Goal: Task Accomplishment & Management: Complete application form

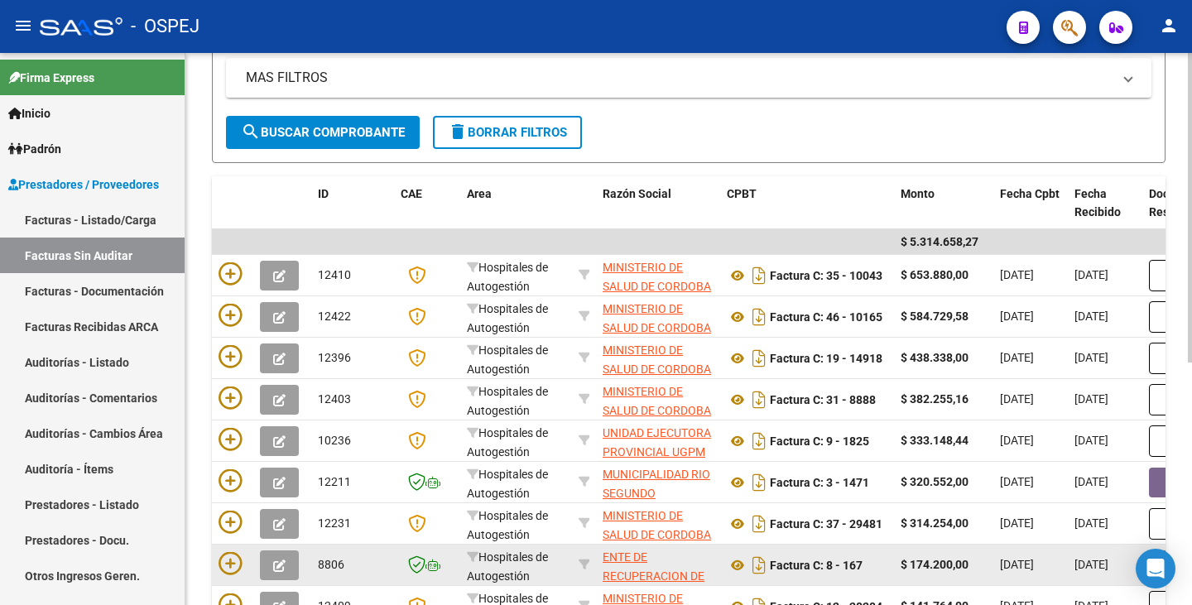
scroll to position [248, 0]
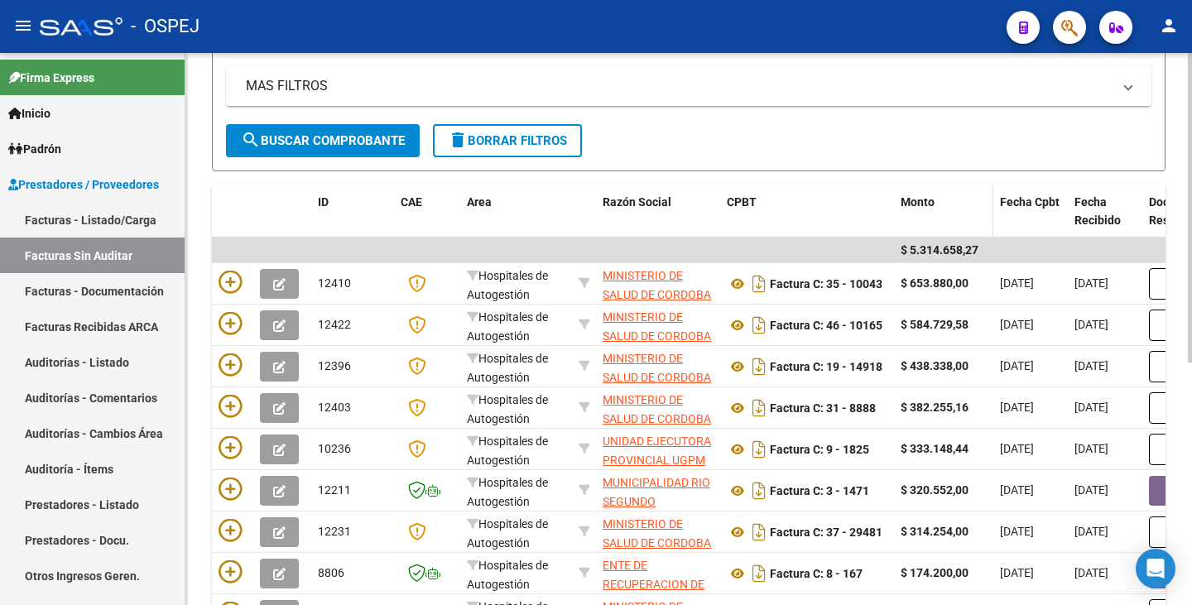
click at [928, 203] on span "Monto" at bounding box center [917, 201] width 34 height 13
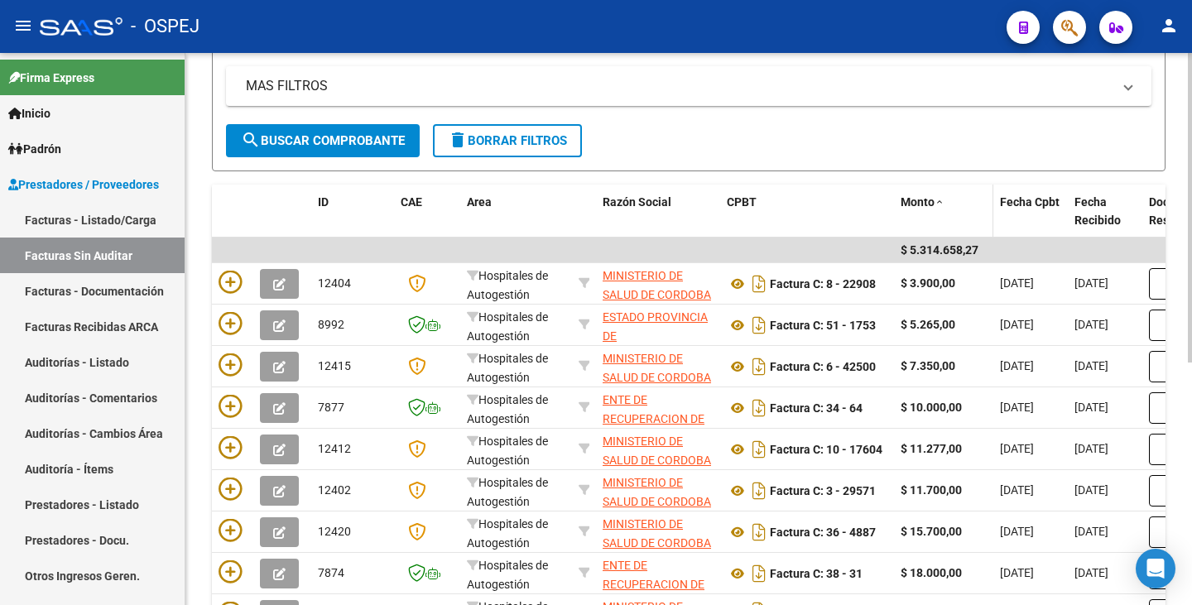
click at [929, 203] on span "Monto" at bounding box center [917, 201] width 34 height 13
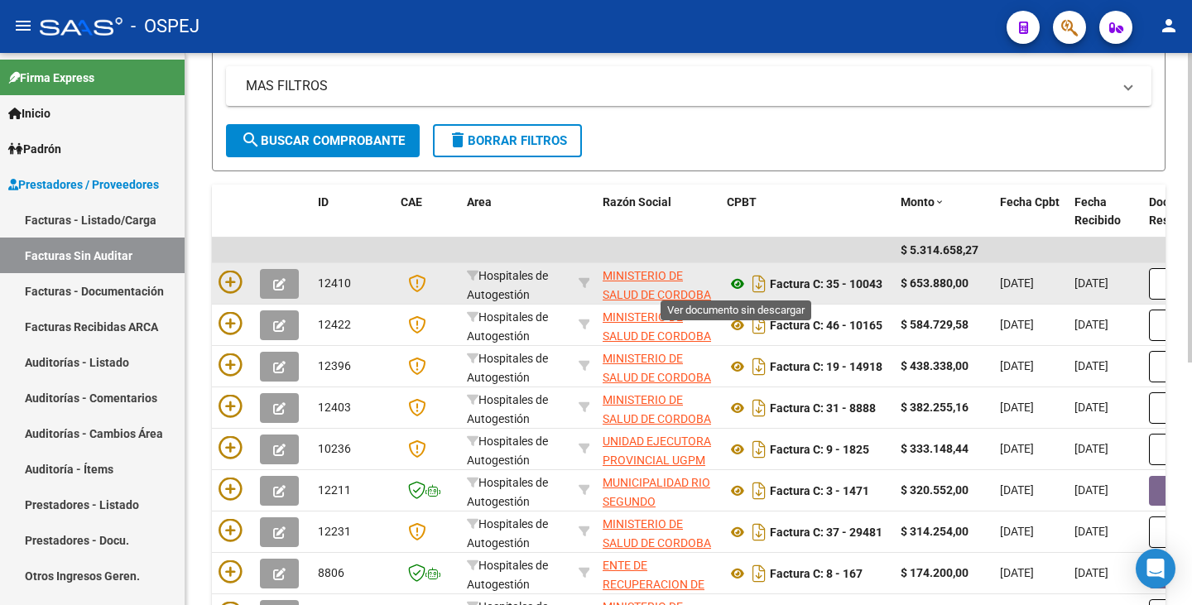
click at [732, 280] on icon at bounding box center [738, 284] width 22 height 20
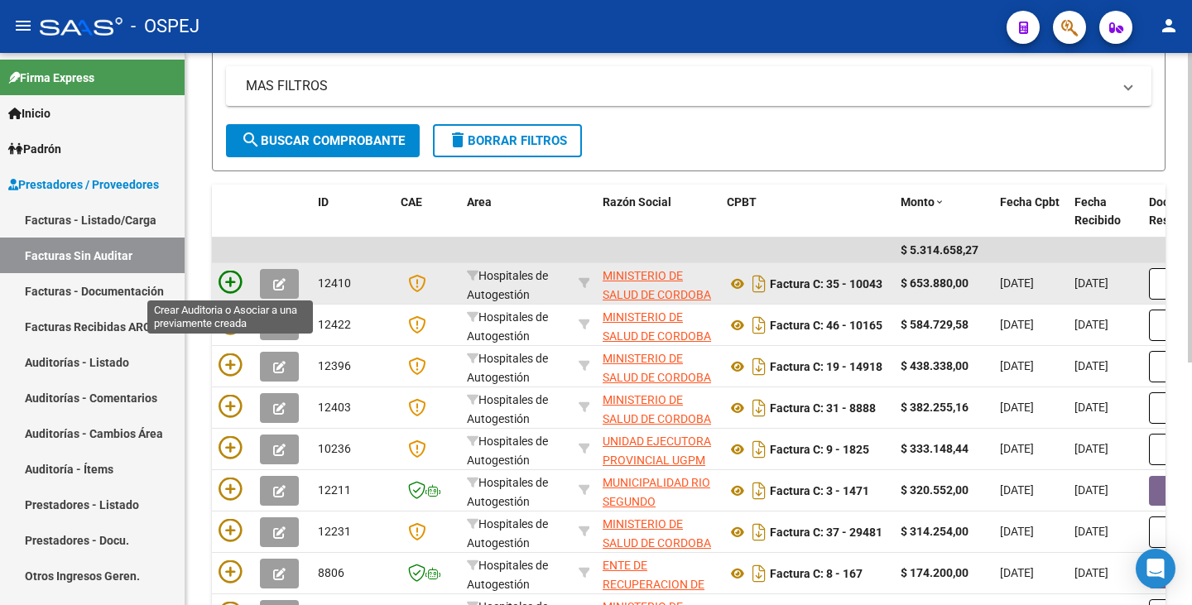
click at [228, 281] on icon at bounding box center [229, 282] width 23 height 23
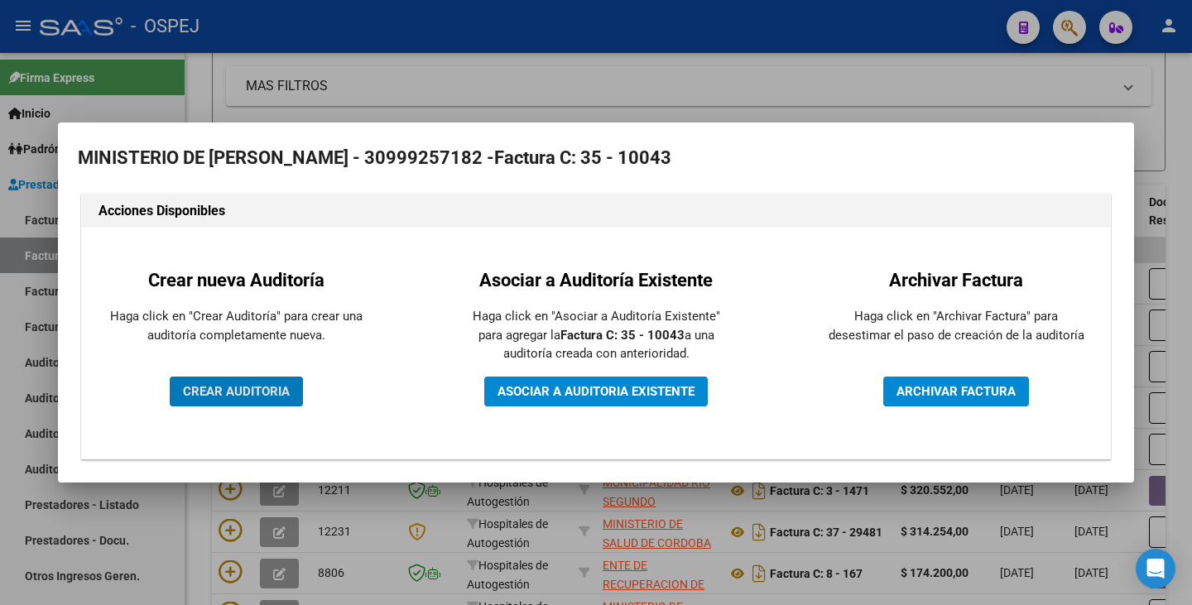
click at [238, 400] on button "CREAR AUDITORIA" at bounding box center [236, 392] width 133 height 30
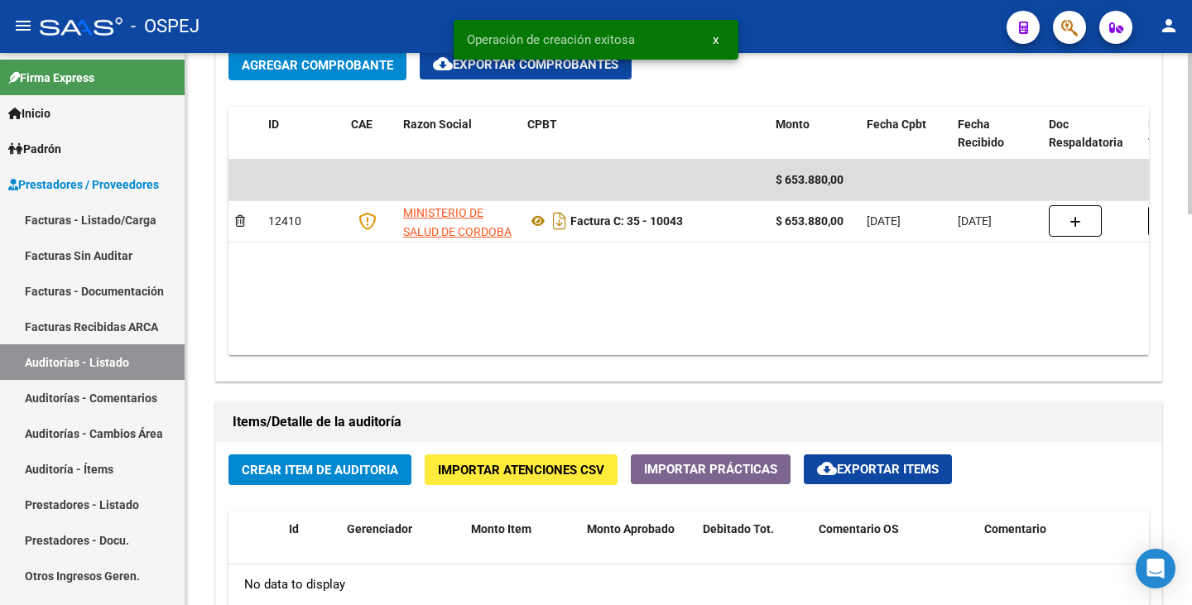
scroll to position [1076, 0]
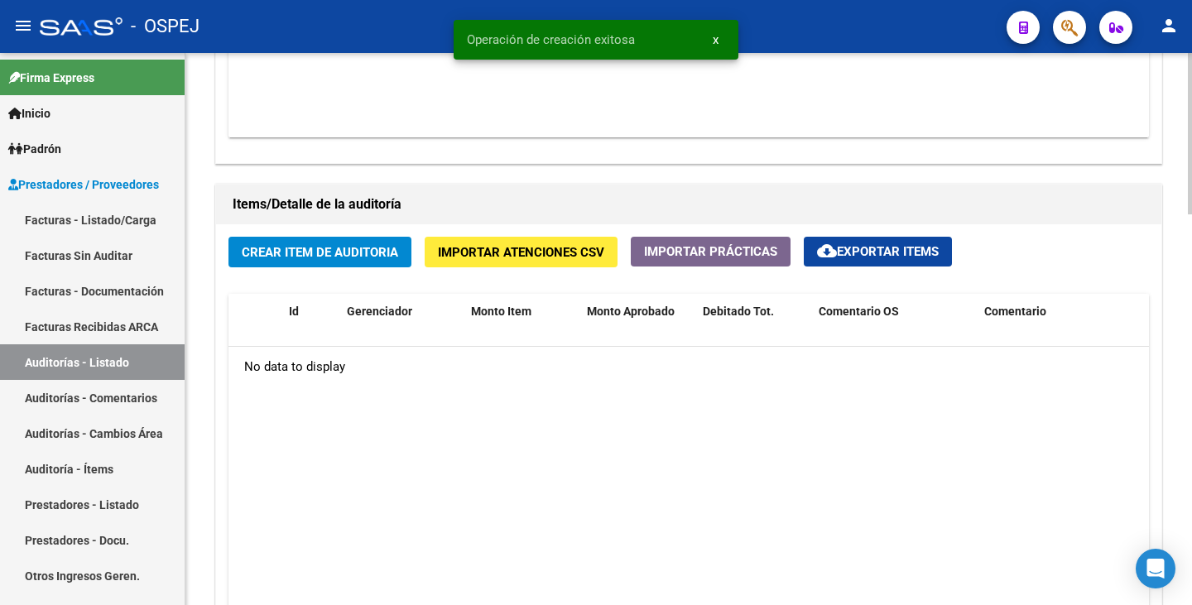
click at [322, 245] on span "Crear Item de Auditoria" at bounding box center [320, 252] width 156 height 15
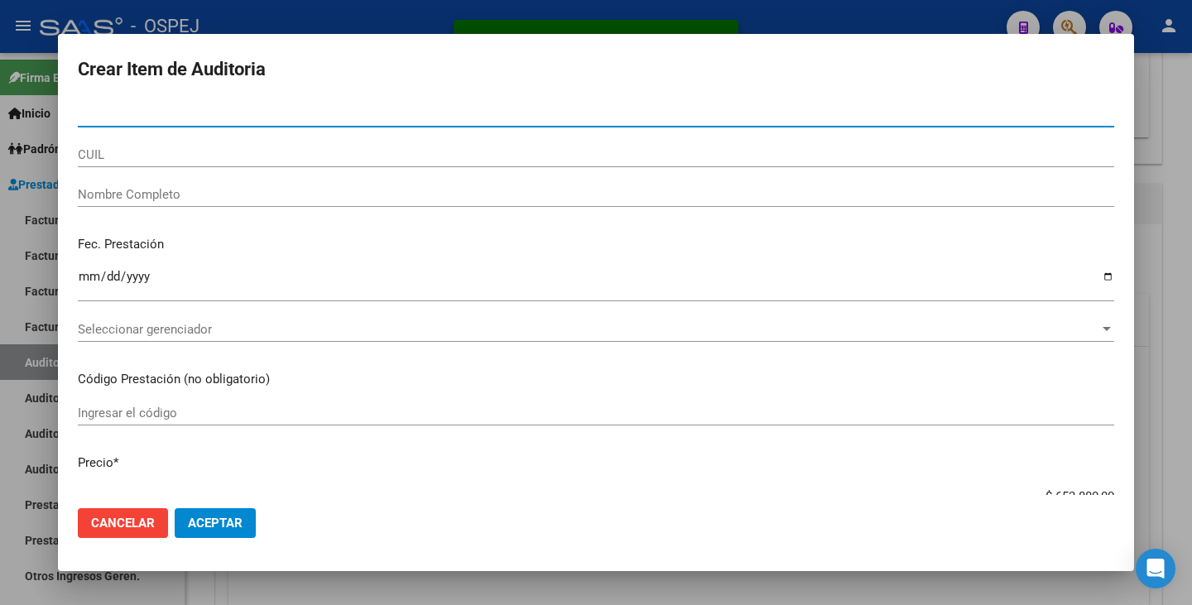
paste input "43368307"
type input "43368307"
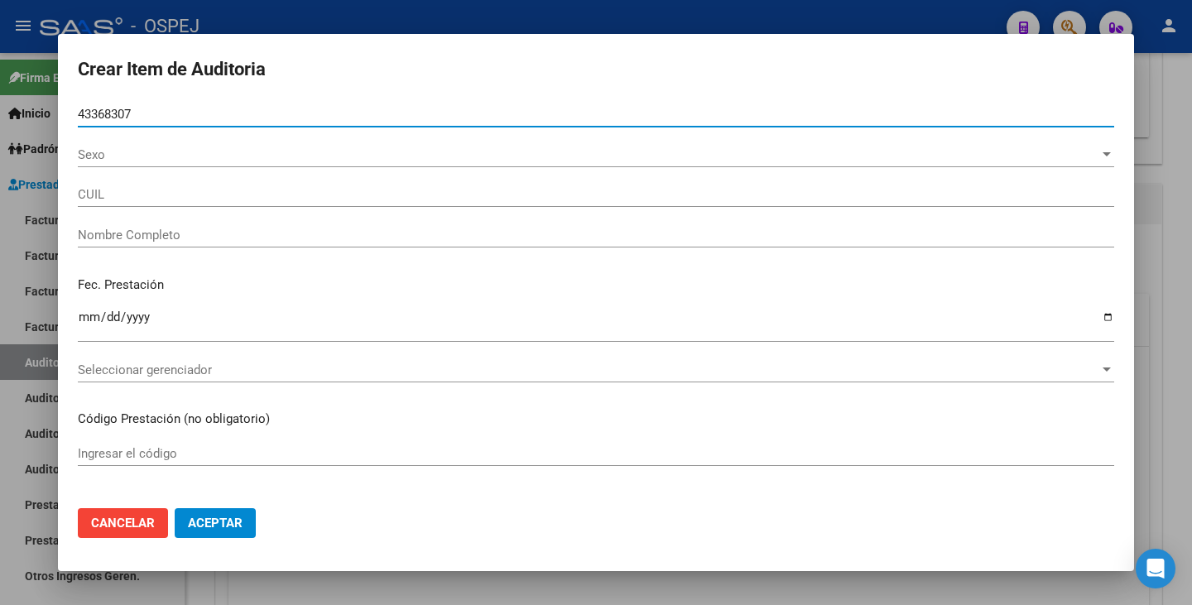
type input "27433683078"
type input "[PERSON_NAME] [PERSON_NAME]"
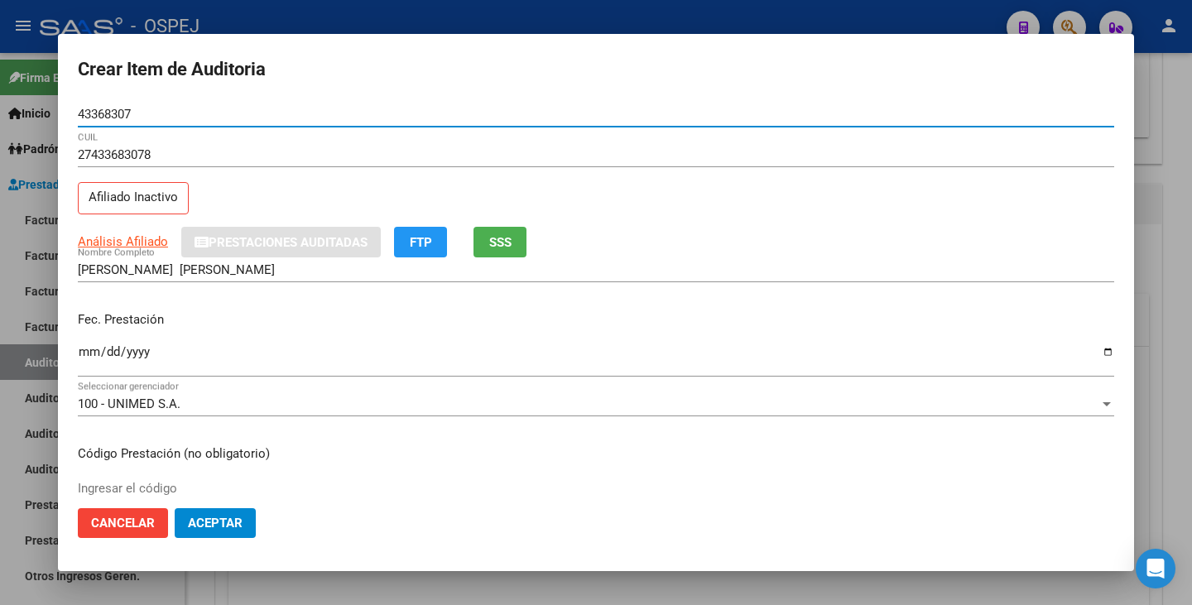
type input "43368307"
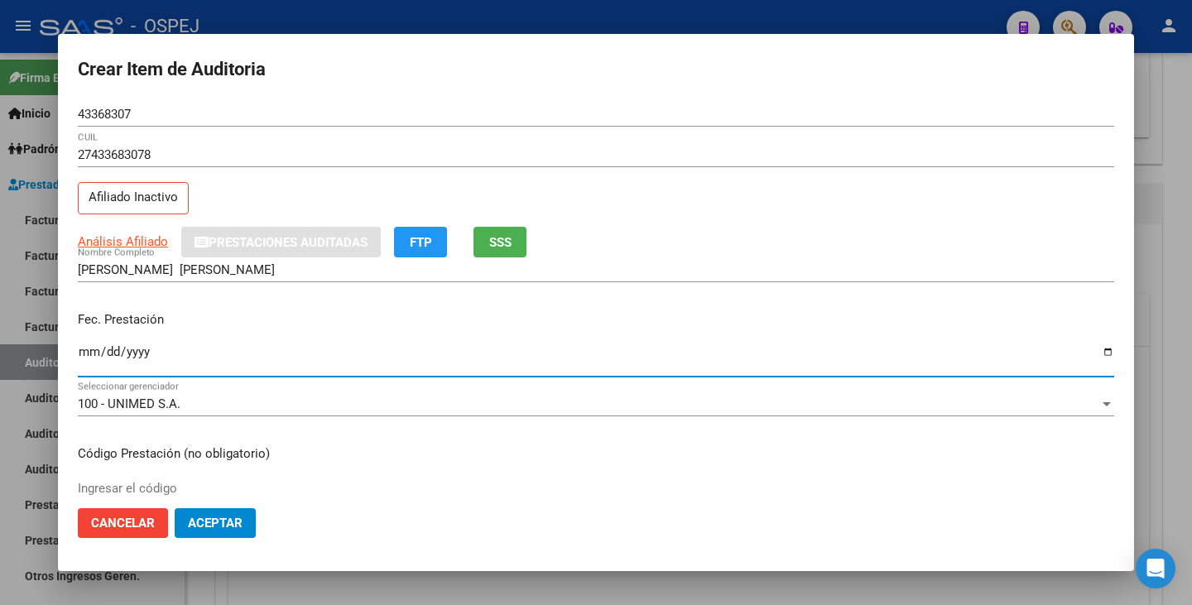
click at [79, 350] on input "Ingresar la fecha" at bounding box center [596, 358] width 1036 height 26
type input "[DATE]"
click at [143, 241] on span "Análisis Afiliado" at bounding box center [123, 241] width 90 height 15
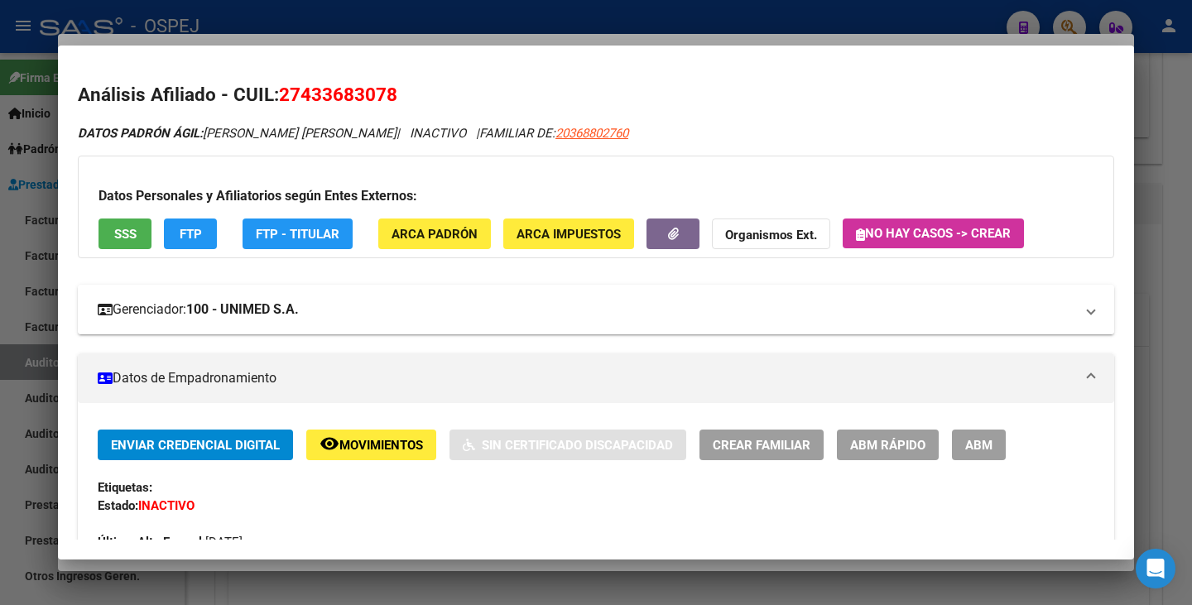
scroll to position [83, 0]
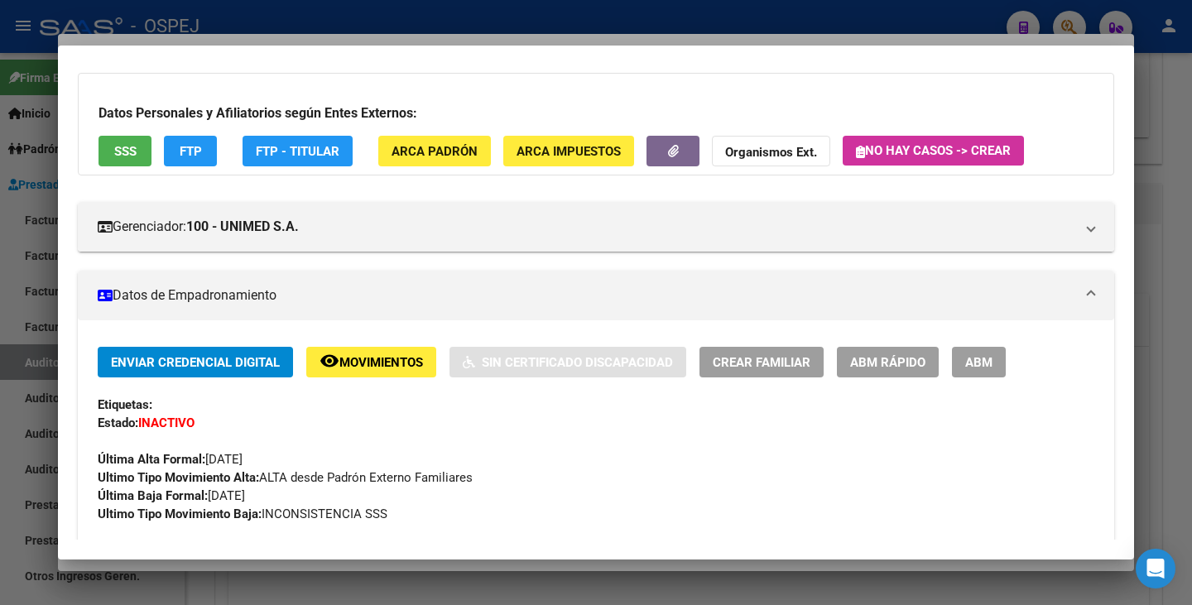
click at [352, 569] on div at bounding box center [596, 302] width 1192 height 605
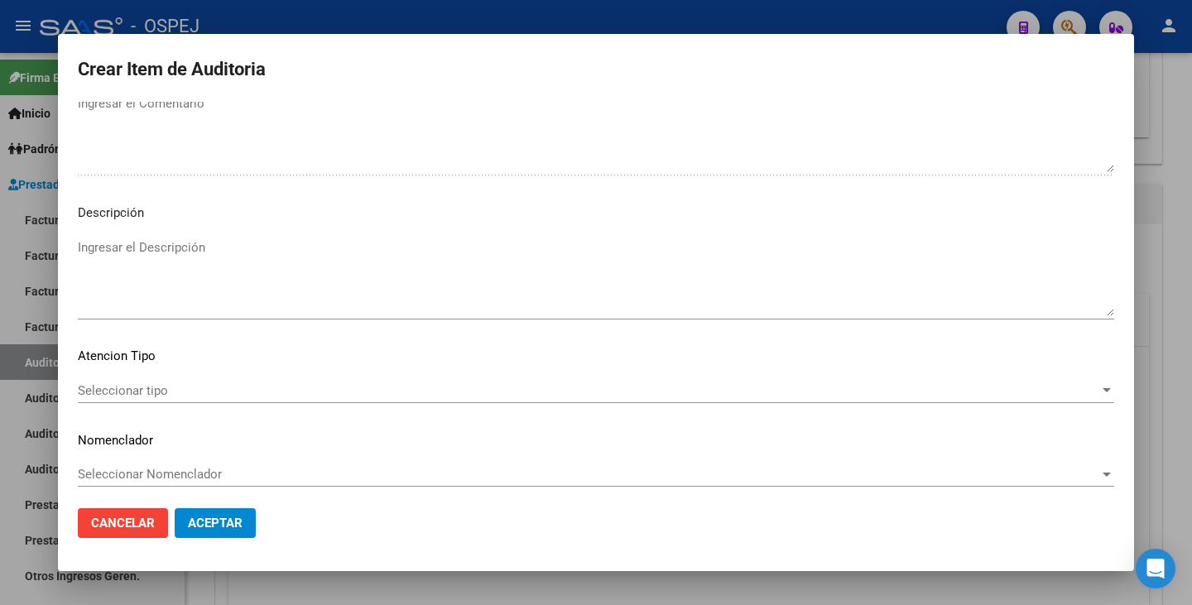
scroll to position [1097, 0]
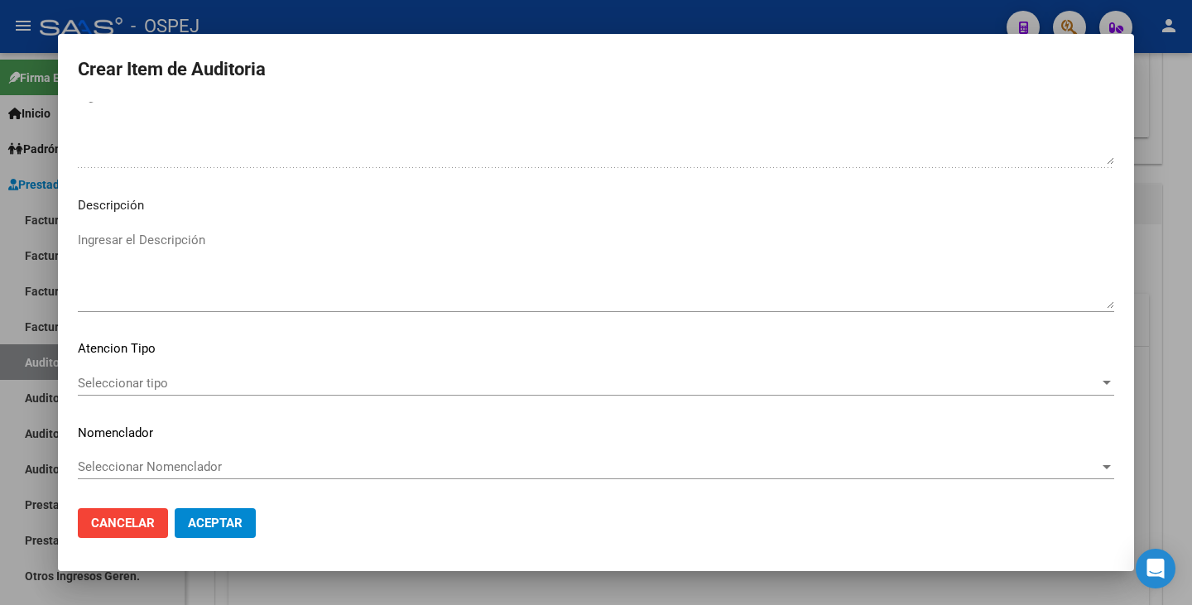
click at [490, 398] on div "Seleccionar tipo Seleccionar tipo" at bounding box center [596, 391] width 1036 height 41
click at [480, 386] on span "Seleccionar tipo" at bounding box center [588, 383] width 1021 height 15
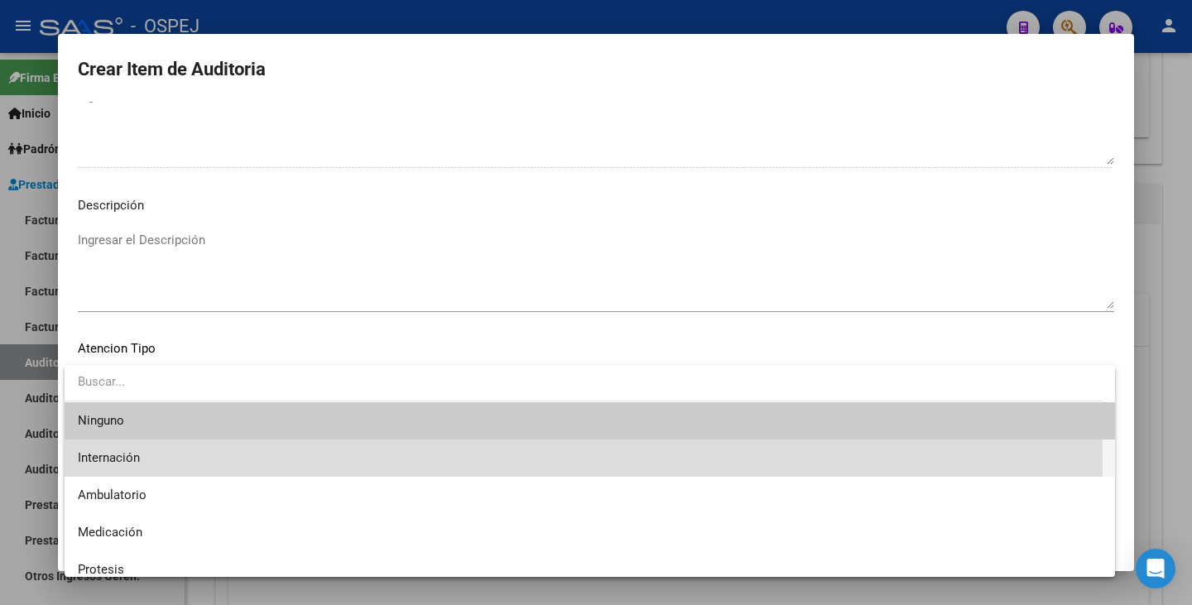
click at [230, 464] on span "Internación" at bounding box center [590, 457] width 1024 height 37
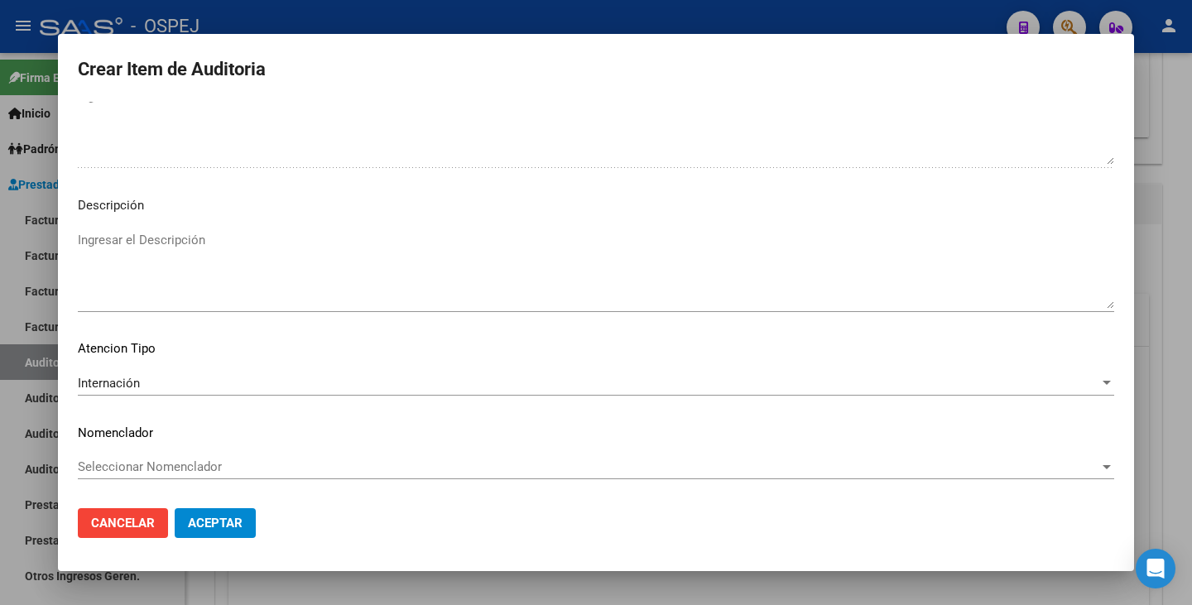
click at [237, 454] on div "Seleccionar Nomenclador Seleccionar Nomenclador" at bounding box center [596, 466] width 1036 height 25
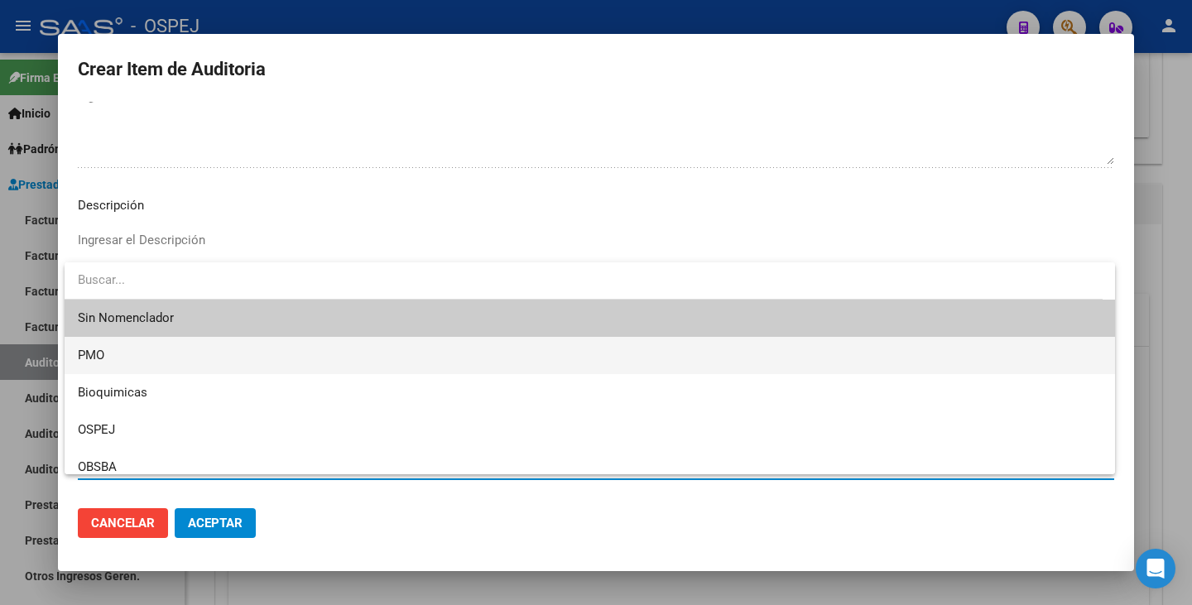
click at [200, 357] on span "PMO" at bounding box center [590, 355] width 1024 height 37
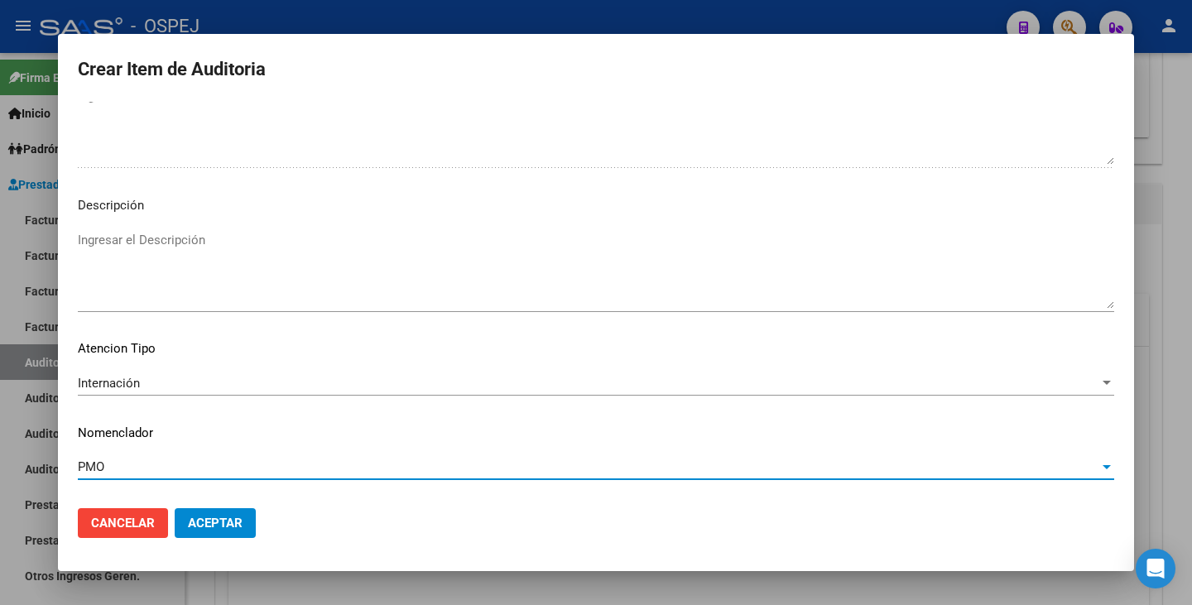
click at [218, 535] on button "Aceptar" at bounding box center [215, 523] width 81 height 30
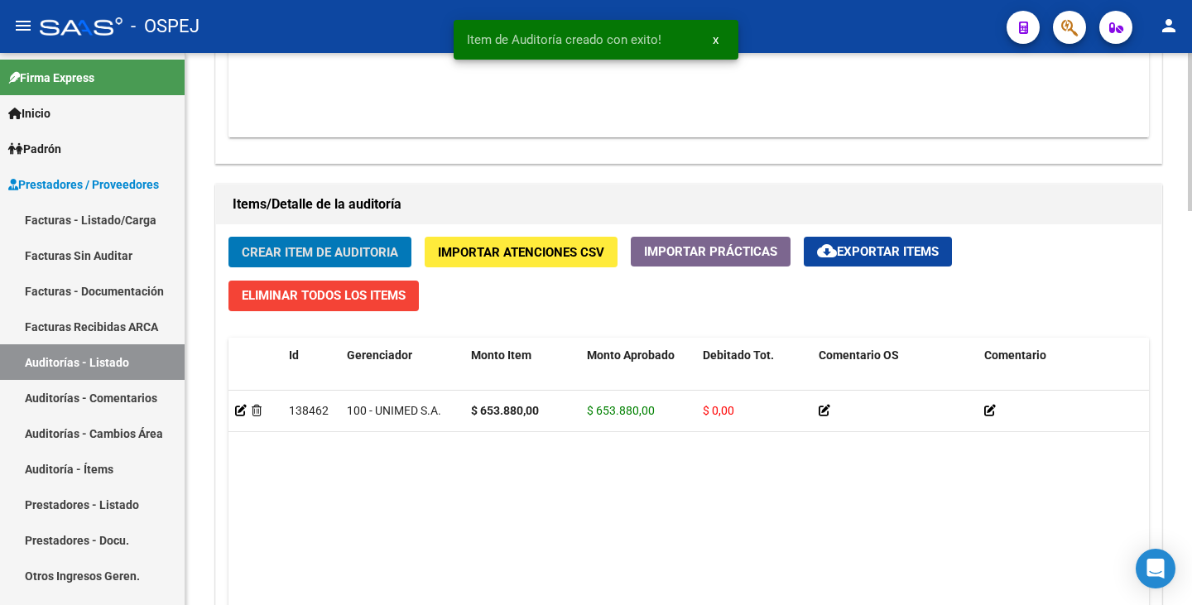
scroll to position [1077, 0]
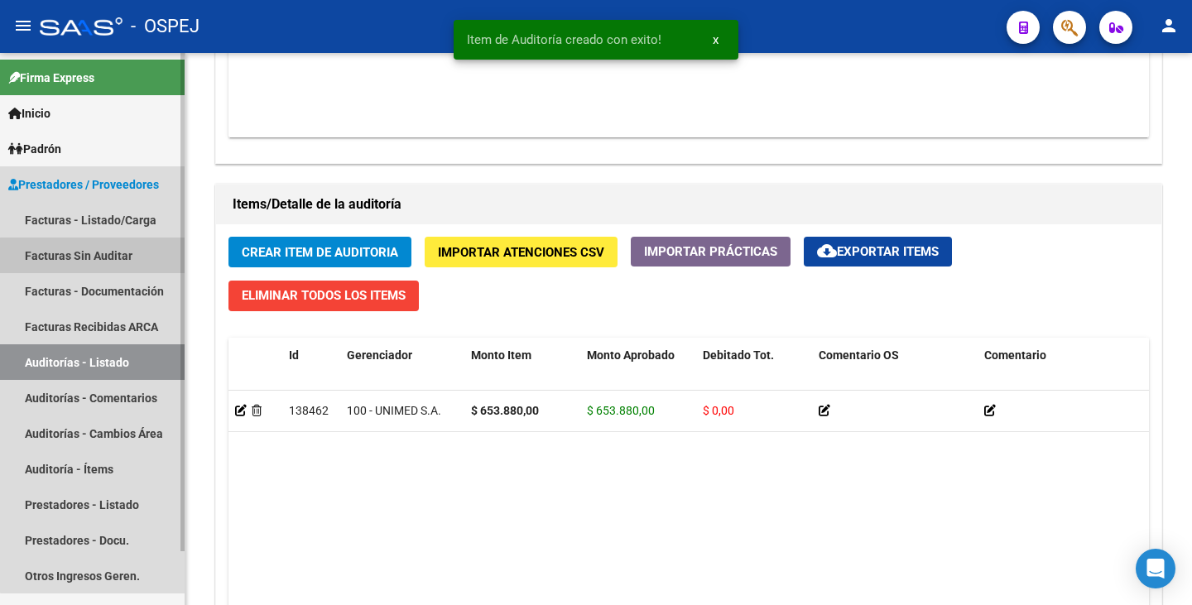
click at [99, 256] on link "Facturas Sin Auditar" at bounding box center [92, 256] width 185 height 36
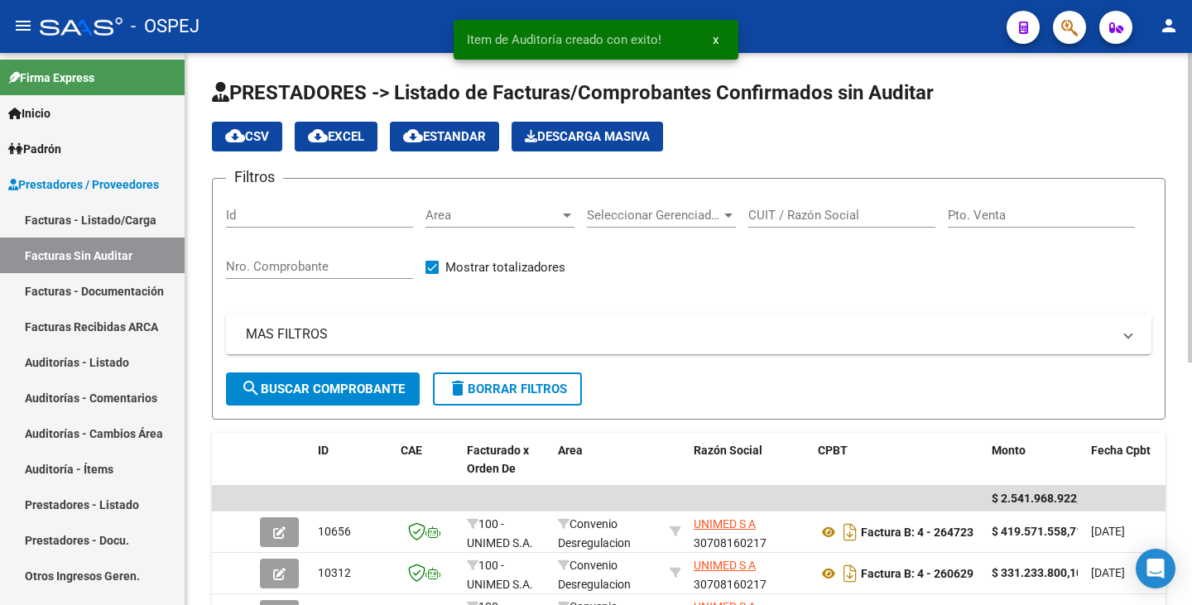
click at [497, 218] on span "Area" at bounding box center [492, 215] width 134 height 15
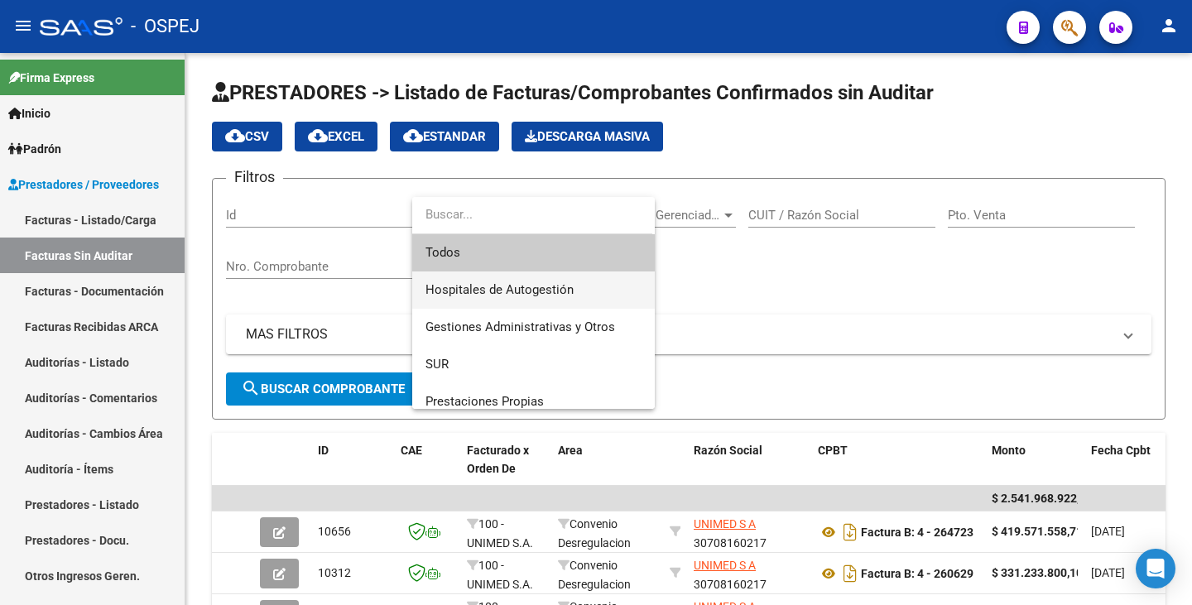
click at [502, 286] on span "Hospitales de Autogestión" at bounding box center [499, 289] width 148 height 15
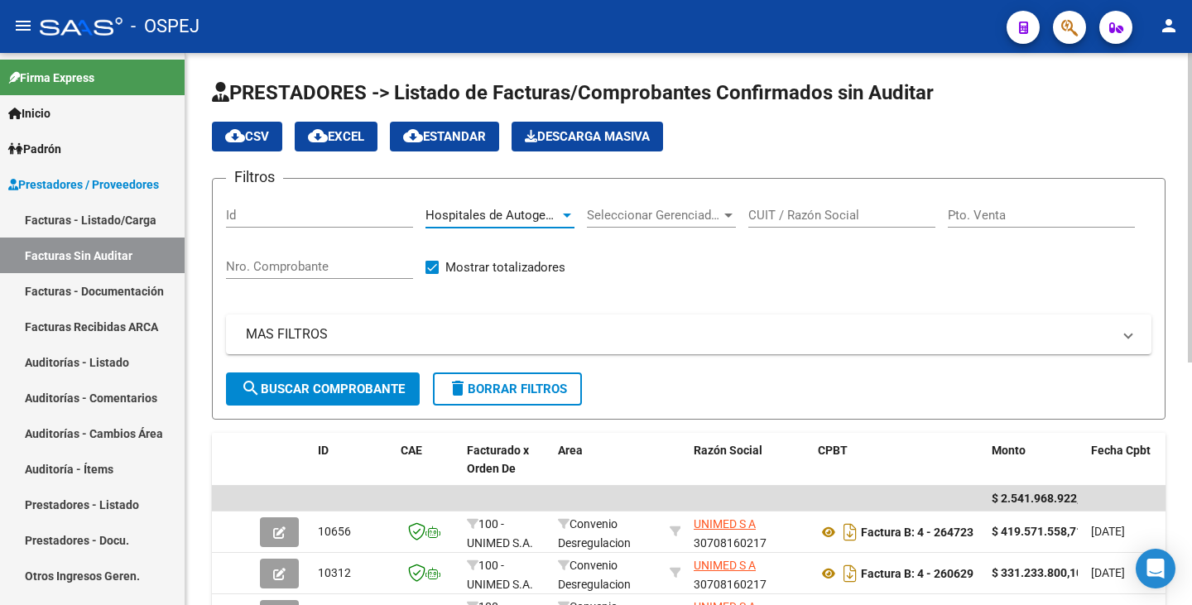
click at [375, 391] on span "search Buscar Comprobante" at bounding box center [323, 389] width 164 height 15
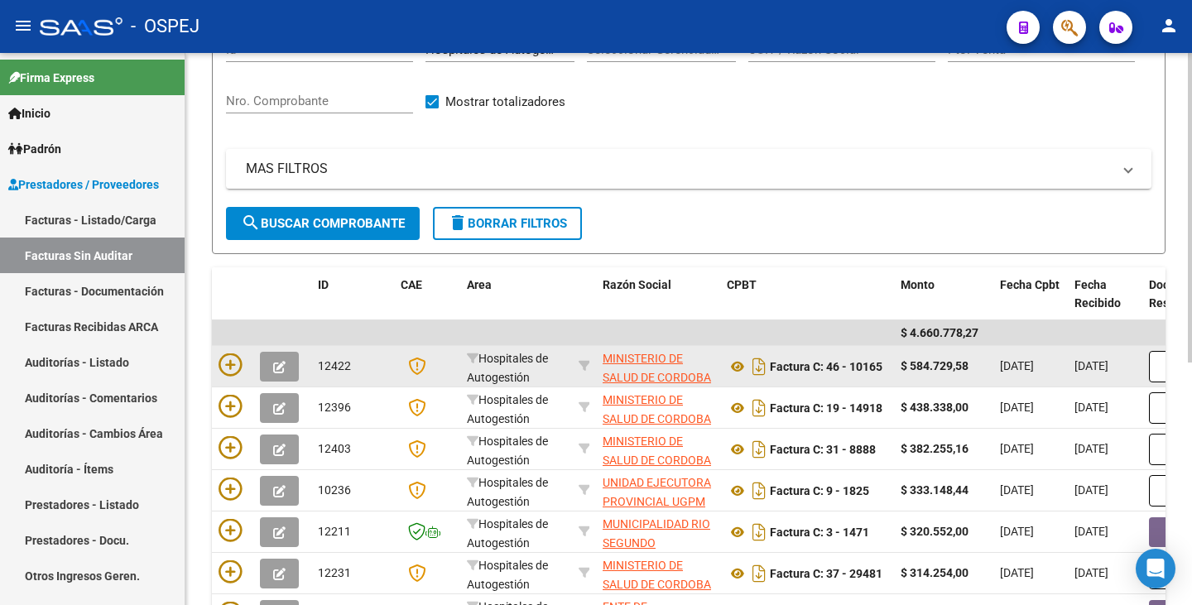
scroll to position [1, 0]
click at [740, 364] on icon at bounding box center [738, 367] width 22 height 20
click at [229, 369] on icon at bounding box center [229, 364] width 23 height 23
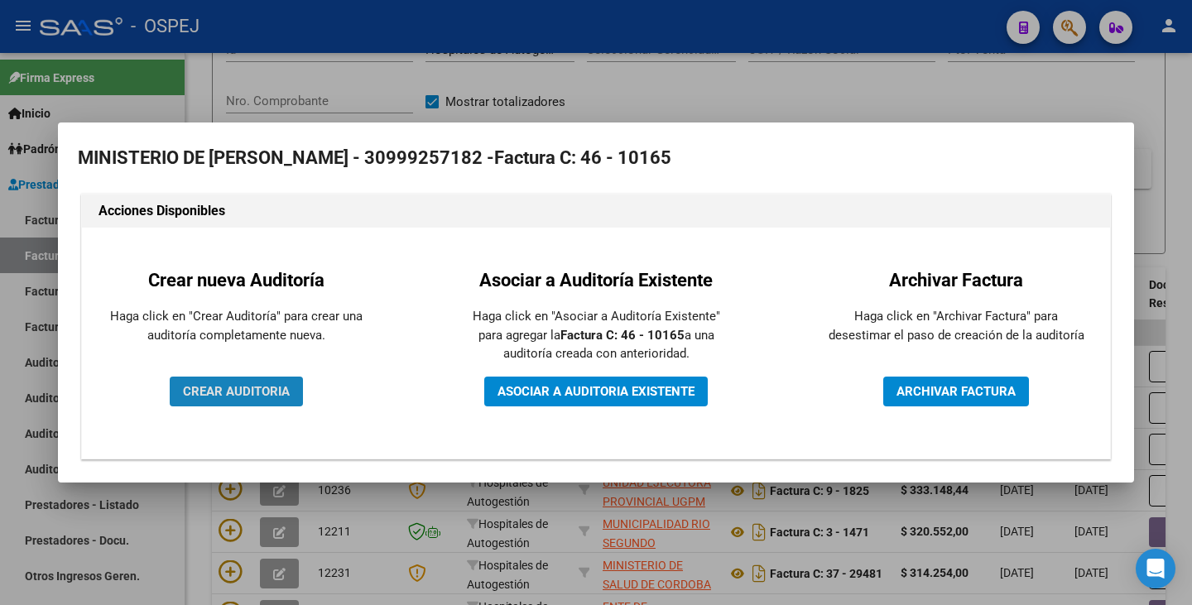
click at [234, 384] on span "CREAR AUDITORIA" at bounding box center [236, 391] width 107 height 15
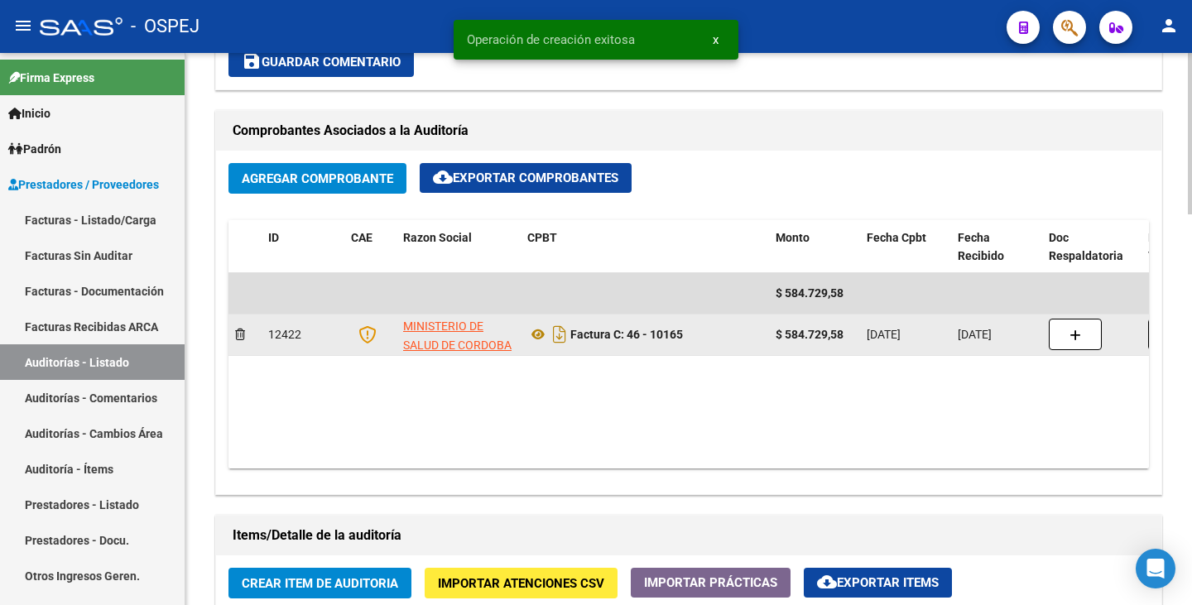
scroll to position [1076, 0]
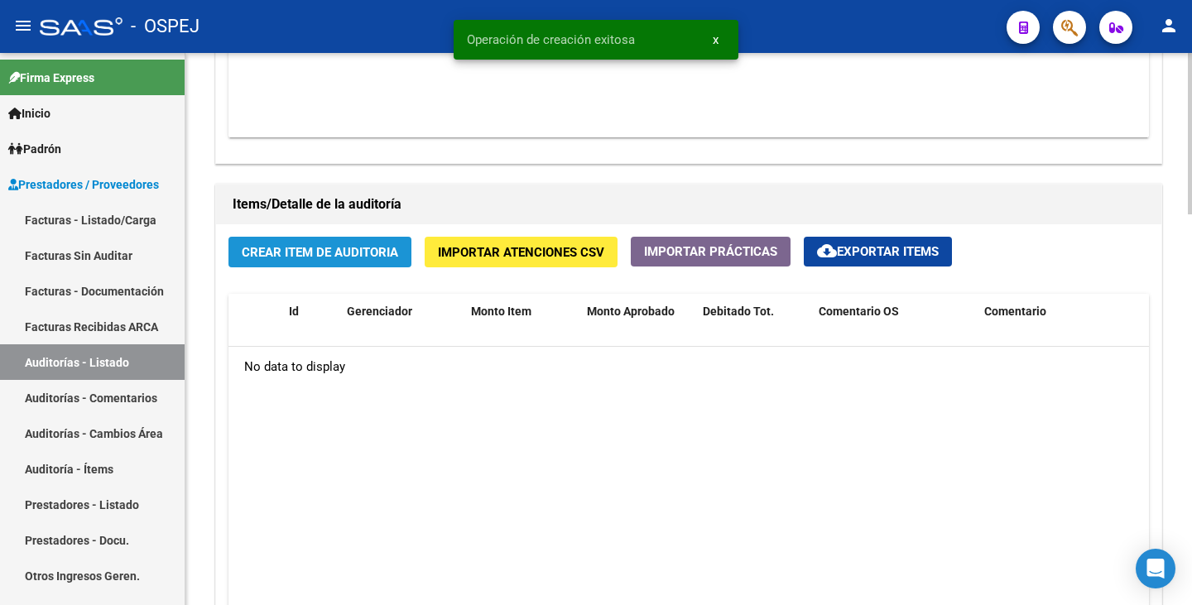
click at [266, 255] on span "Crear Item de Auditoria" at bounding box center [320, 252] width 156 height 15
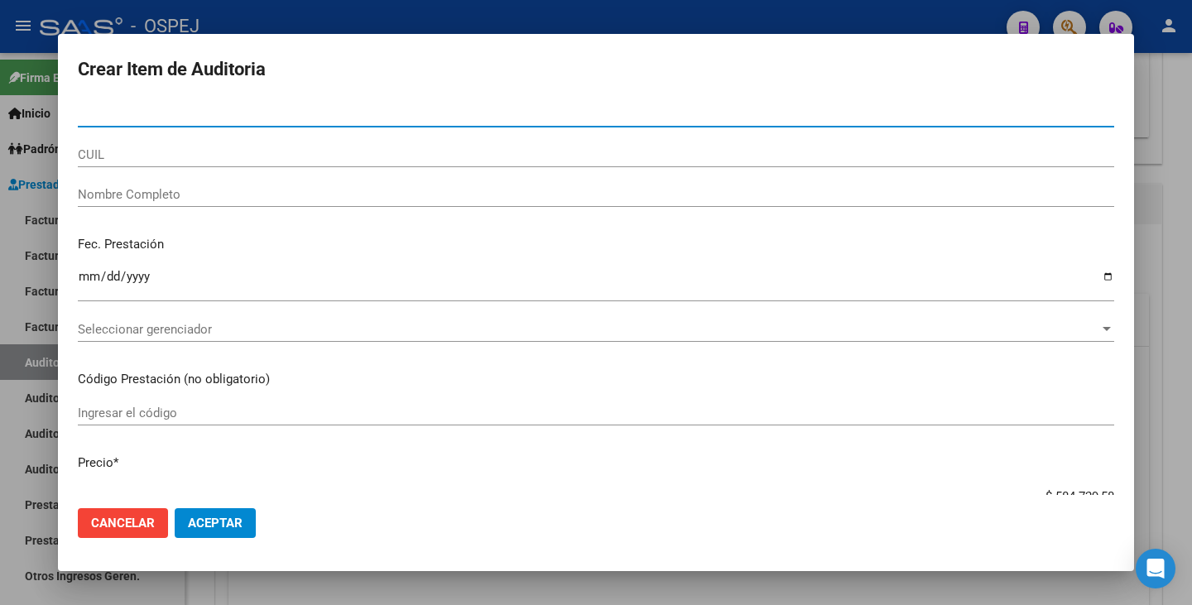
type input "28685364"
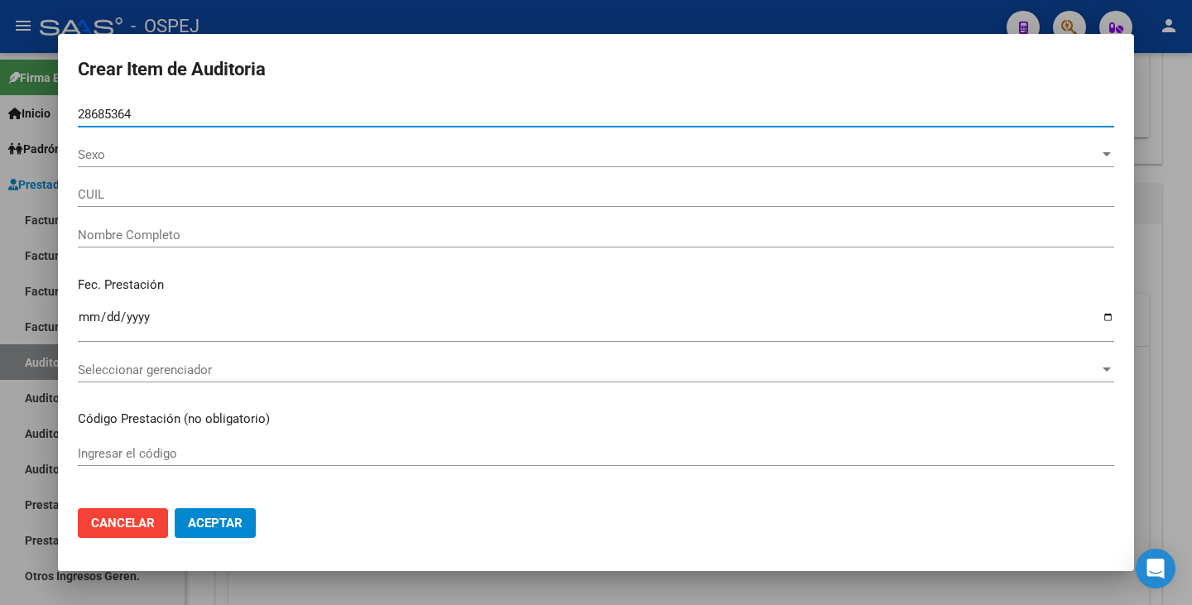
type input "27286853647"
type input "[PERSON_NAME] -"
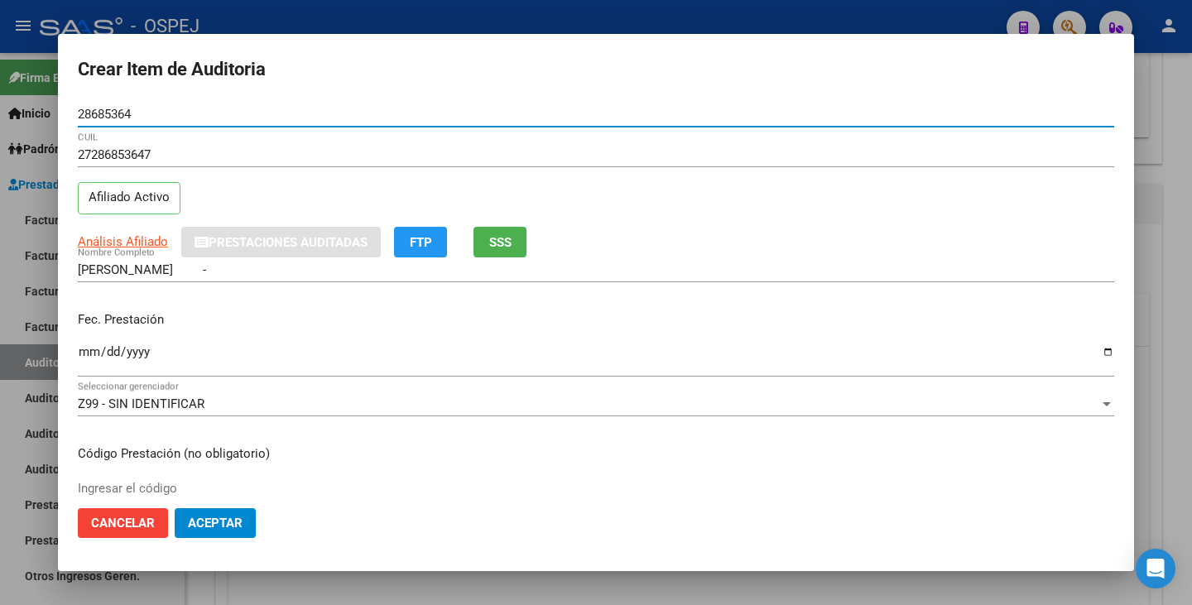
type input "28685364"
click at [84, 356] on input "Ingresar la fecha" at bounding box center [596, 358] width 1036 height 26
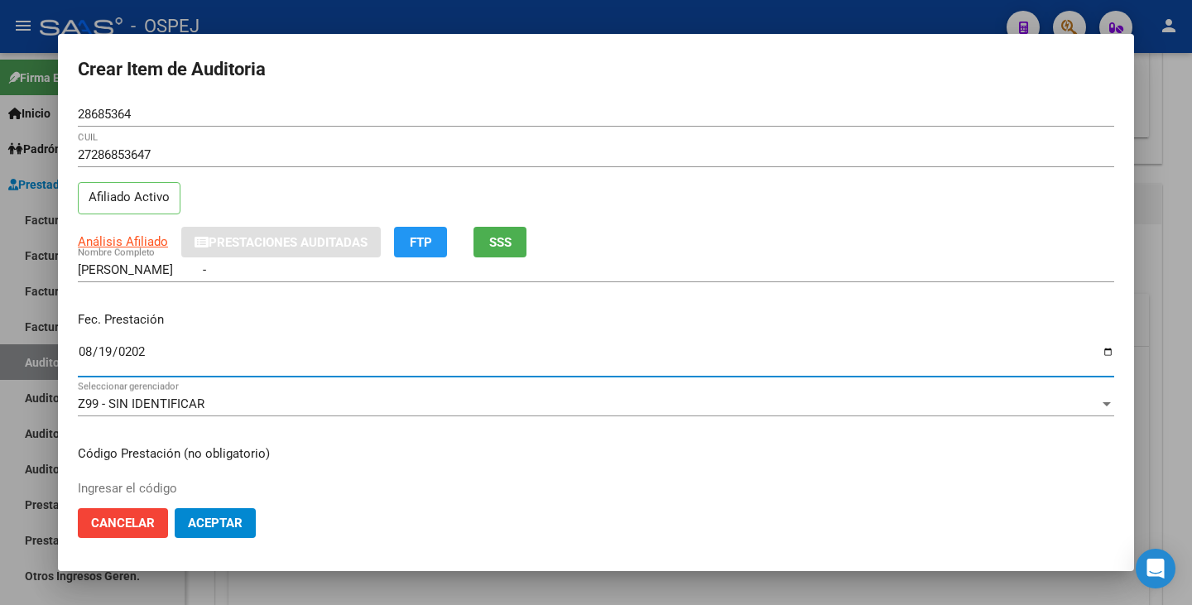
type input "[DATE]"
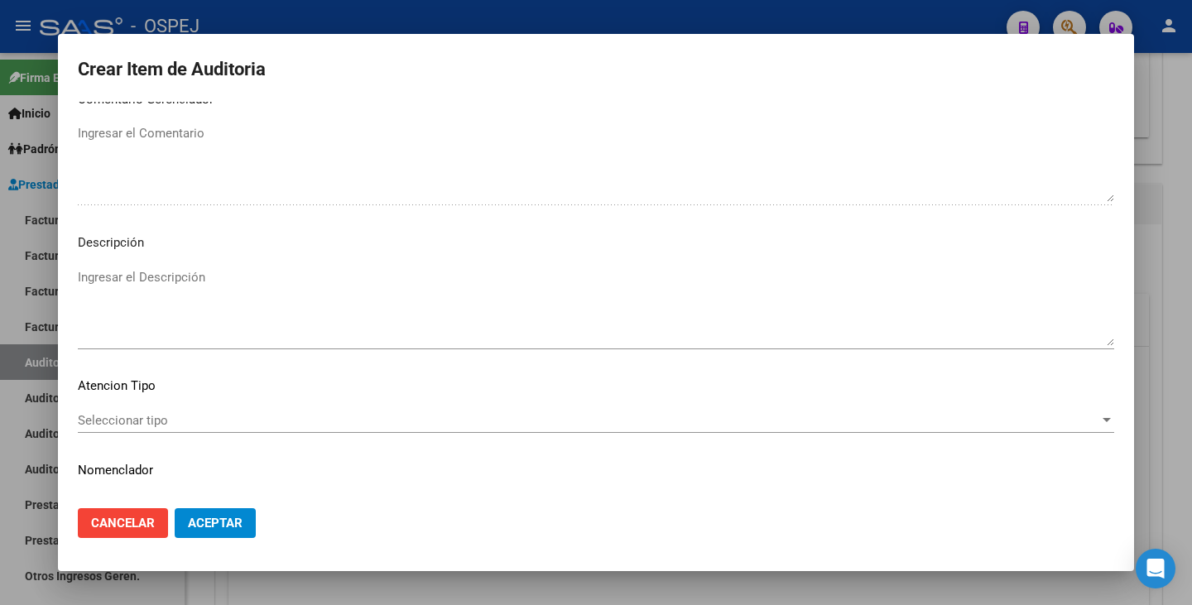
scroll to position [1097, 0]
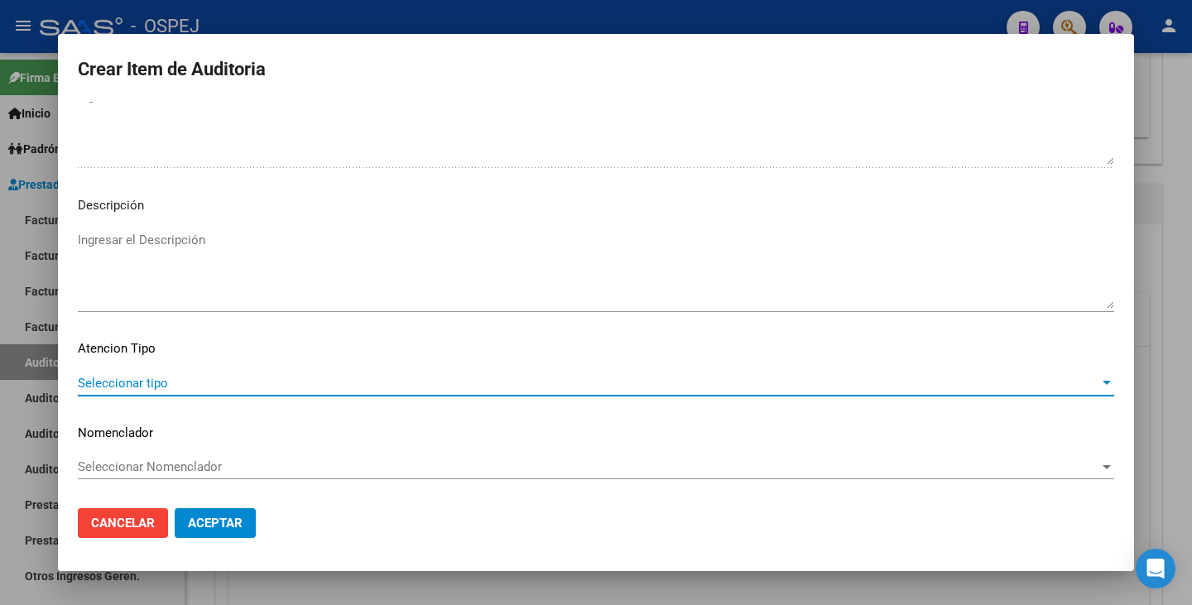
click at [927, 390] on span "Seleccionar tipo" at bounding box center [588, 383] width 1021 height 15
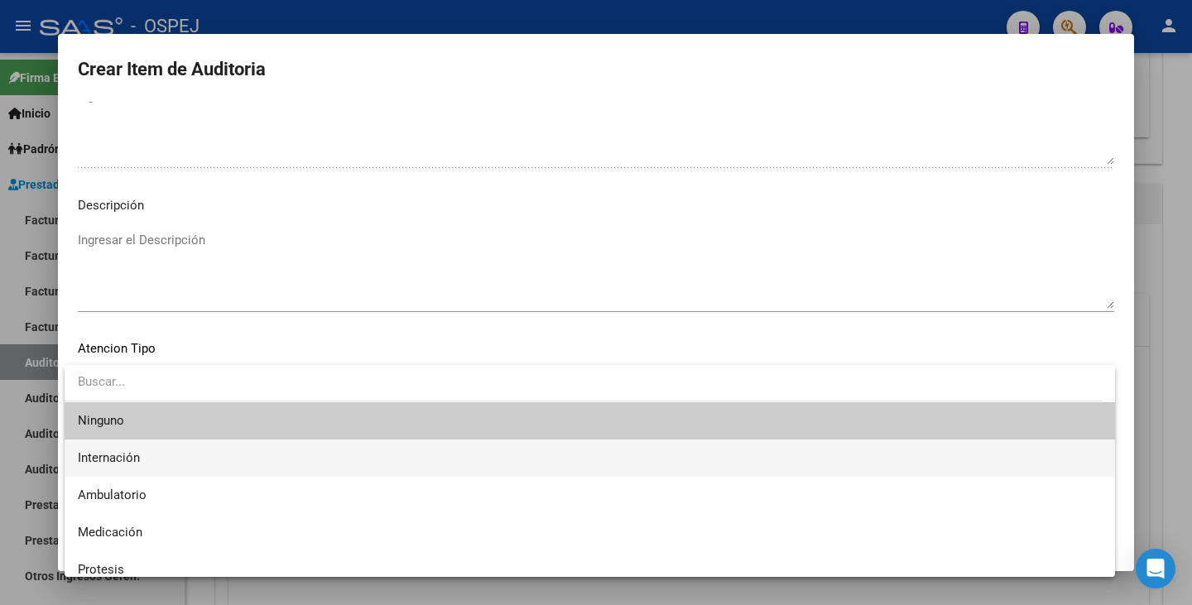
click at [342, 470] on span "Internación" at bounding box center [590, 457] width 1024 height 37
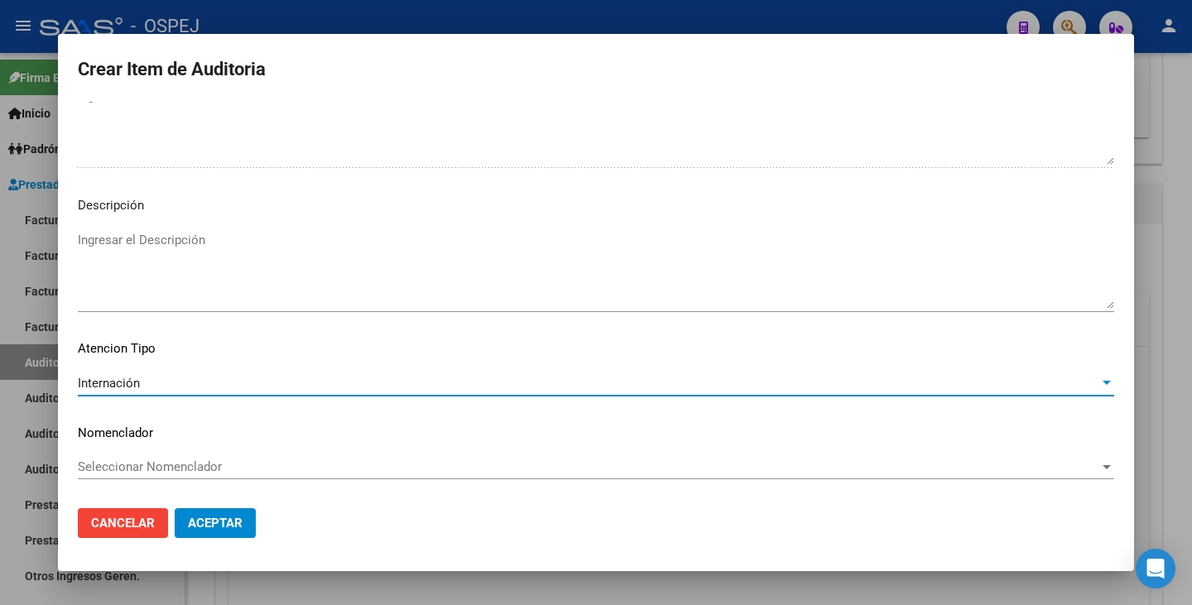
click at [327, 478] on div "Seleccionar Nomenclador Seleccionar Nomenclador" at bounding box center [596, 466] width 1036 height 25
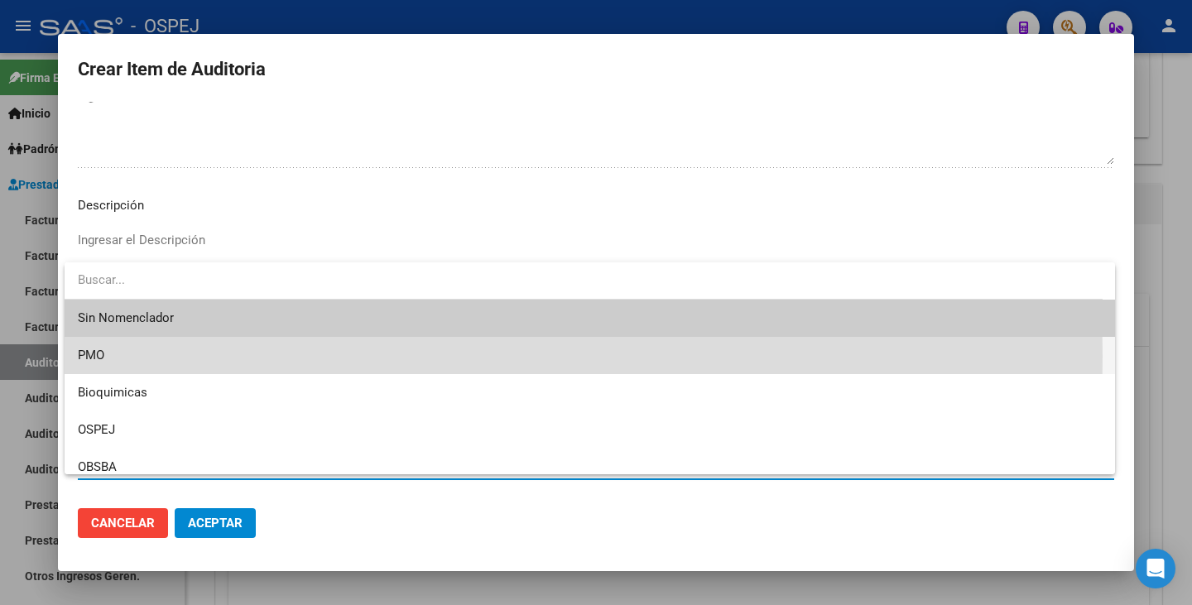
click at [209, 356] on span "PMO" at bounding box center [590, 355] width 1024 height 37
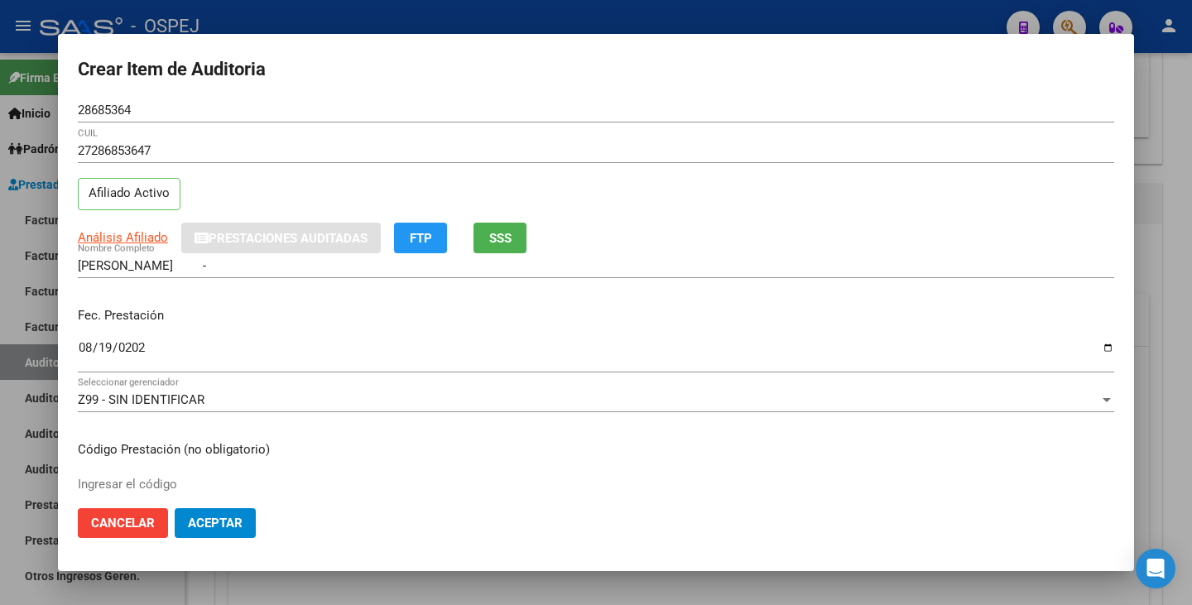
scroll to position [0, 0]
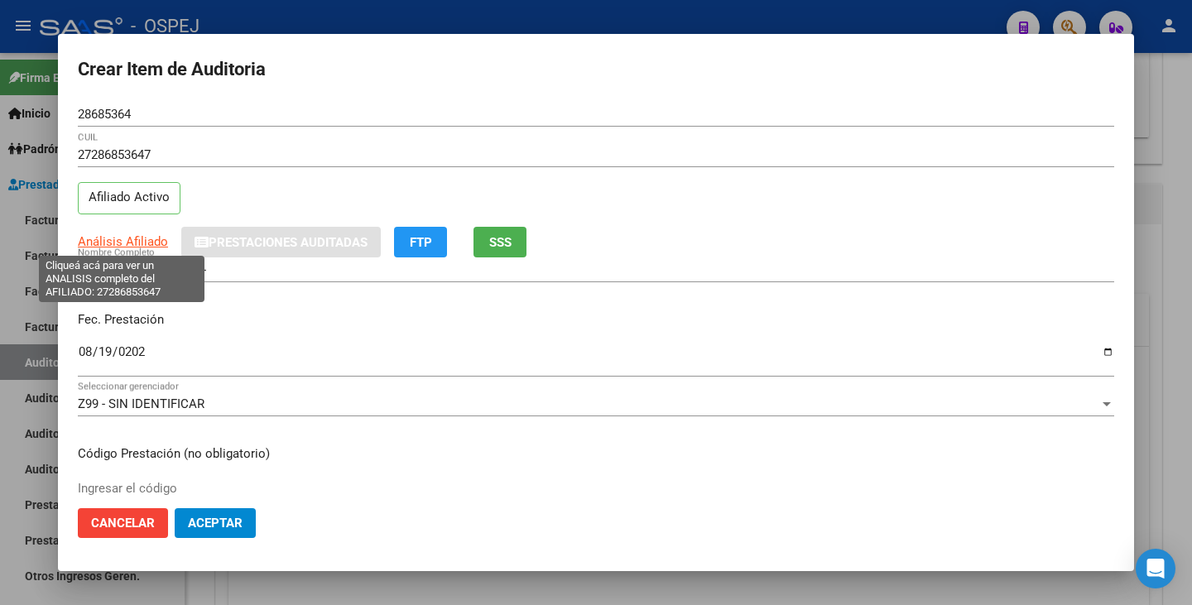
click at [109, 244] on span "Análisis Afiliado" at bounding box center [123, 241] width 90 height 15
type textarea "27286853647"
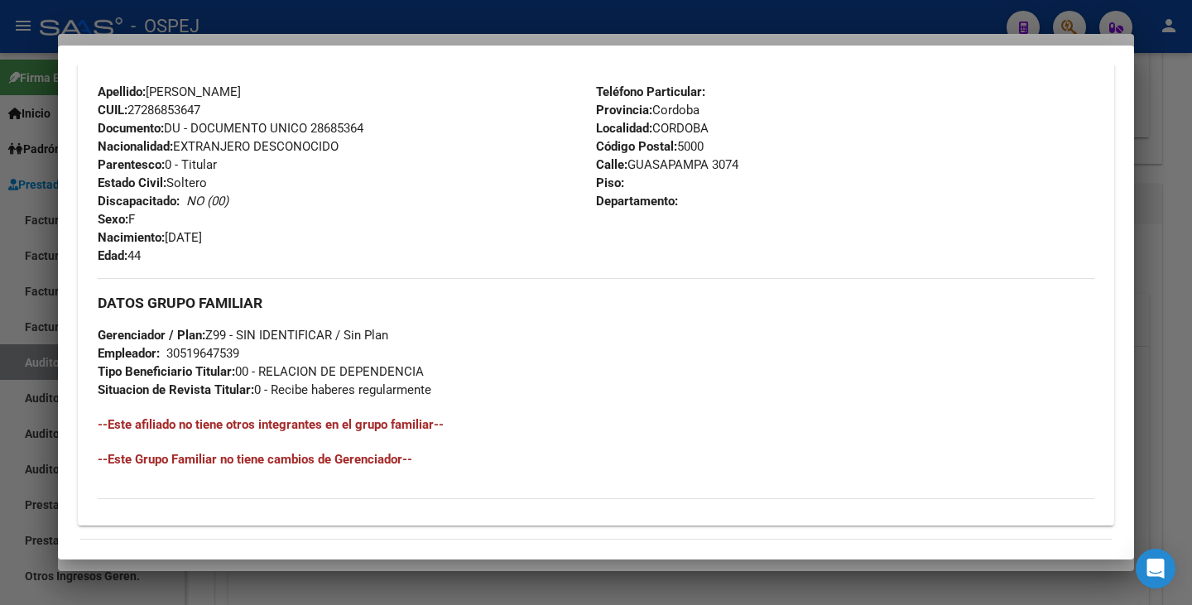
scroll to position [783, 0]
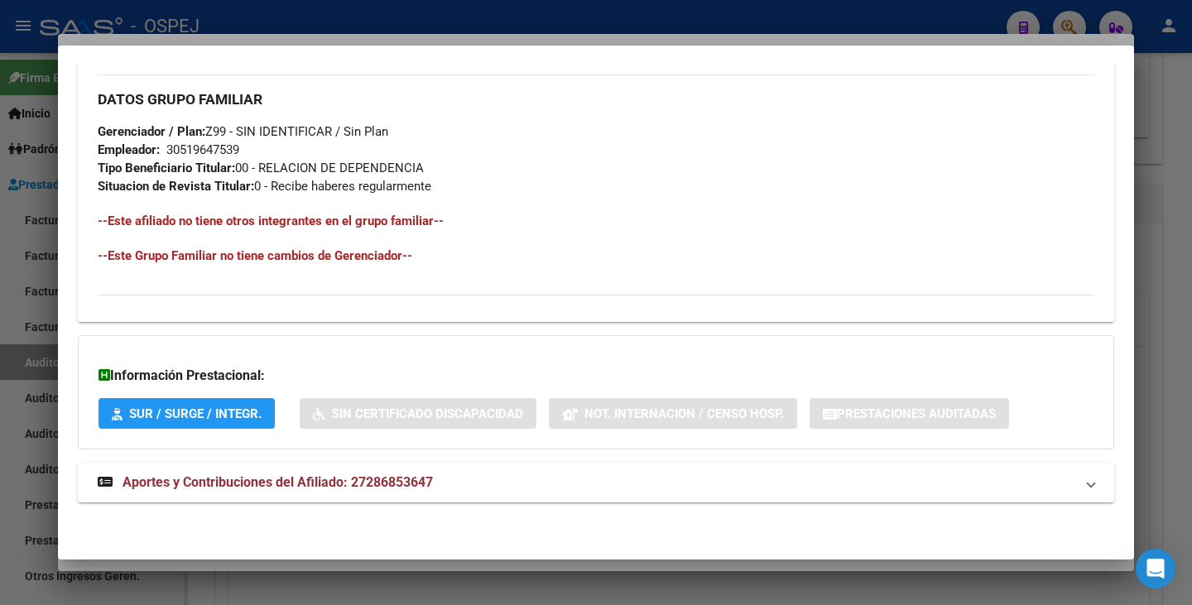
click at [0, 360] on div at bounding box center [596, 302] width 1192 height 605
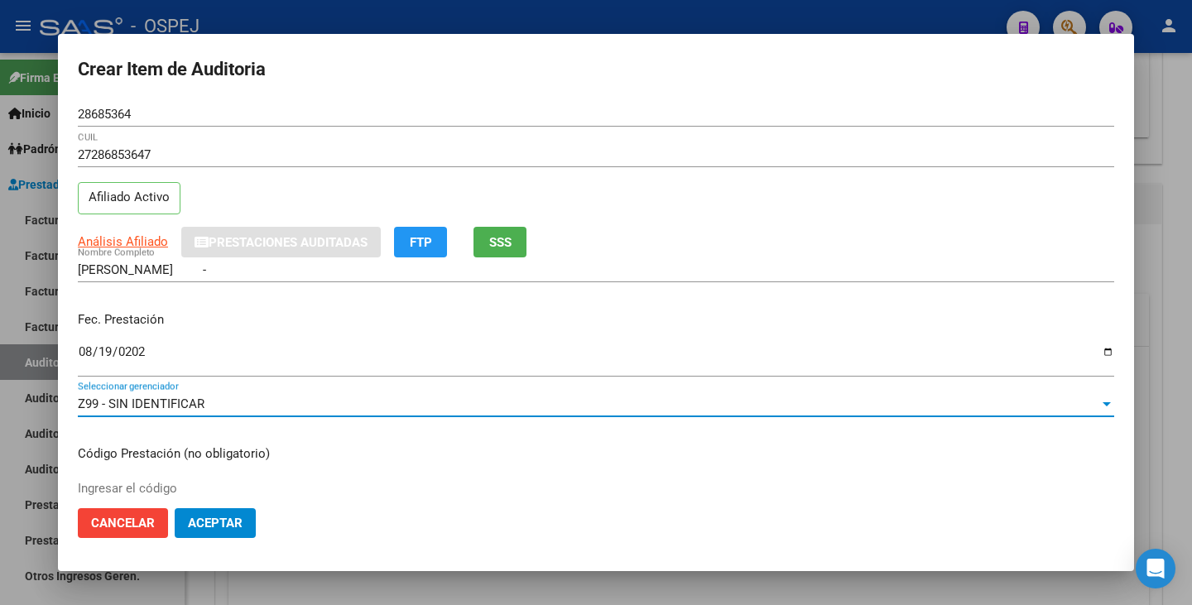
click at [200, 406] on span "Z99 - SIN IDENTIFICAR" at bounding box center [141, 403] width 127 height 15
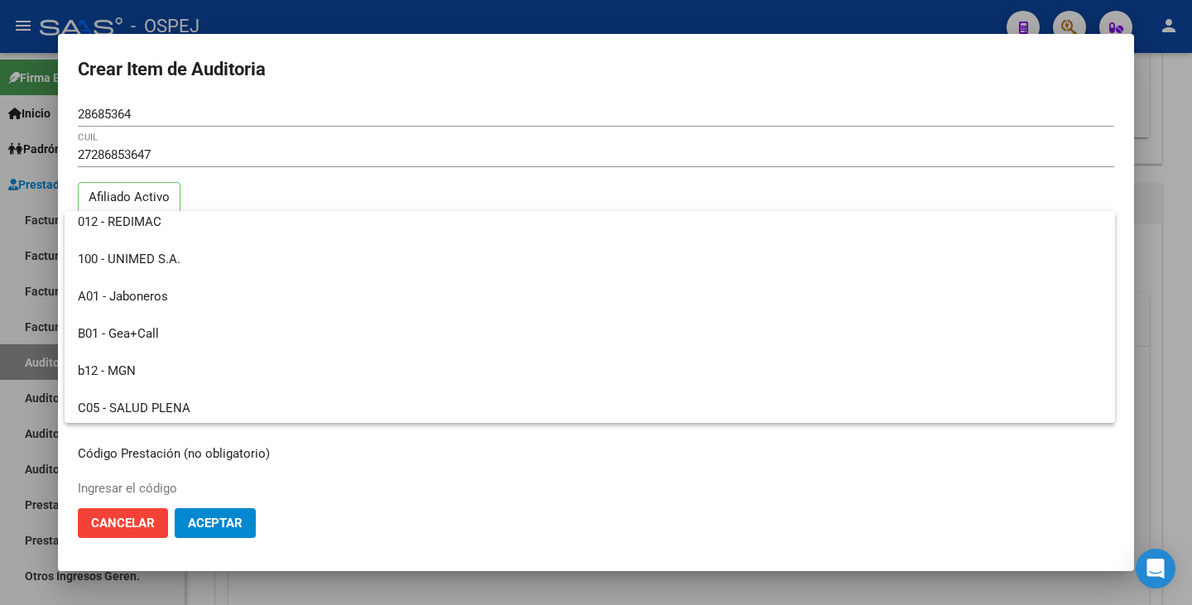
scroll to position [190, 0]
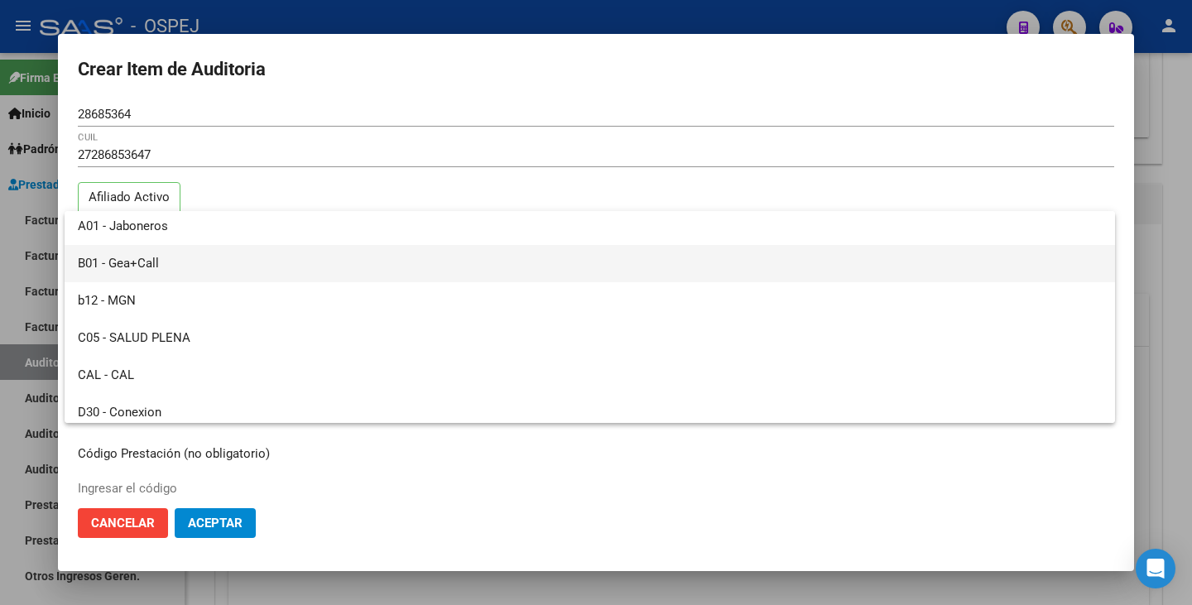
click at [171, 259] on span "B01 - Gea+Call" at bounding box center [590, 263] width 1024 height 37
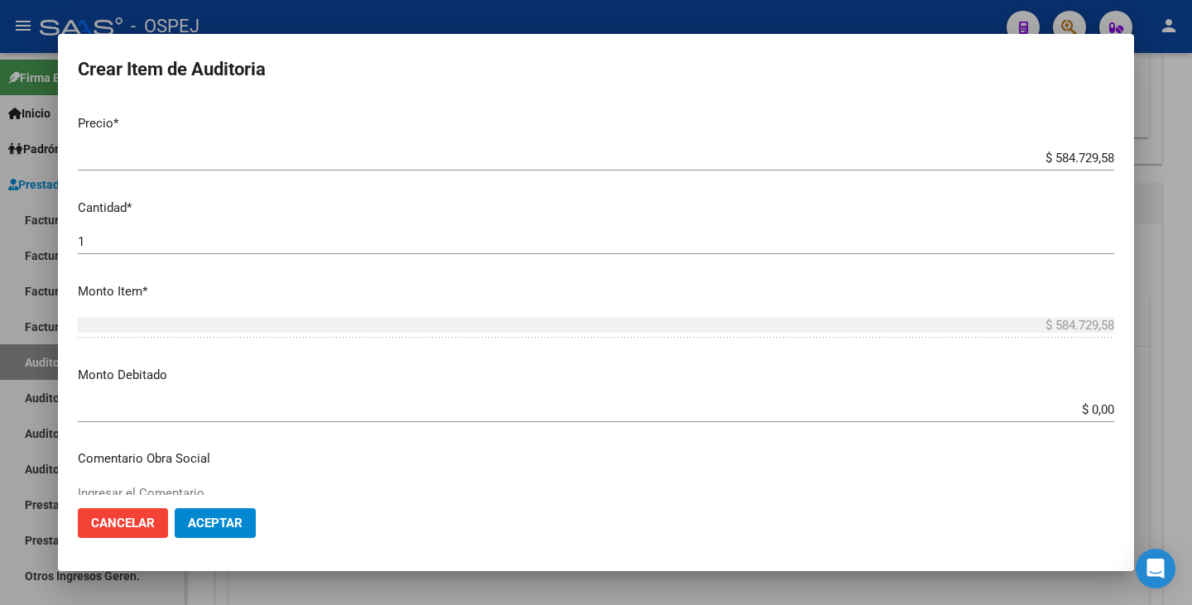
scroll to position [828, 0]
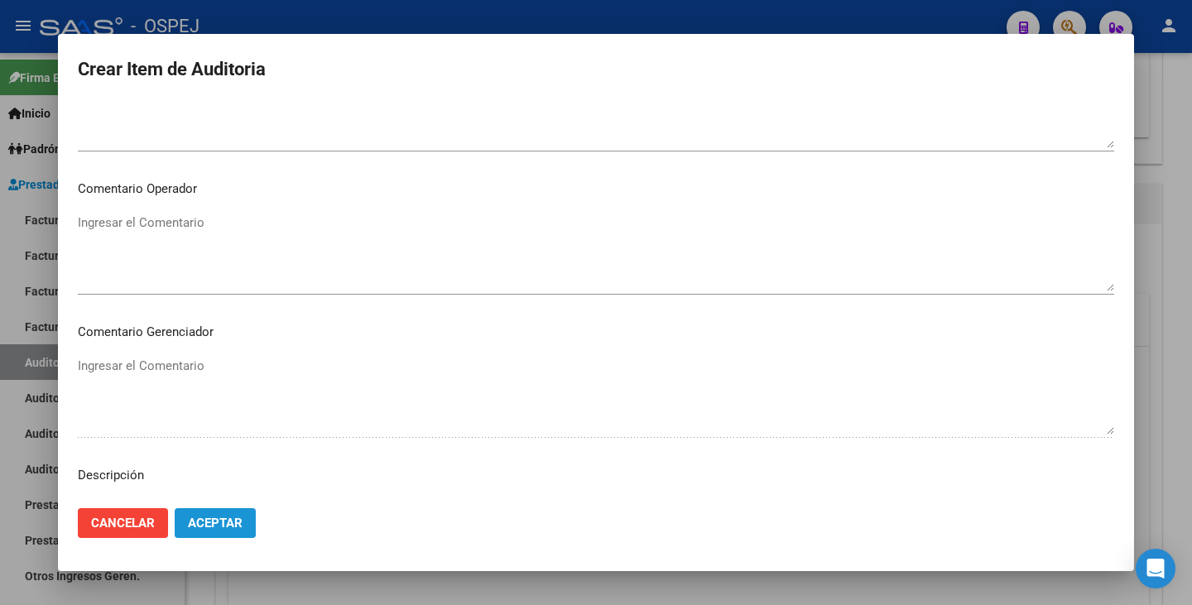
click at [231, 511] on button "Aceptar" at bounding box center [215, 523] width 81 height 30
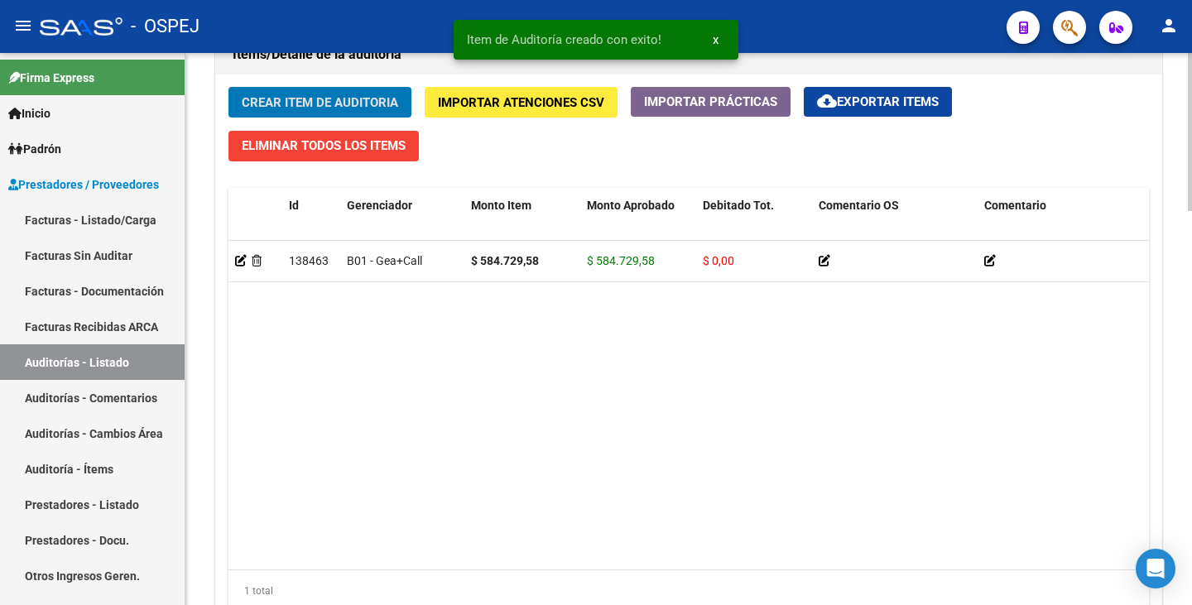
scroll to position [1376, 0]
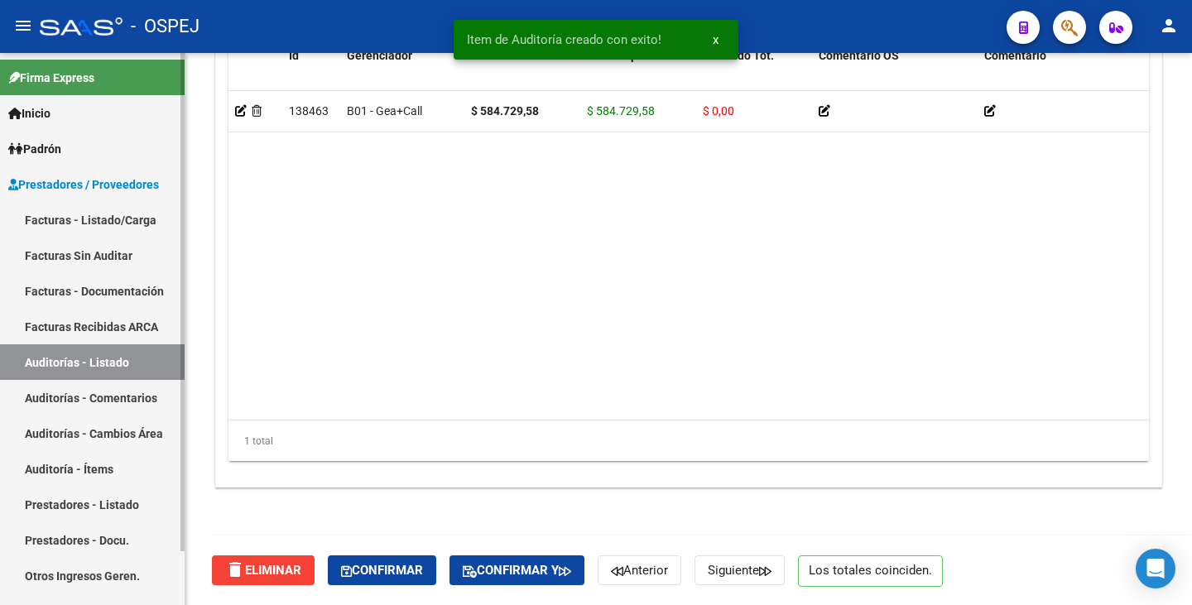
click at [98, 254] on link "Facturas Sin Auditar" at bounding box center [92, 256] width 185 height 36
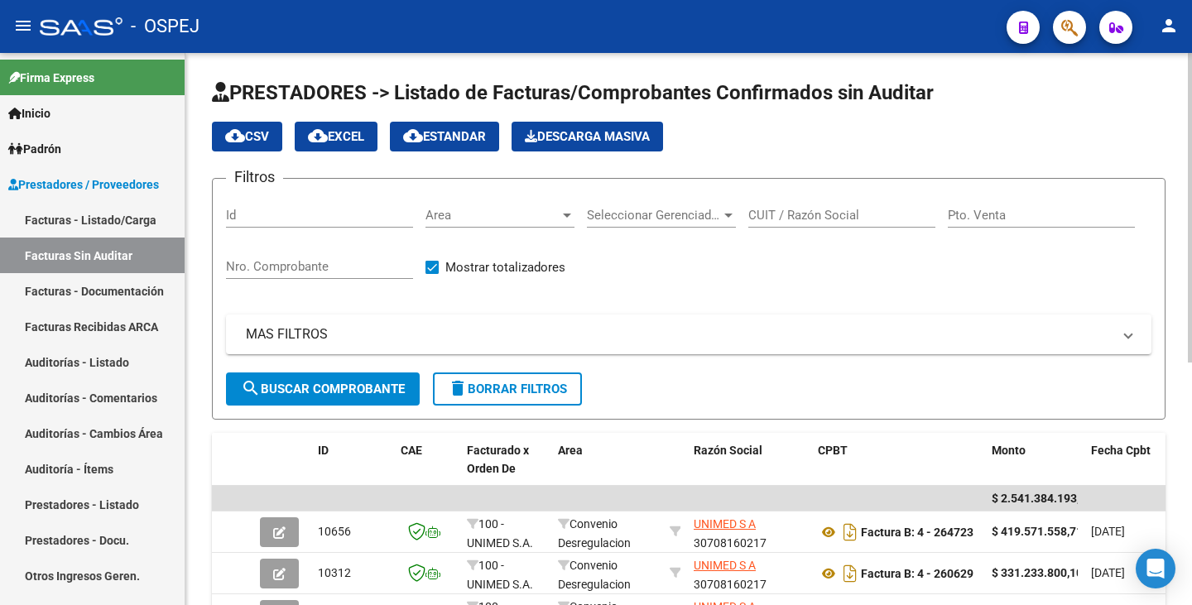
click at [551, 224] on div "Area Area" at bounding box center [499, 210] width 149 height 36
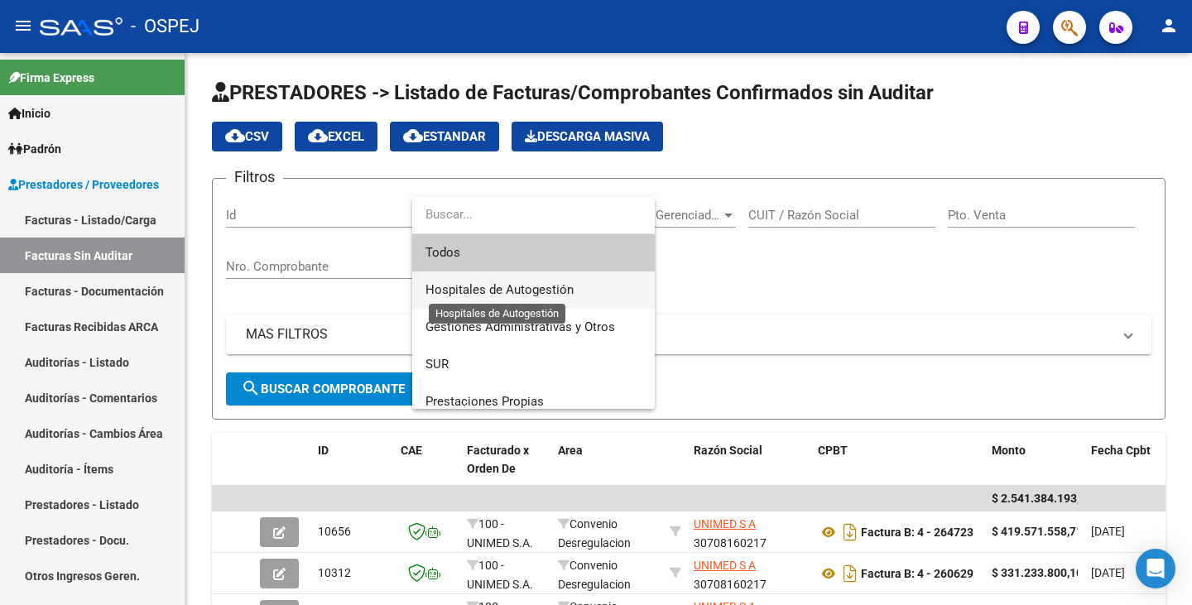
click at [532, 290] on span "Hospitales de Autogestión" at bounding box center [499, 289] width 148 height 15
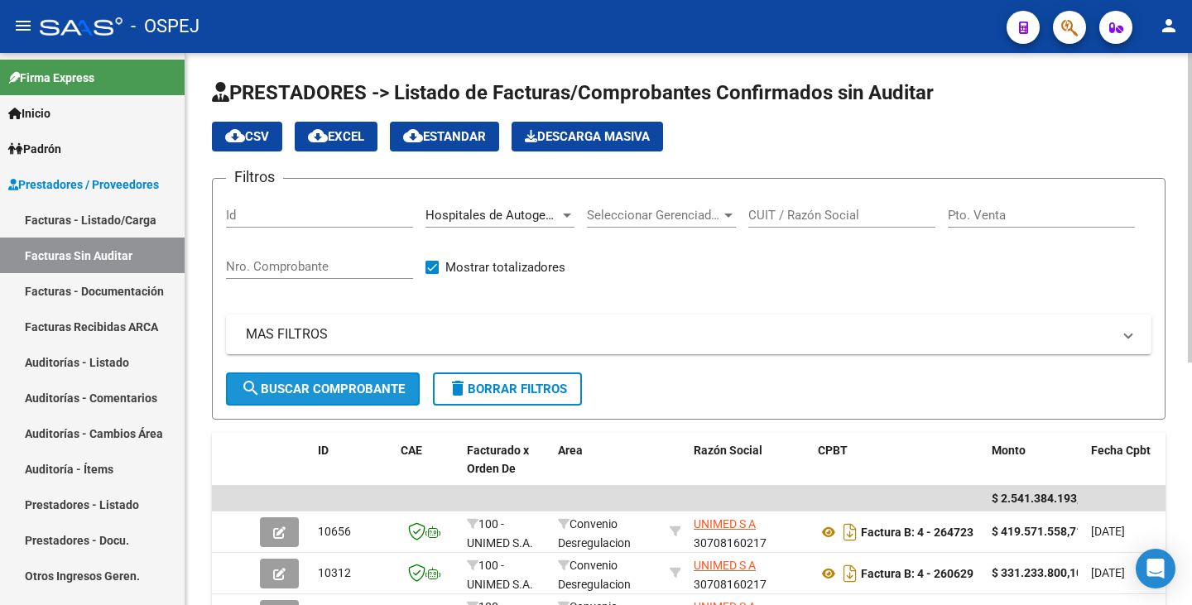
click at [285, 386] on span "search Buscar Comprobante" at bounding box center [323, 389] width 164 height 15
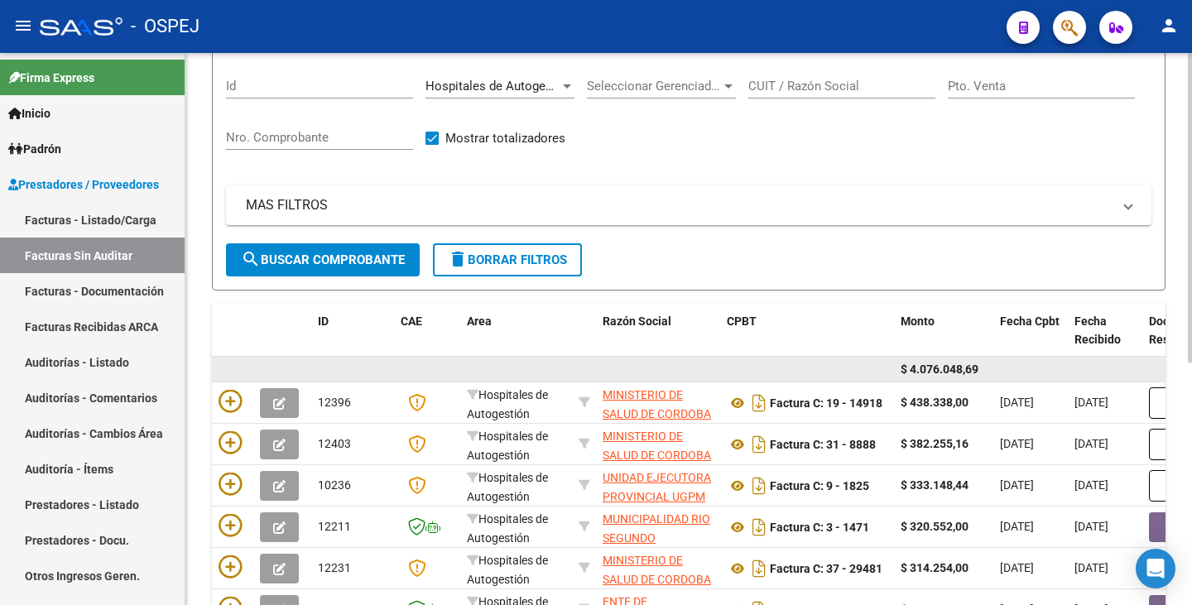
scroll to position [166, 0]
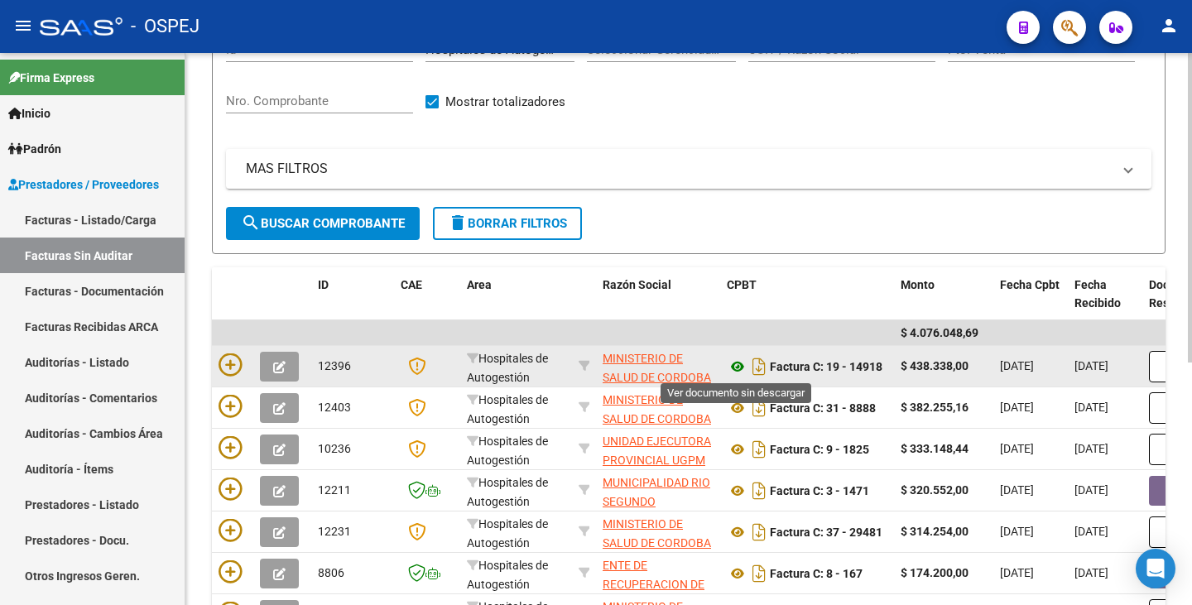
click at [736, 367] on icon at bounding box center [738, 367] width 22 height 20
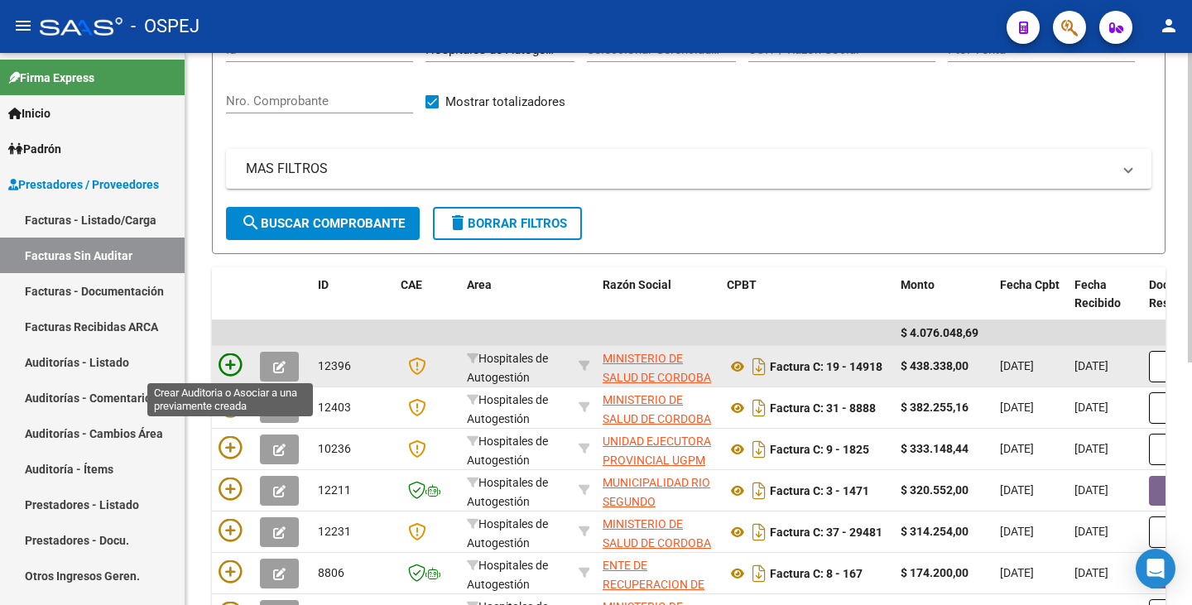
click at [238, 355] on icon at bounding box center [229, 364] width 23 height 23
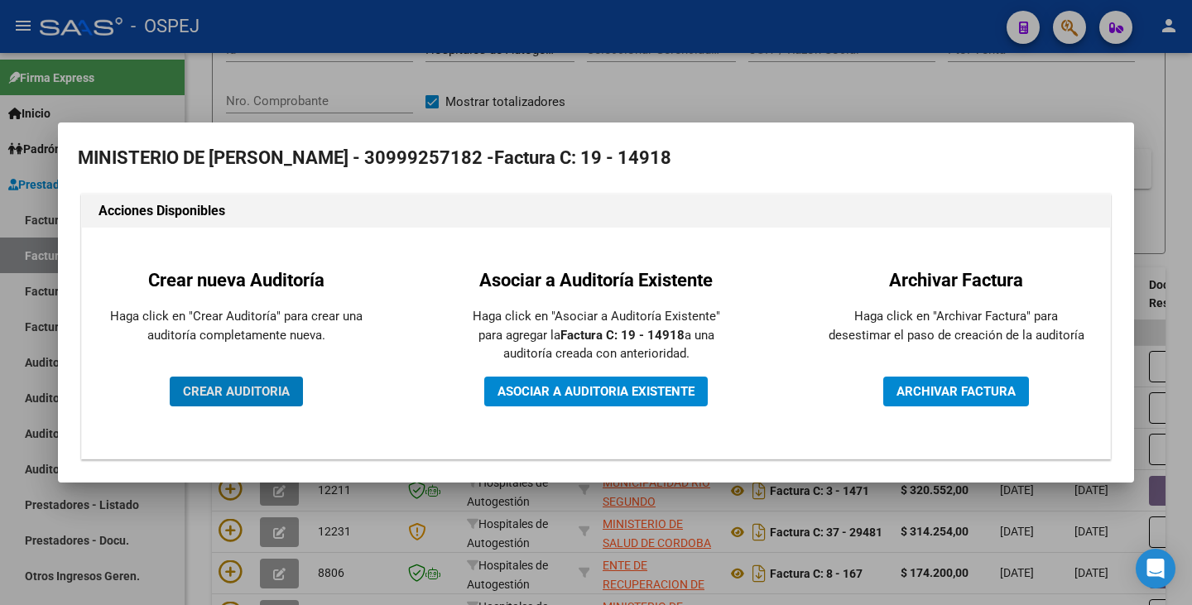
click at [218, 400] on button "CREAR AUDITORIA" at bounding box center [236, 392] width 133 height 30
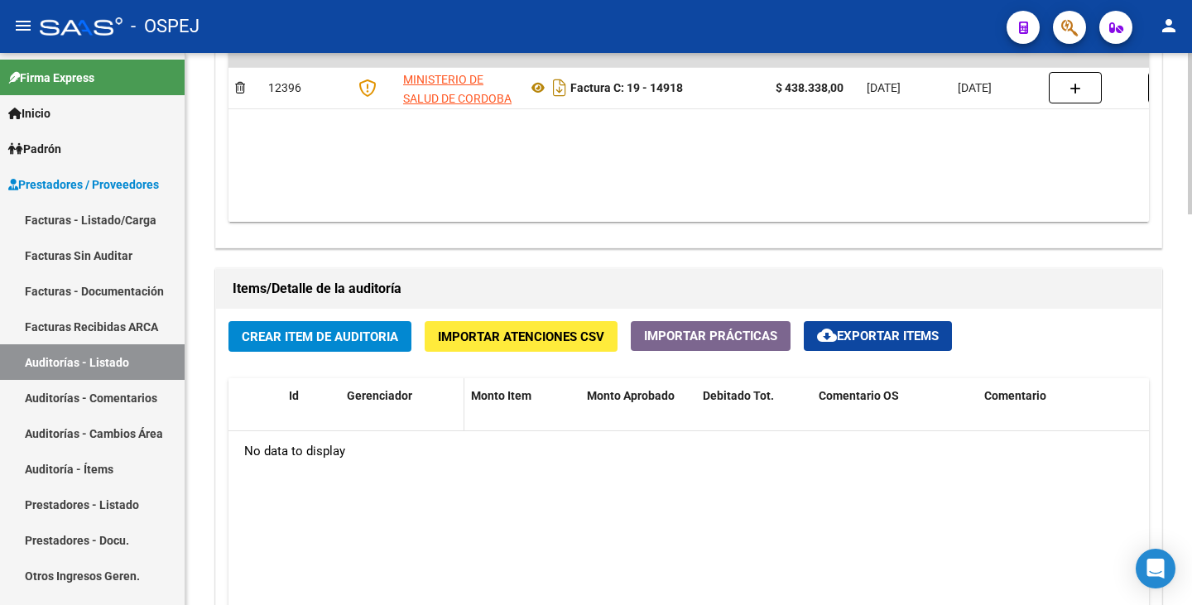
scroll to position [993, 0]
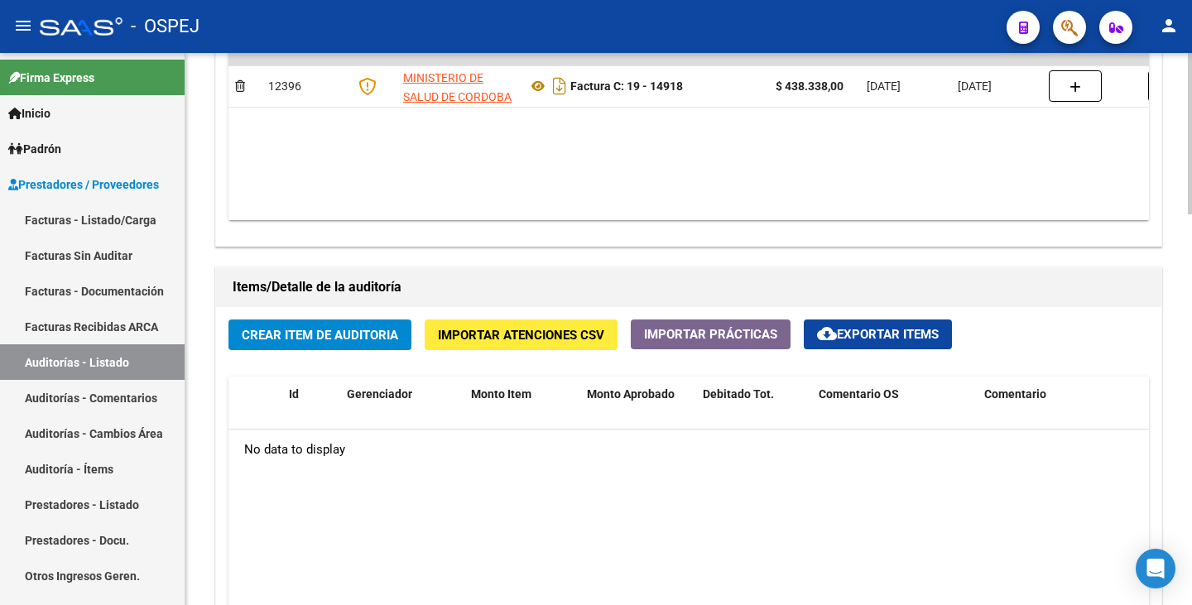
click at [310, 343] on button "Crear Item de Auditoria" at bounding box center [319, 334] width 183 height 31
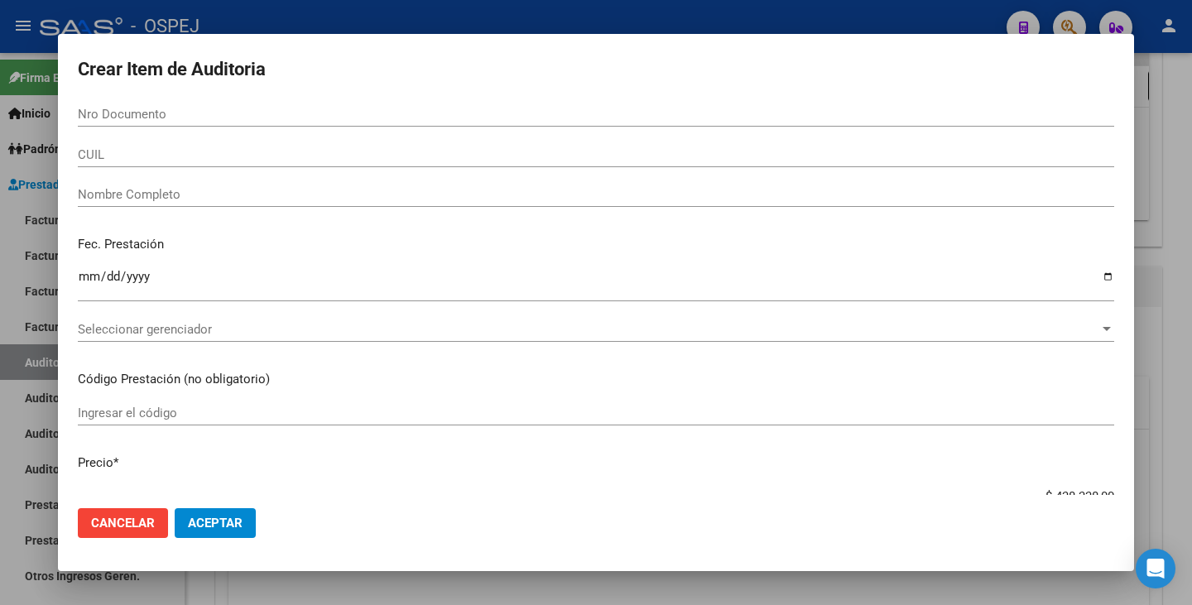
drag, startPoint x: 118, startPoint y: 105, endPoint x: 88, endPoint y: 118, distance: 33.0
click at [88, 118] on input "Nro Documento" at bounding box center [596, 114] width 1036 height 15
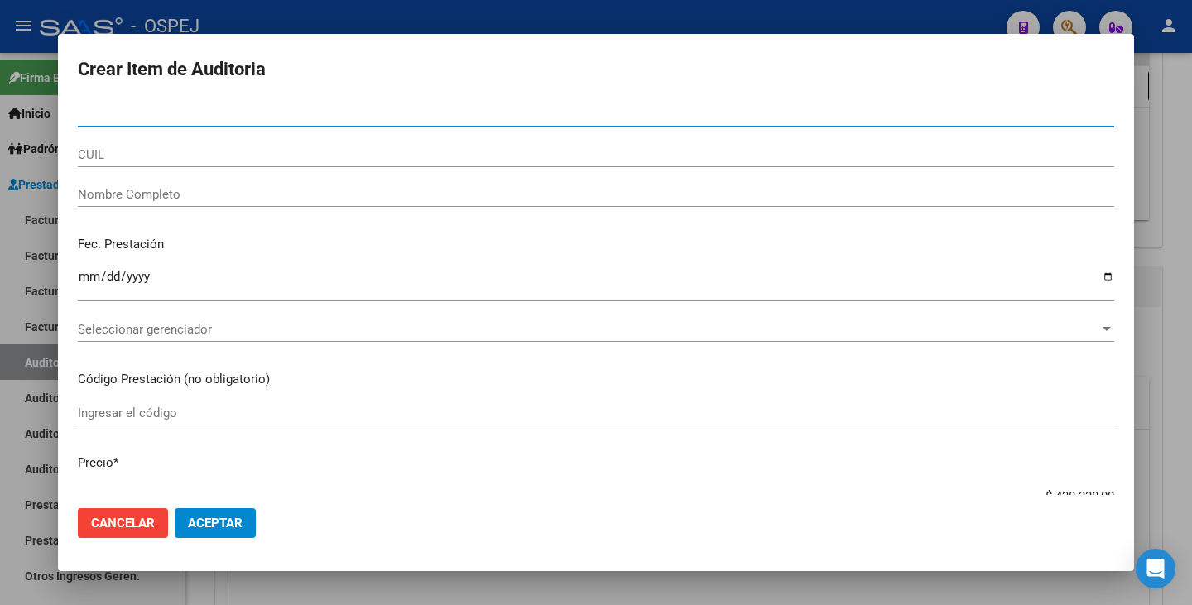
paste input "35869637"
type input "35869637"
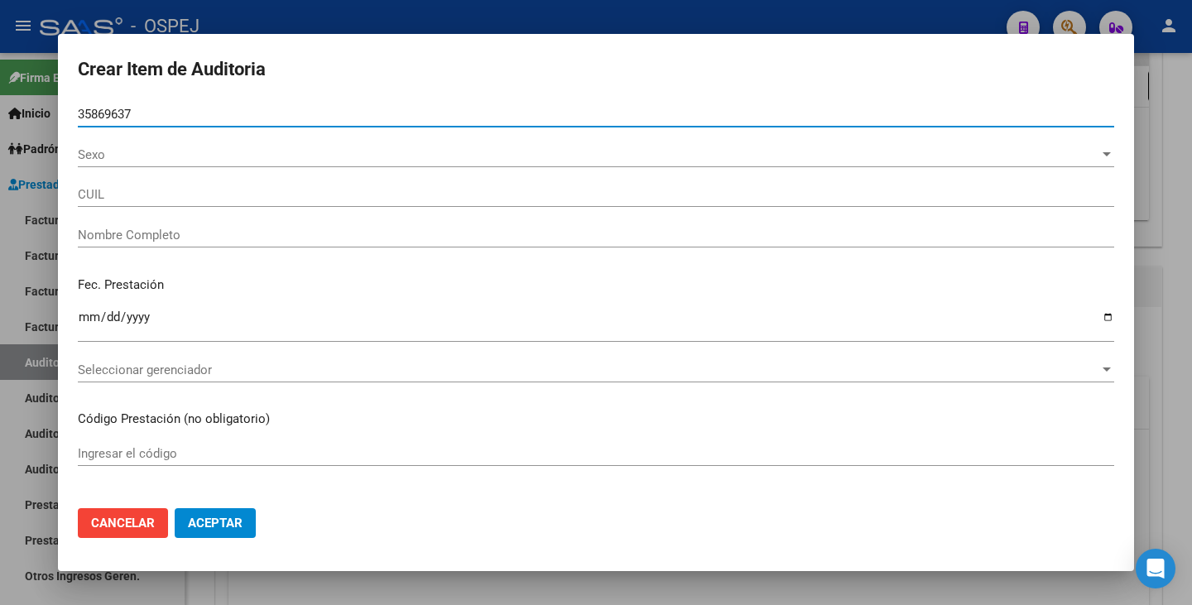
type input "27358696371"
type input "[PERSON_NAME]"
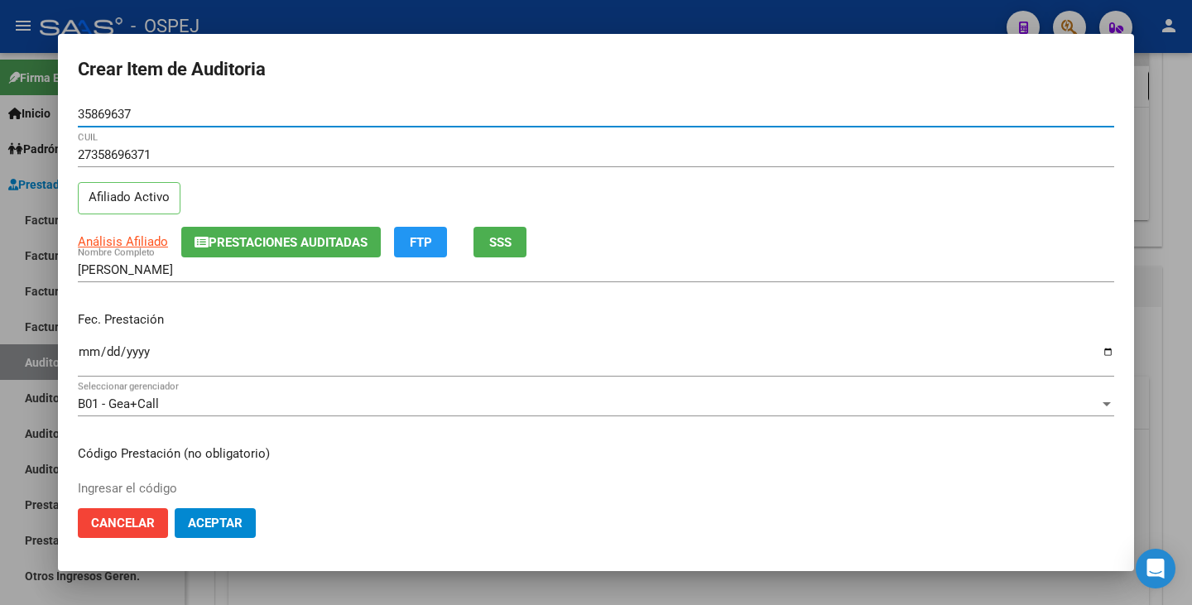
type input "35869637"
click at [90, 355] on input "Ingresar la fecha" at bounding box center [596, 358] width 1036 height 26
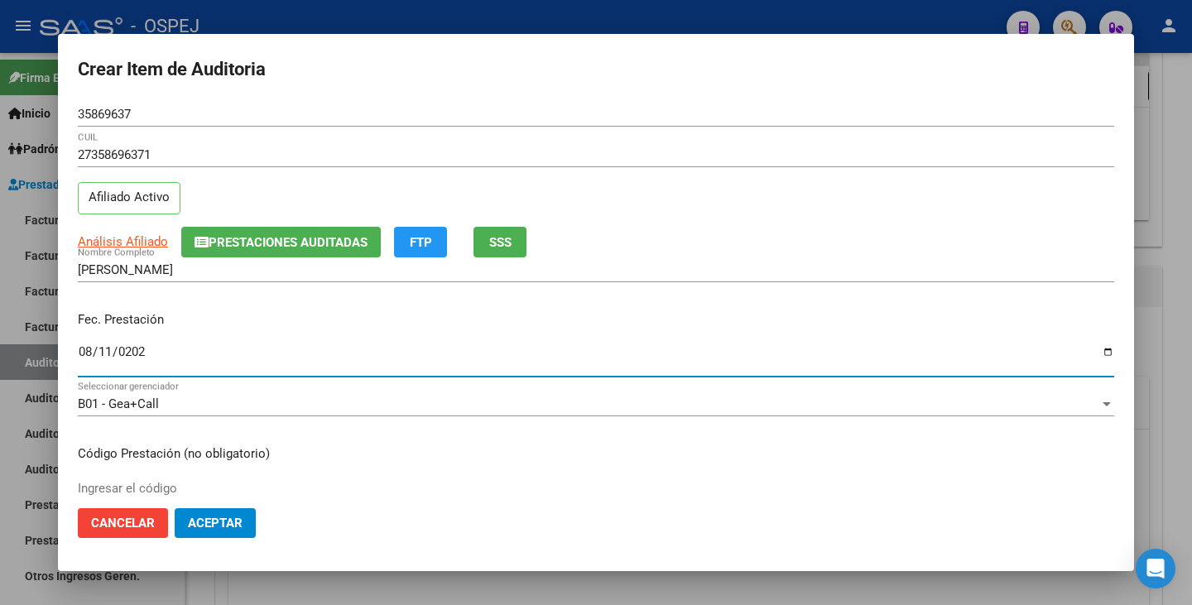
type input "[DATE]"
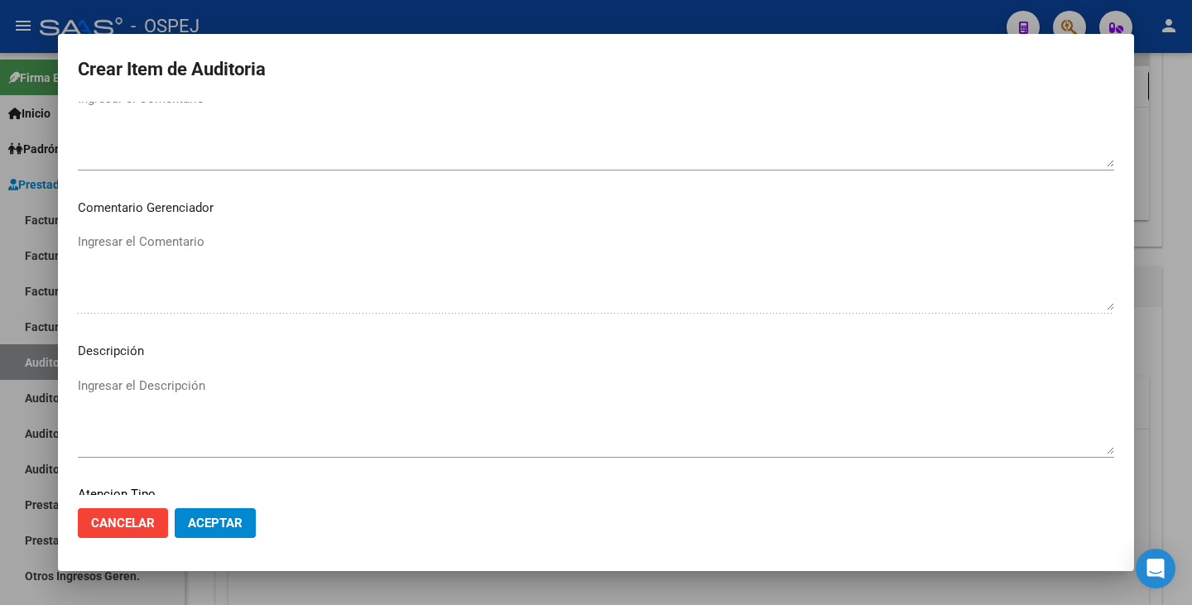
scroll to position [1097, 0]
click at [1036, 384] on span "Seleccionar tipo" at bounding box center [588, 383] width 1021 height 15
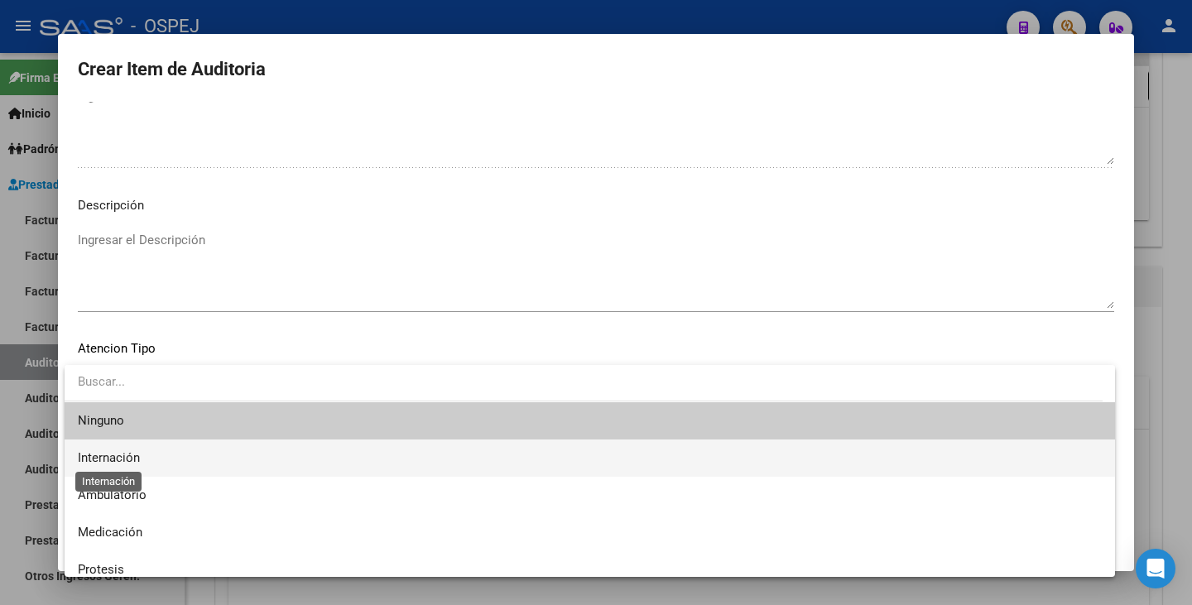
click at [121, 455] on span "Internación" at bounding box center [109, 457] width 62 height 15
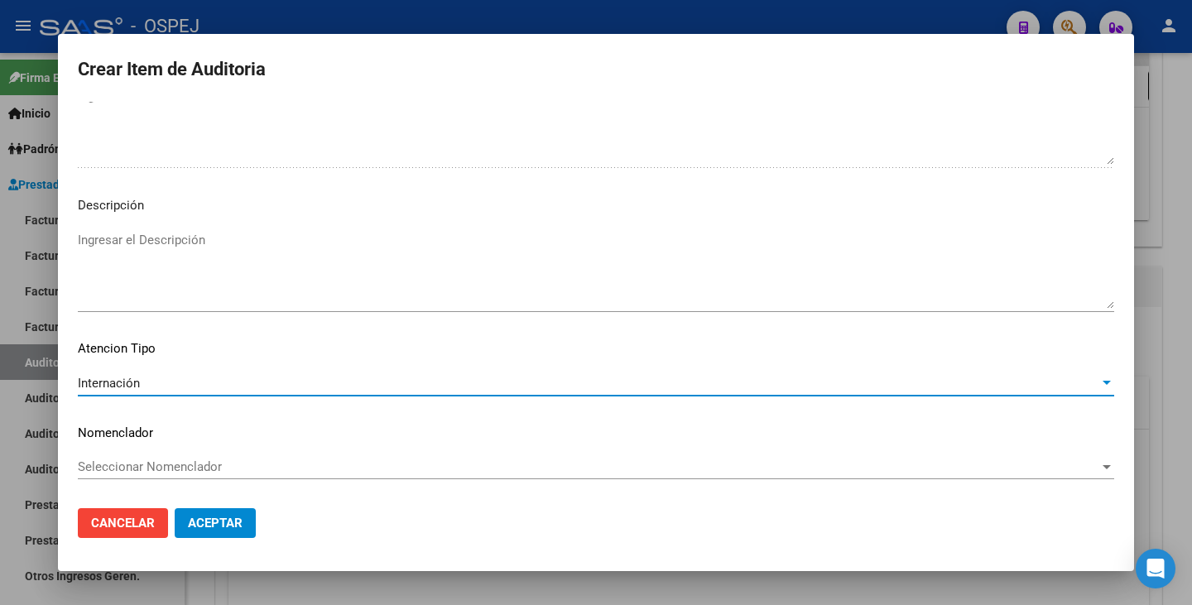
click at [182, 481] on div "Seleccionar Nomenclador Seleccionar Nomenclador" at bounding box center [596, 474] width 1036 height 41
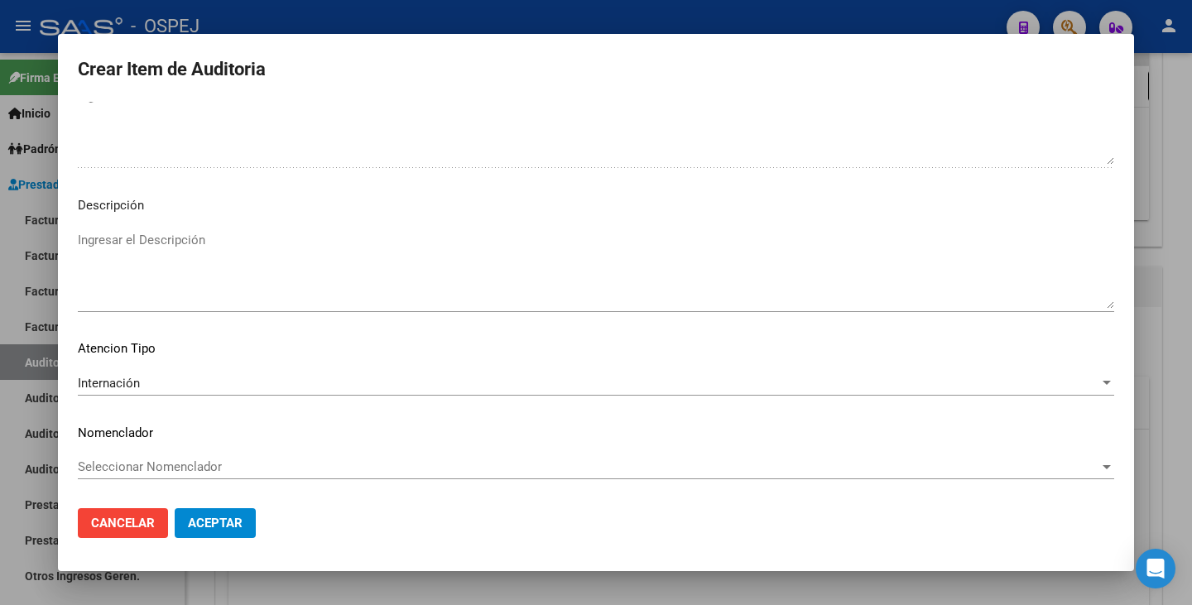
click at [176, 468] on span "Seleccionar Nomenclador" at bounding box center [588, 466] width 1021 height 15
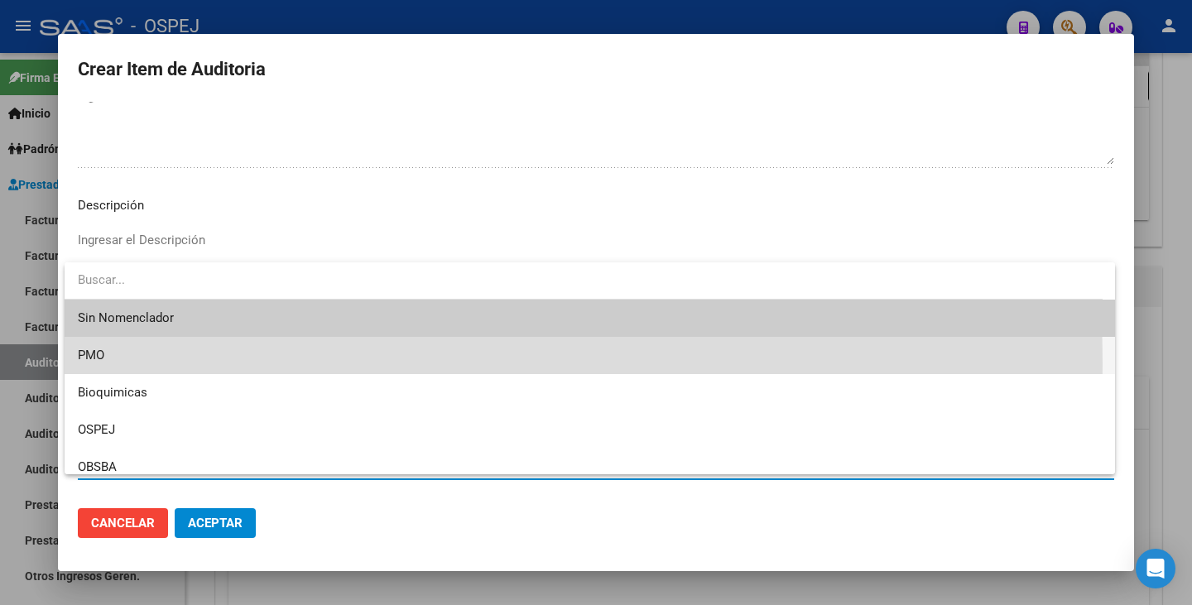
click at [113, 364] on span "PMO" at bounding box center [590, 355] width 1024 height 37
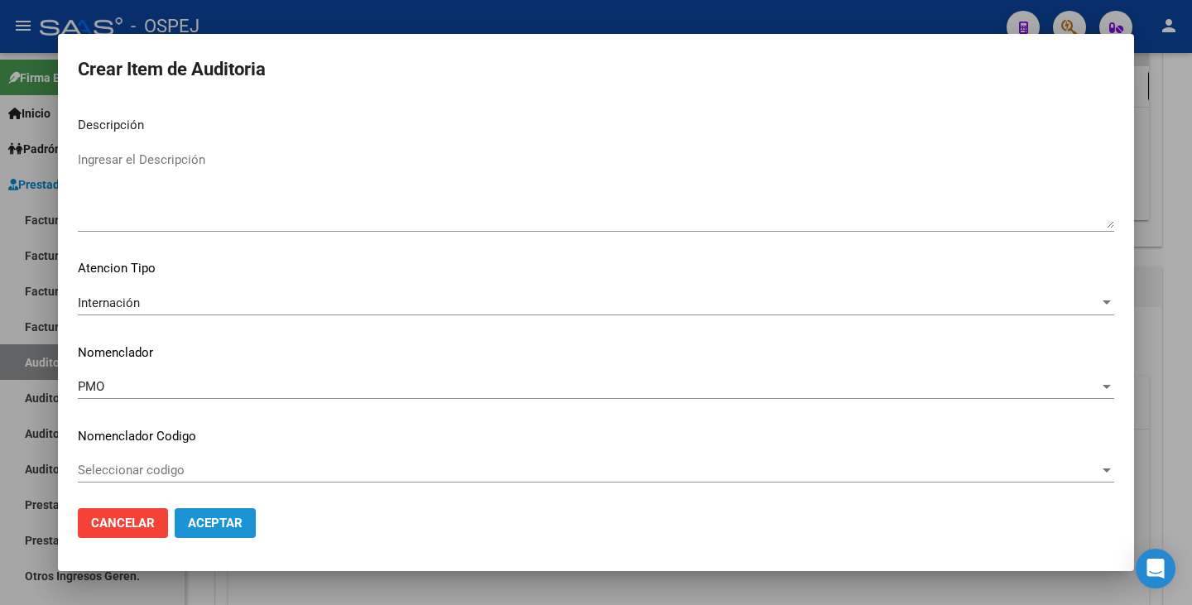
scroll to position [1181, 0]
click at [204, 521] on span "Aceptar" at bounding box center [215, 523] width 55 height 15
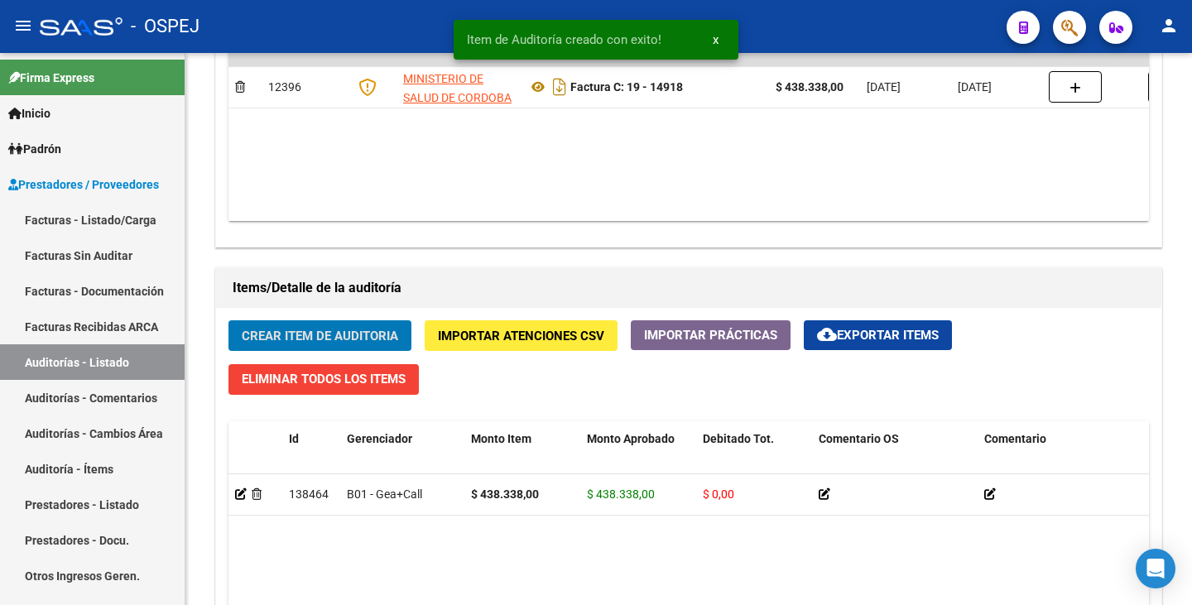
scroll to position [994, 0]
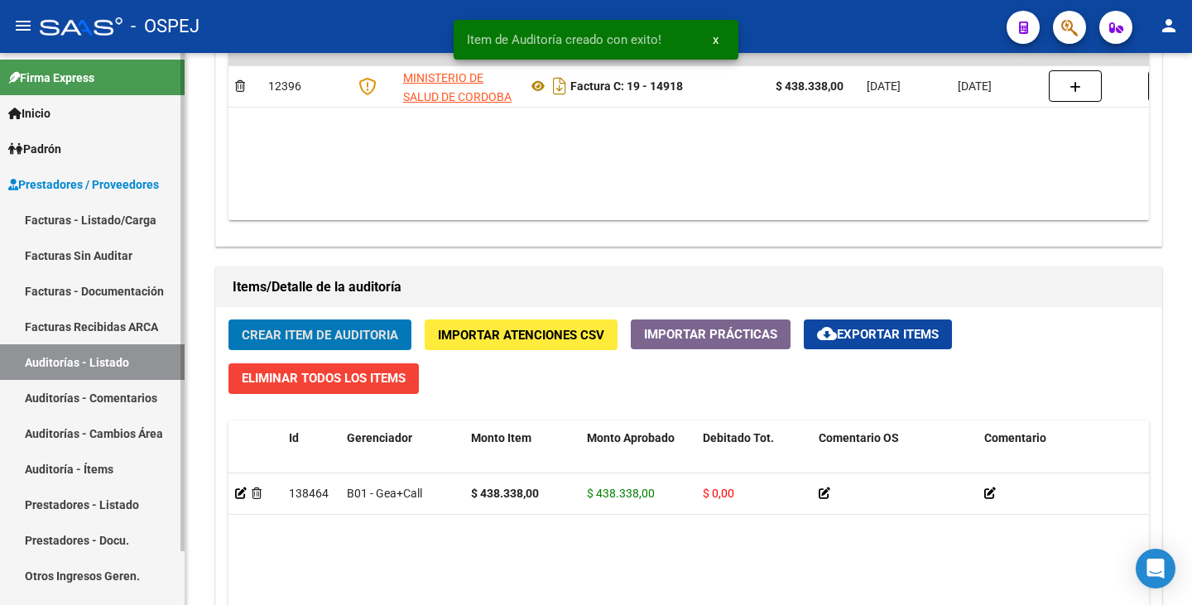
click at [98, 258] on link "Facturas Sin Auditar" at bounding box center [92, 256] width 185 height 36
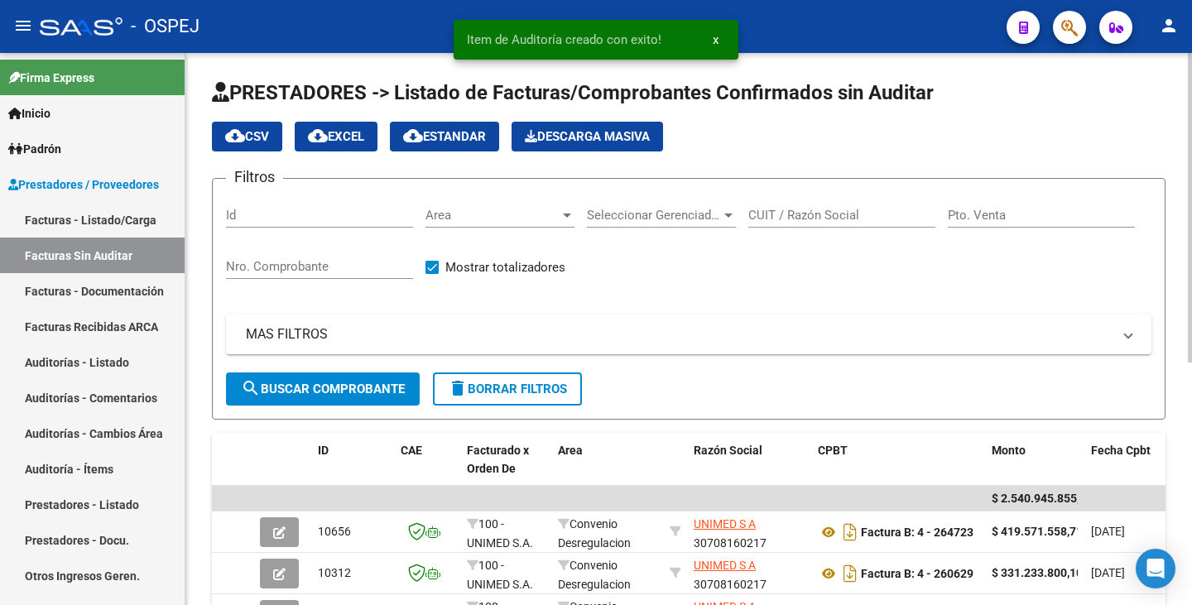
click at [562, 223] on div "Area Area" at bounding box center [499, 210] width 149 height 36
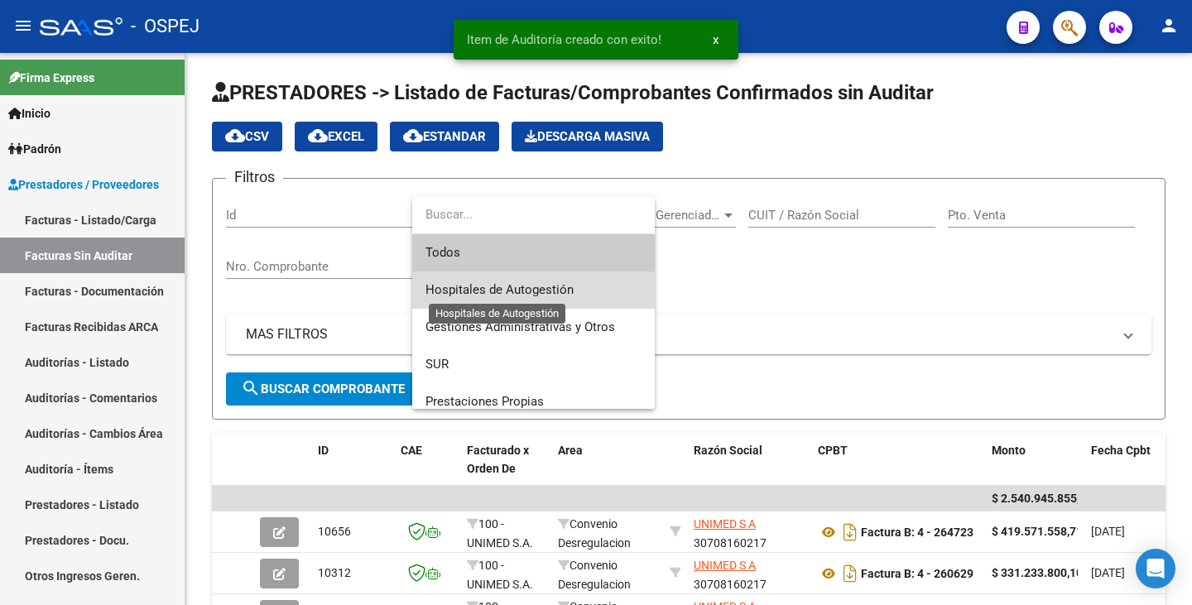
click at [535, 291] on span "Hospitales de Autogestión" at bounding box center [499, 289] width 148 height 15
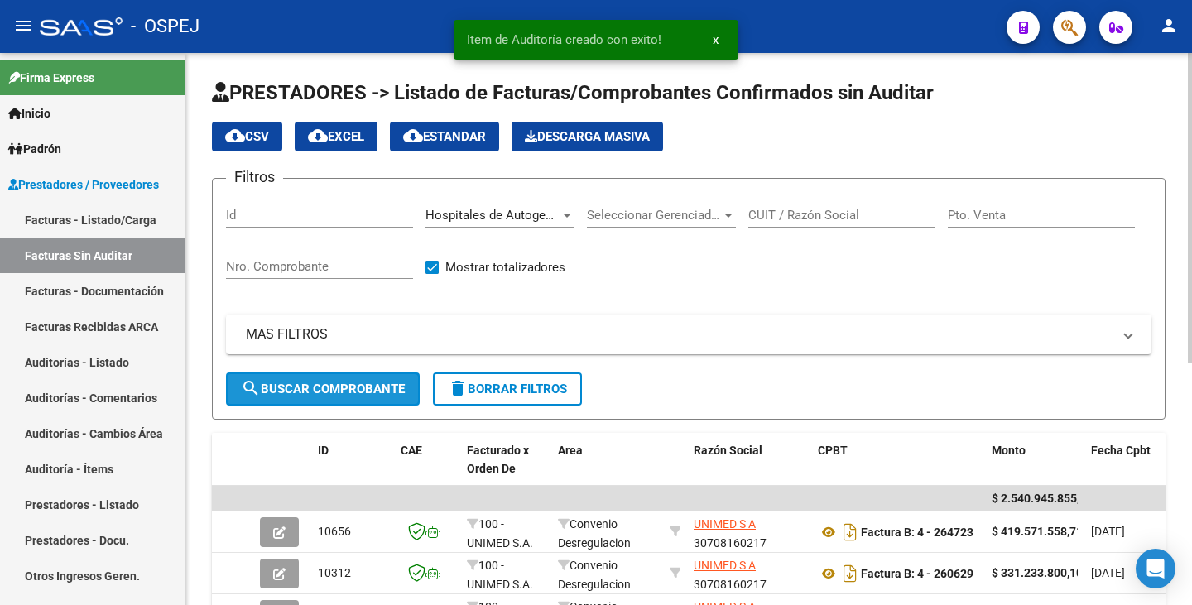
click at [273, 382] on span "search Buscar Comprobante" at bounding box center [323, 389] width 164 height 15
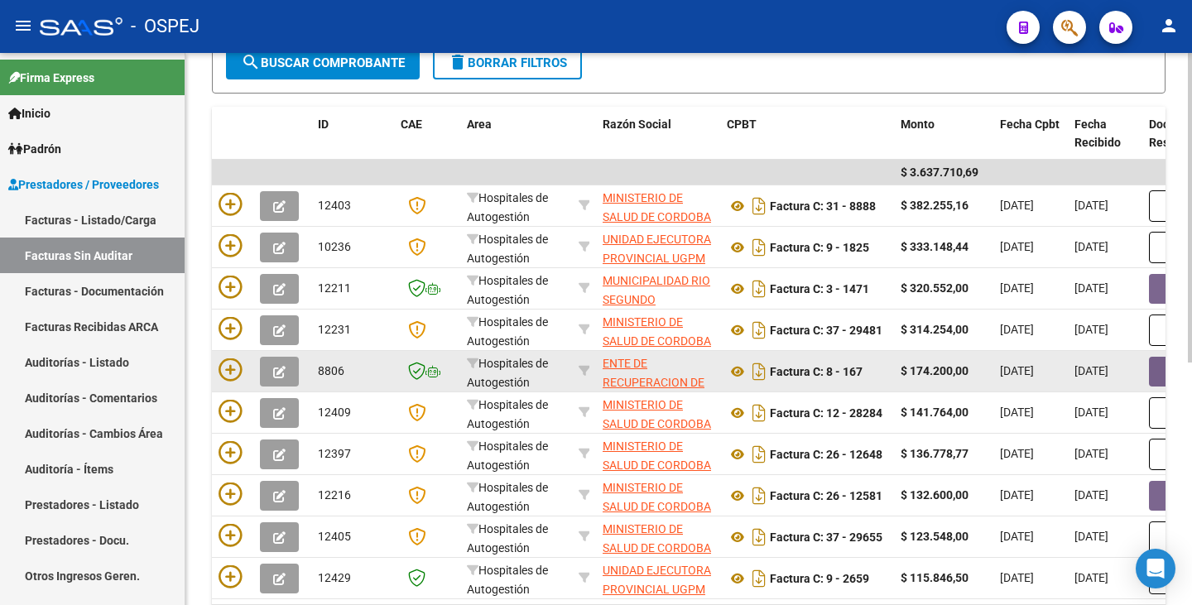
scroll to position [331, 0]
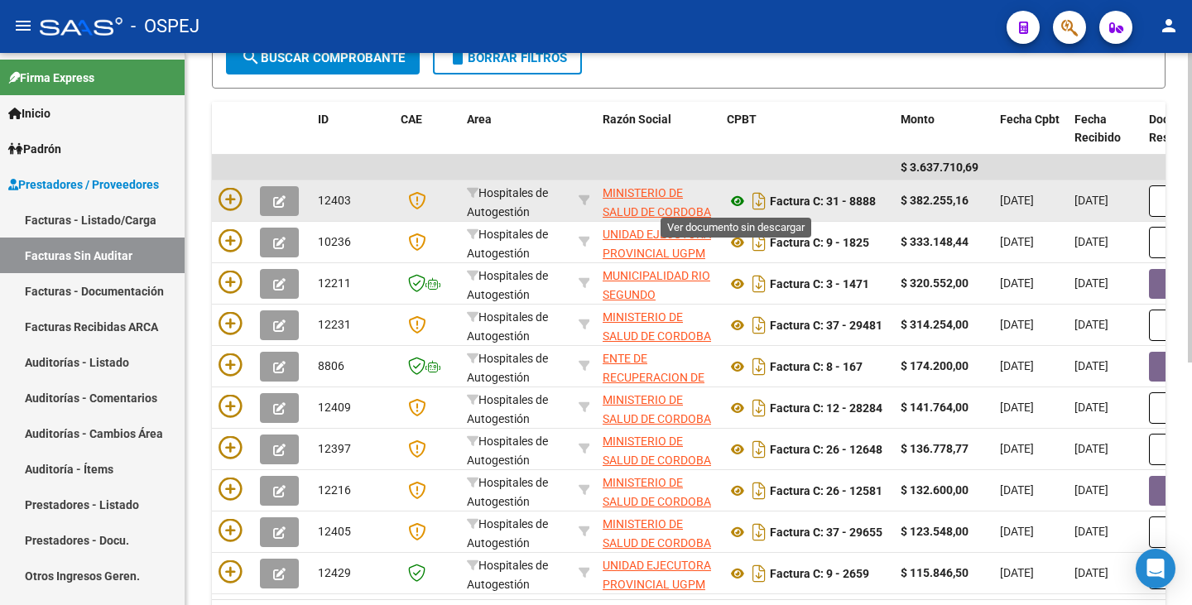
click at [738, 204] on icon at bounding box center [738, 201] width 22 height 20
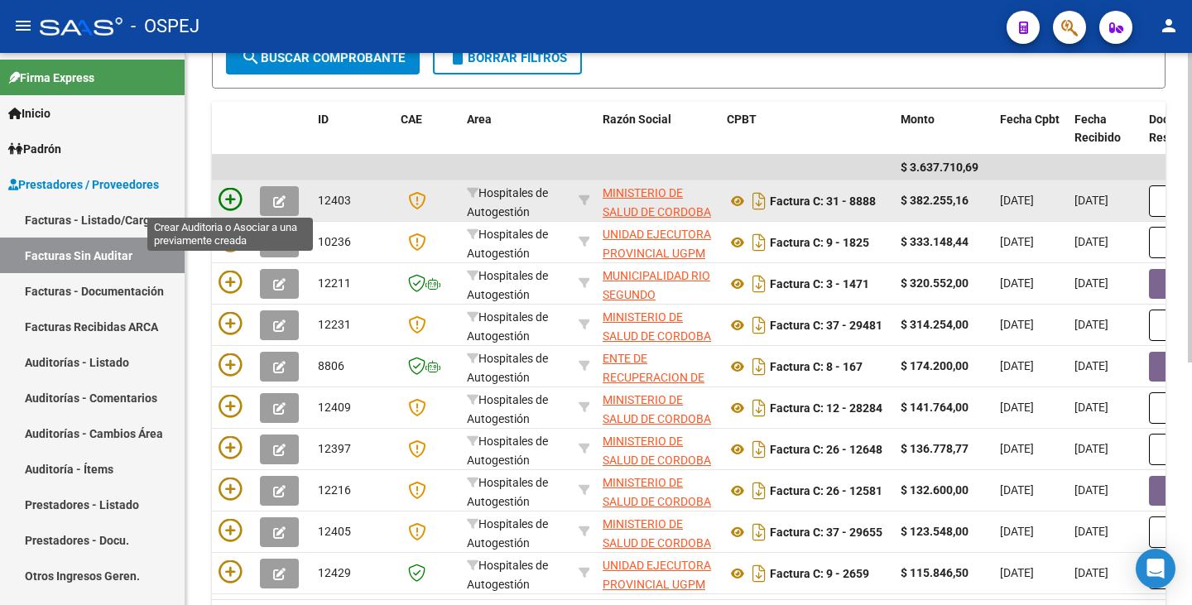
click at [233, 202] on icon at bounding box center [229, 199] width 23 height 23
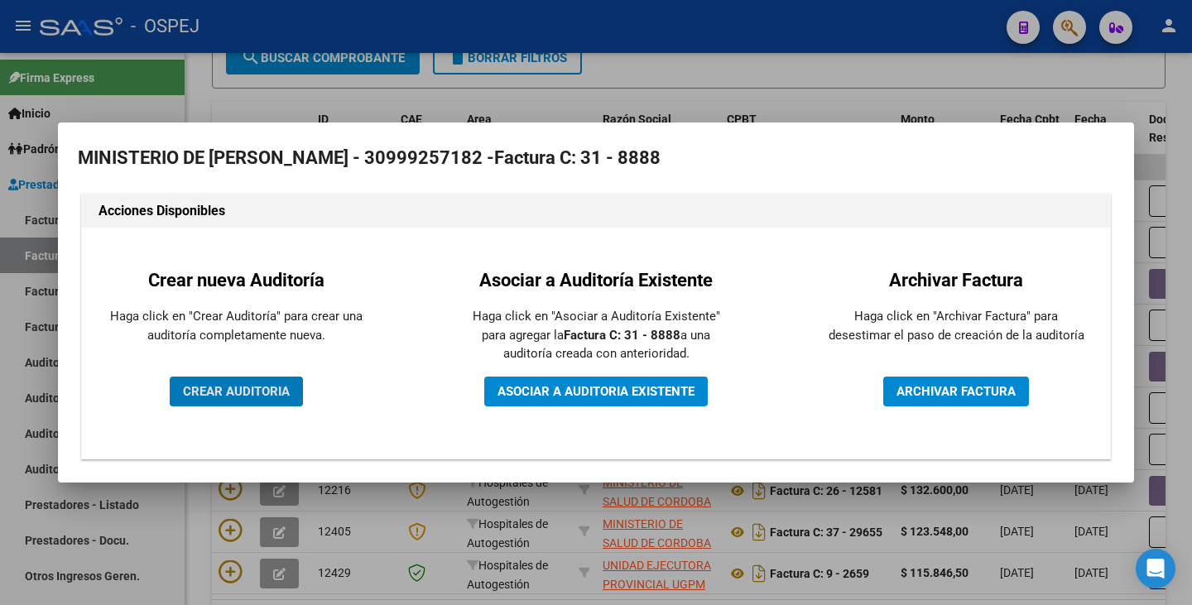
click at [258, 396] on span "CREAR AUDITORIA" at bounding box center [236, 391] width 107 height 15
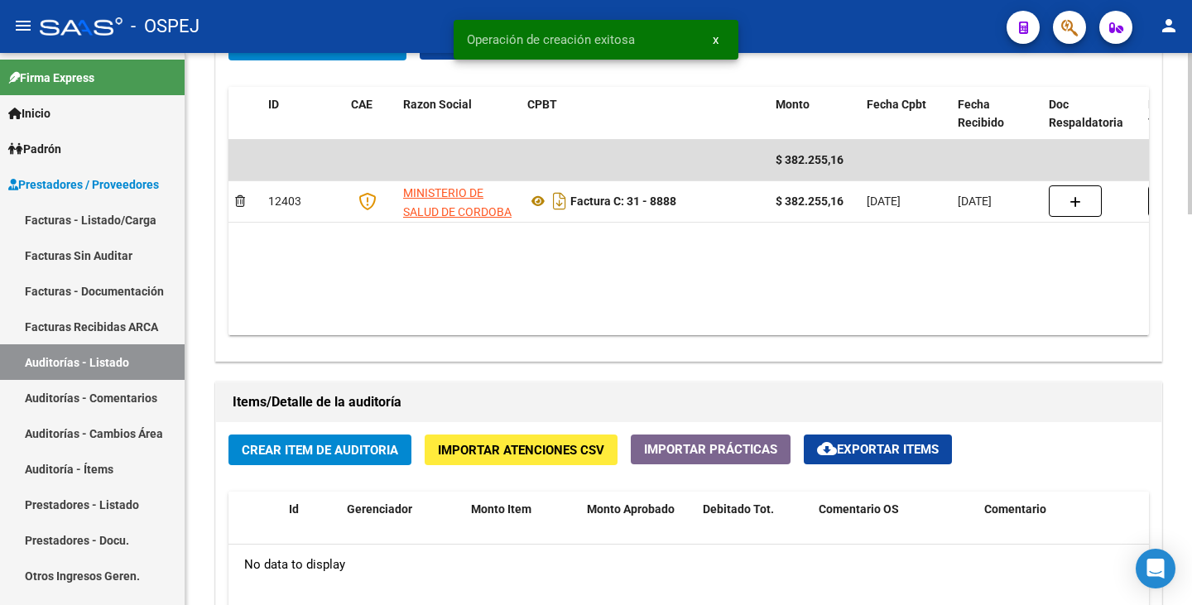
scroll to position [1076, 0]
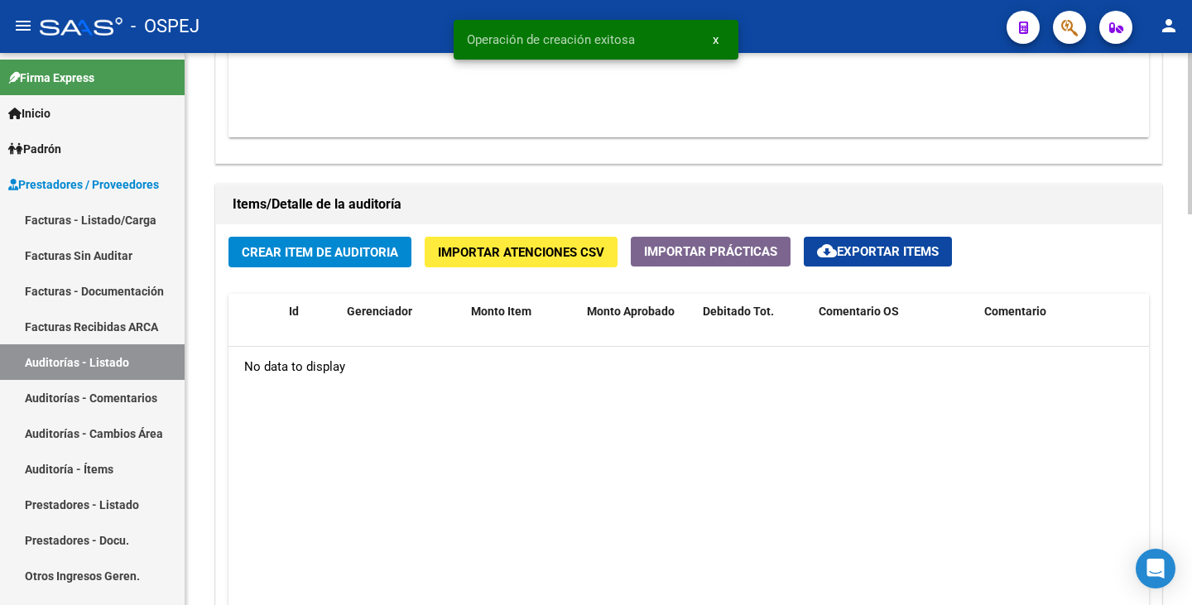
click at [325, 261] on button "Crear Item de Auditoria" at bounding box center [319, 252] width 183 height 31
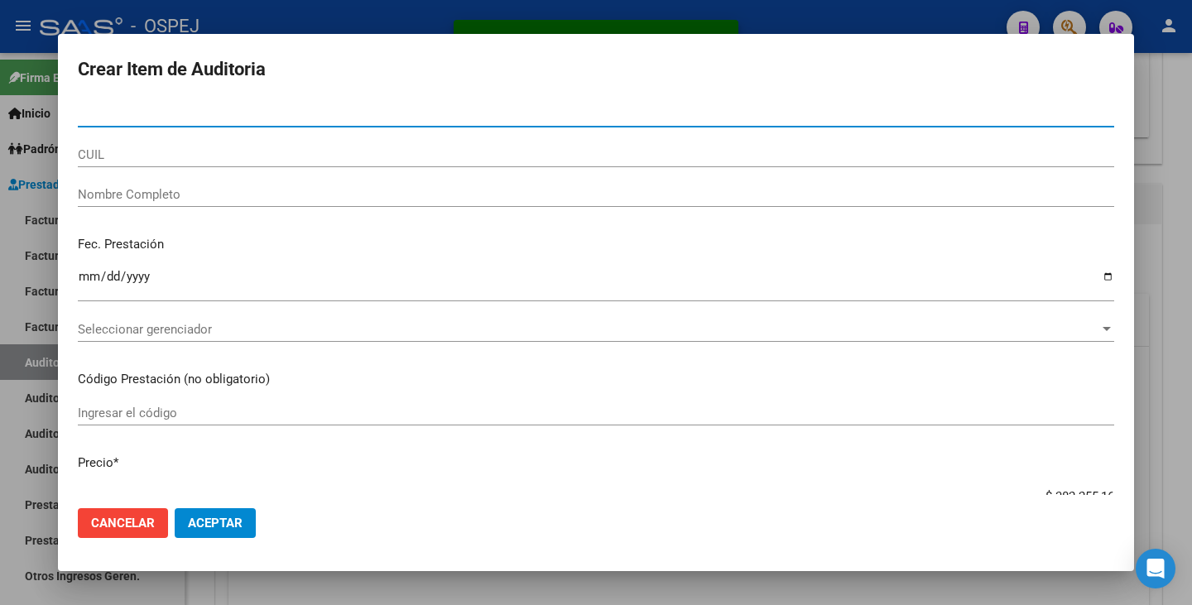
paste input "30543533"
type input "30543533"
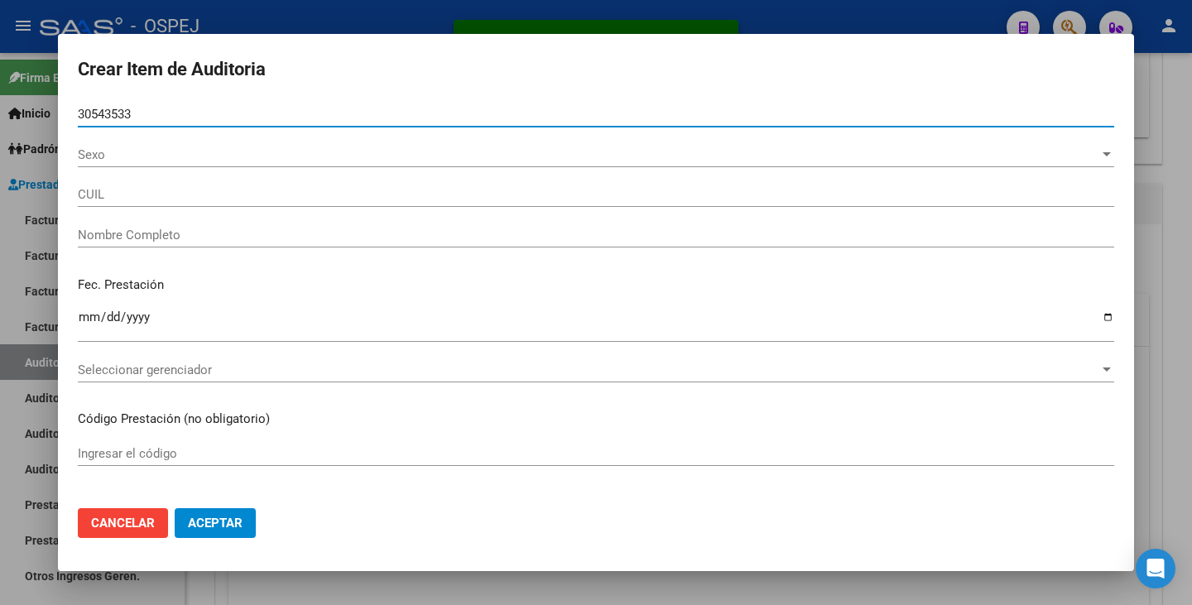
type input "27305435339"
type input "[PERSON_NAME]"
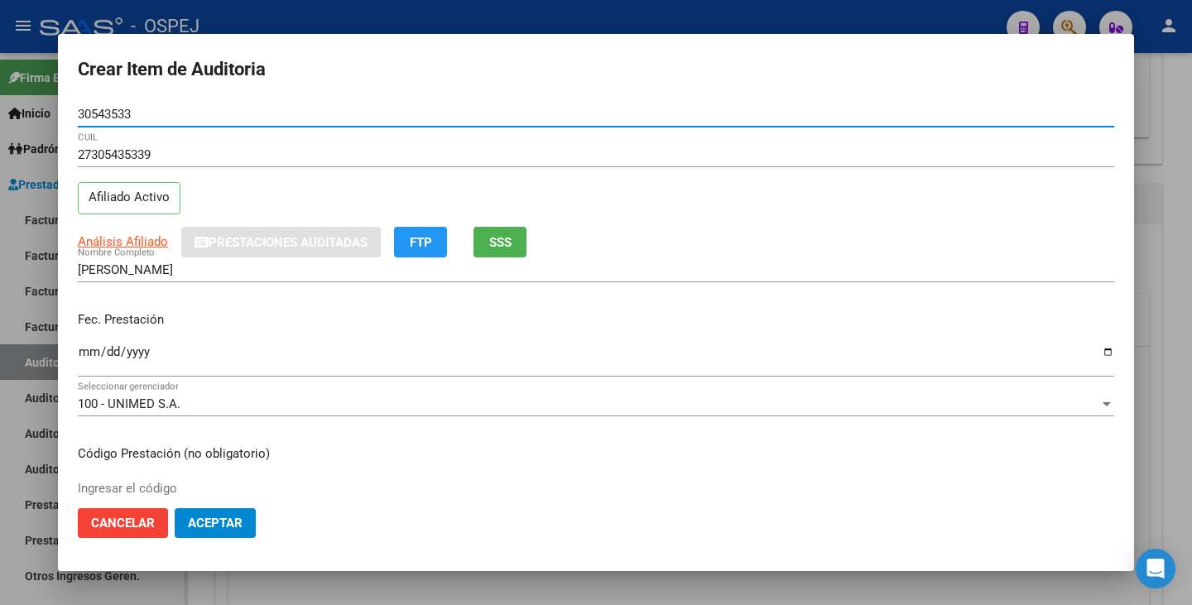
type input "30543533"
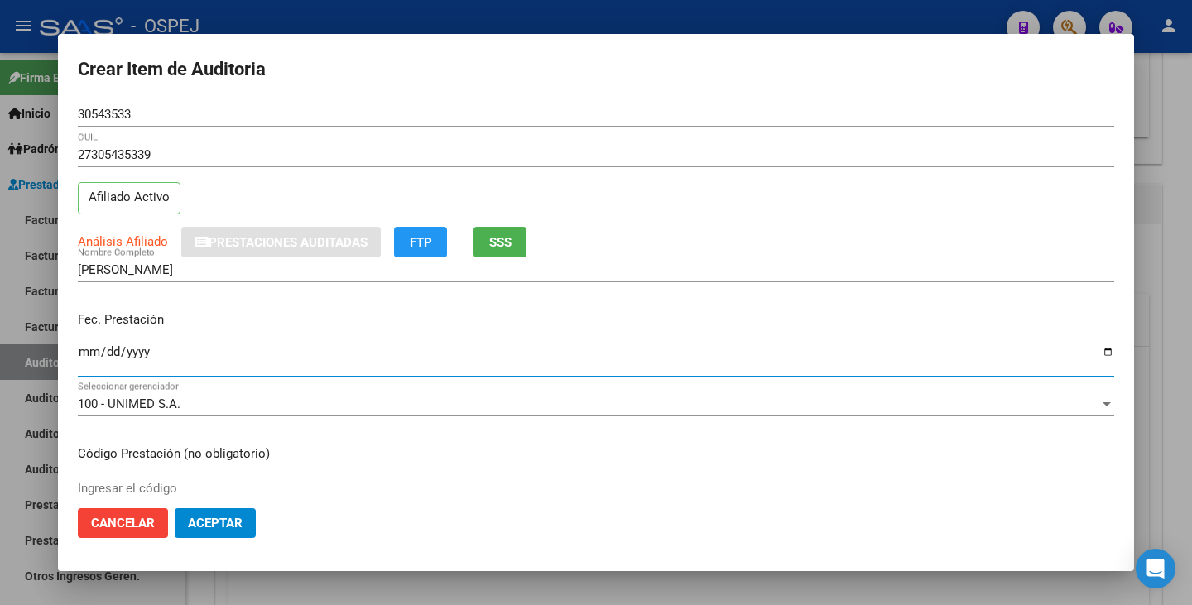
click at [89, 352] on input "Ingresar la fecha" at bounding box center [596, 358] width 1036 height 26
type input "[DATE]"
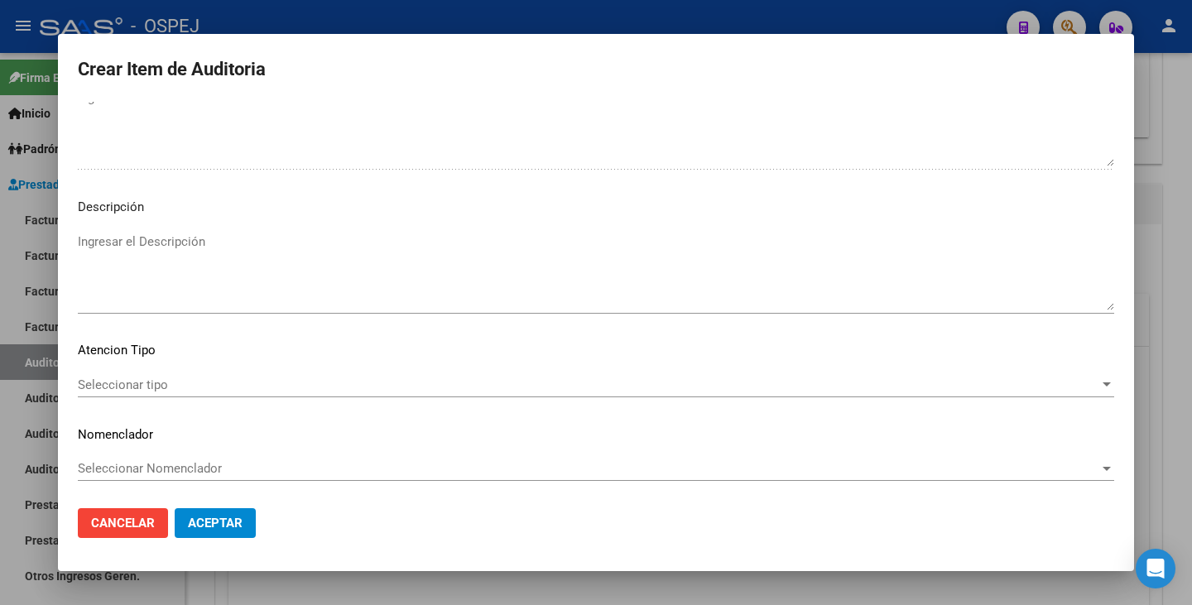
scroll to position [1097, 0]
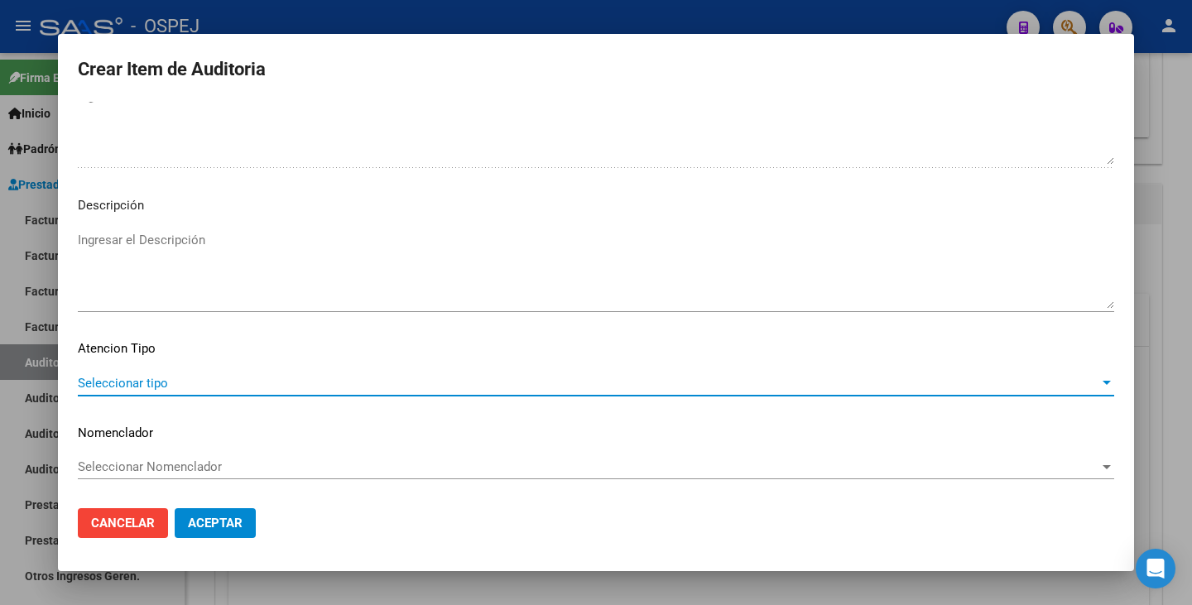
click at [1019, 387] on span "Seleccionar tipo" at bounding box center [588, 383] width 1021 height 15
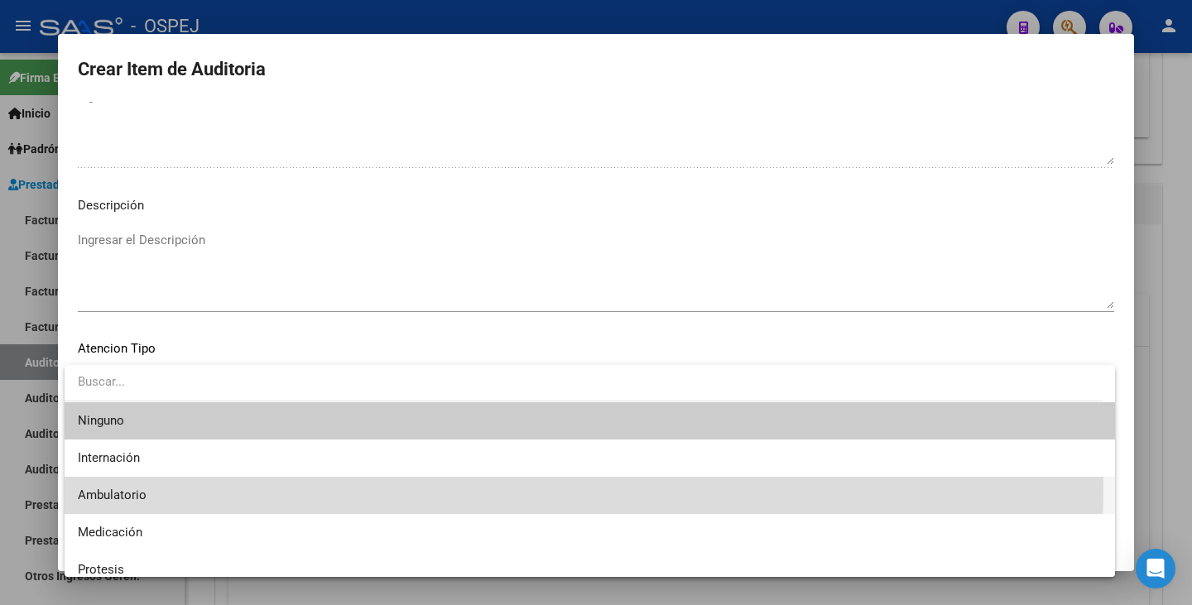
click at [434, 486] on span "Ambulatorio" at bounding box center [590, 495] width 1024 height 37
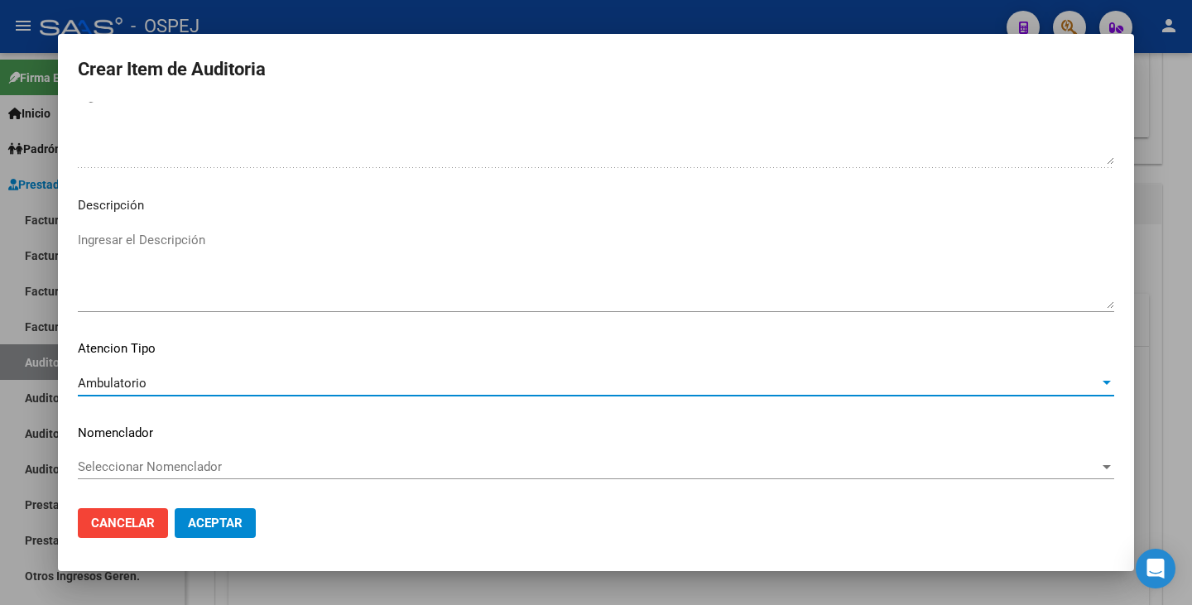
click at [428, 459] on span "Seleccionar Nomenclador" at bounding box center [588, 466] width 1021 height 15
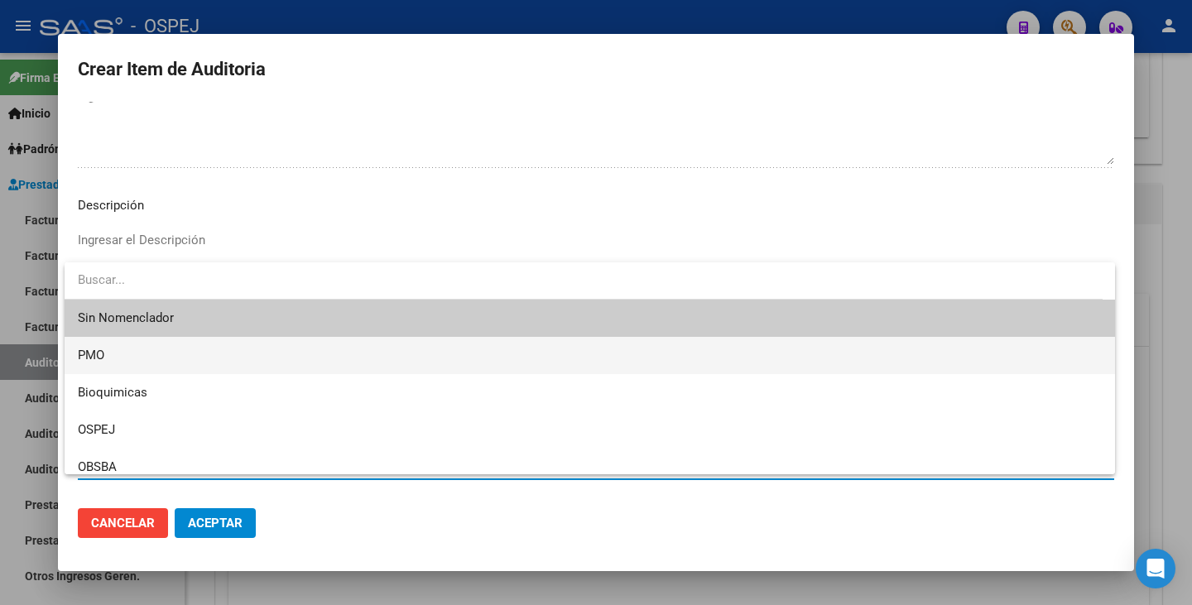
click at [156, 353] on span "PMO" at bounding box center [590, 355] width 1024 height 37
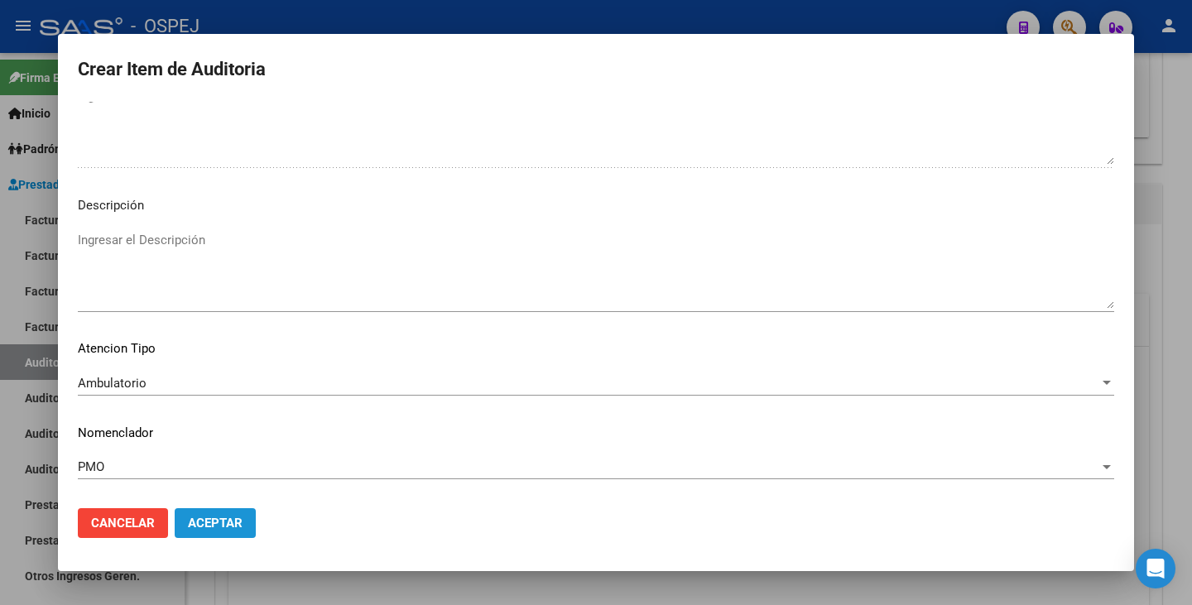
click at [228, 523] on span "Aceptar" at bounding box center [215, 523] width 55 height 15
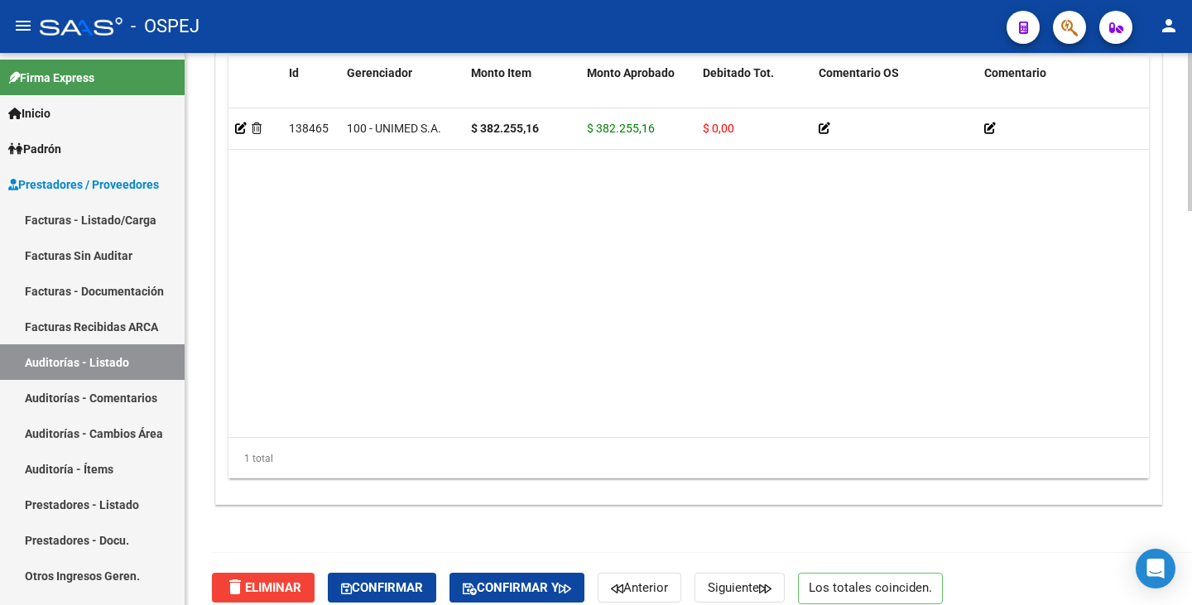
scroll to position [1376, 0]
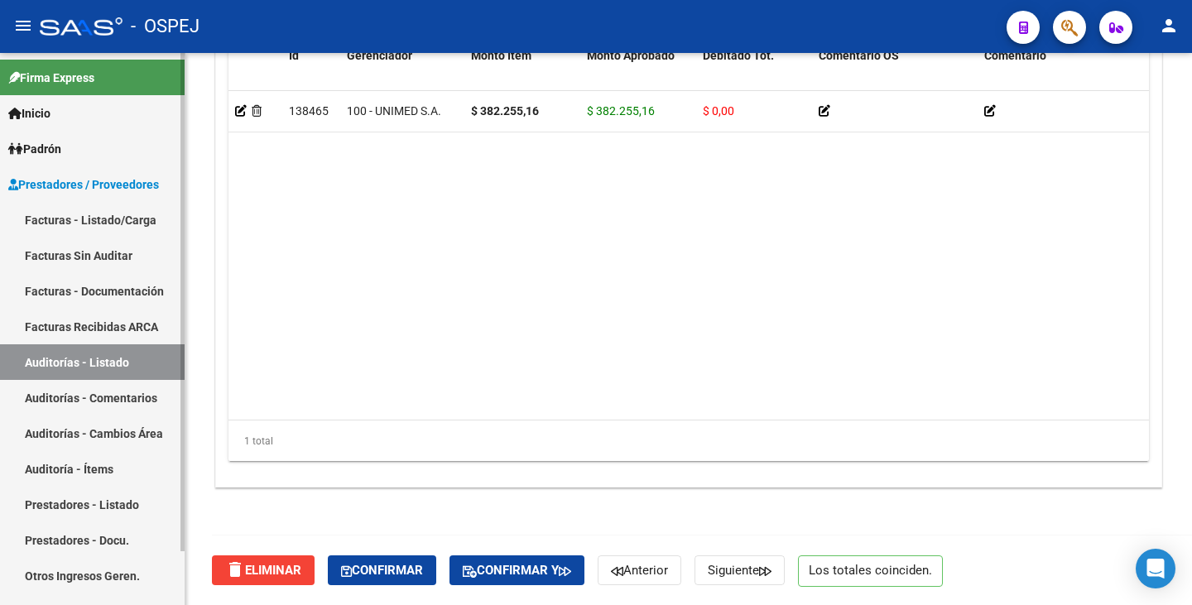
click at [108, 250] on link "Facturas Sin Auditar" at bounding box center [92, 256] width 185 height 36
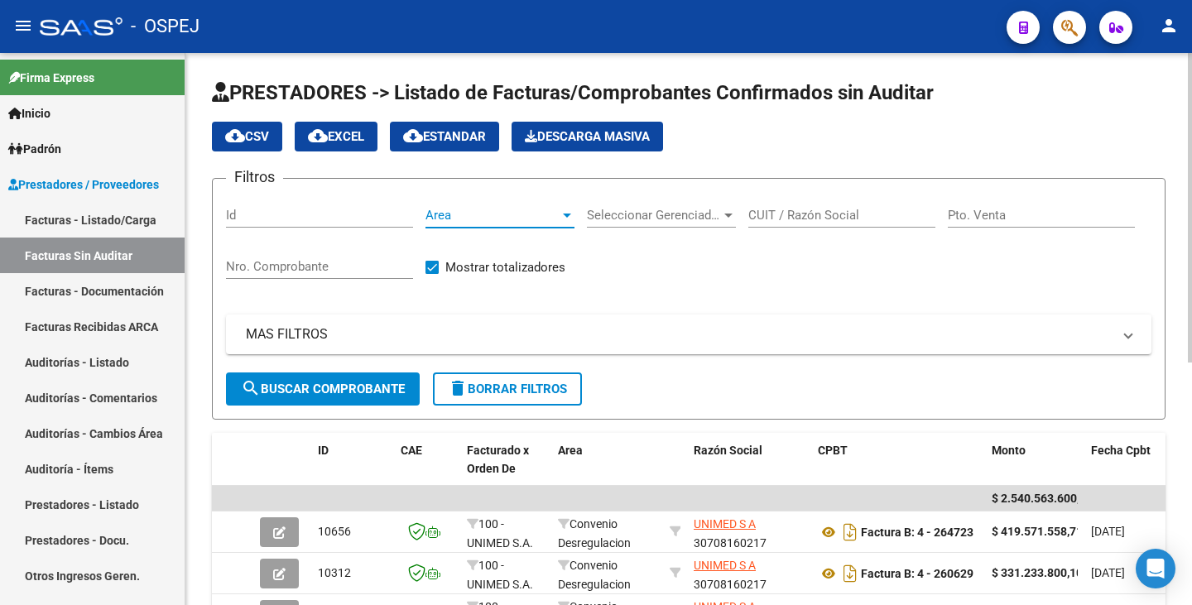
click at [450, 217] on span "Area" at bounding box center [492, 215] width 134 height 15
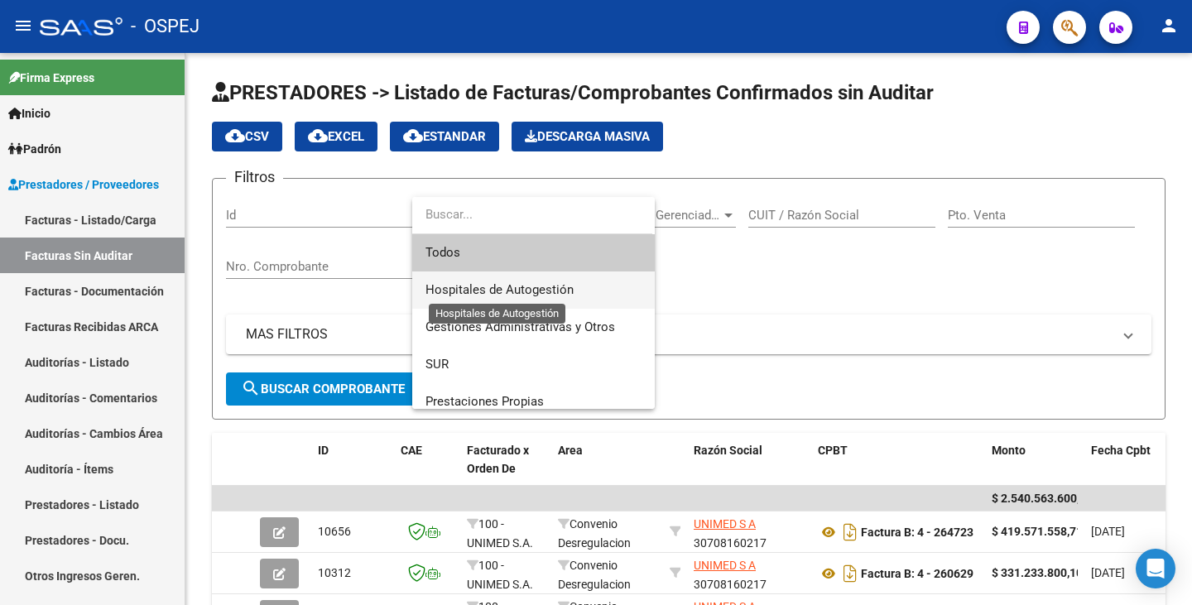
click at [454, 287] on span "Hospitales de Autogestión" at bounding box center [499, 289] width 148 height 15
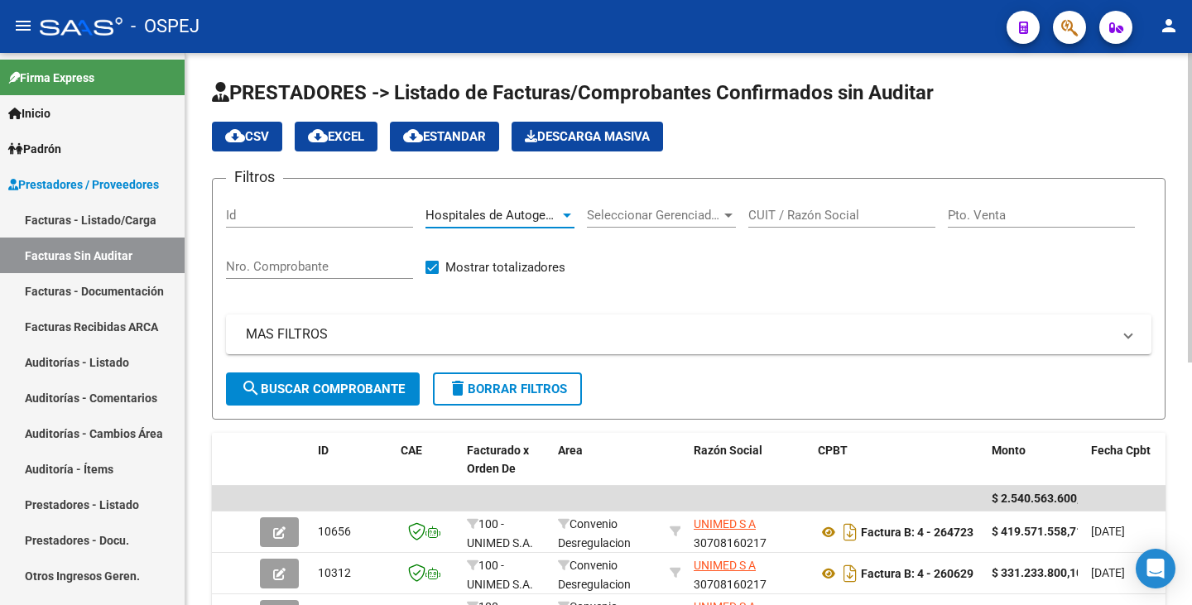
click at [376, 395] on span "search Buscar Comprobante" at bounding box center [323, 389] width 164 height 15
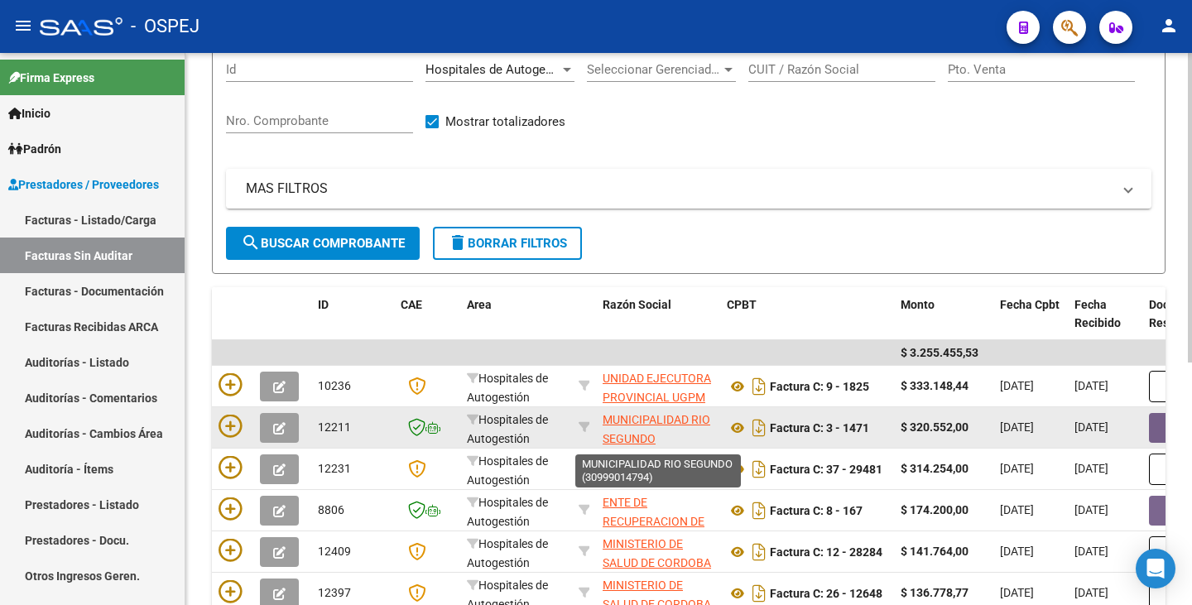
scroll to position [166, 0]
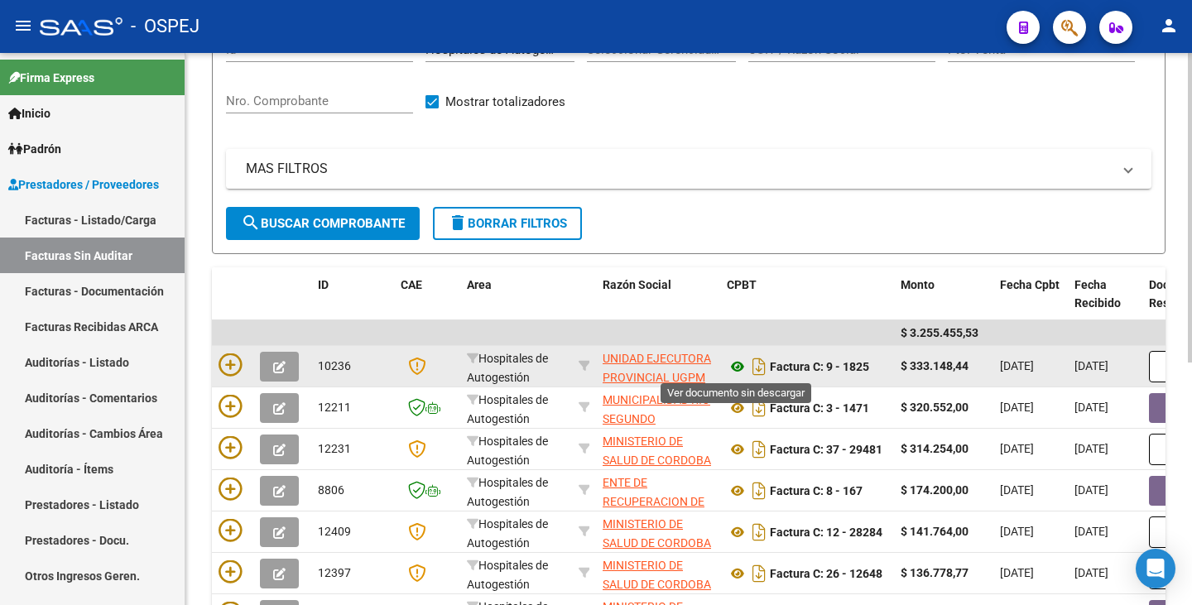
click at [737, 367] on icon at bounding box center [738, 367] width 22 height 20
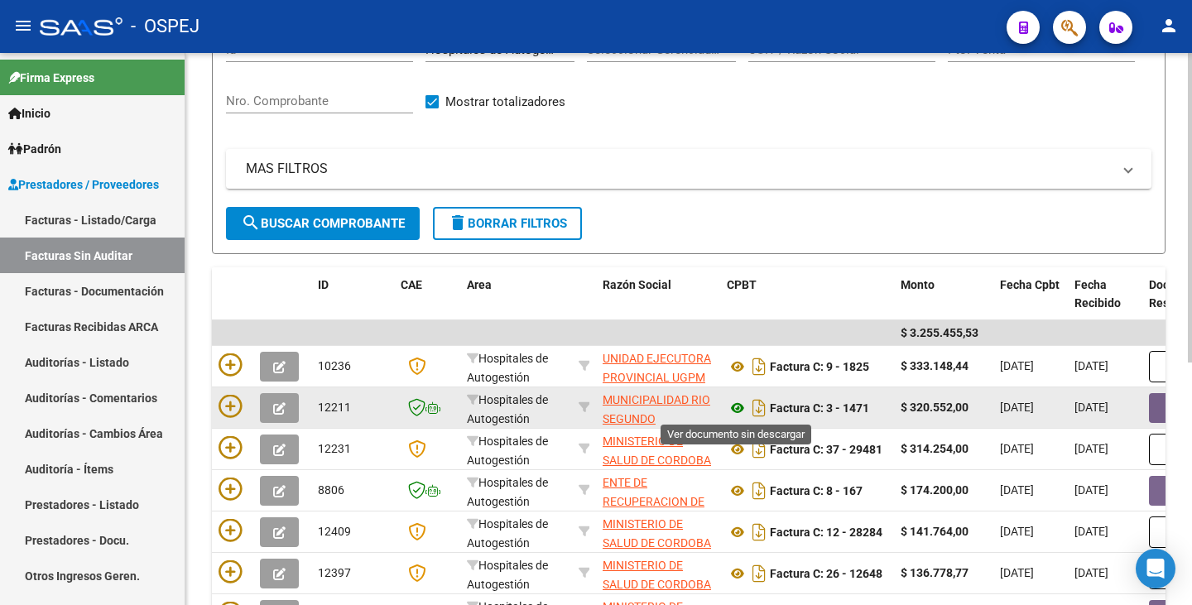
click at [737, 410] on icon at bounding box center [738, 408] width 22 height 20
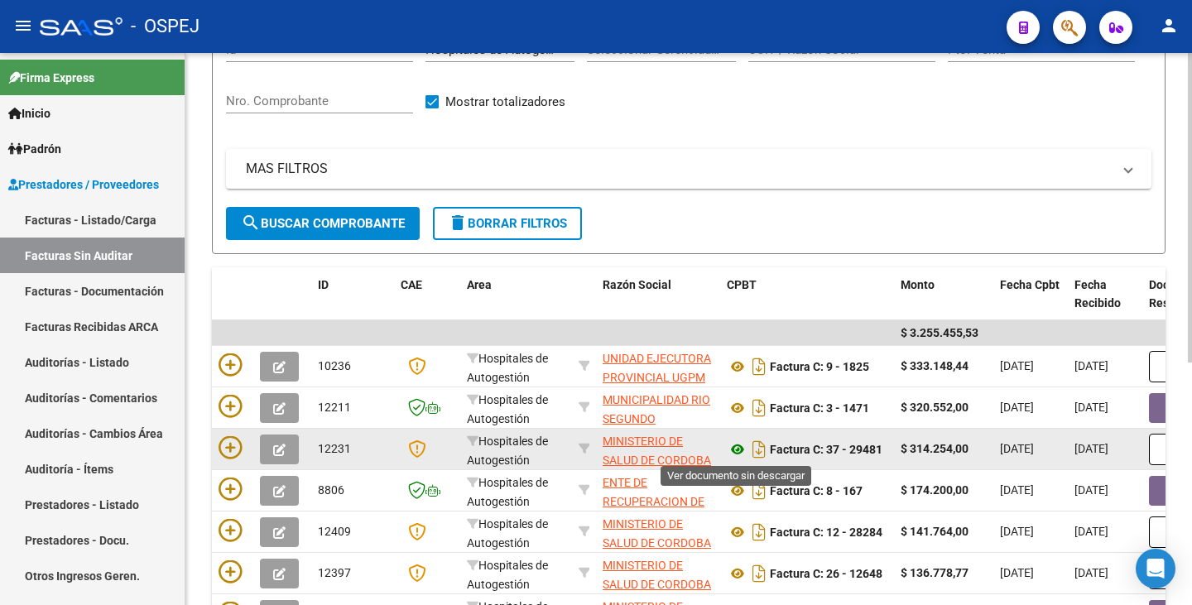
click at [737, 452] on icon at bounding box center [738, 449] width 22 height 20
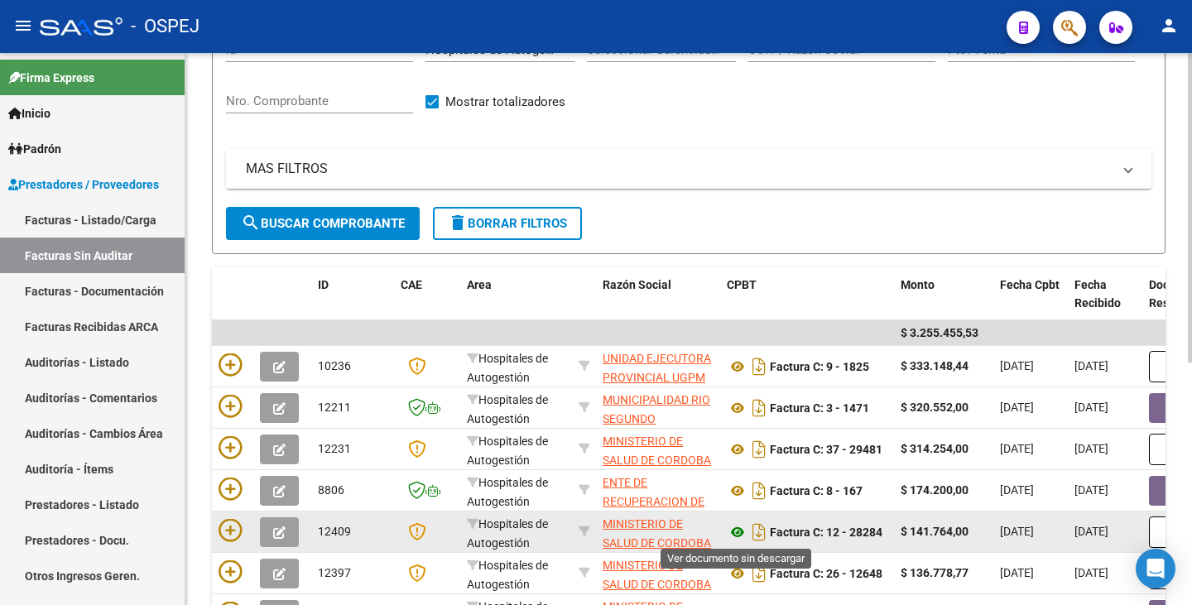
click at [737, 535] on icon at bounding box center [738, 532] width 22 height 20
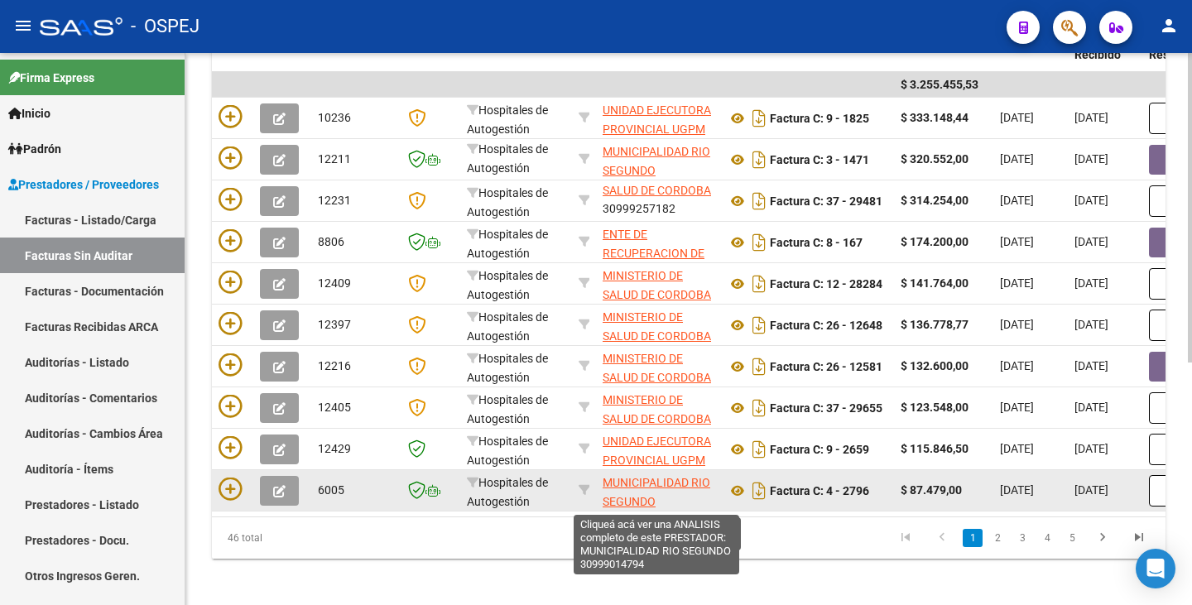
scroll to position [22, 0]
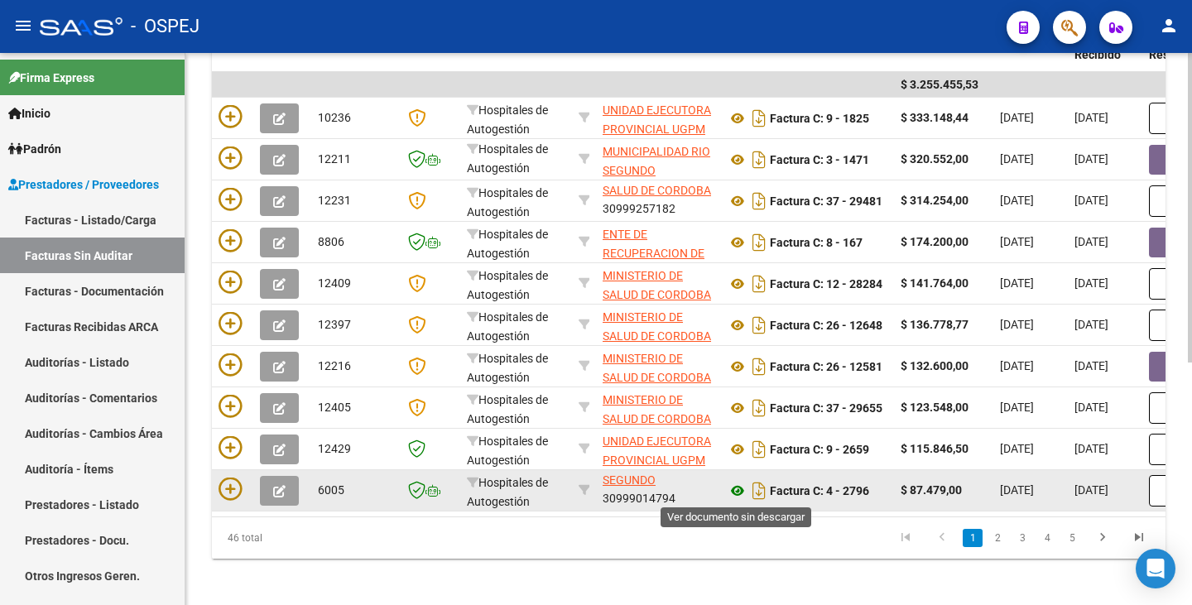
click at [737, 493] on icon at bounding box center [738, 491] width 22 height 20
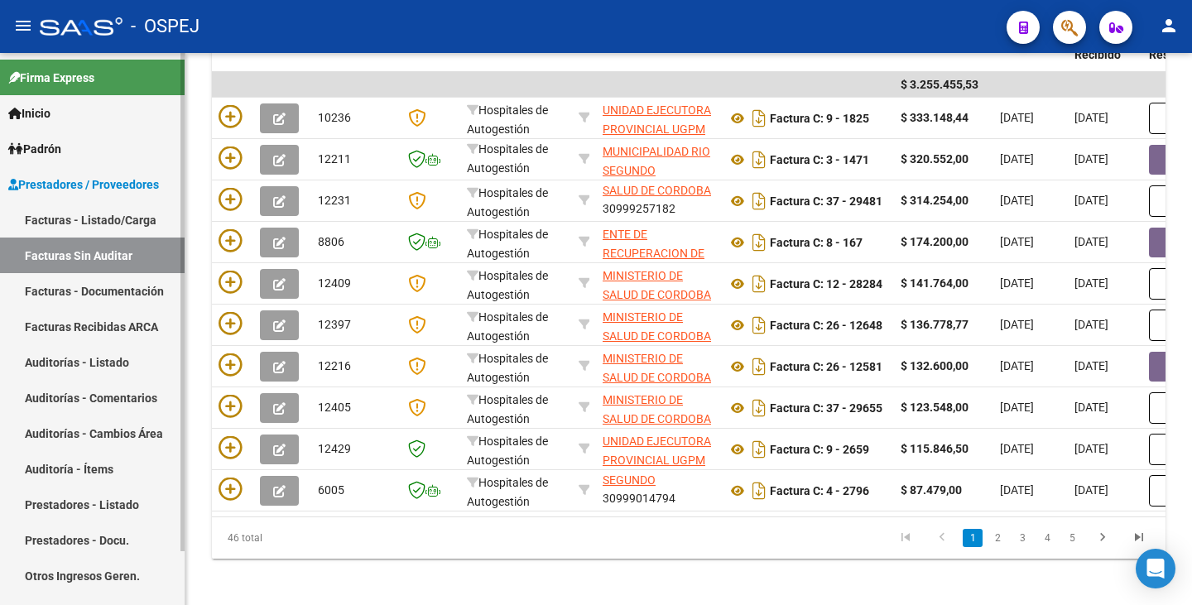
click at [80, 266] on link "Facturas Sin Auditar" at bounding box center [92, 256] width 185 height 36
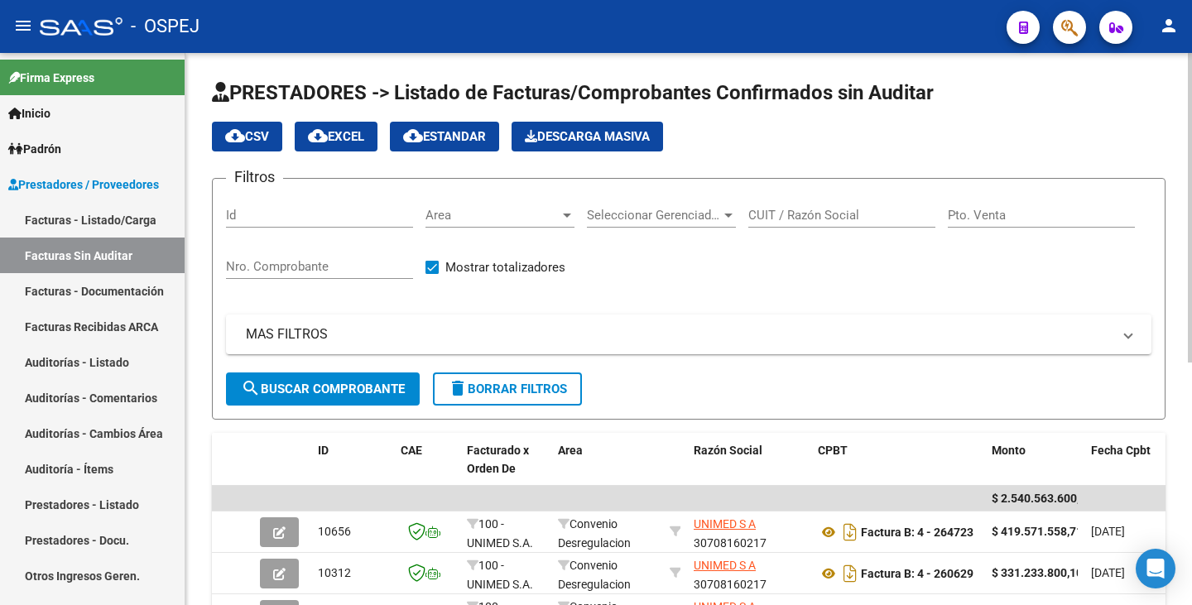
click at [472, 222] on span "Area" at bounding box center [492, 215] width 134 height 15
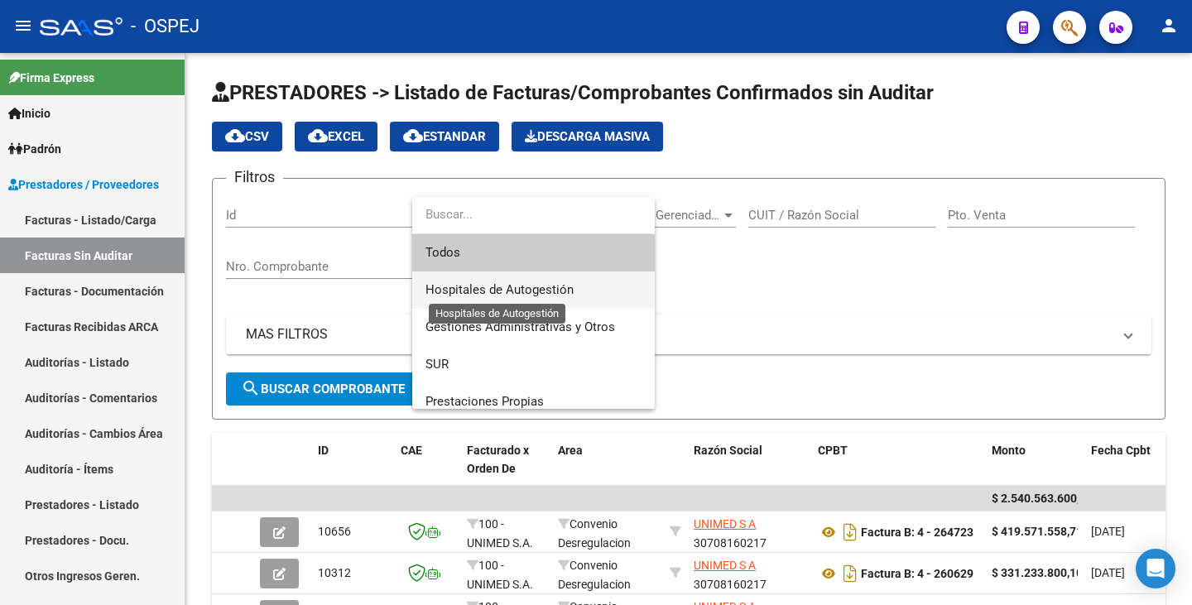
click at [465, 292] on span "Hospitales de Autogestión" at bounding box center [499, 289] width 148 height 15
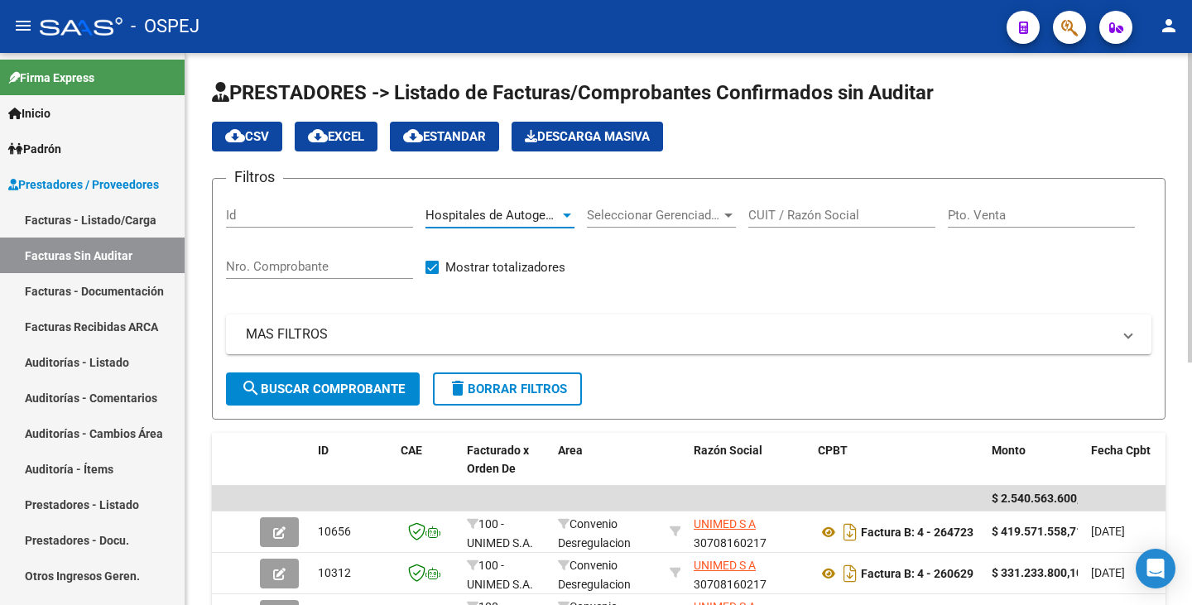
click at [318, 382] on span "search Buscar Comprobante" at bounding box center [323, 389] width 164 height 15
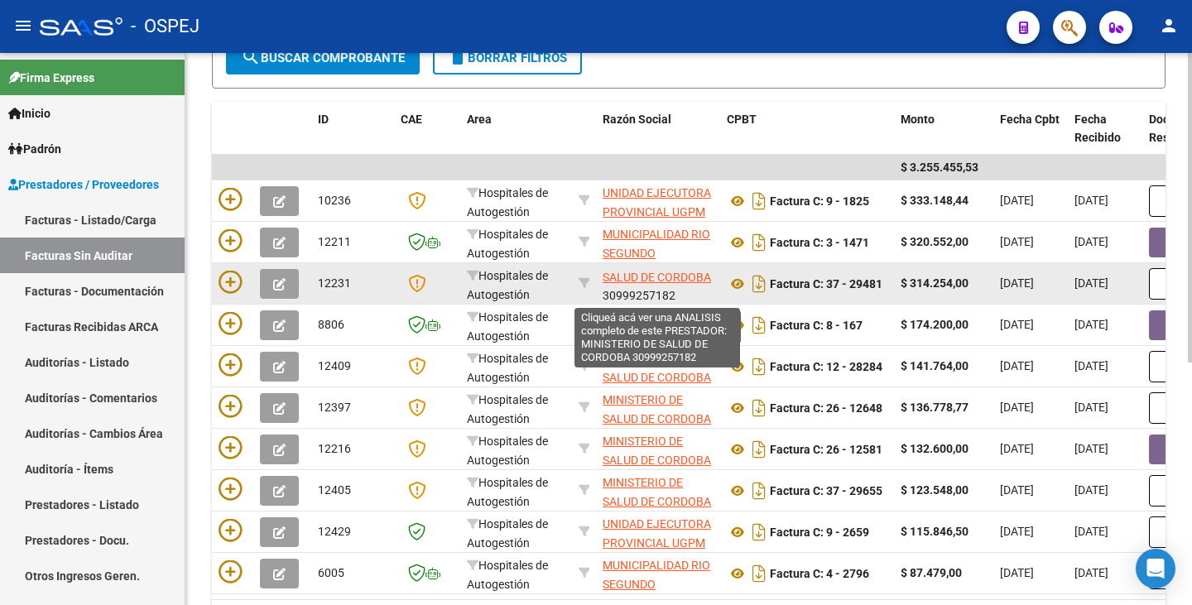
scroll to position [22, 0]
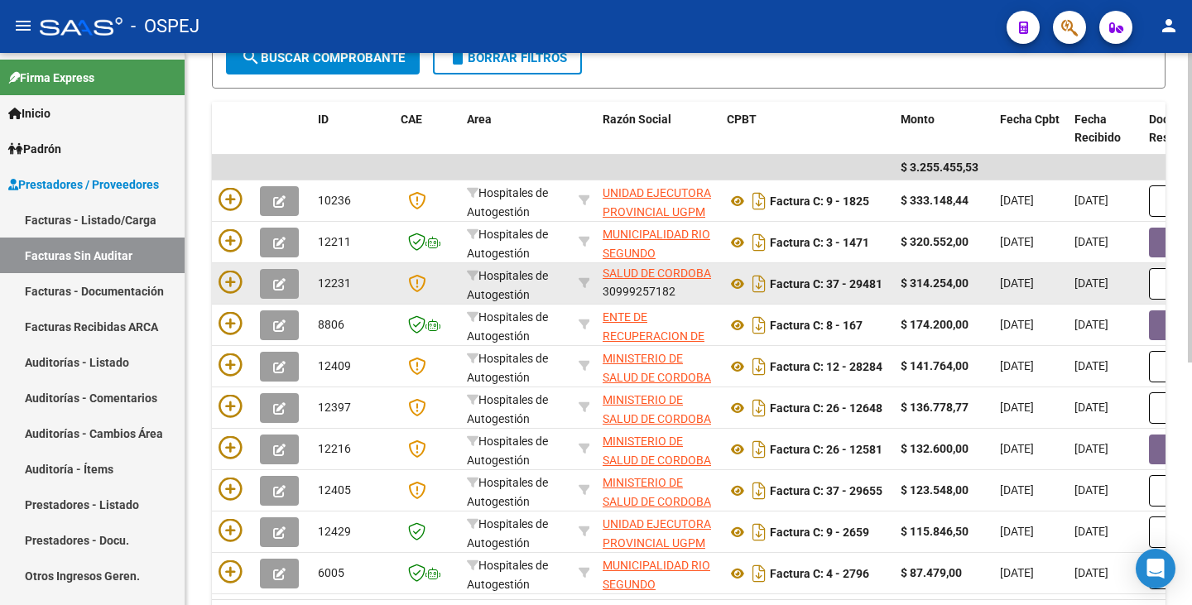
click at [599, 273] on datatable-body-cell "MINISTERIO DE SALUD DE CORDOBA 30999257182" at bounding box center [658, 283] width 124 height 41
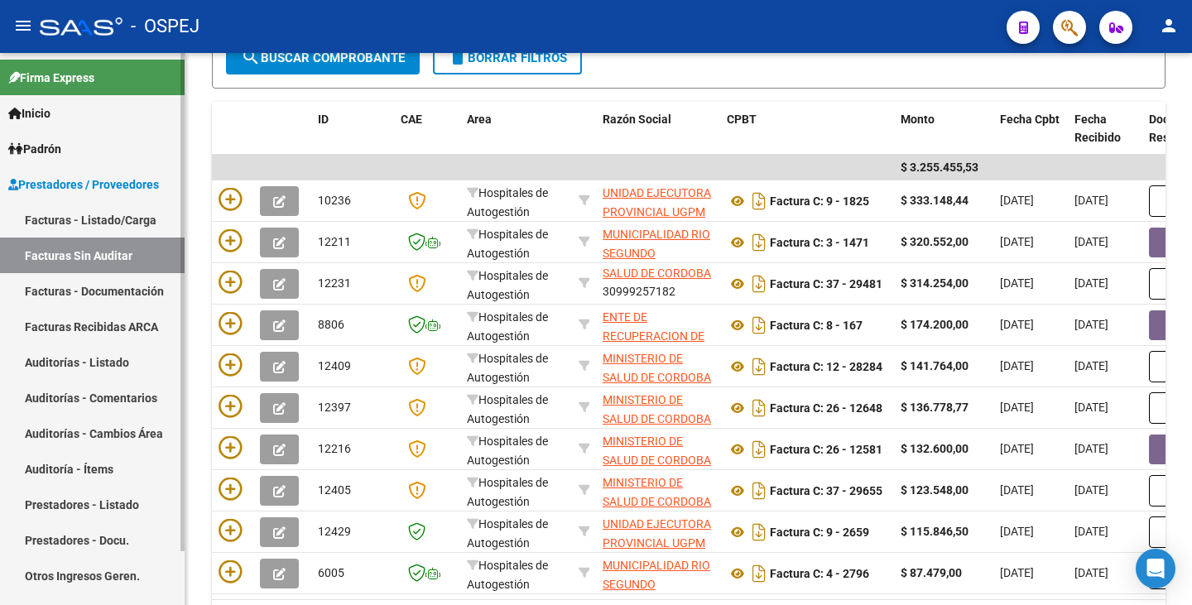
click at [124, 362] on link "Auditorías - Listado" at bounding box center [92, 362] width 185 height 36
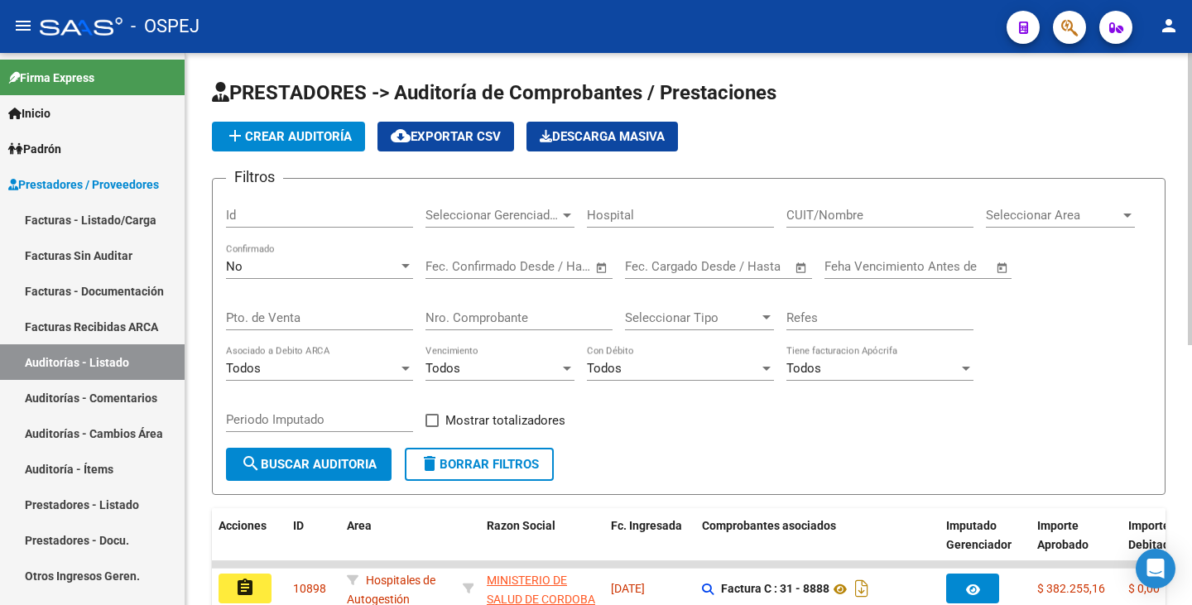
click at [465, 270] on input "text" at bounding box center [458, 266] width 67 height 15
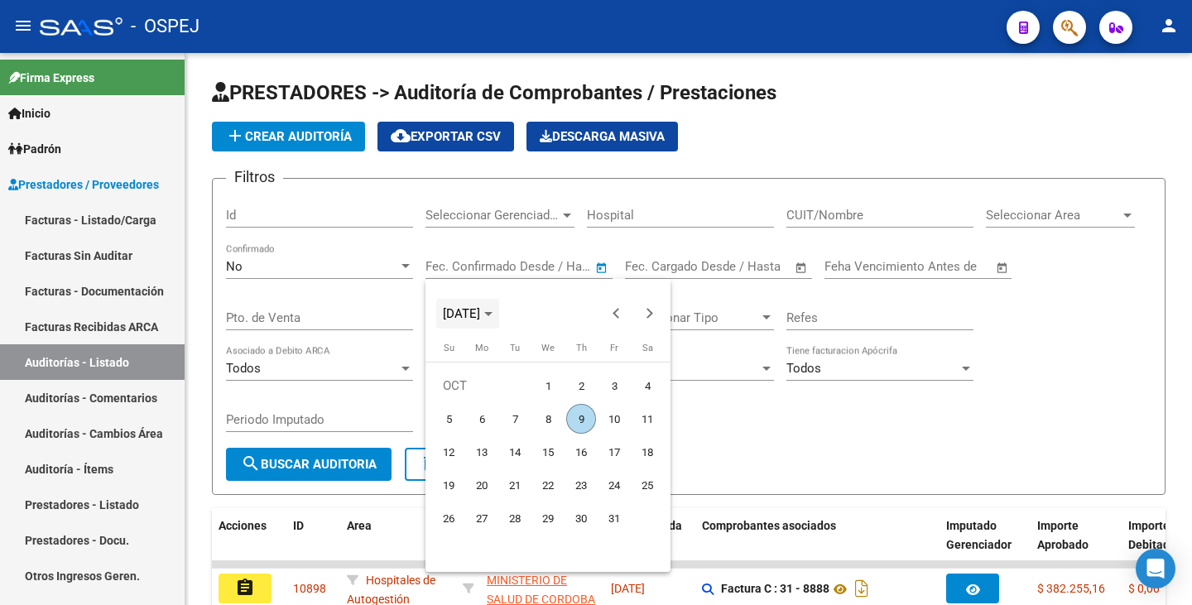
click at [480, 313] on span "OCT 2025" at bounding box center [461, 313] width 37 height 15
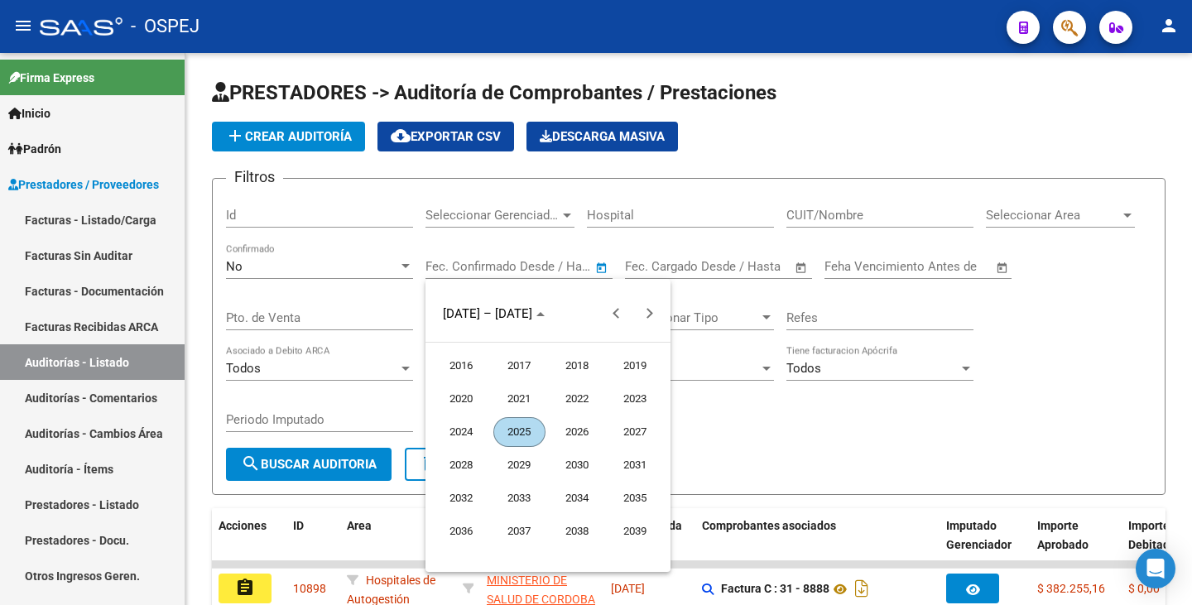
click at [468, 432] on span "2024" at bounding box center [461, 432] width 52 height 30
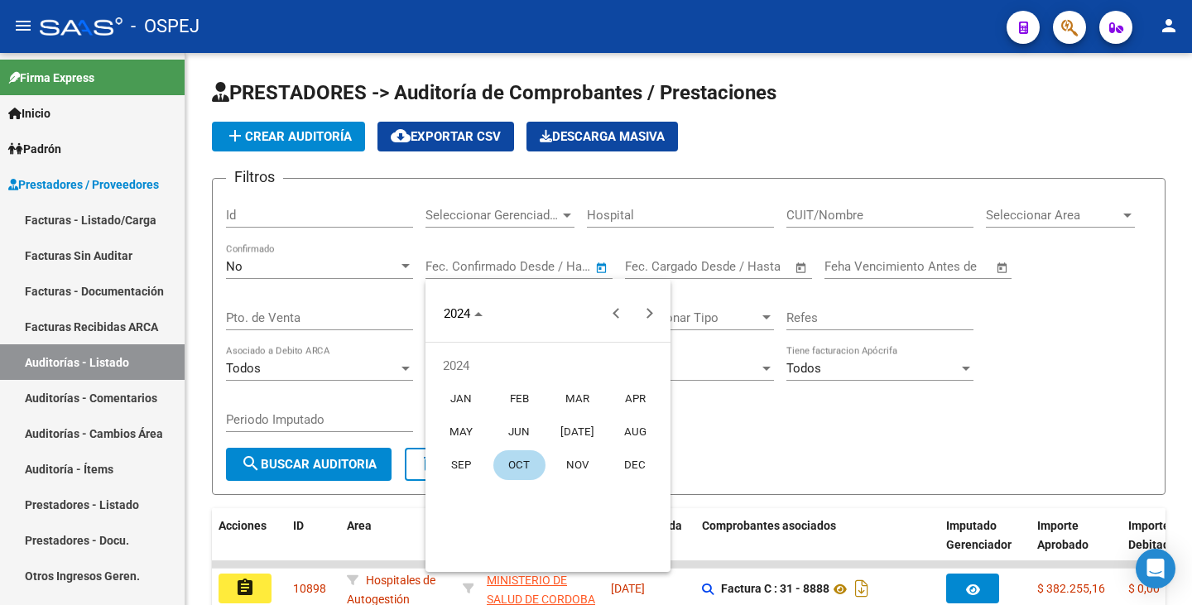
click at [526, 434] on span "JUN" at bounding box center [519, 432] width 52 height 30
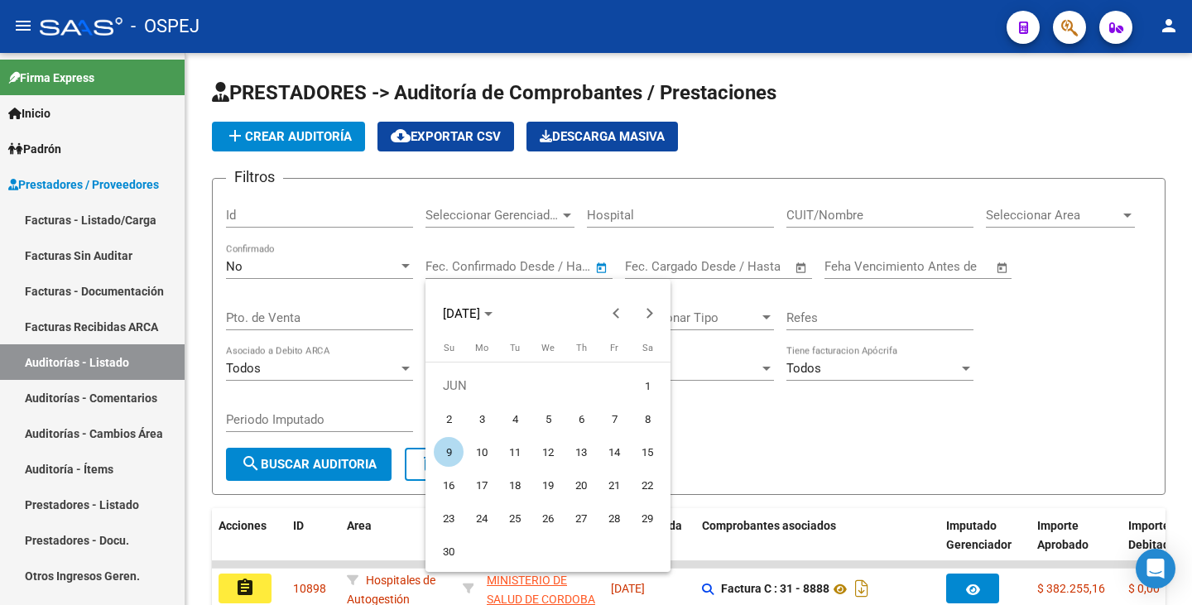
click at [641, 388] on span "1" at bounding box center [647, 386] width 30 height 30
type input "01/06/2024"
click at [492, 315] on polygon "Choose month and year" at bounding box center [488, 314] width 8 height 4
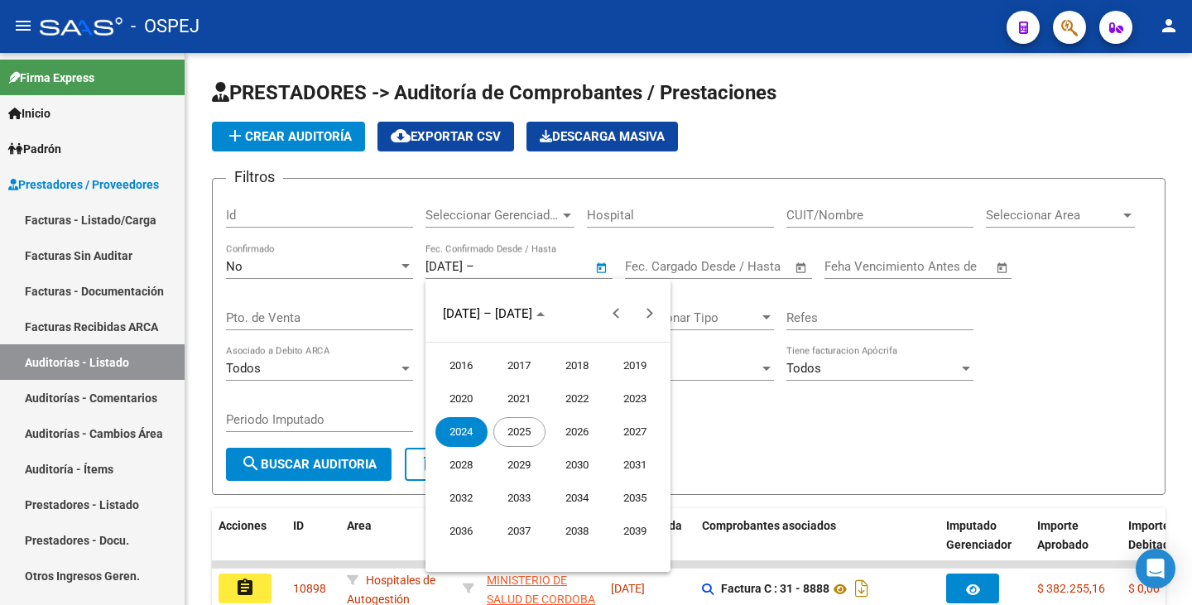
click at [468, 432] on span "2024" at bounding box center [461, 432] width 52 height 30
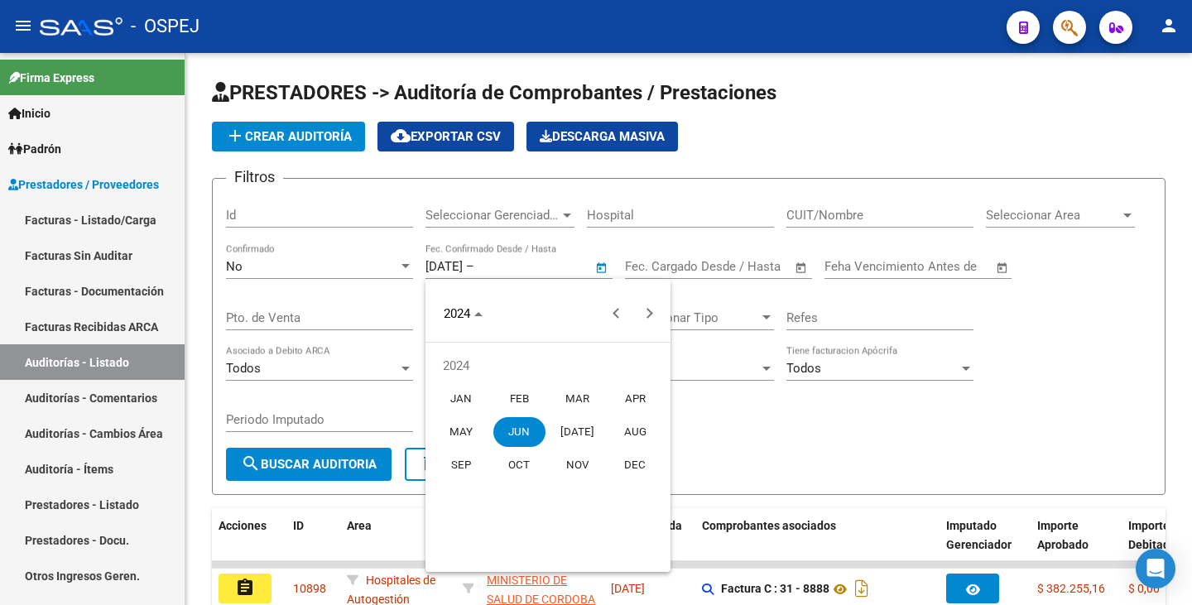
click at [525, 466] on span "OCT" at bounding box center [519, 465] width 52 height 30
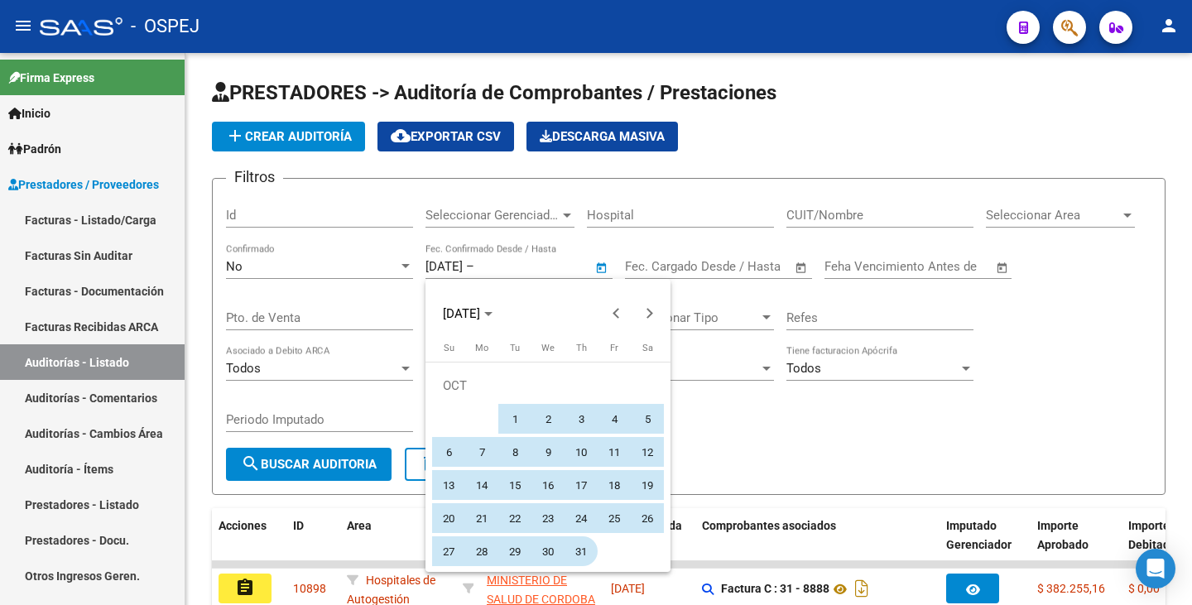
click at [578, 552] on span "31" at bounding box center [581, 551] width 30 height 30
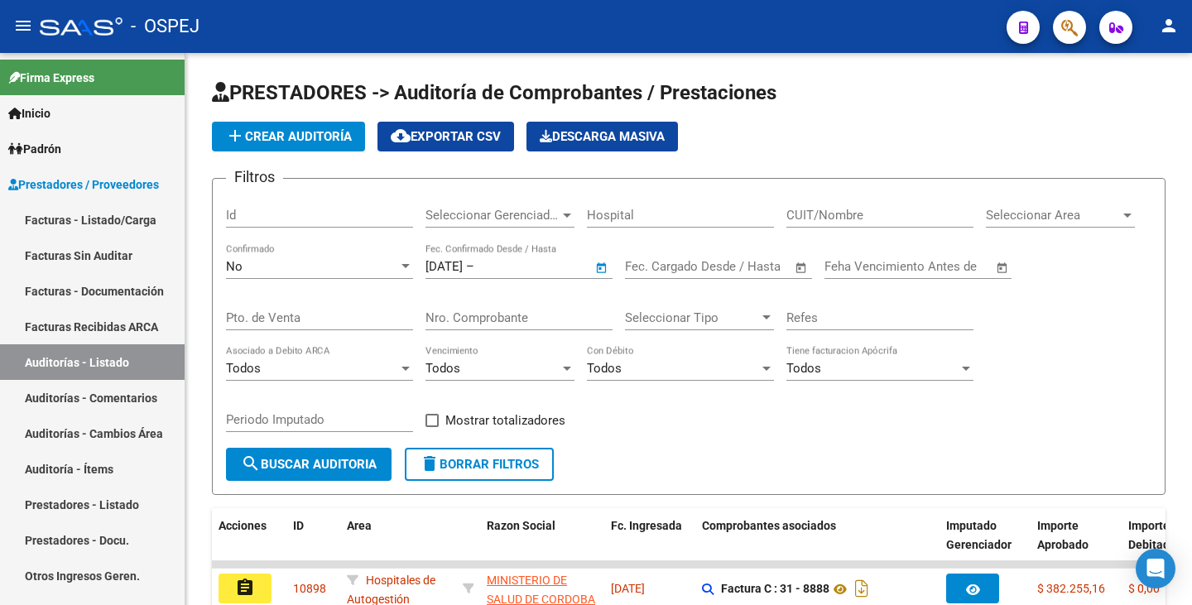
type input "31/10/2024"
click at [312, 265] on div "No" at bounding box center [312, 266] width 172 height 15
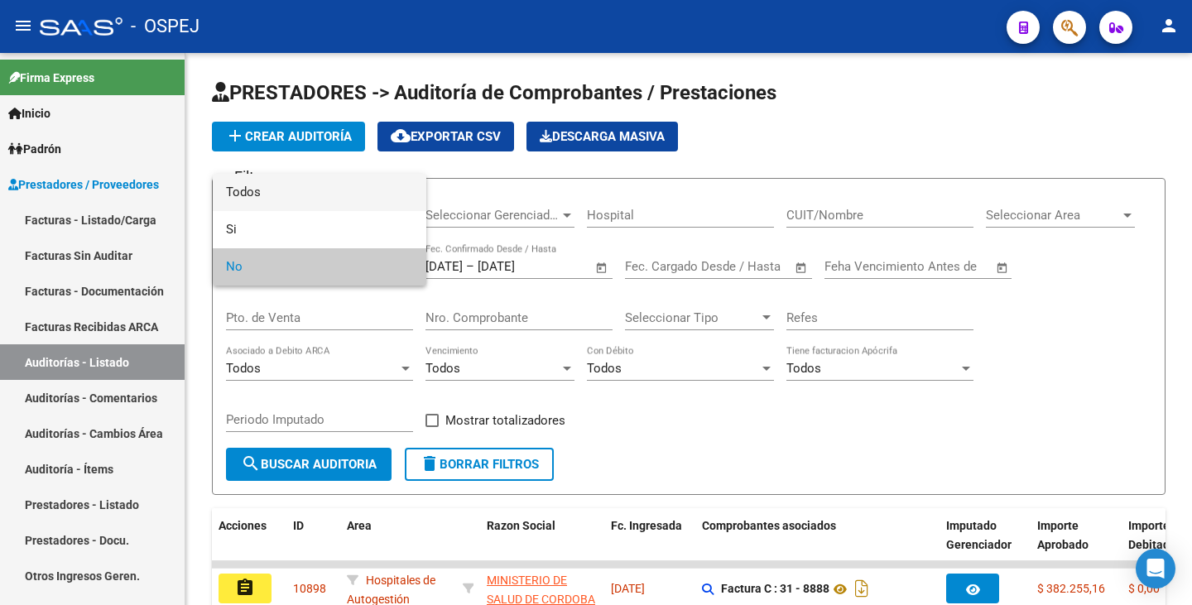
click at [258, 190] on span "Todos" at bounding box center [319, 192] width 187 height 37
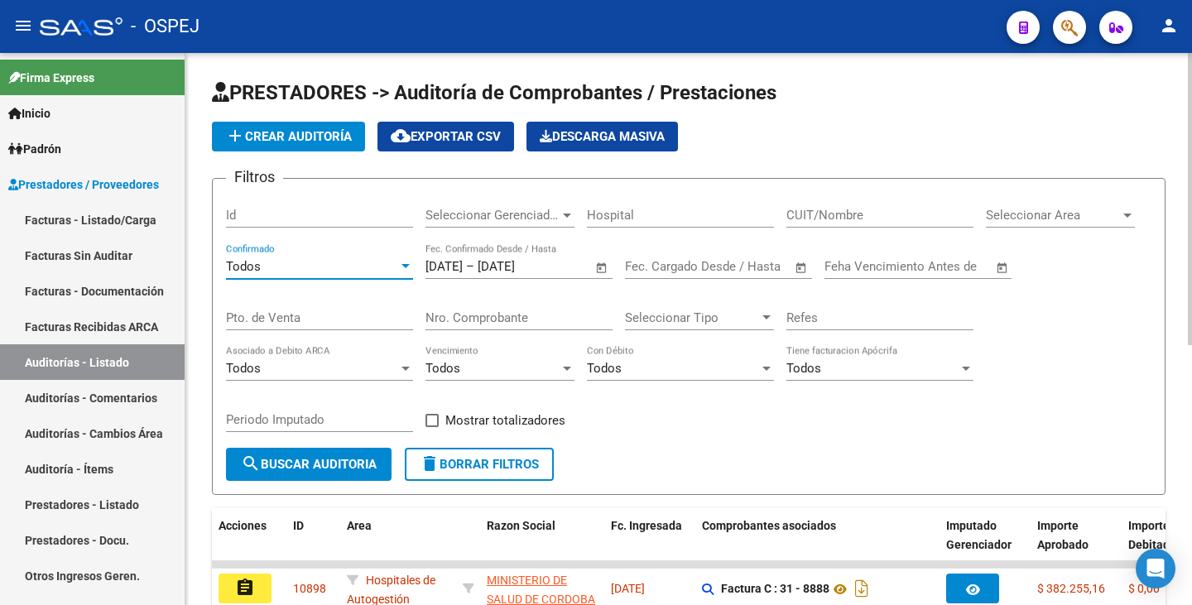
click at [1038, 223] on div "Seleccionar Area Seleccionar Area" at bounding box center [1060, 210] width 149 height 36
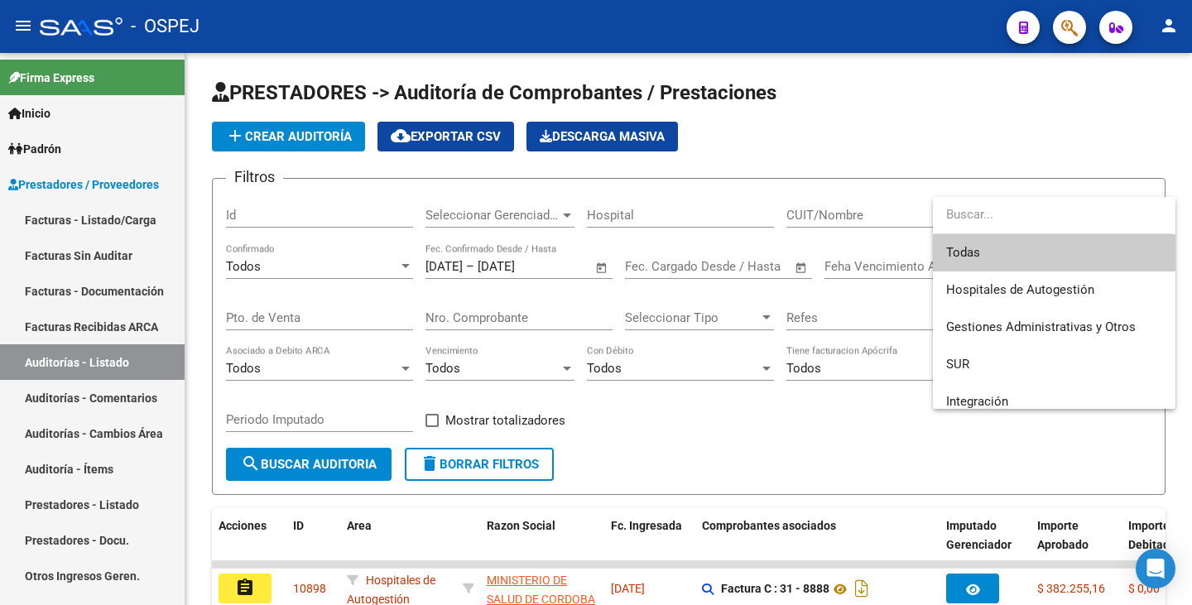
click at [551, 217] on div at bounding box center [596, 302] width 1192 height 605
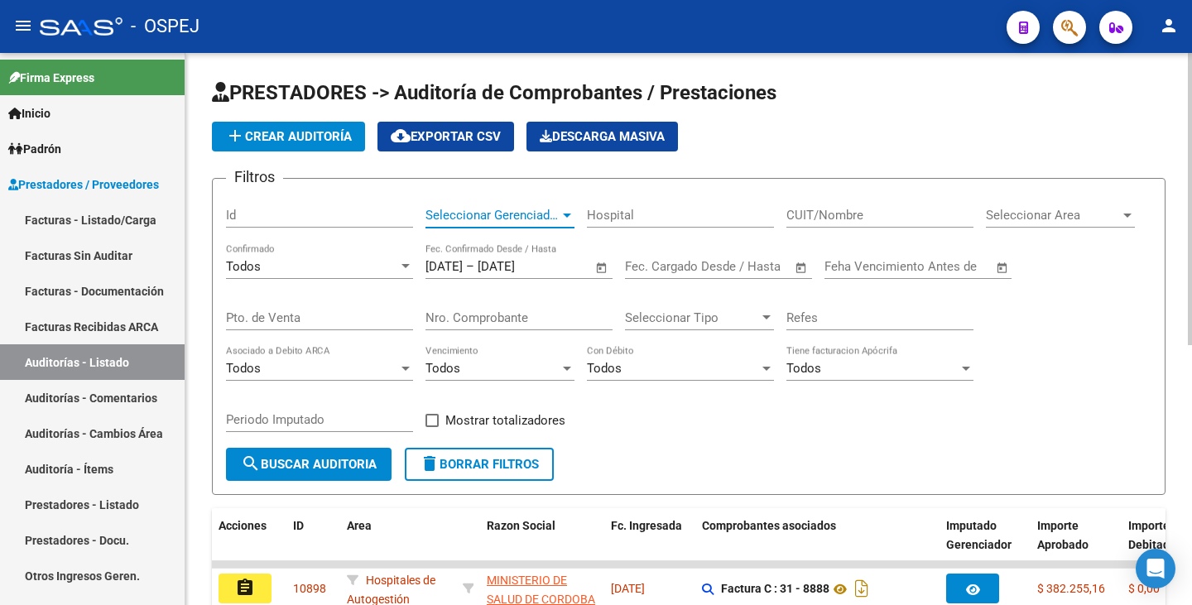
click at [551, 216] on span "Seleccionar Gerenciador" at bounding box center [492, 215] width 134 height 15
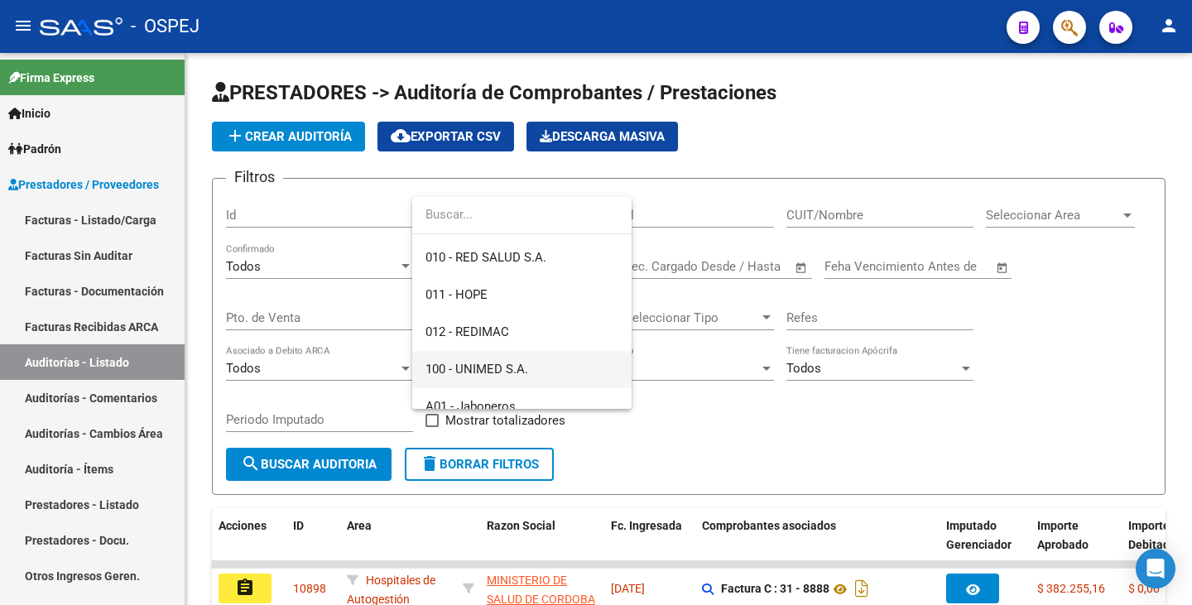
scroll to position [166, 0]
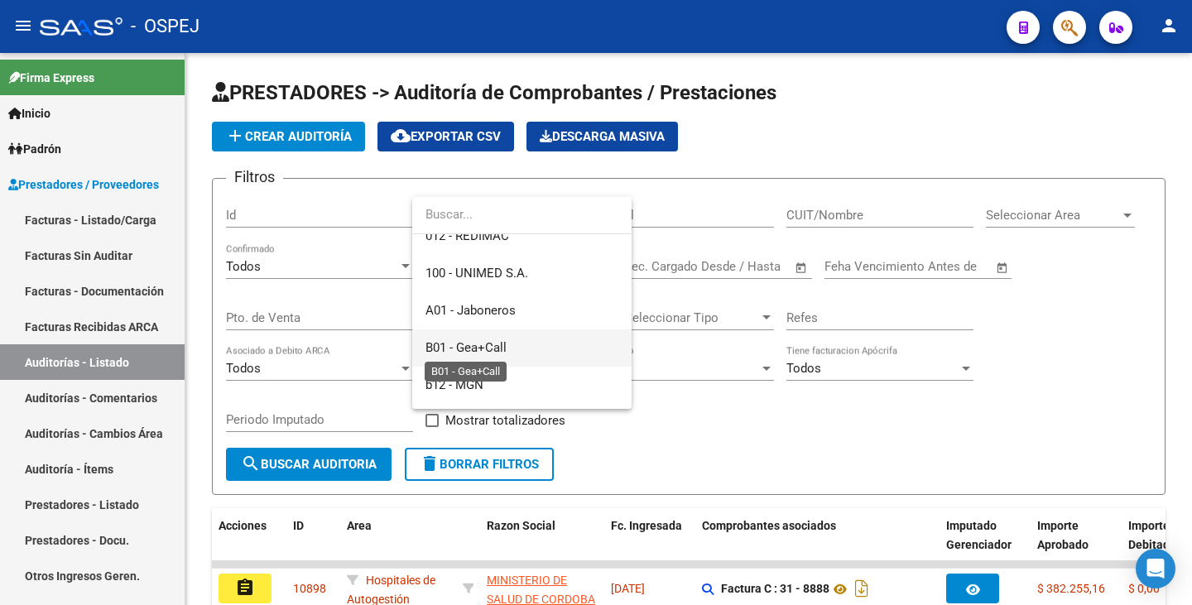
click at [497, 350] on span "B01 - Gea+Call" at bounding box center [465, 347] width 81 height 15
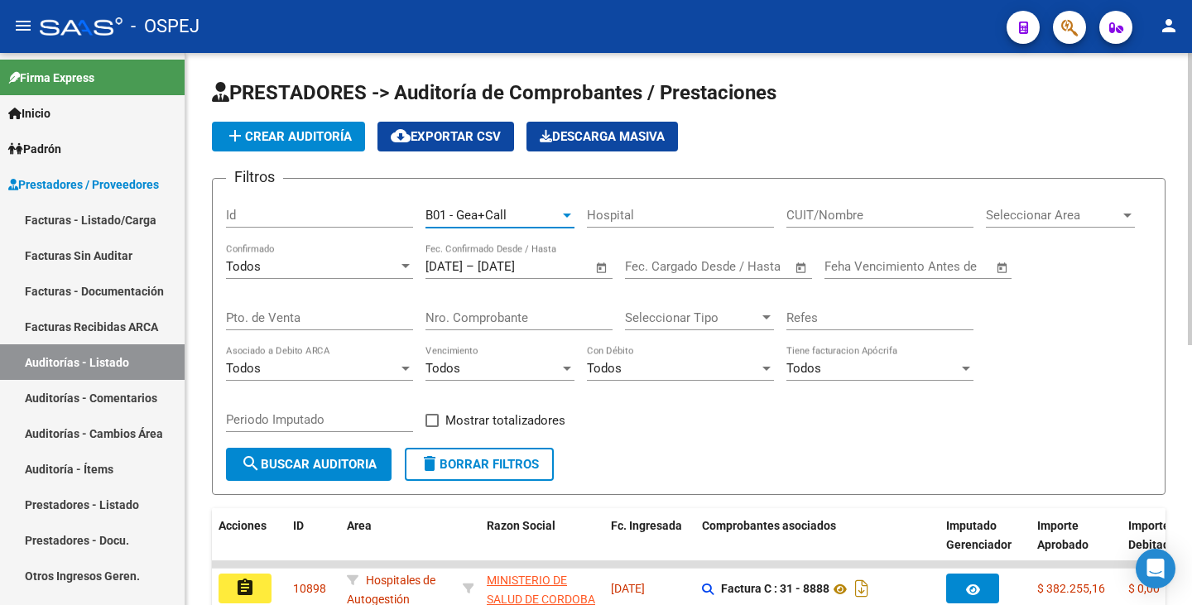
click at [290, 468] on span "search Buscar Auditoria" at bounding box center [309, 464] width 136 height 15
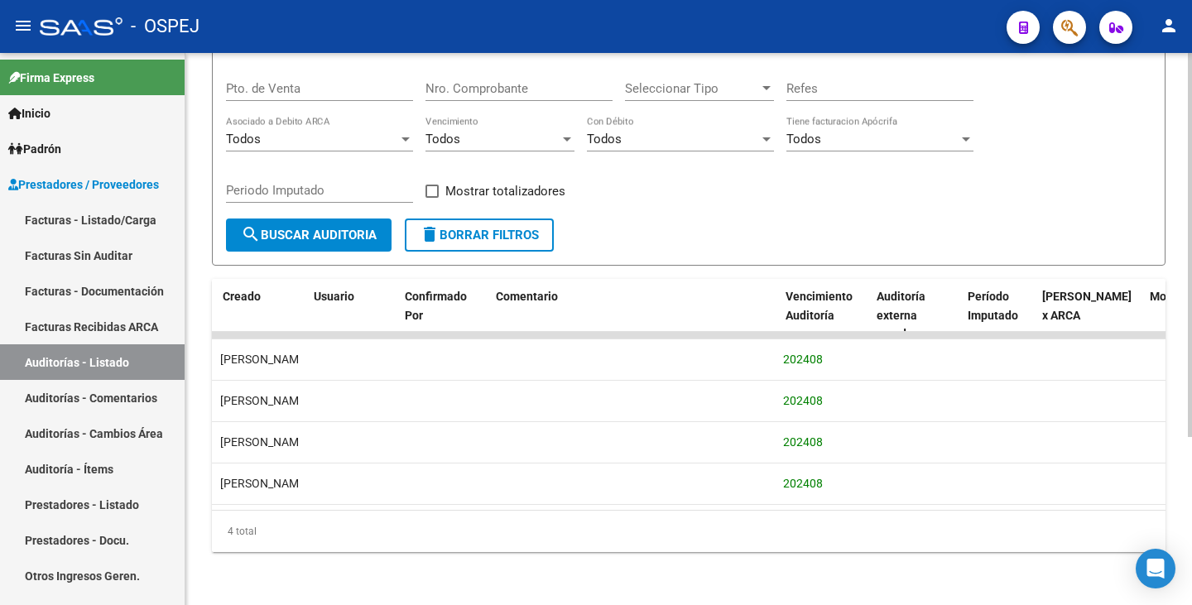
scroll to position [0, 201]
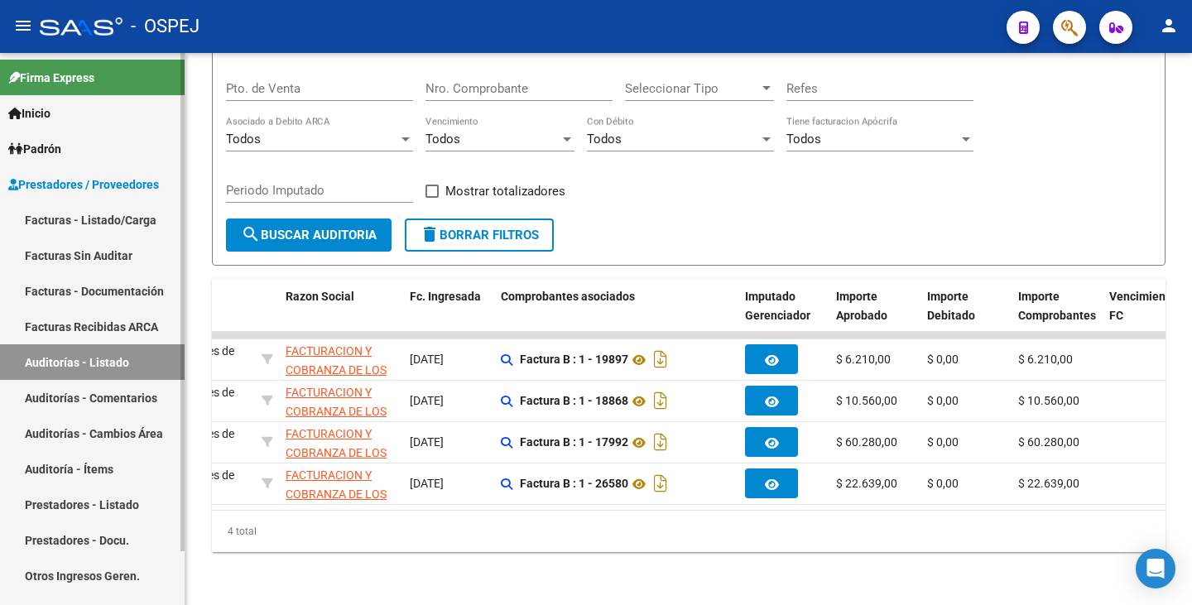
click at [55, 262] on link "Facturas Sin Auditar" at bounding box center [92, 256] width 185 height 36
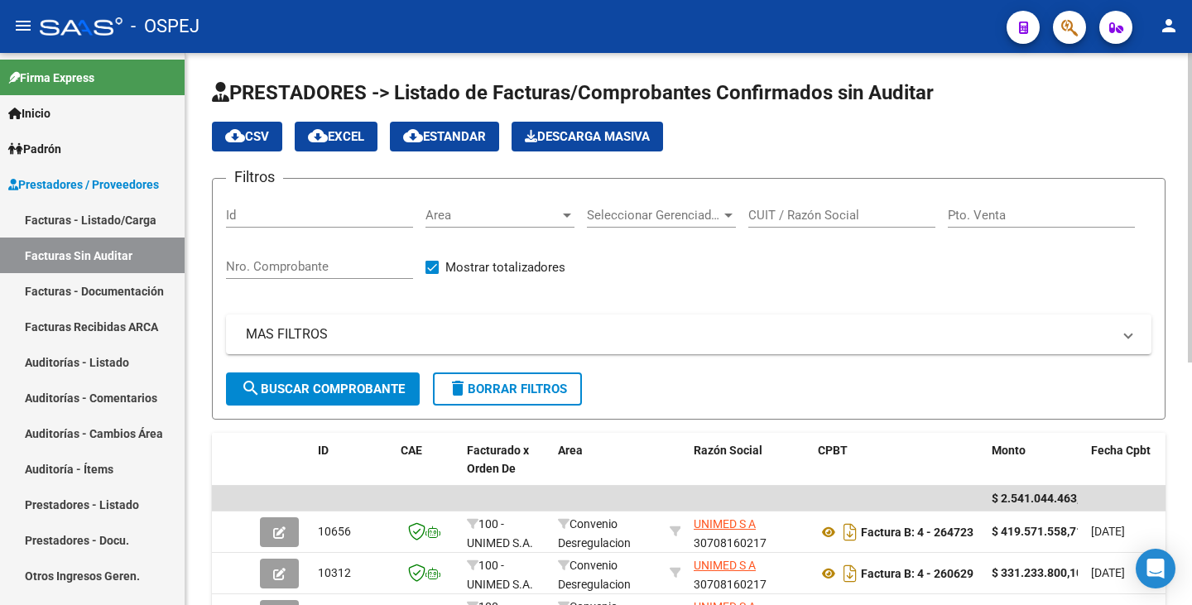
click at [540, 216] on span "Area" at bounding box center [492, 215] width 134 height 15
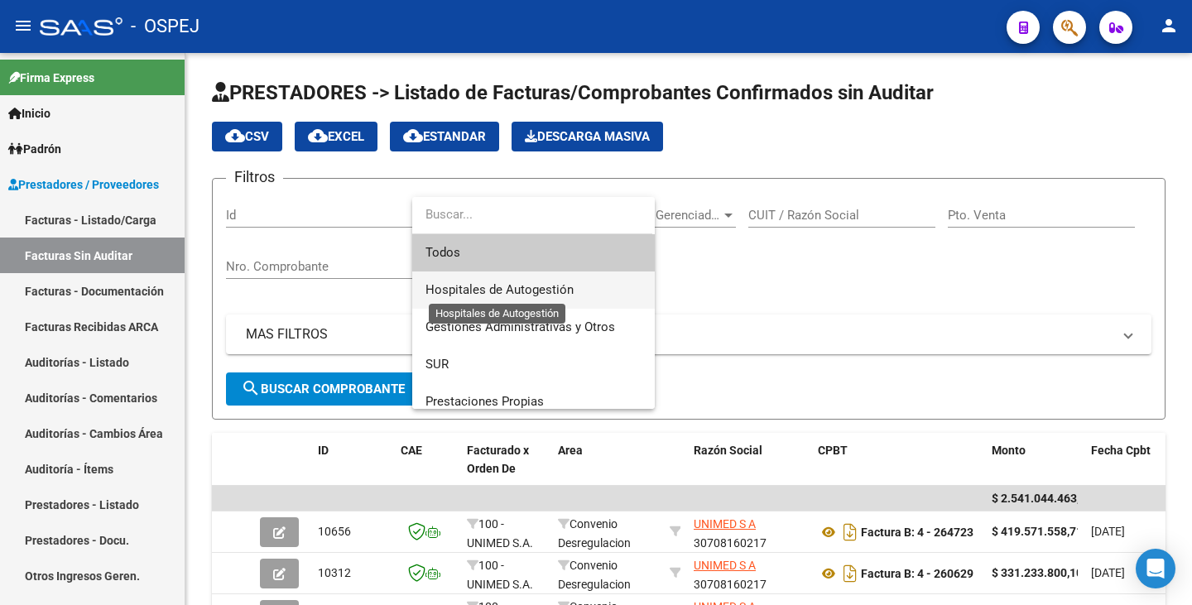
click at [514, 286] on span "Hospitales de Autogestión" at bounding box center [499, 289] width 148 height 15
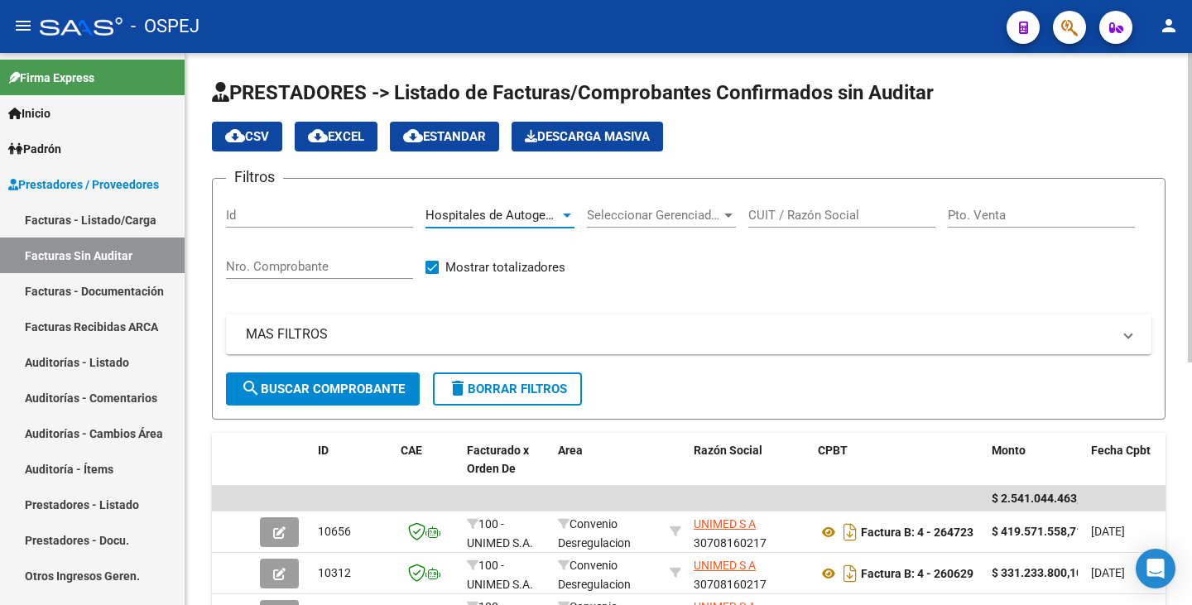
click at [406, 391] on button "search Buscar Comprobante" at bounding box center [323, 388] width 194 height 33
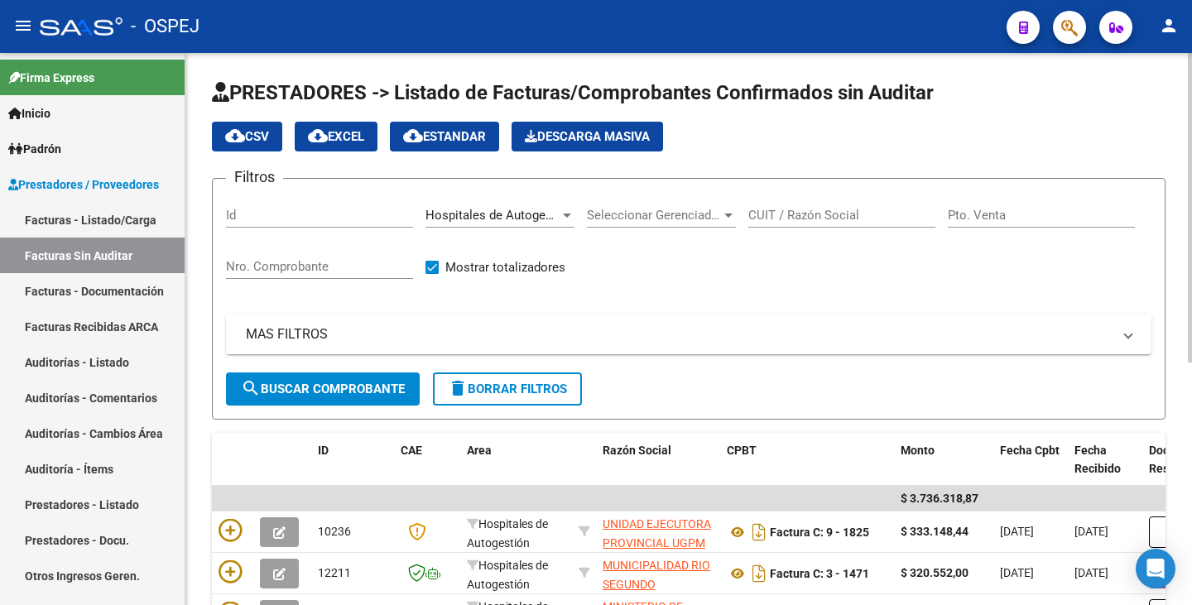
scroll to position [248, 0]
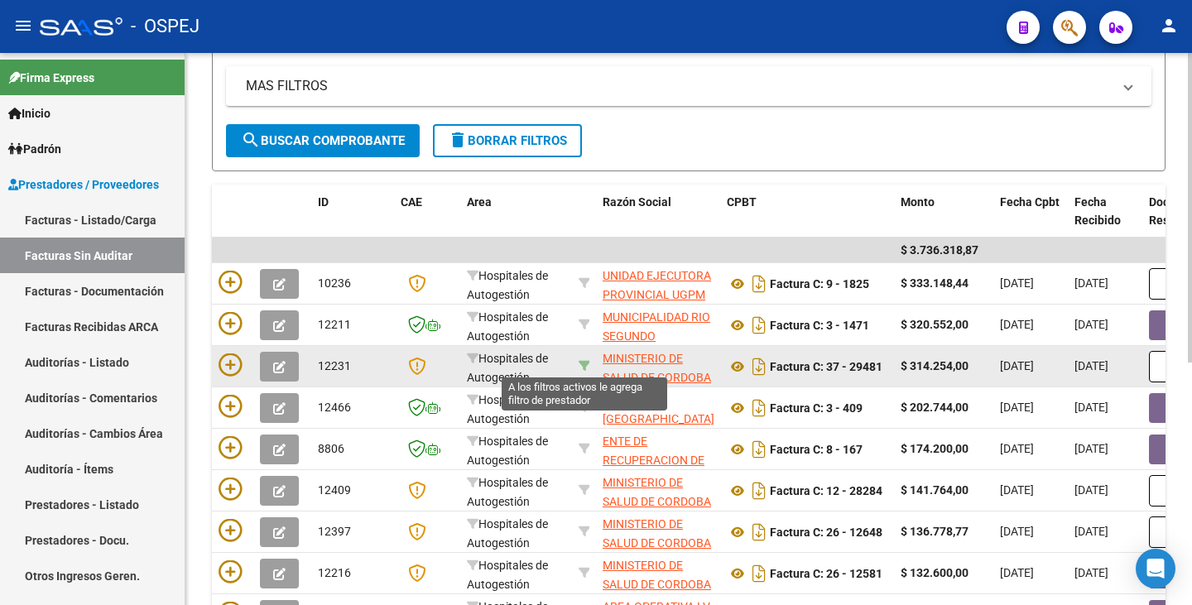
click at [583, 365] on icon at bounding box center [584, 366] width 12 height 12
type input "30999257182"
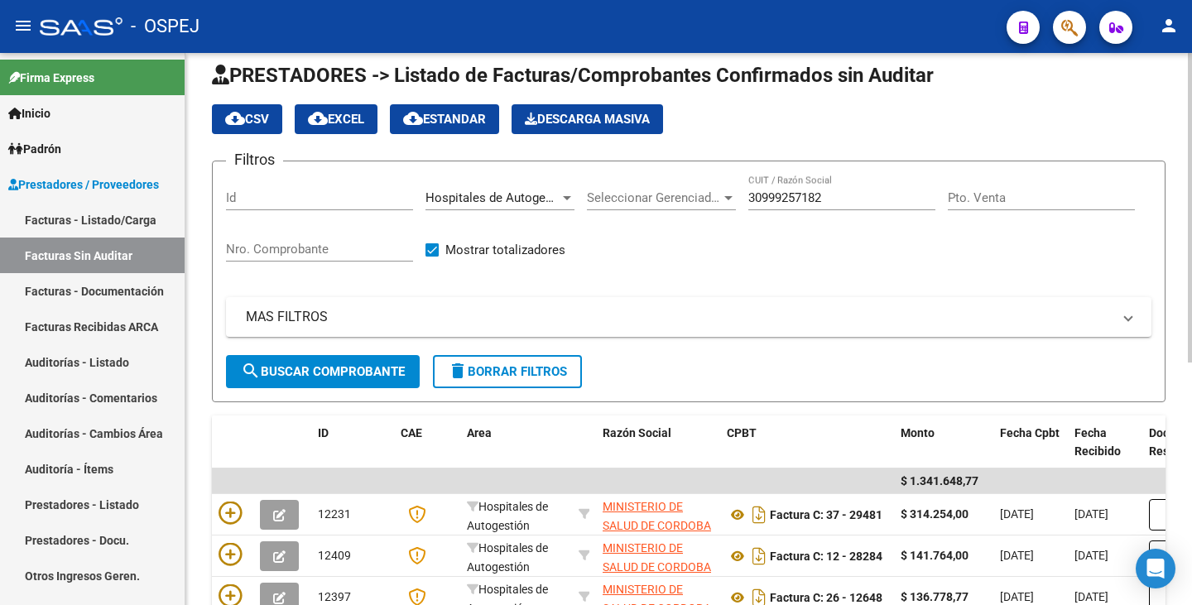
scroll to position [0, 0]
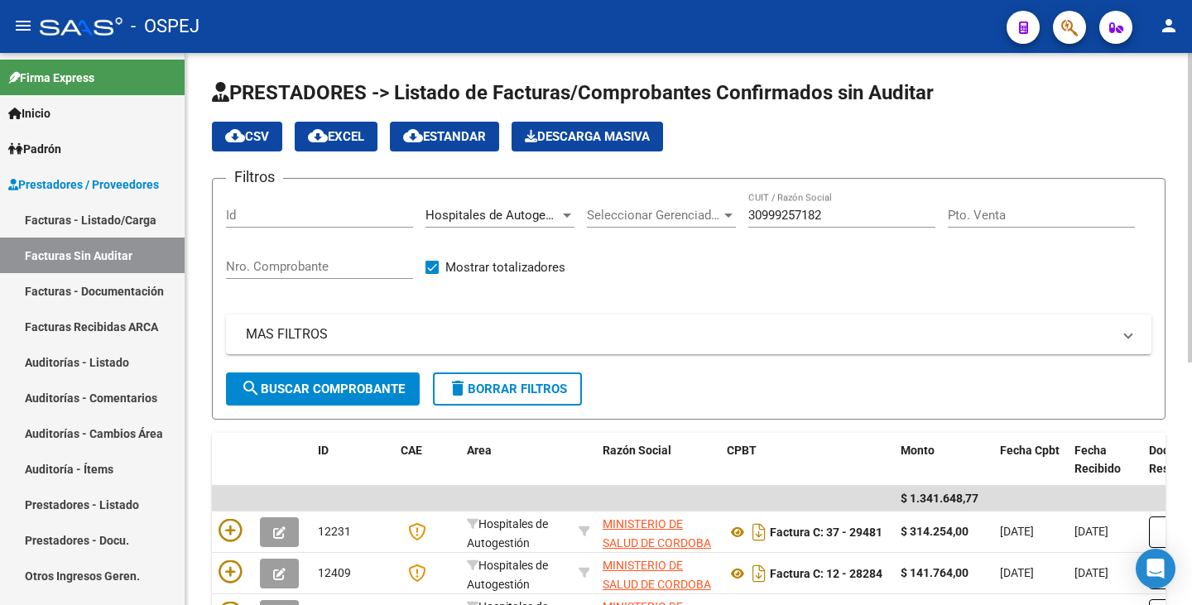
click at [272, 267] on input "Nro. Comprobante" at bounding box center [319, 266] width 187 height 15
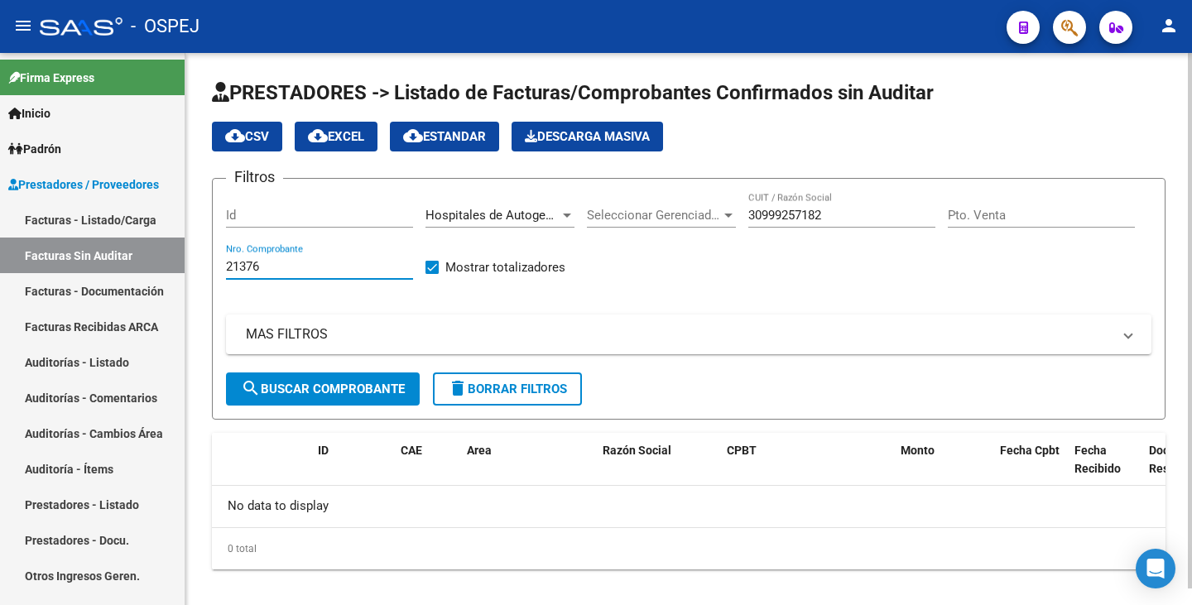
drag, startPoint x: 262, startPoint y: 262, endPoint x: 201, endPoint y: 262, distance: 60.4
click at [201, 262] on div "PRESTADORES -> Listado de Facturas/Comprobantes Confirmados sin Auditar cloud_d…" at bounding box center [688, 337] width 1006 height 569
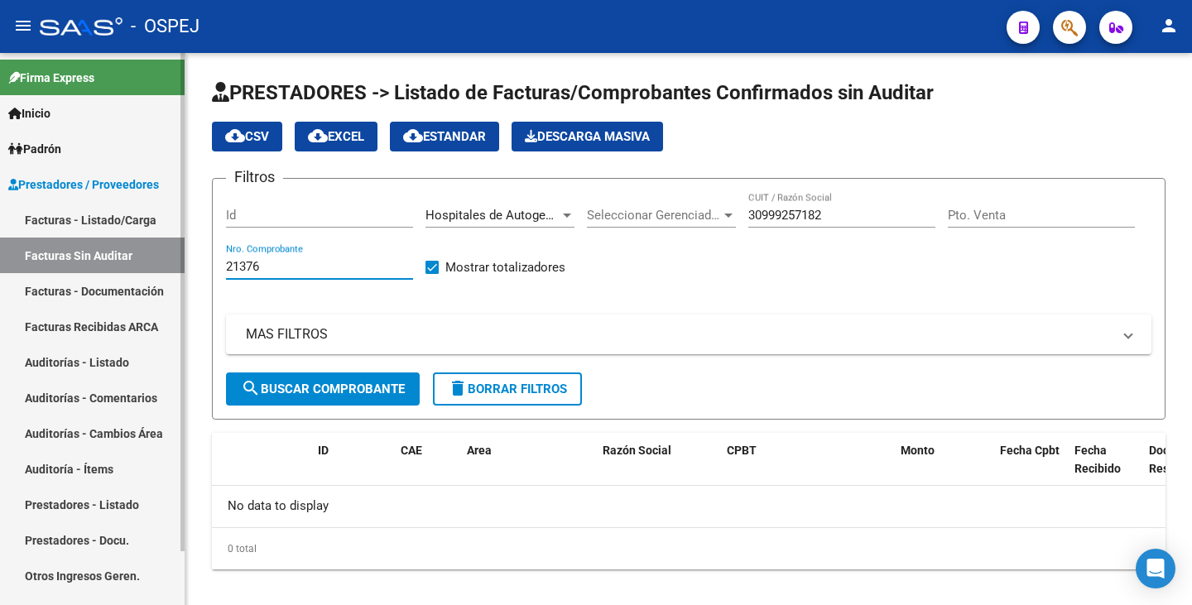
type input "21376"
click at [101, 221] on link "Facturas - Listado/Carga" at bounding box center [92, 220] width 185 height 36
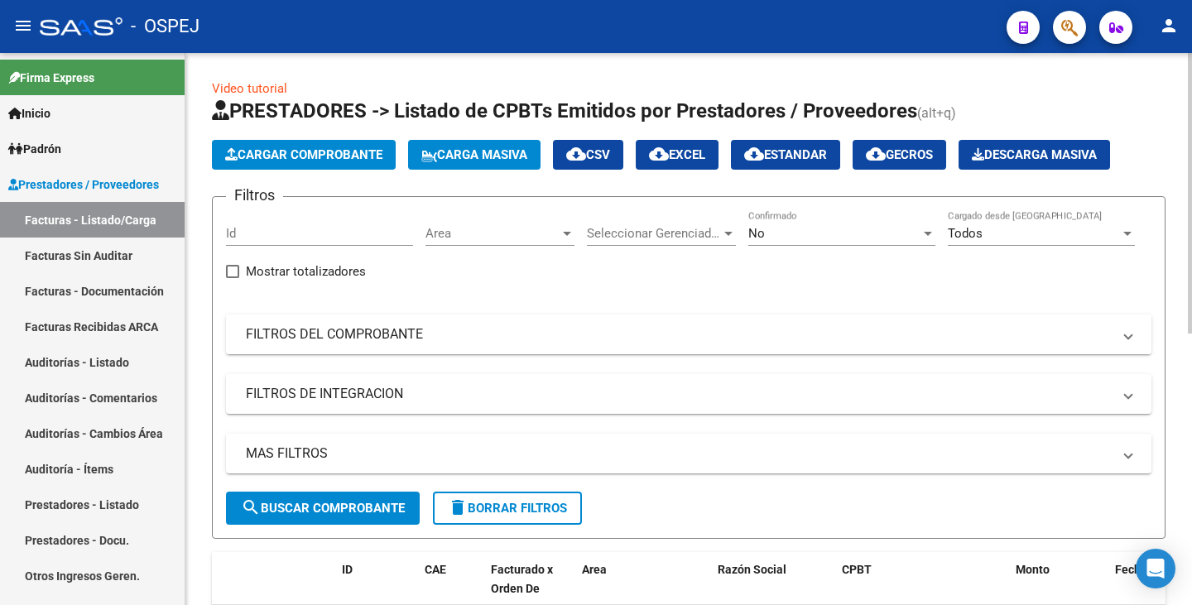
click at [432, 329] on mat-panel-title "FILTROS DEL COMPROBANTE" at bounding box center [679, 334] width 866 height 18
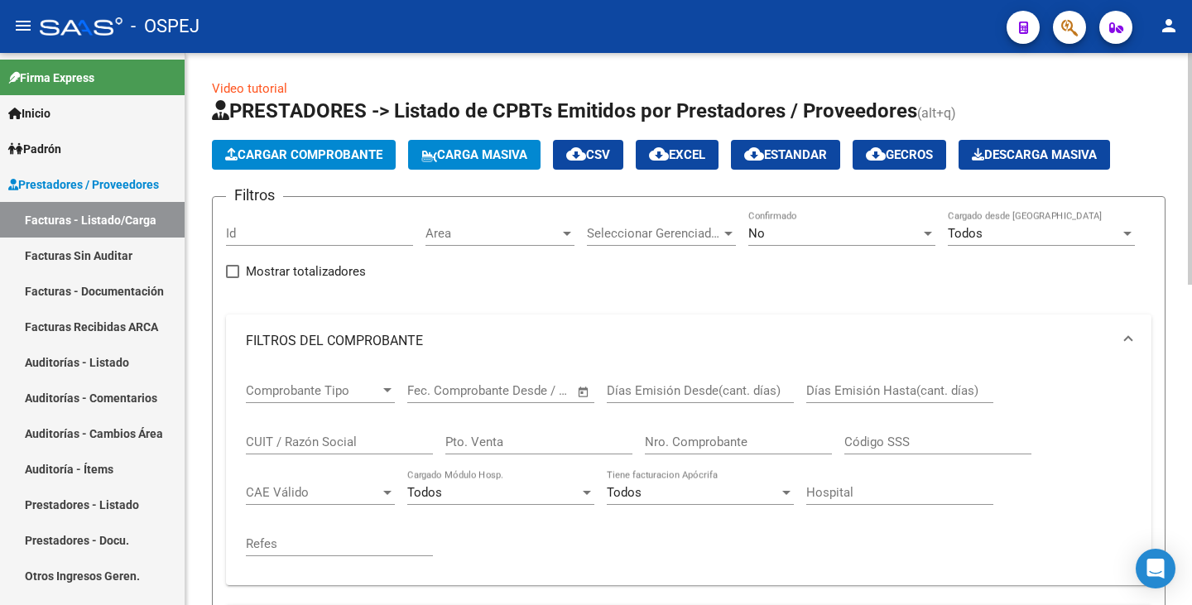
drag, startPoint x: 720, startPoint y: 449, endPoint x: 664, endPoint y: 453, distance: 56.4
click at [664, 453] on div "Nro. Comprobante" at bounding box center [738, 437] width 187 height 36
paste input "21376"
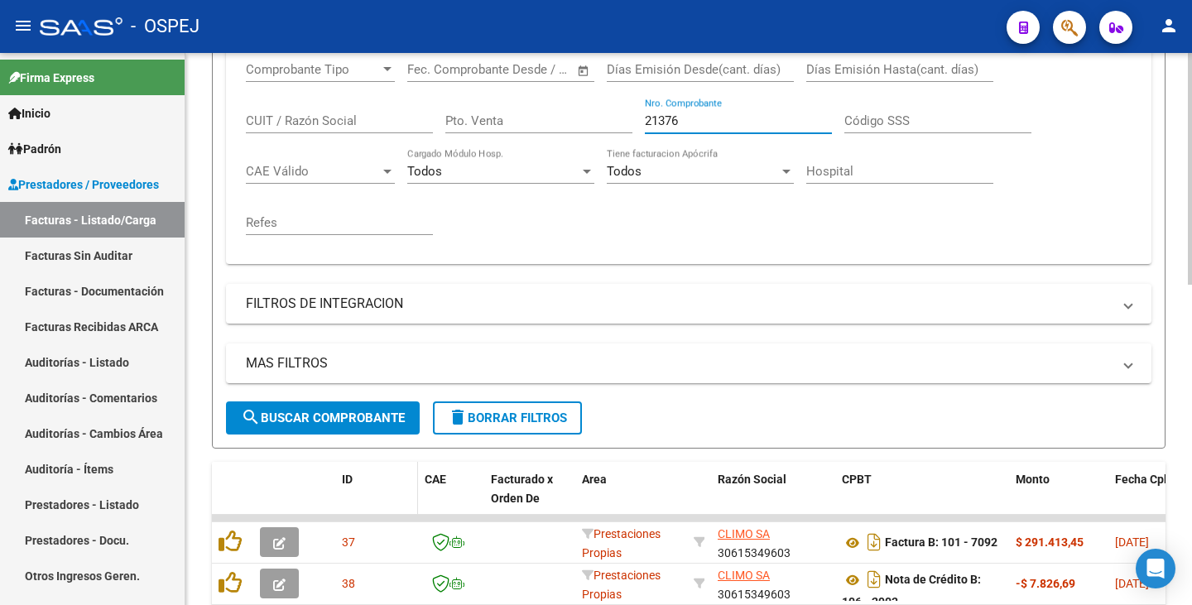
scroll to position [331, 0]
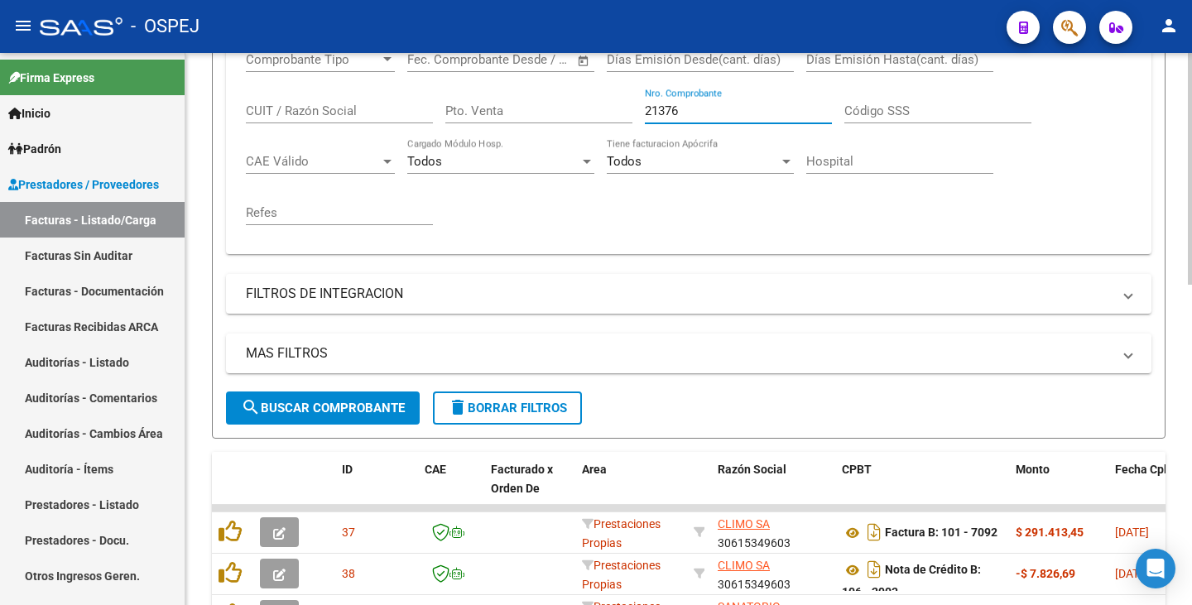
type input "21376"
click at [336, 401] on span "search Buscar Comprobante" at bounding box center [323, 408] width 164 height 15
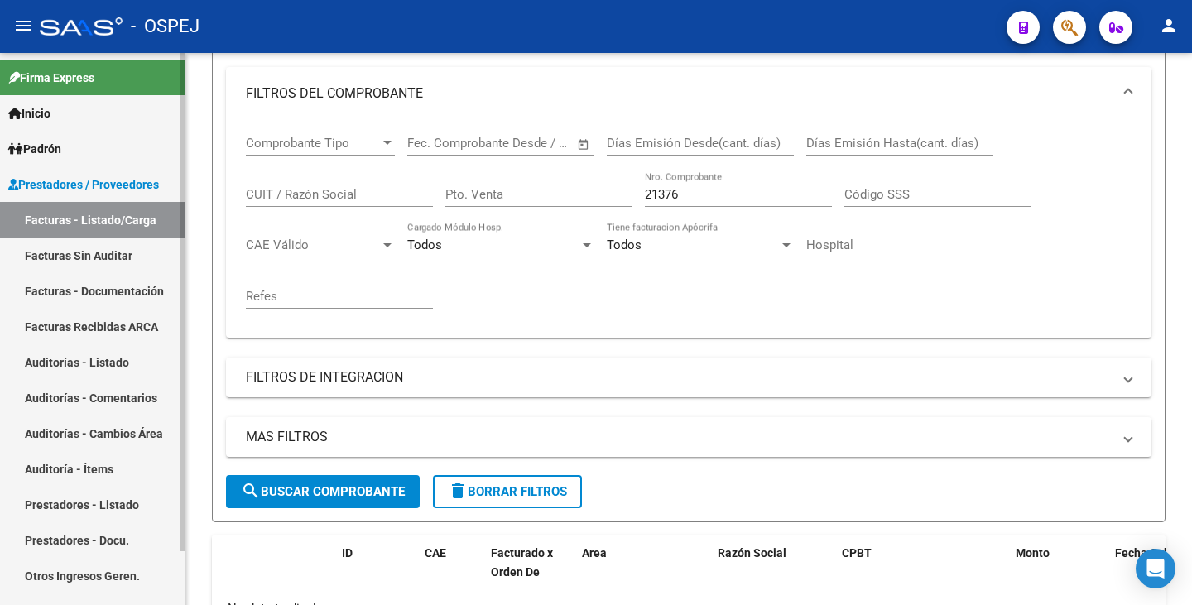
scroll to position [248, 0]
click at [59, 362] on link "Auditorías - Listado" at bounding box center [92, 362] width 185 height 36
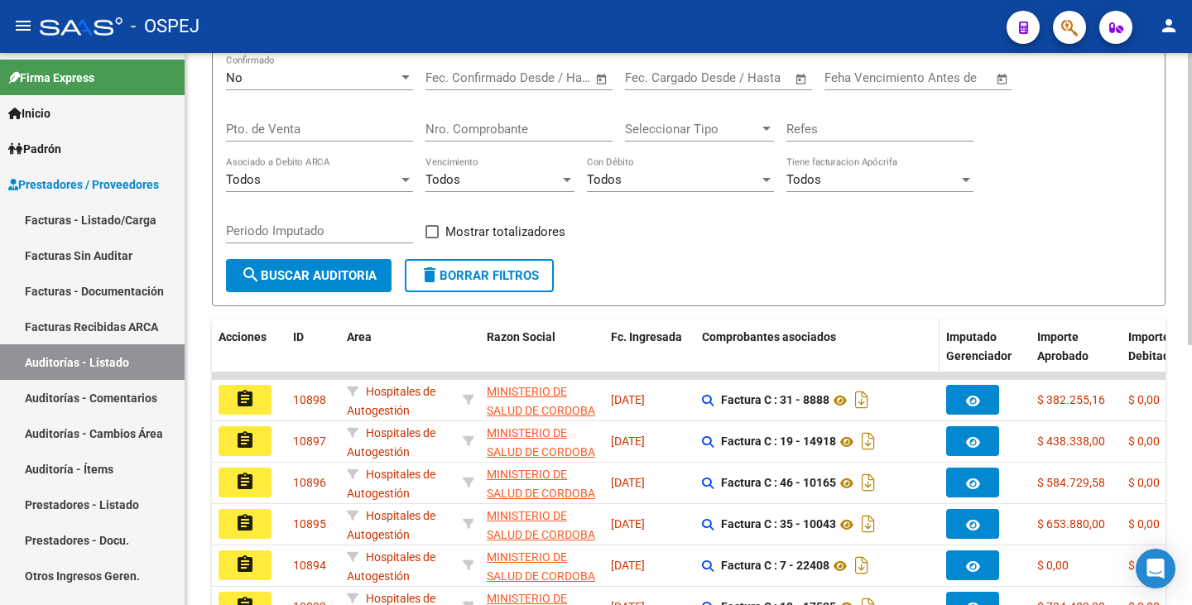
scroll to position [166, 0]
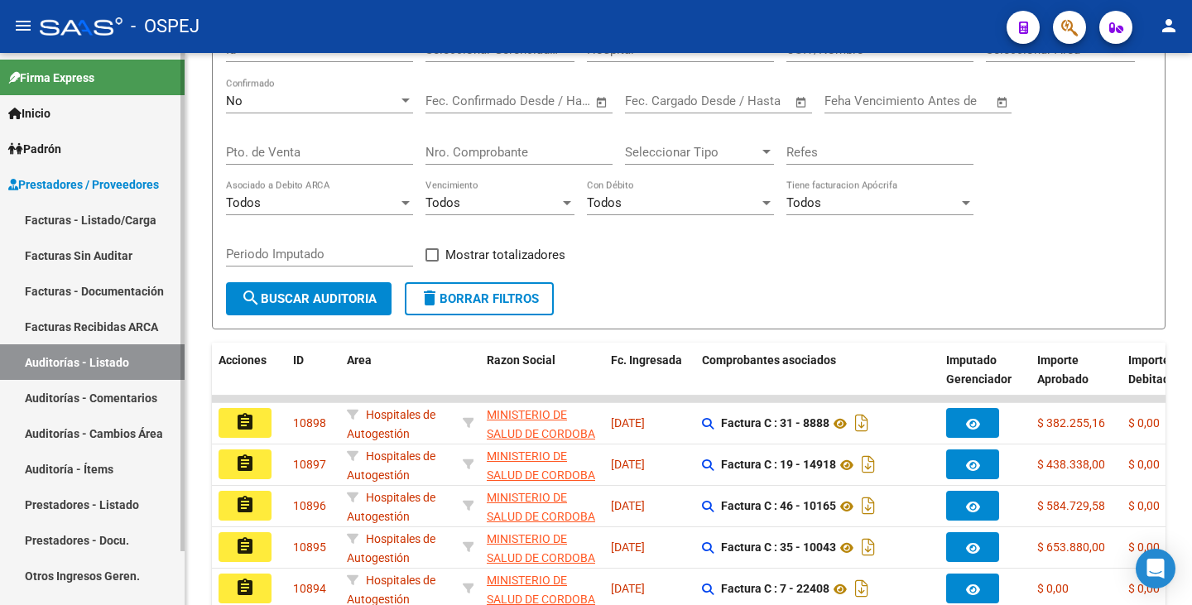
click at [92, 260] on link "Facturas Sin Auditar" at bounding box center [92, 256] width 185 height 36
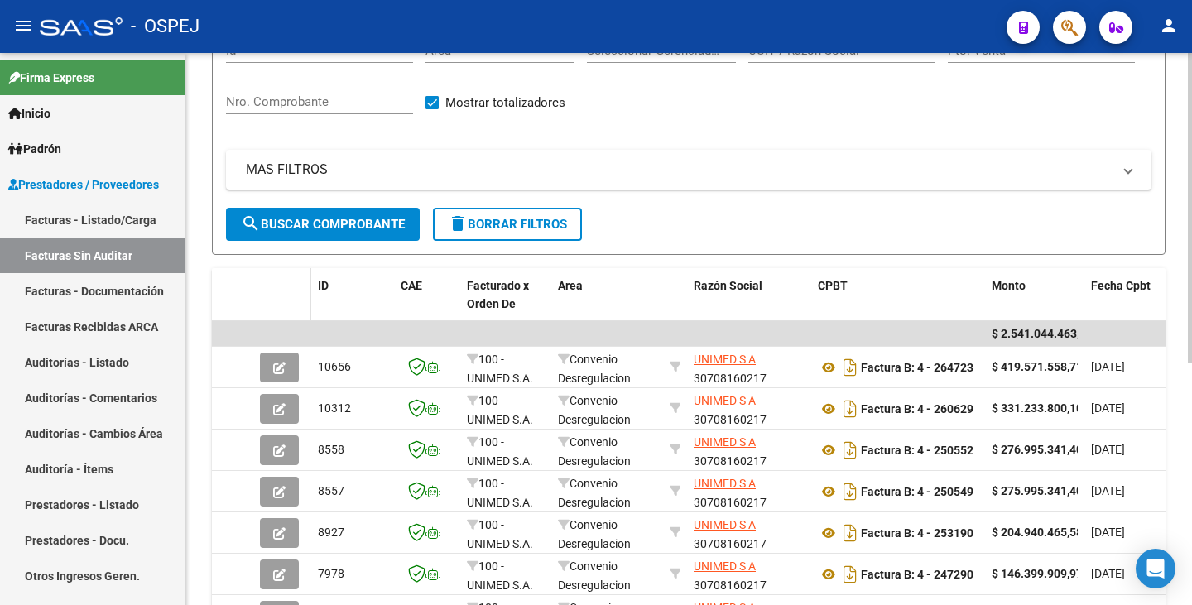
scroll to position [166, 0]
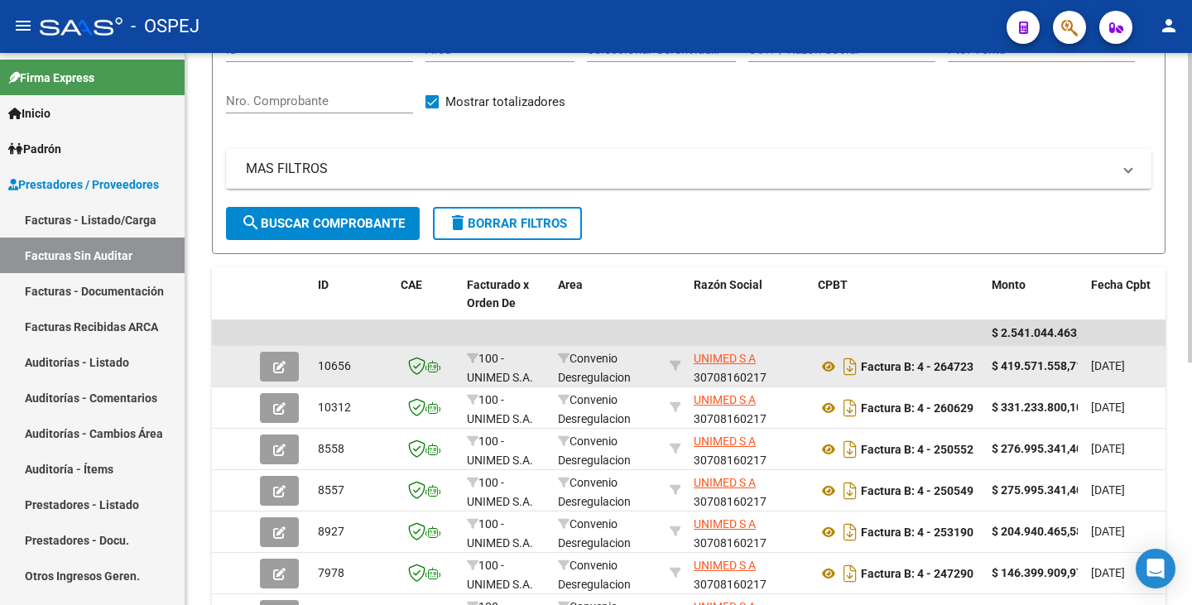
click at [279, 364] on icon "button" at bounding box center [279, 367] width 12 height 12
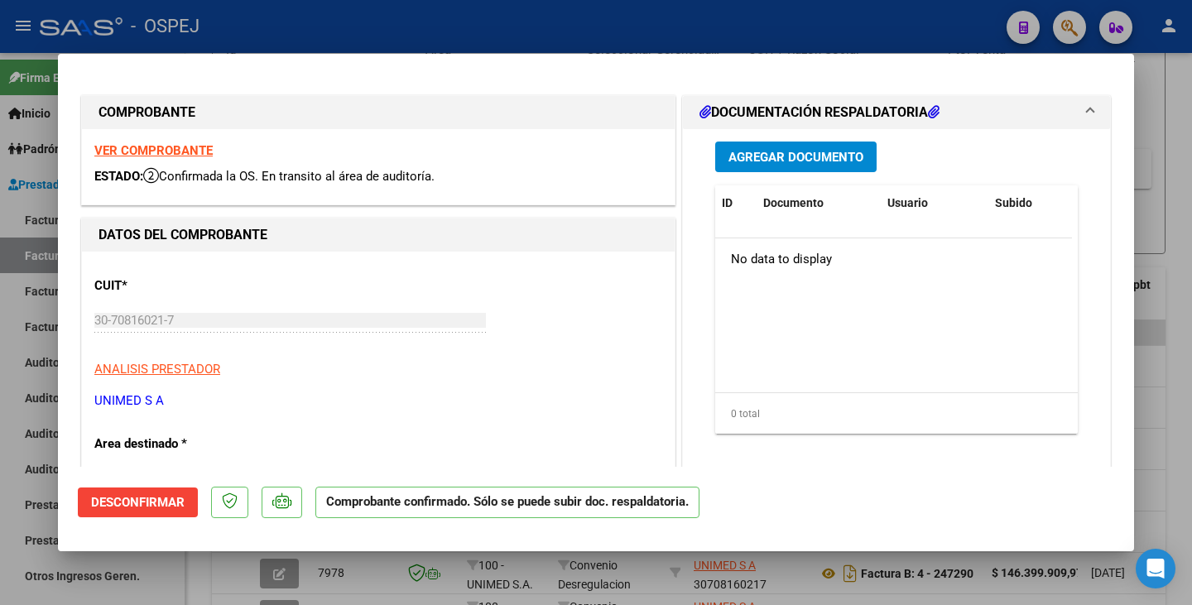
click at [0, 311] on div at bounding box center [596, 302] width 1192 height 605
type input "$ 0,00"
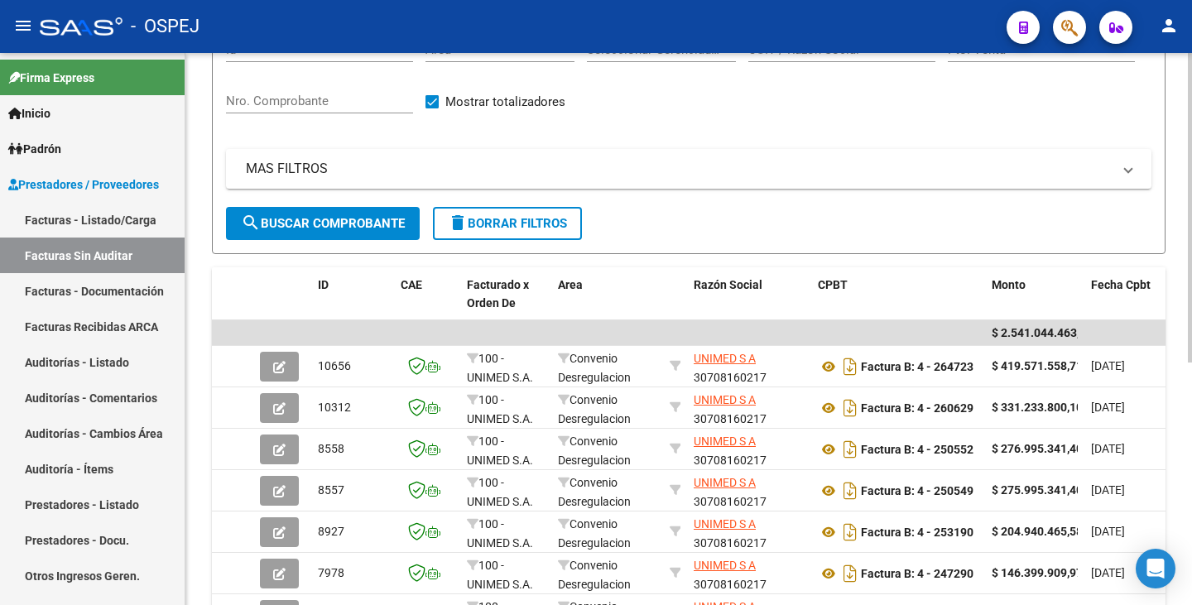
scroll to position [0, 0]
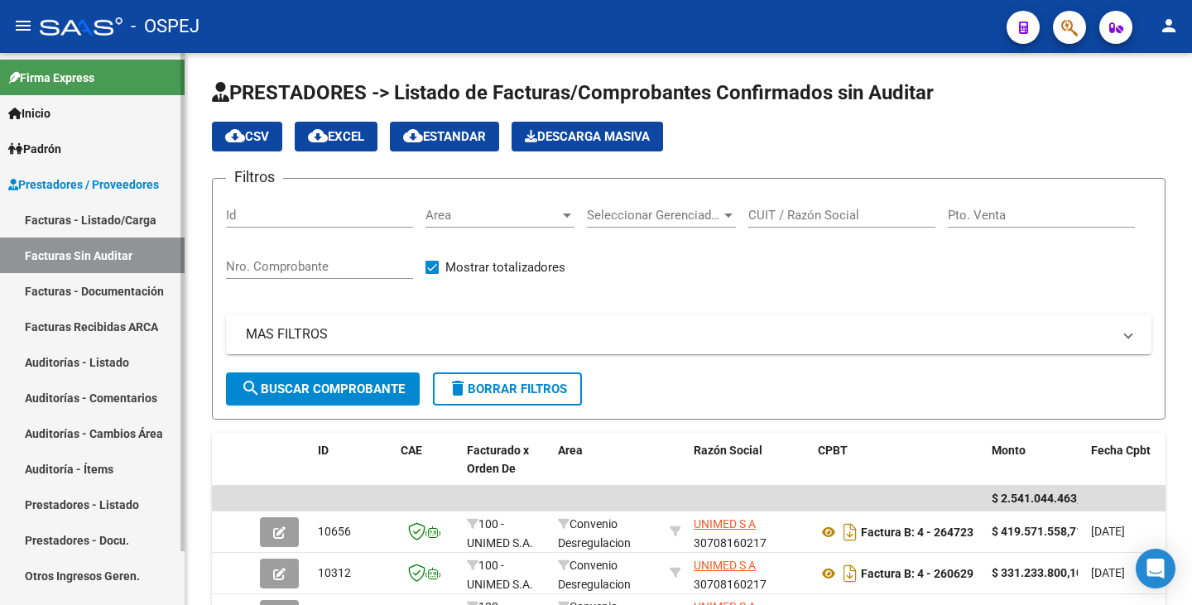
click at [70, 366] on link "Auditorías - Listado" at bounding box center [92, 362] width 185 height 36
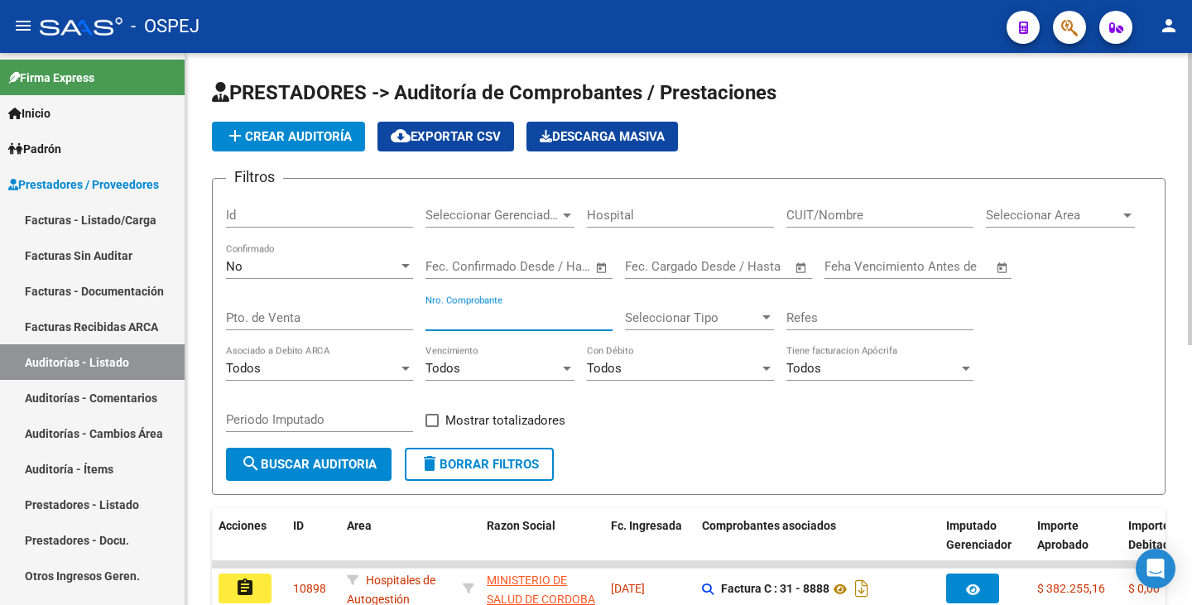
paste input "21376"
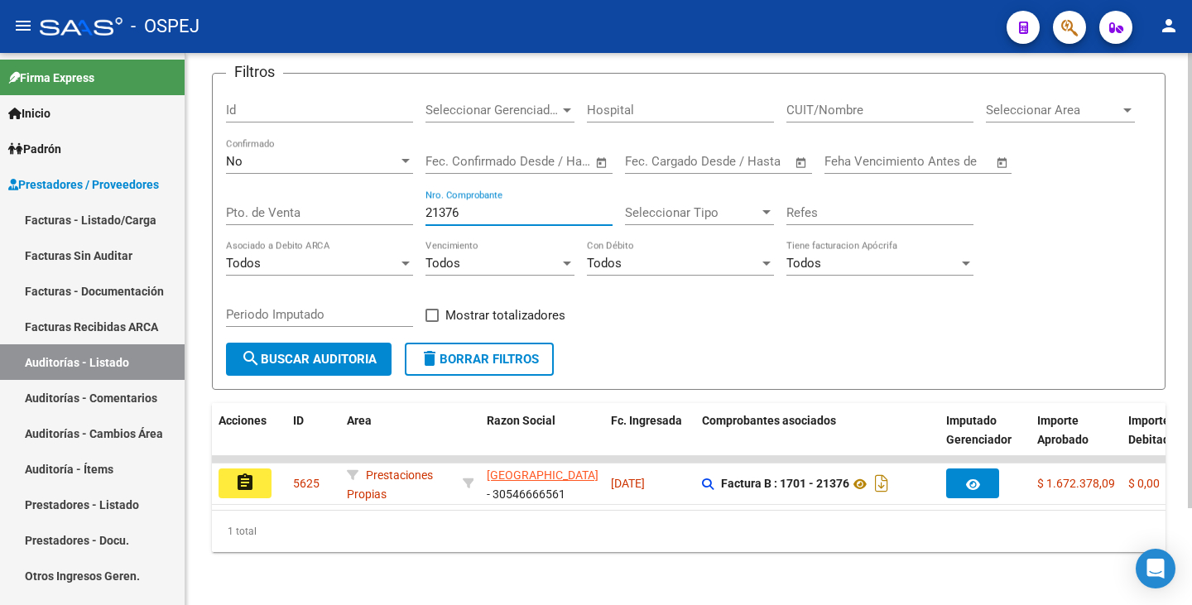
scroll to position [118, 0]
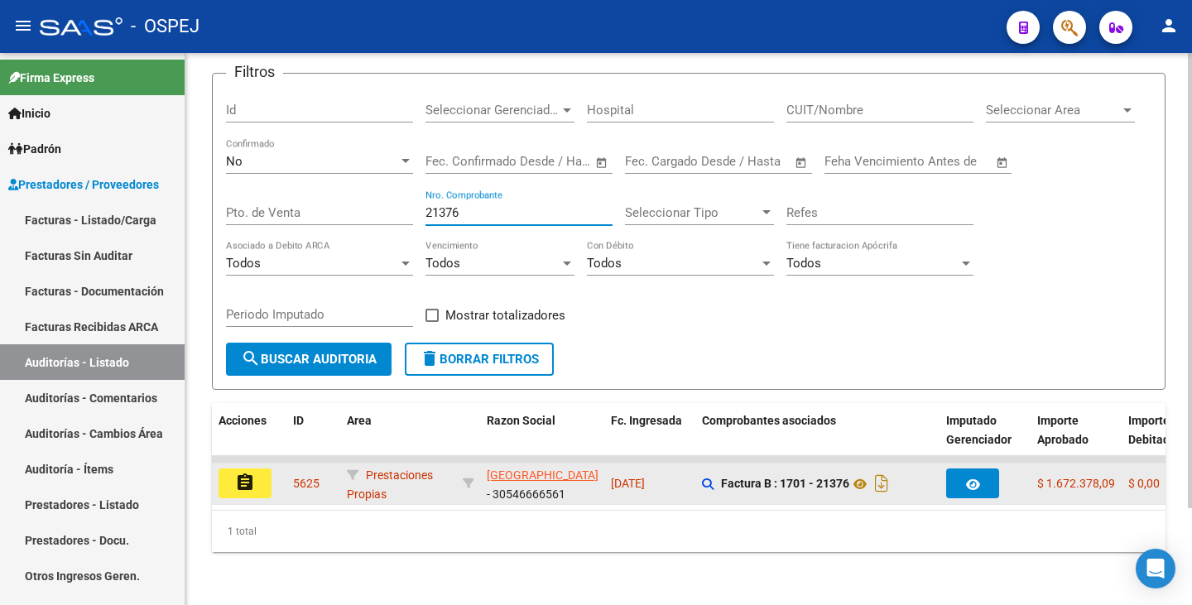
type input "21376"
click at [241, 480] on mat-icon "assignment" at bounding box center [245, 483] width 20 height 20
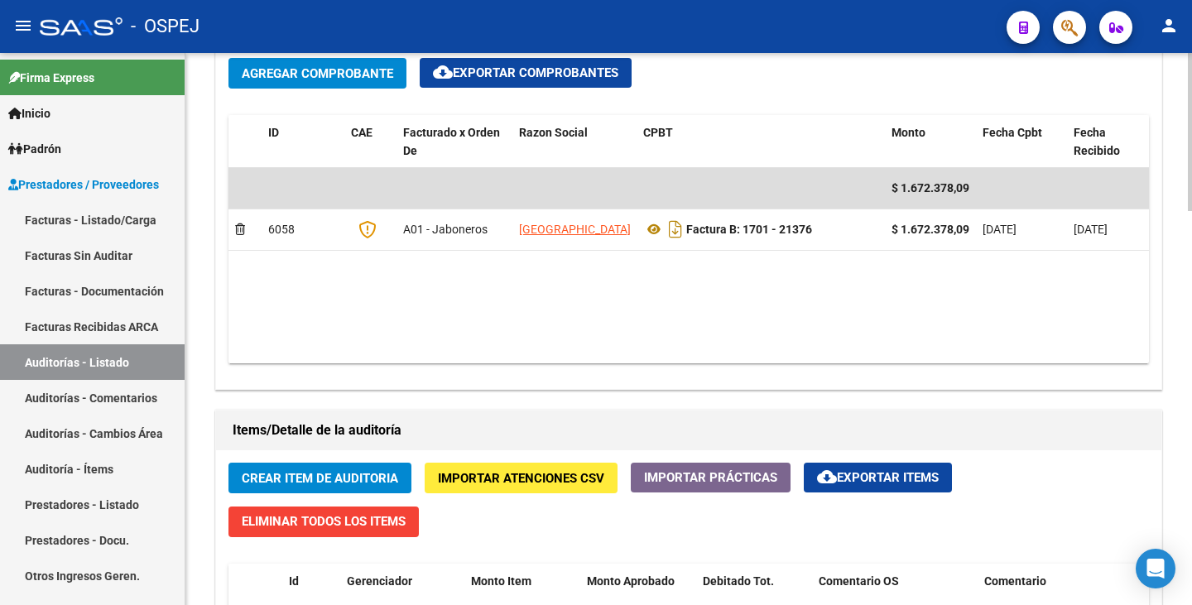
scroll to position [828, 0]
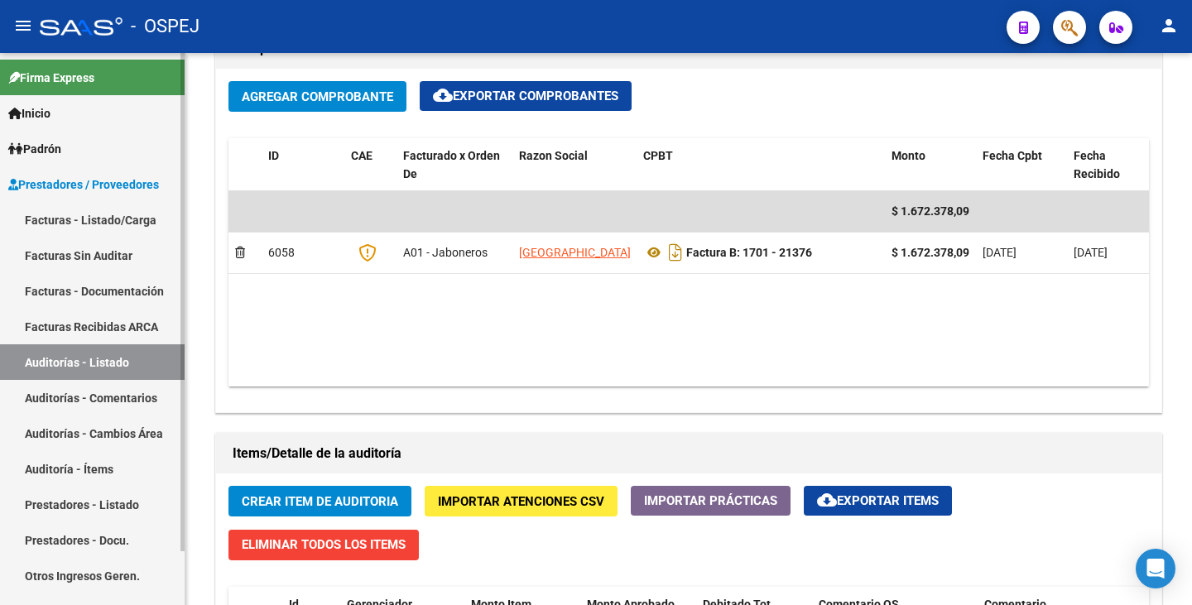
click at [106, 251] on link "Facturas Sin Auditar" at bounding box center [92, 256] width 185 height 36
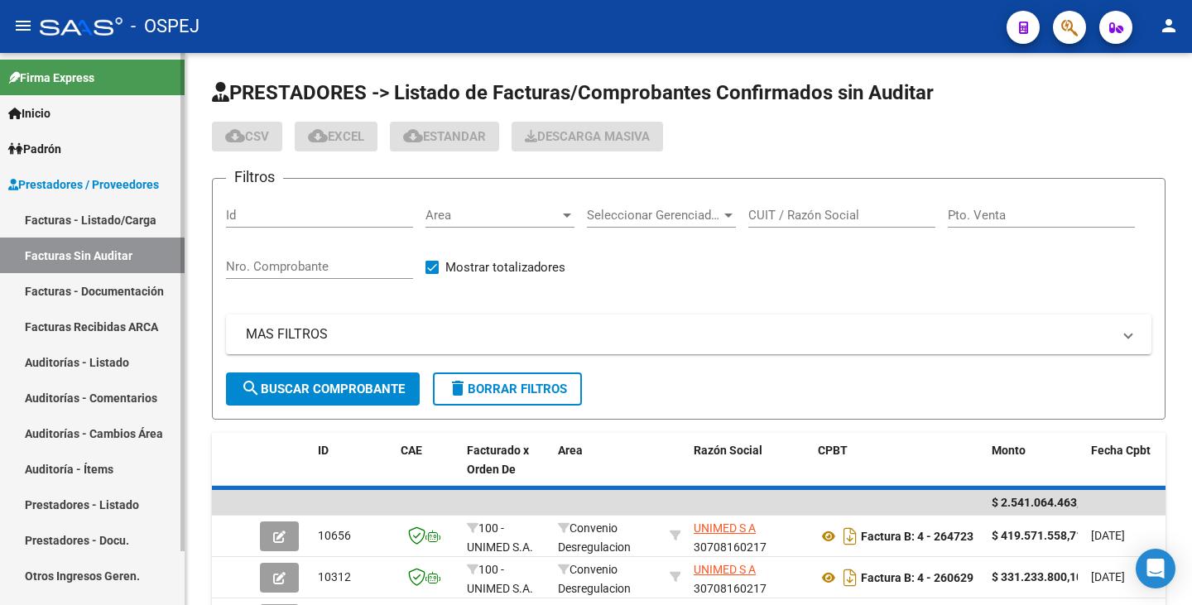
click at [103, 228] on link "Facturas - Listado/Carga" at bounding box center [92, 220] width 185 height 36
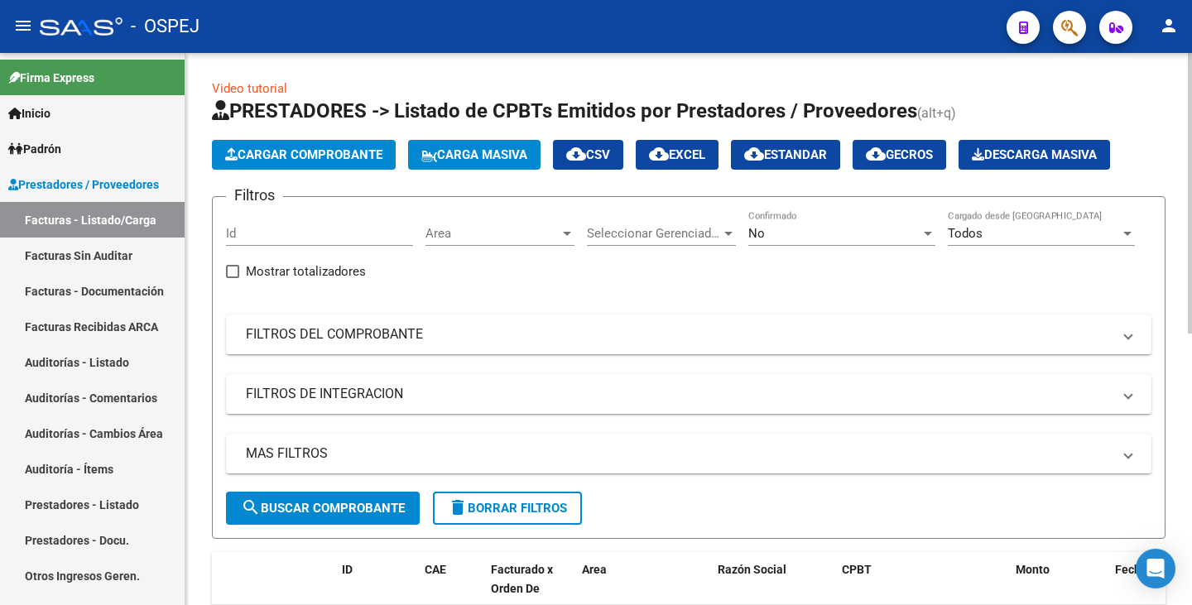
click at [495, 230] on span "Area" at bounding box center [492, 233] width 134 height 15
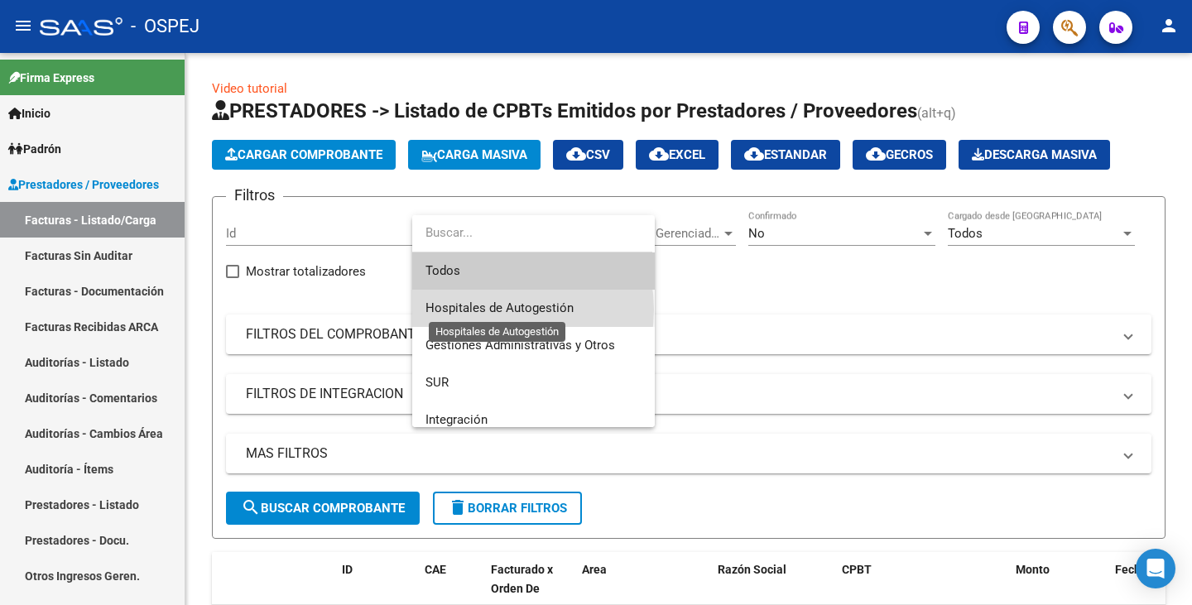
click at [504, 310] on span "Hospitales de Autogestión" at bounding box center [499, 307] width 148 height 15
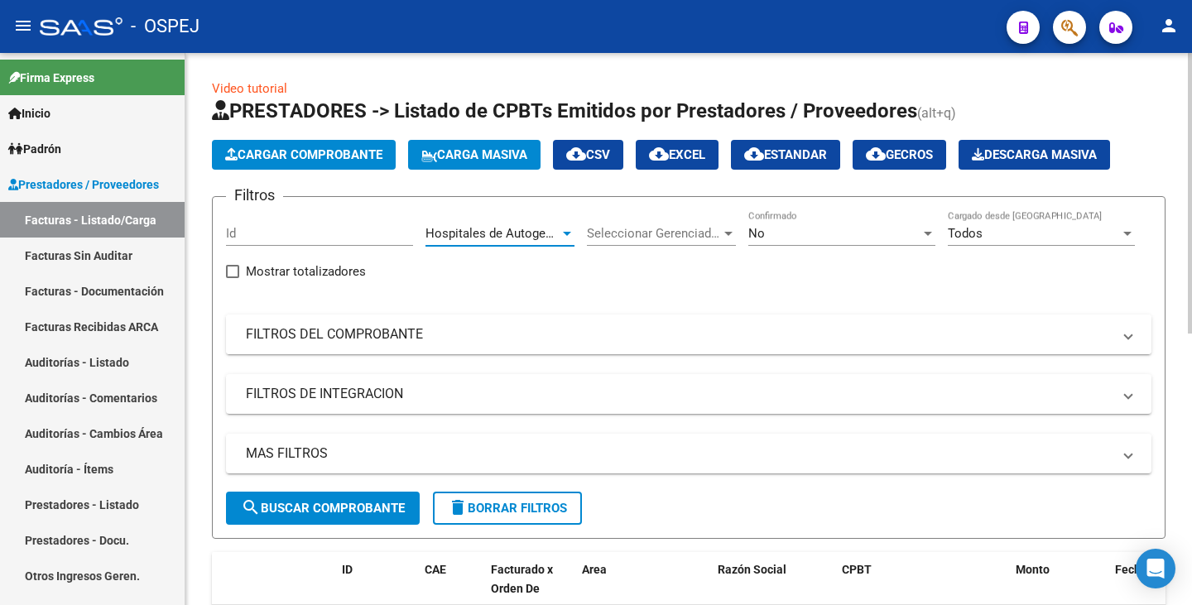
click at [380, 340] on mat-panel-title "FILTROS DEL COMPROBANTE" at bounding box center [679, 334] width 866 height 18
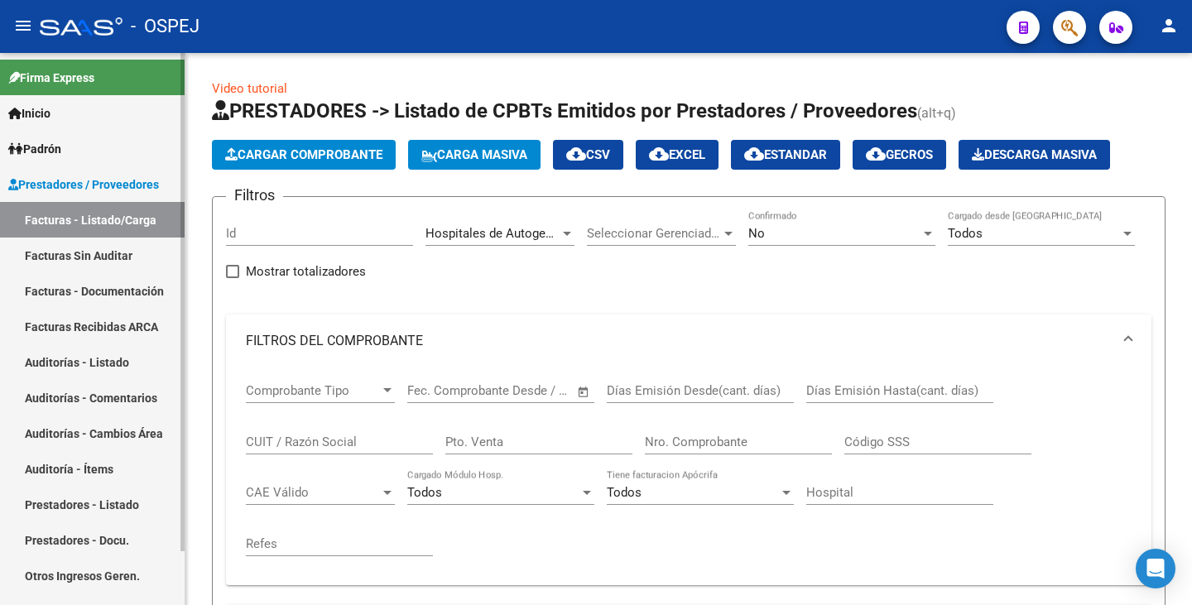
click at [90, 367] on link "Auditorías - Listado" at bounding box center [92, 362] width 185 height 36
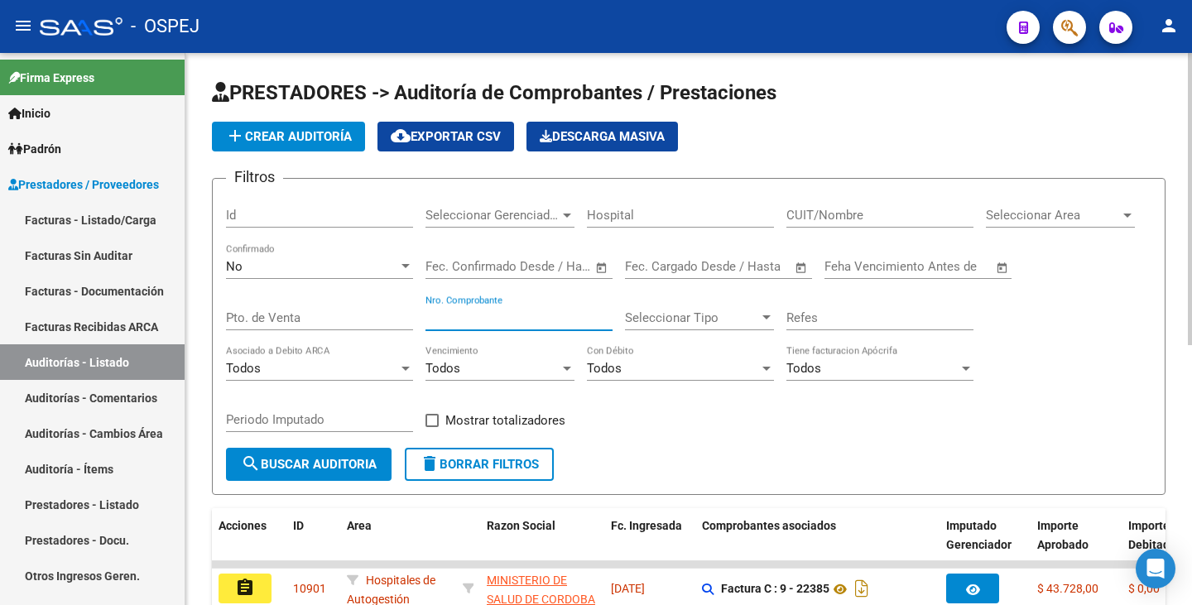
click at [476, 319] on input "Nro. Comprobante" at bounding box center [518, 317] width 187 height 15
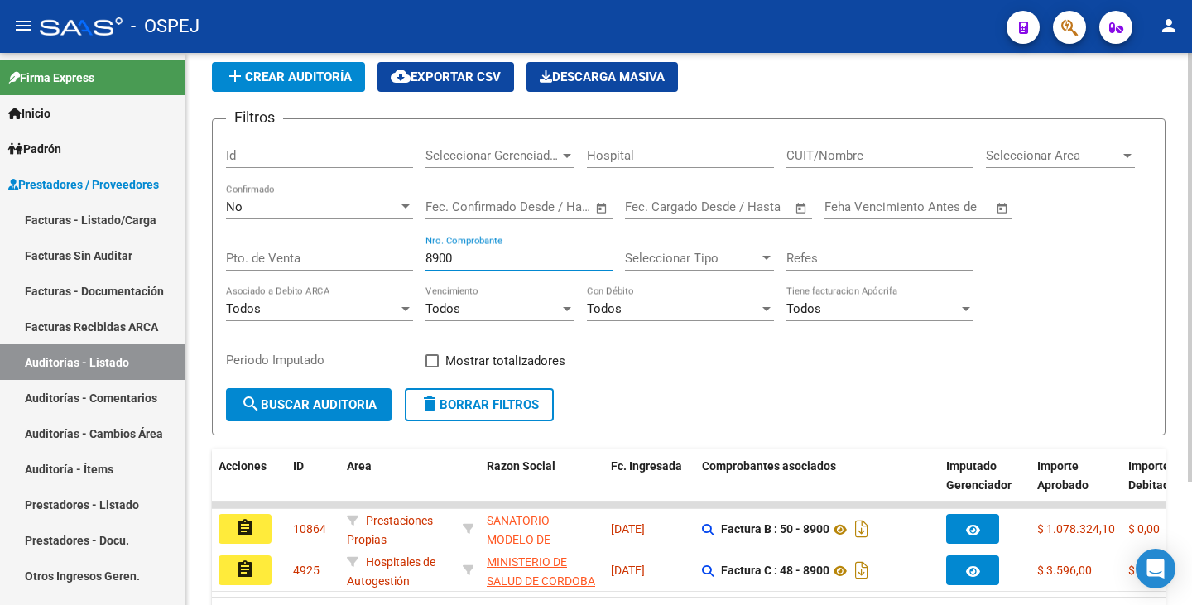
scroll to position [159, 0]
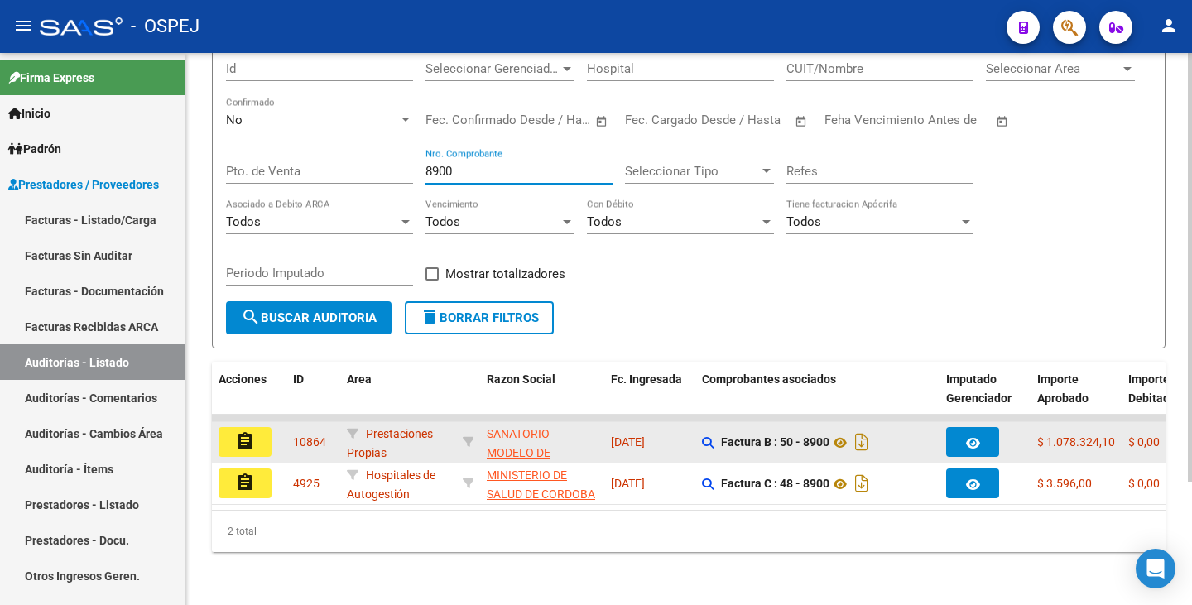
type input "8900"
click at [253, 431] on mat-icon "assignment" at bounding box center [245, 441] width 20 height 20
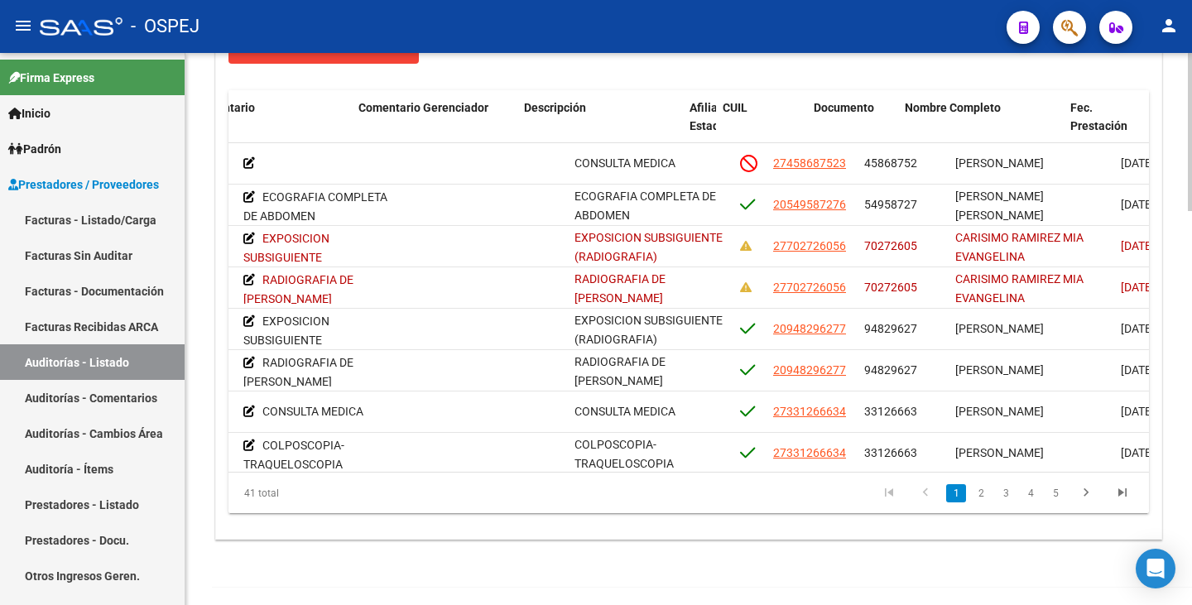
scroll to position [0, 791]
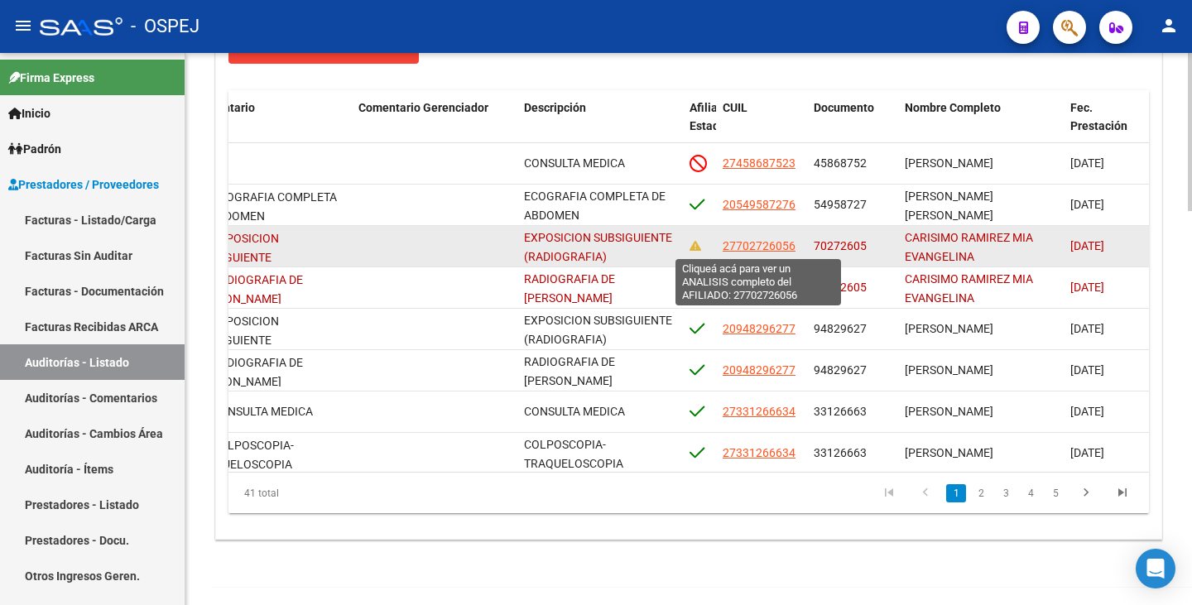
click at [738, 247] on span "27702726056" at bounding box center [758, 245] width 73 height 13
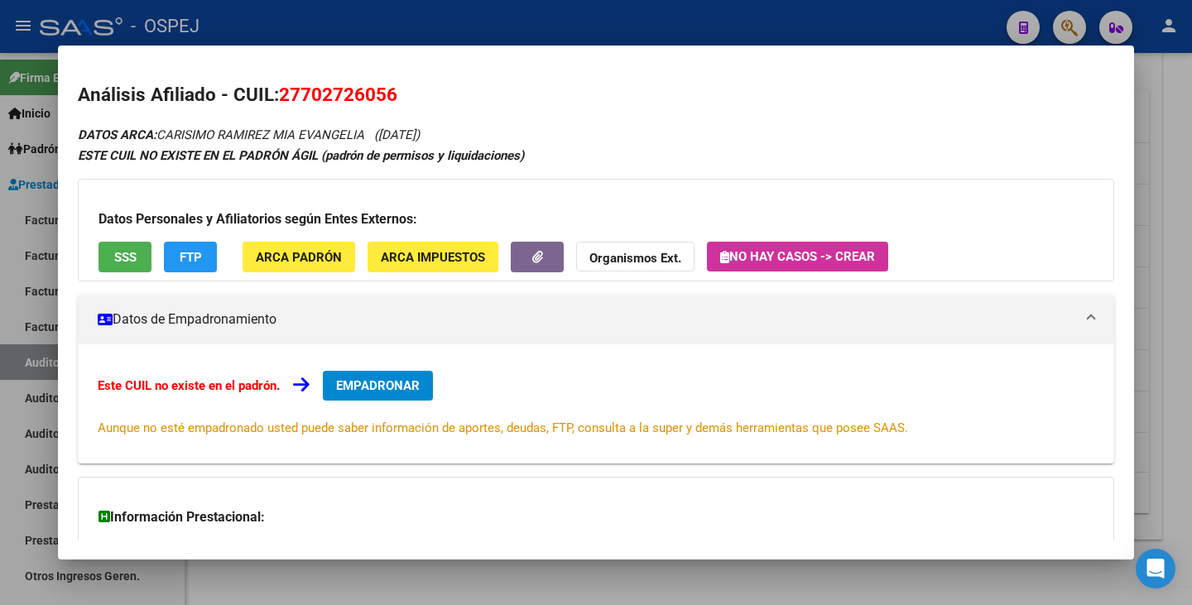
click at [130, 271] on button "SSS" at bounding box center [124, 257] width 53 height 31
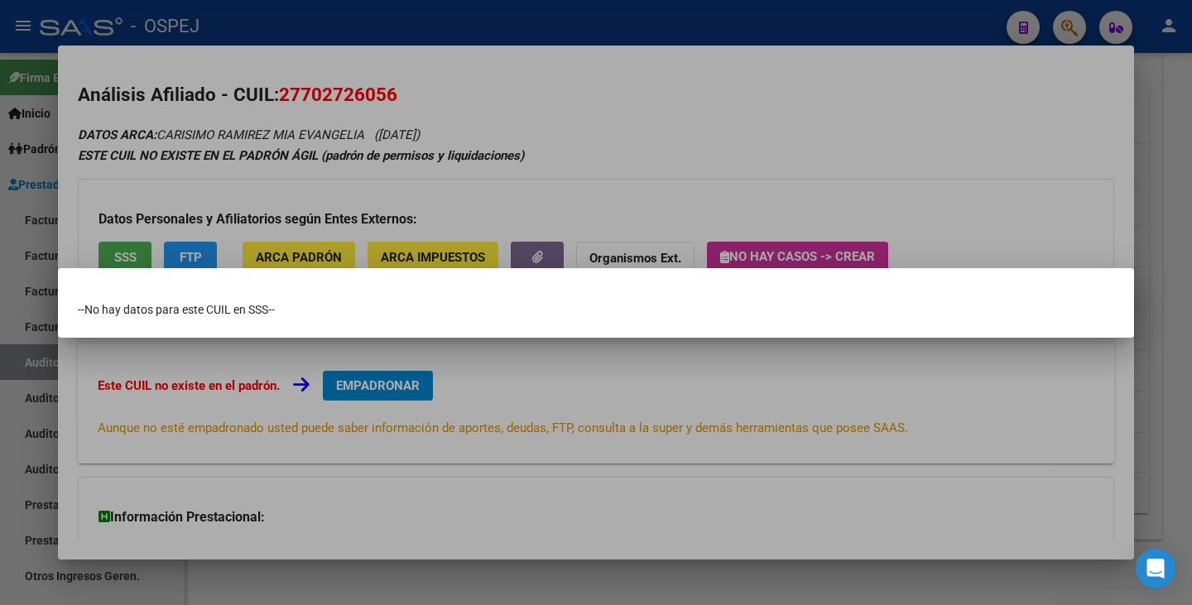
click at [190, 194] on div at bounding box center [596, 302] width 1192 height 605
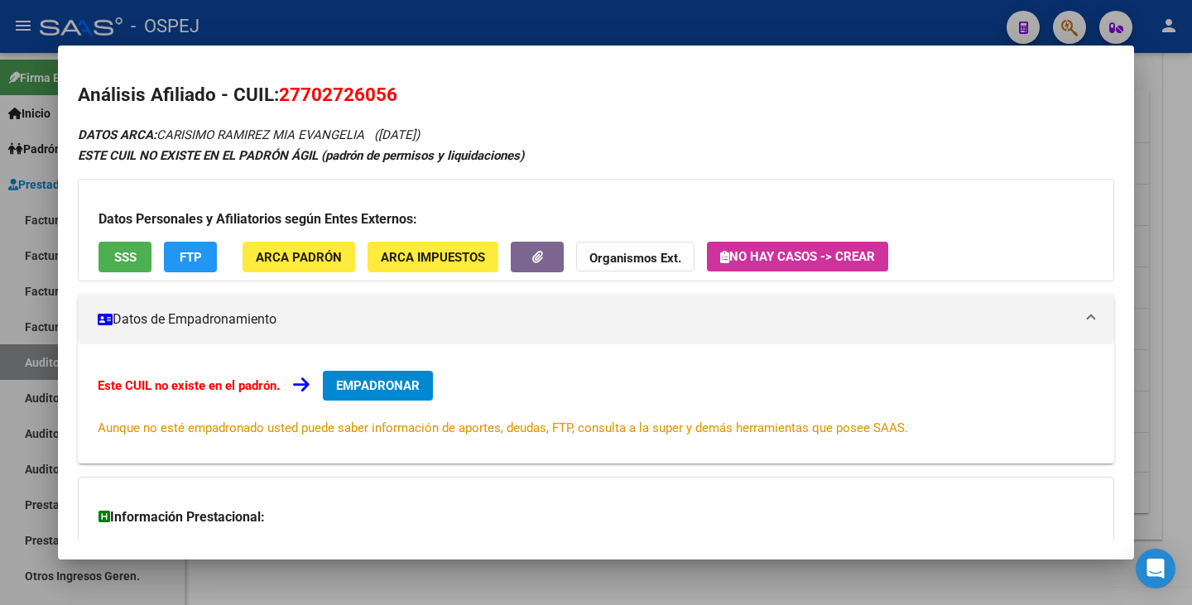
drag, startPoint x: 281, startPoint y: 85, endPoint x: 394, endPoint y: 93, distance: 112.8
click at [394, 93] on span "27702726056" at bounding box center [338, 95] width 118 height 22
copy span "27702726056"
click at [620, 260] on strong "Organismos Ext." at bounding box center [635, 258] width 92 height 15
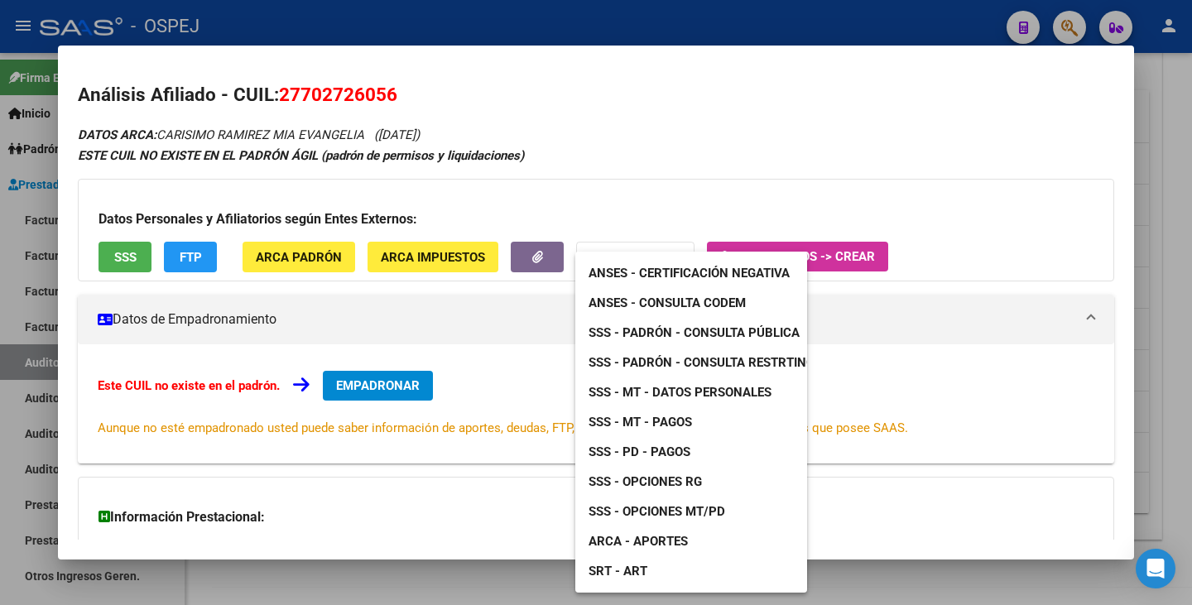
click at [633, 303] on span "ANSES - Consulta CODEM" at bounding box center [666, 302] width 157 height 15
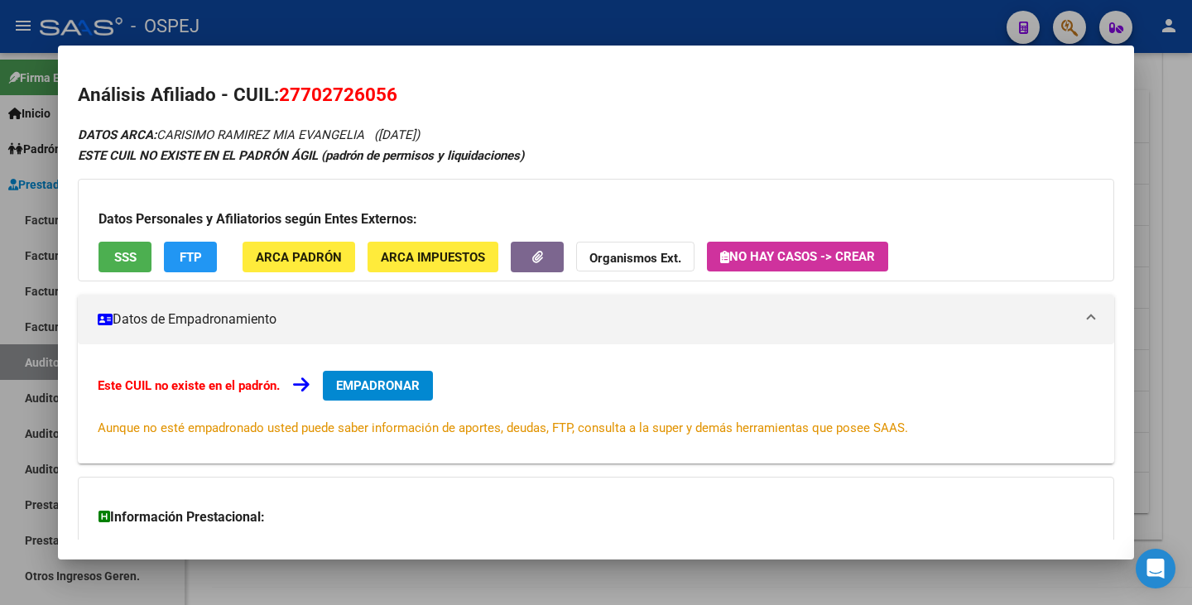
click at [9, 145] on div at bounding box center [596, 302] width 1192 height 605
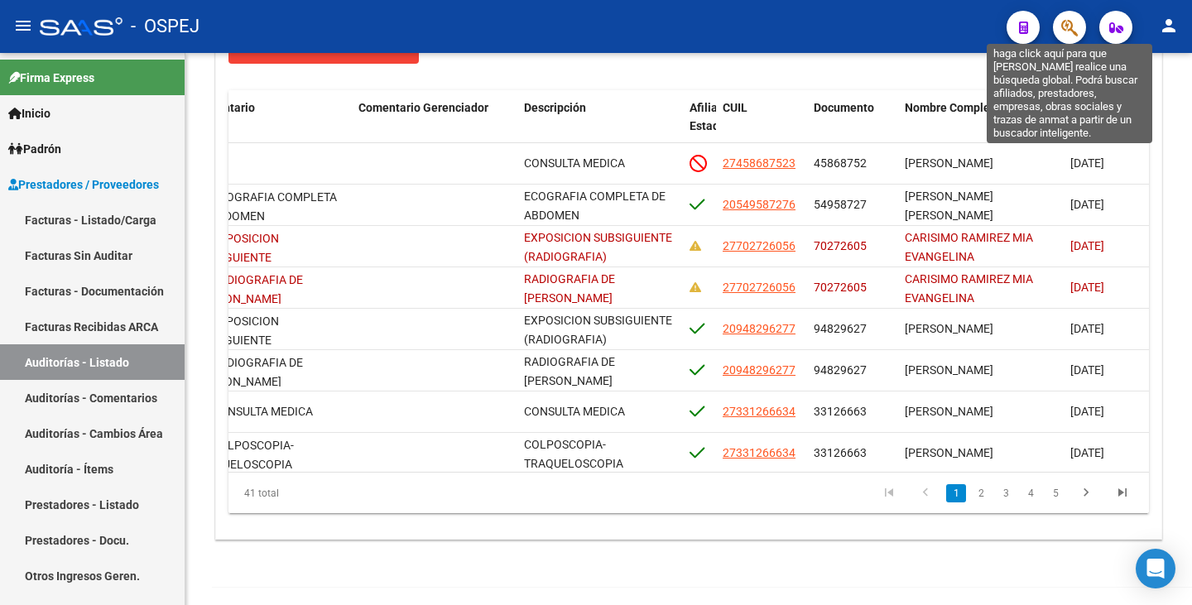
click at [1075, 31] on icon "button" at bounding box center [1069, 27] width 17 height 19
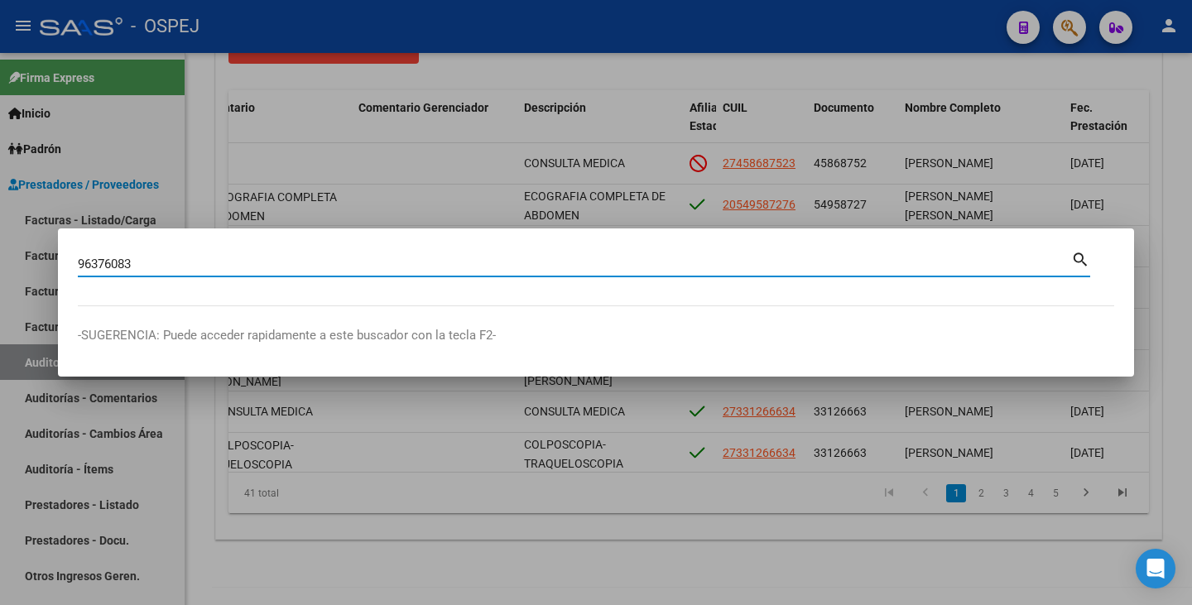
type input "96376083"
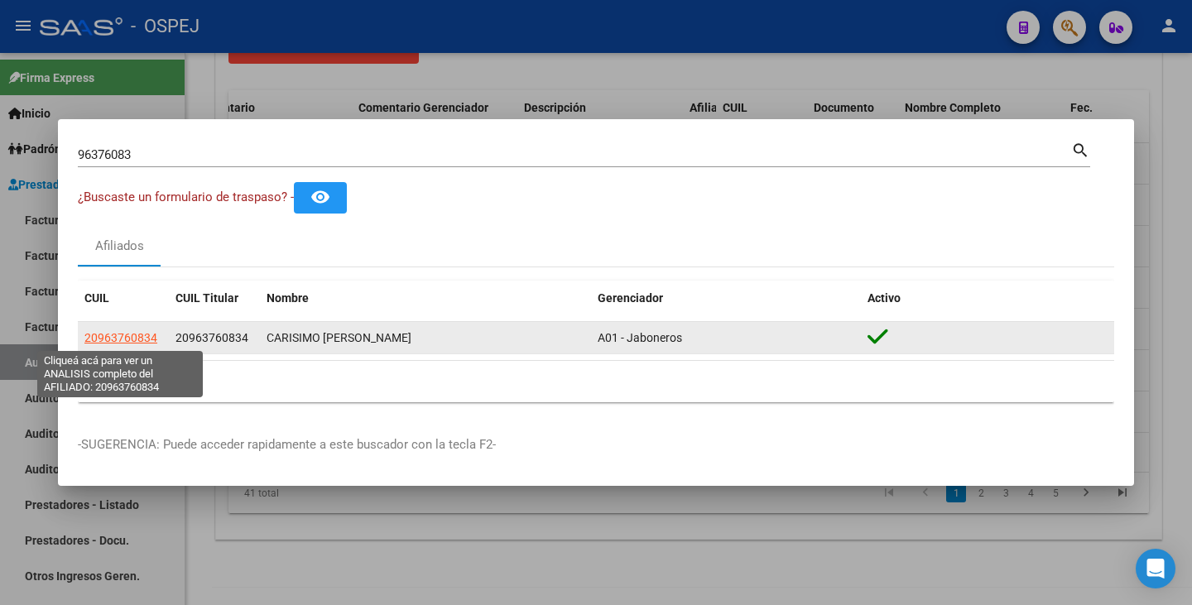
click at [105, 338] on span "20963760834" at bounding box center [120, 337] width 73 height 13
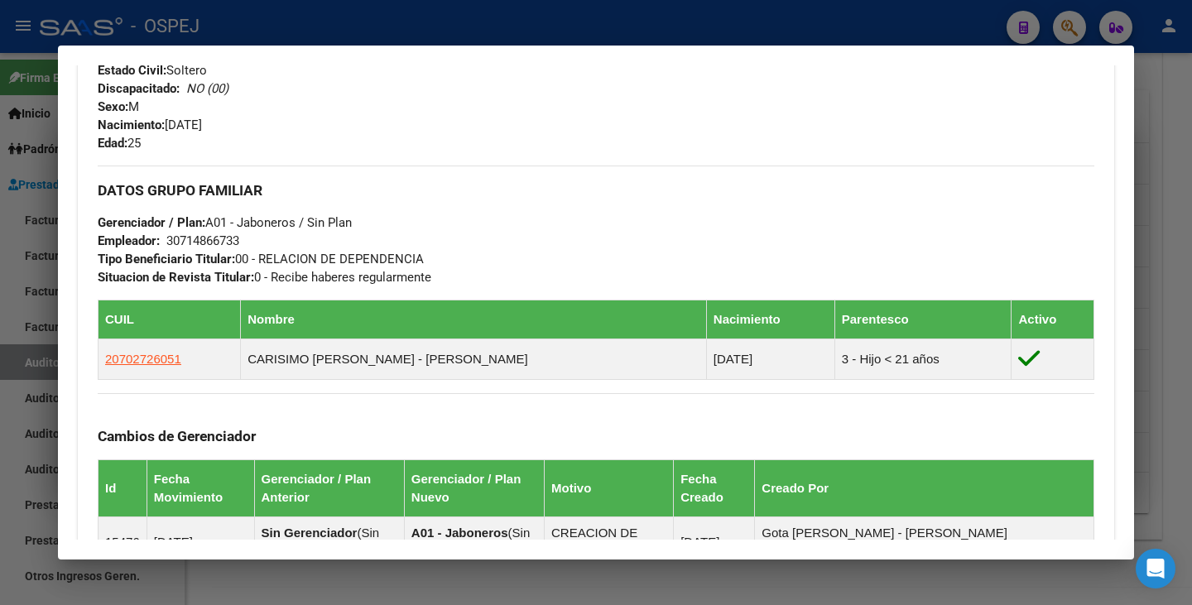
scroll to position [662, 0]
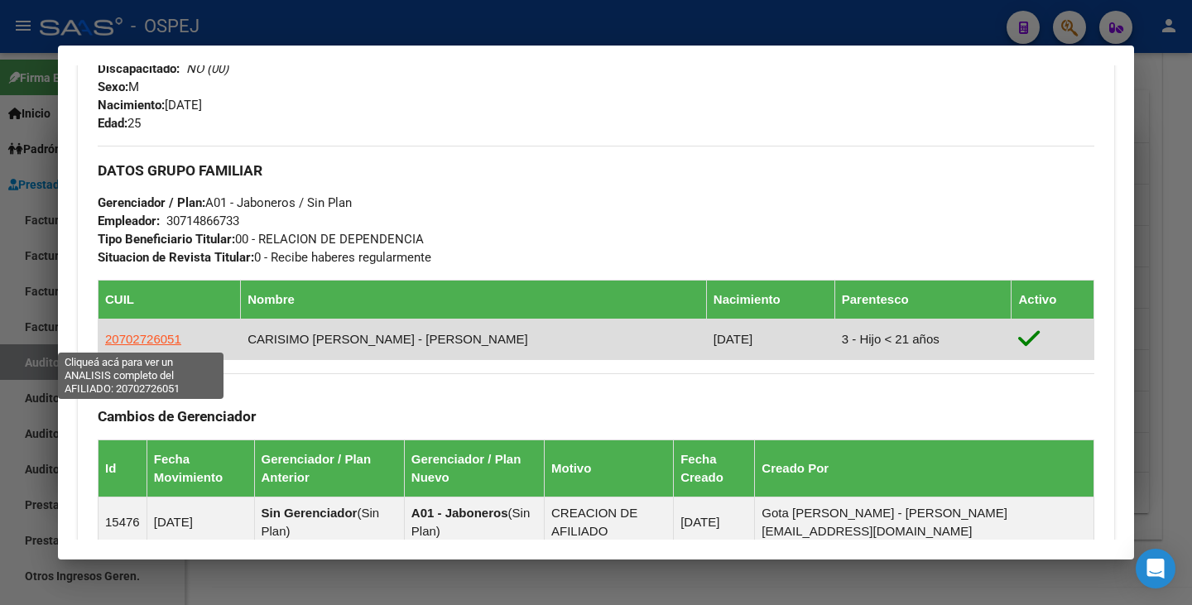
click at [134, 339] on span "20702726051" at bounding box center [143, 339] width 76 height 14
type textarea "20702726051"
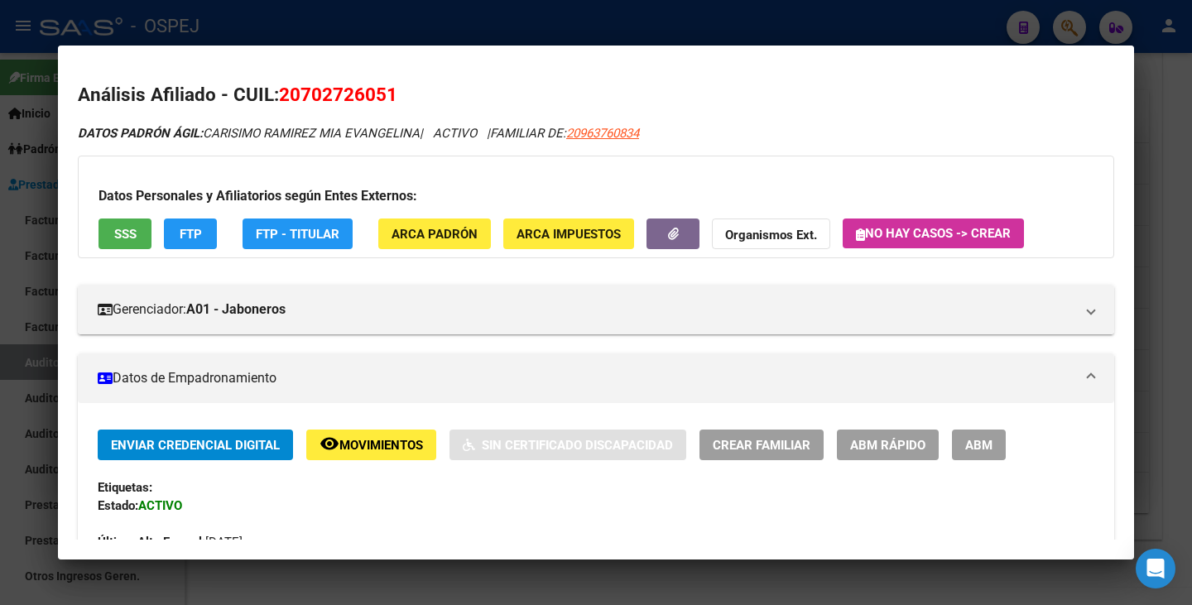
drag, startPoint x: 283, startPoint y: 94, endPoint x: 398, endPoint y: 99, distance: 115.1
click at [398, 99] on h2 "Análisis Afiliado - CUIL: 20702726051" at bounding box center [596, 95] width 1036 height 28
copy span "20702726051"
click at [13, 339] on div at bounding box center [596, 302] width 1192 height 605
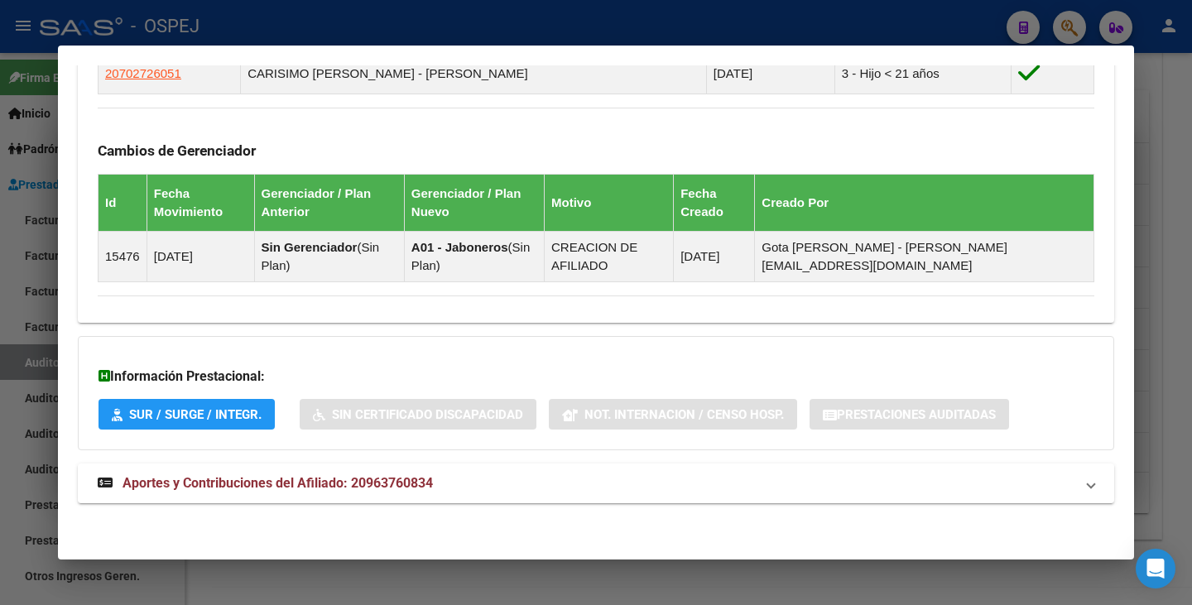
scroll to position [929, 0]
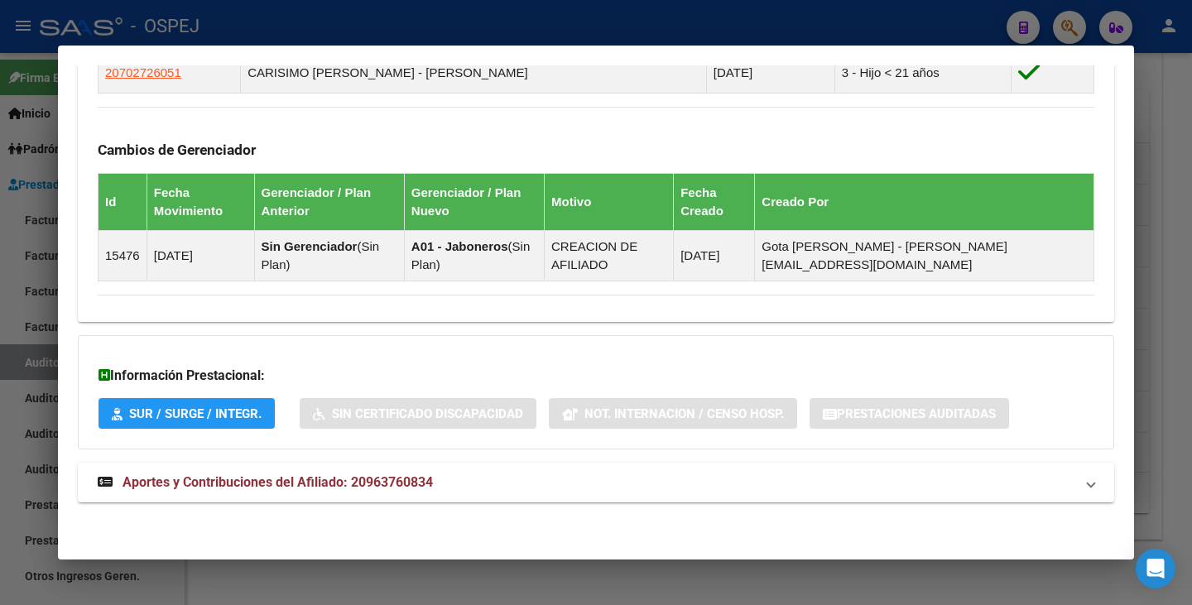
click at [19, 354] on div at bounding box center [596, 302] width 1192 height 605
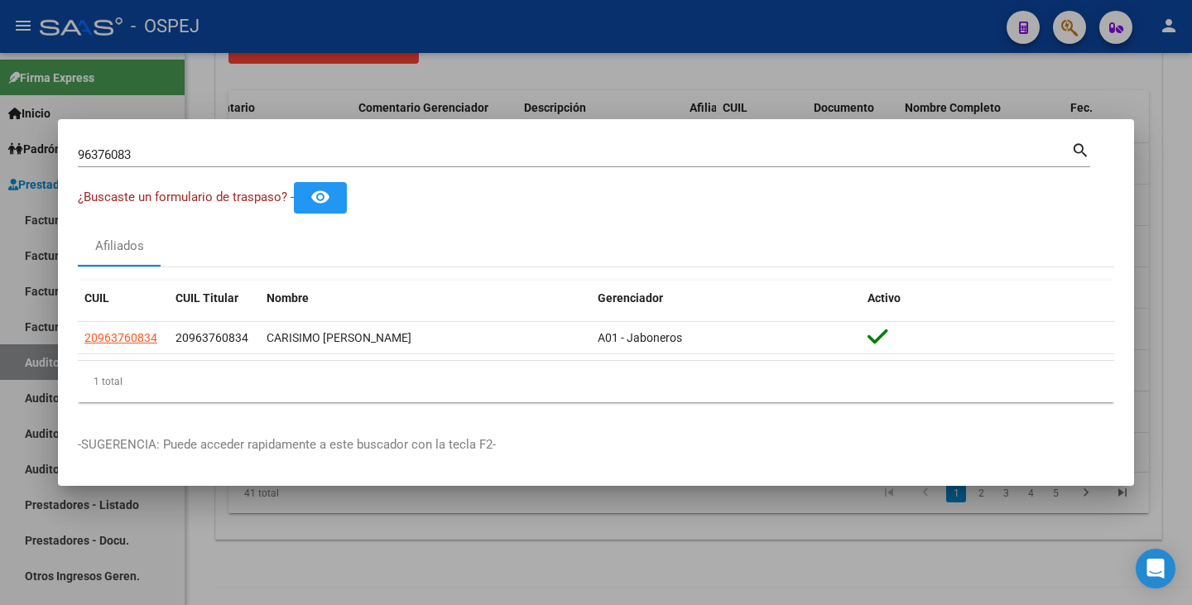
click at [212, 539] on div at bounding box center [596, 302] width 1192 height 605
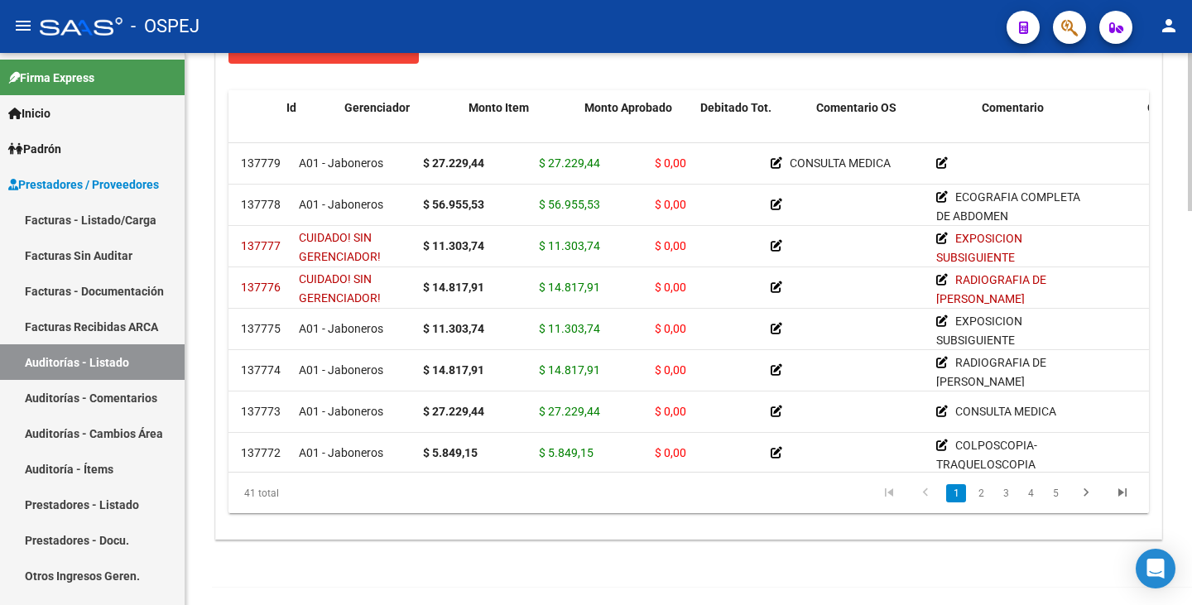
scroll to position [0, 0]
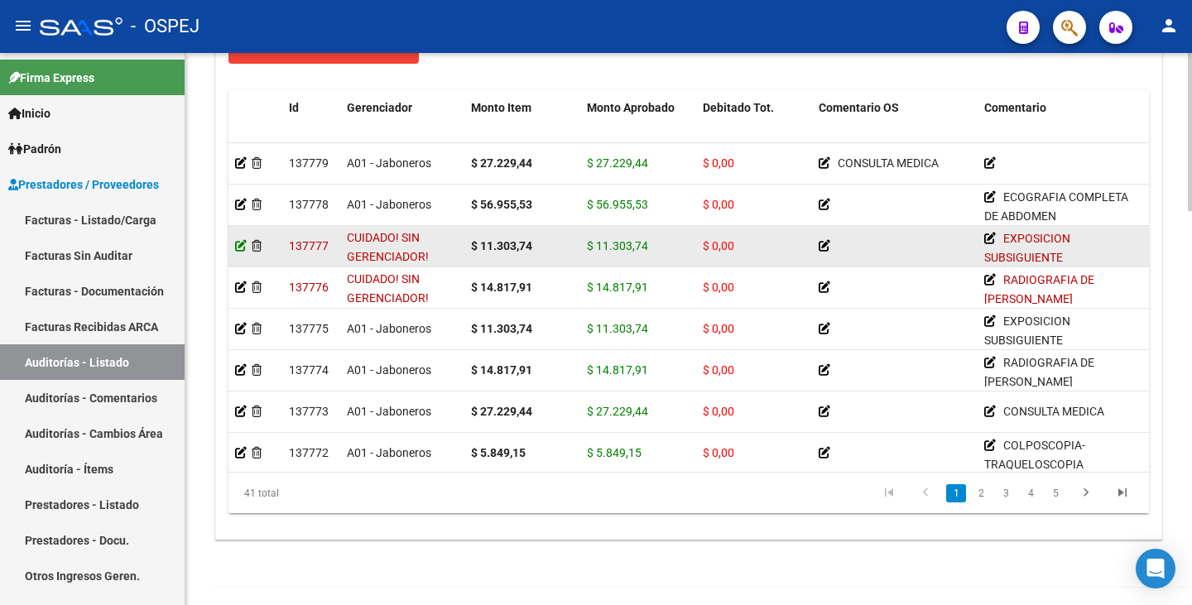
click at [239, 244] on icon at bounding box center [241, 246] width 12 height 12
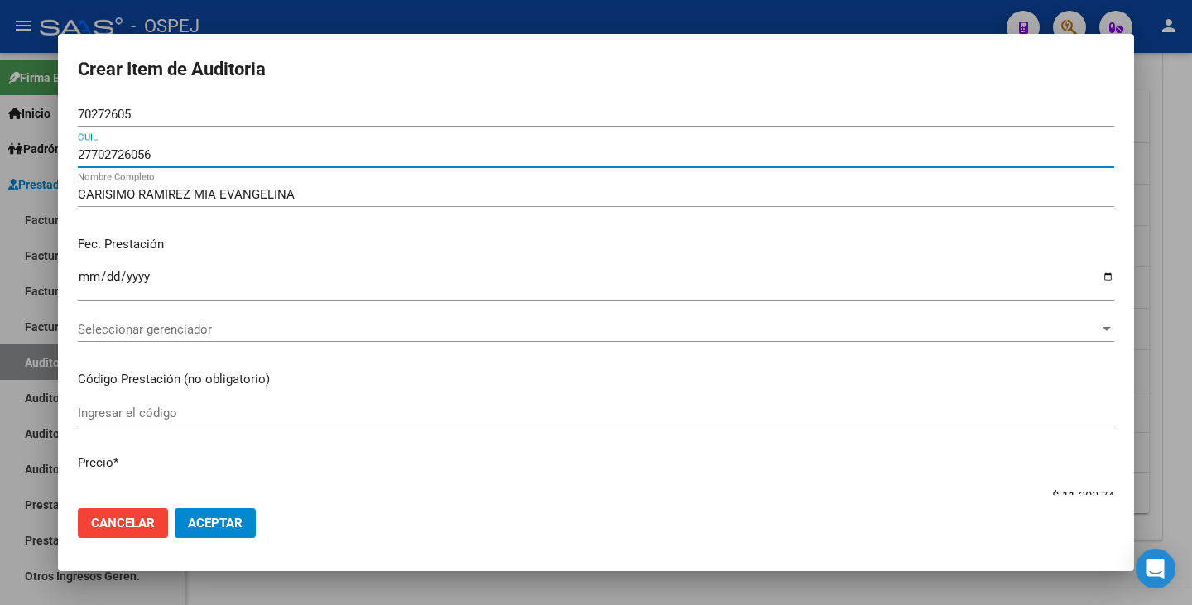
drag, startPoint x: 175, startPoint y: 153, endPoint x: 0, endPoint y: 110, distance: 179.8
click at [0, 110] on div "Crear Item de Auditoria 70272605 Nro Documento 27702726056 CUIL CARISIMO RAMIRE…" at bounding box center [596, 302] width 1192 height 605
paste input "20702726051"
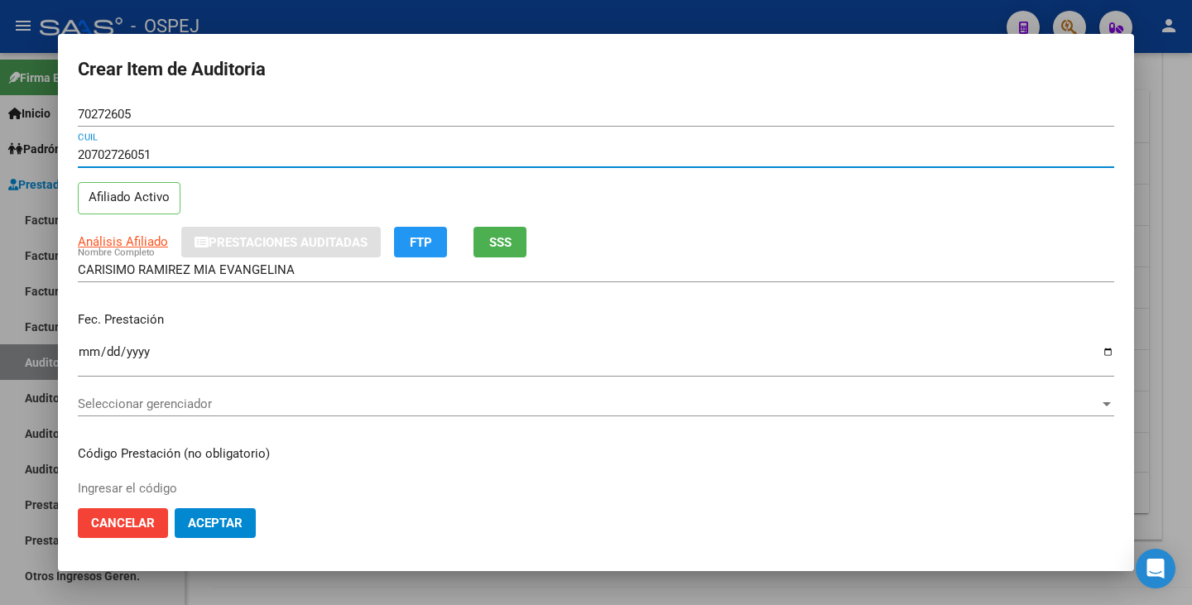
type input "20702726051"
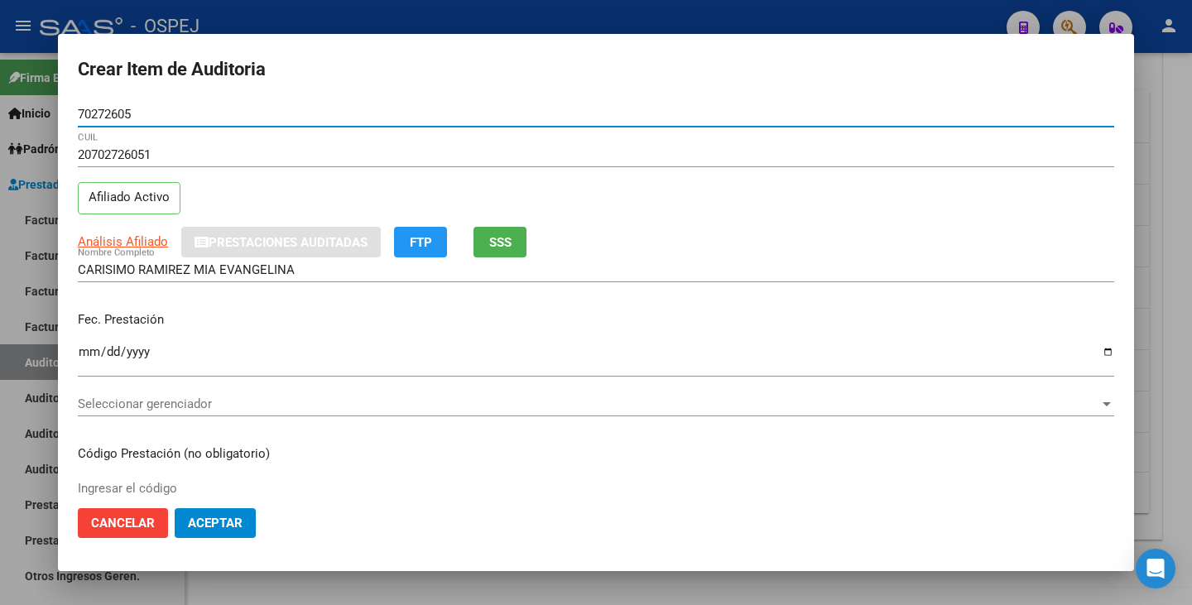
drag, startPoint x: 146, startPoint y: 113, endPoint x: 0, endPoint y: 72, distance: 152.0
click at [0, 72] on div "Crear Item de Auditoria 70272605 Nro Documento 20702726051 CUIL Afiliado Activo…" at bounding box center [596, 302] width 1192 height 605
click at [194, 396] on div "Seleccionar gerenciador Seleccionar gerenciador" at bounding box center [596, 403] width 1036 height 25
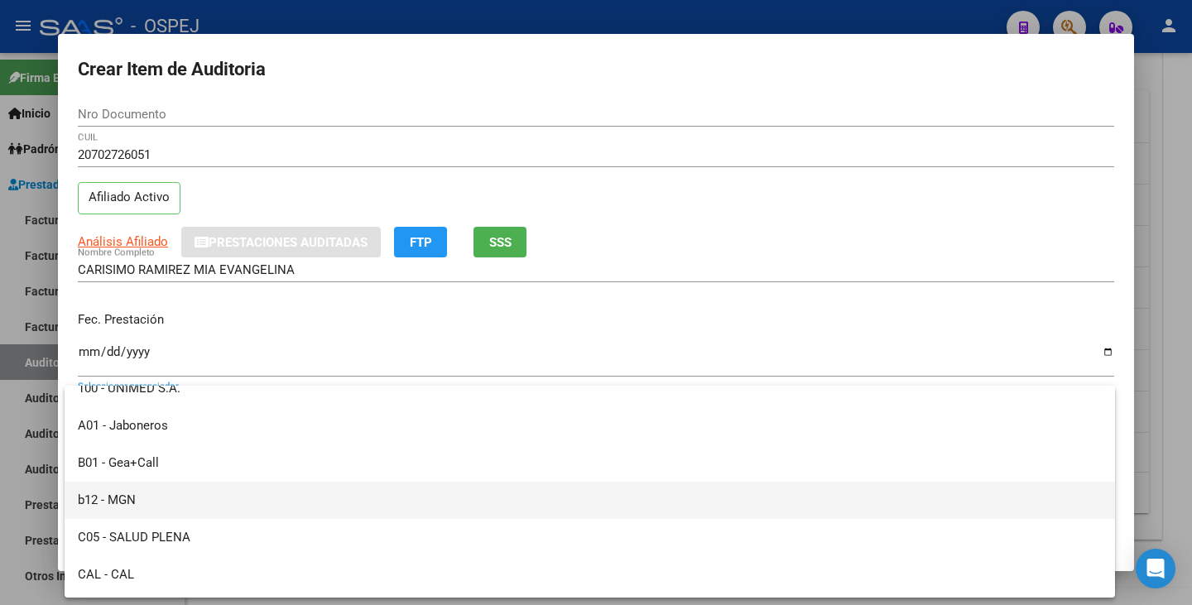
scroll to position [166, 0]
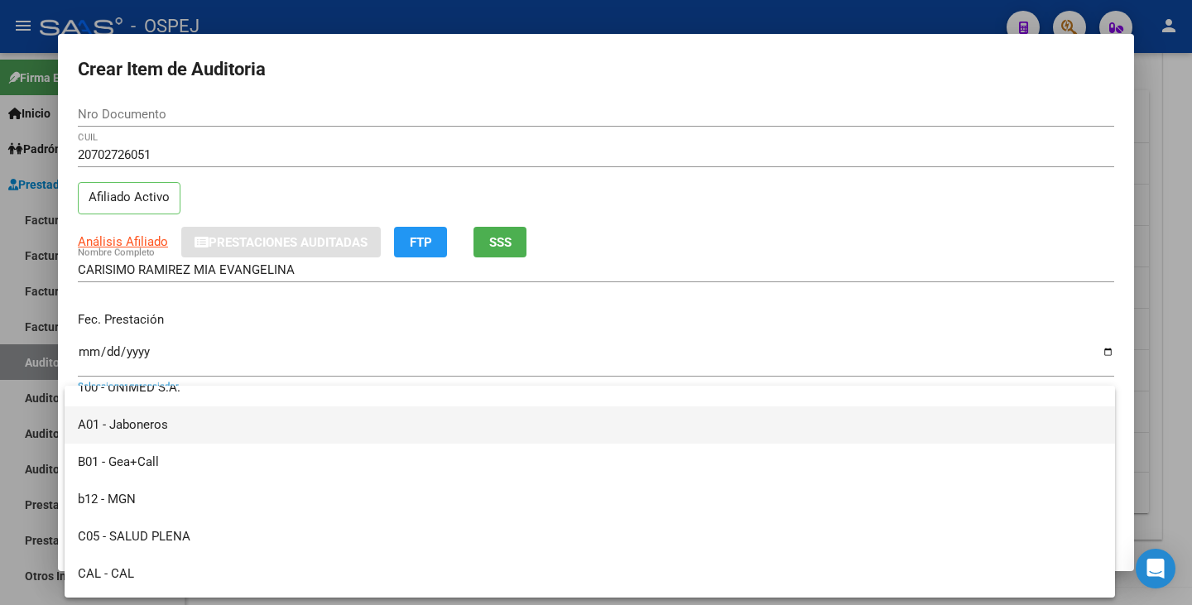
click at [178, 424] on span "A01 - Jaboneros" at bounding box center [590, 424] width 1024 height 37
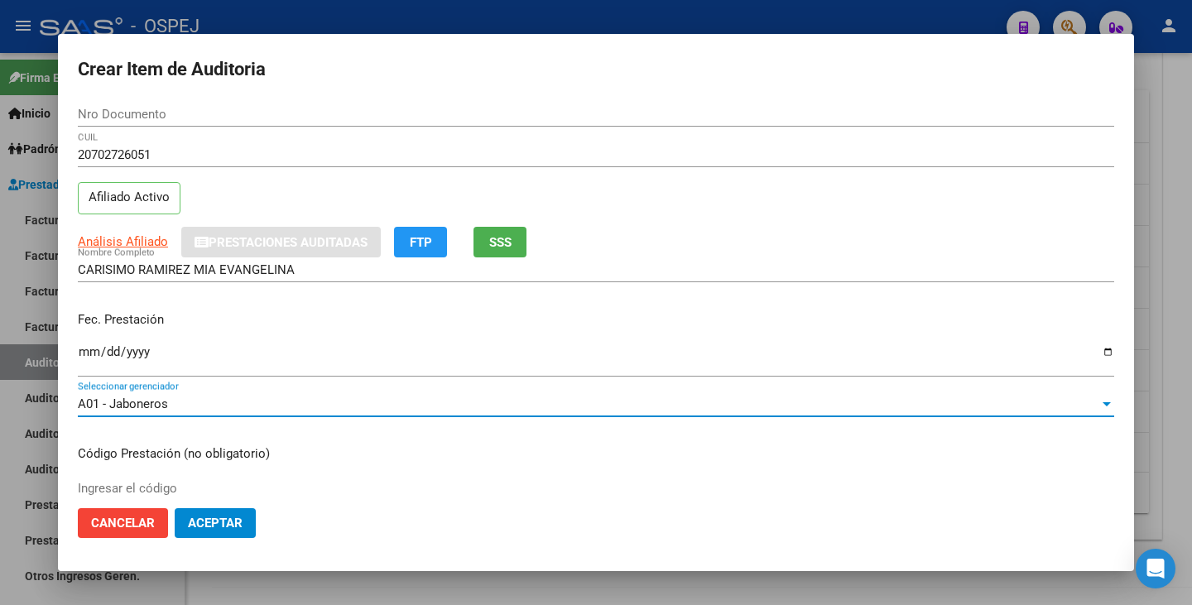
click at [247, 516] on button "Aceptar" at bounding box center [215, 523] width 81 height 30
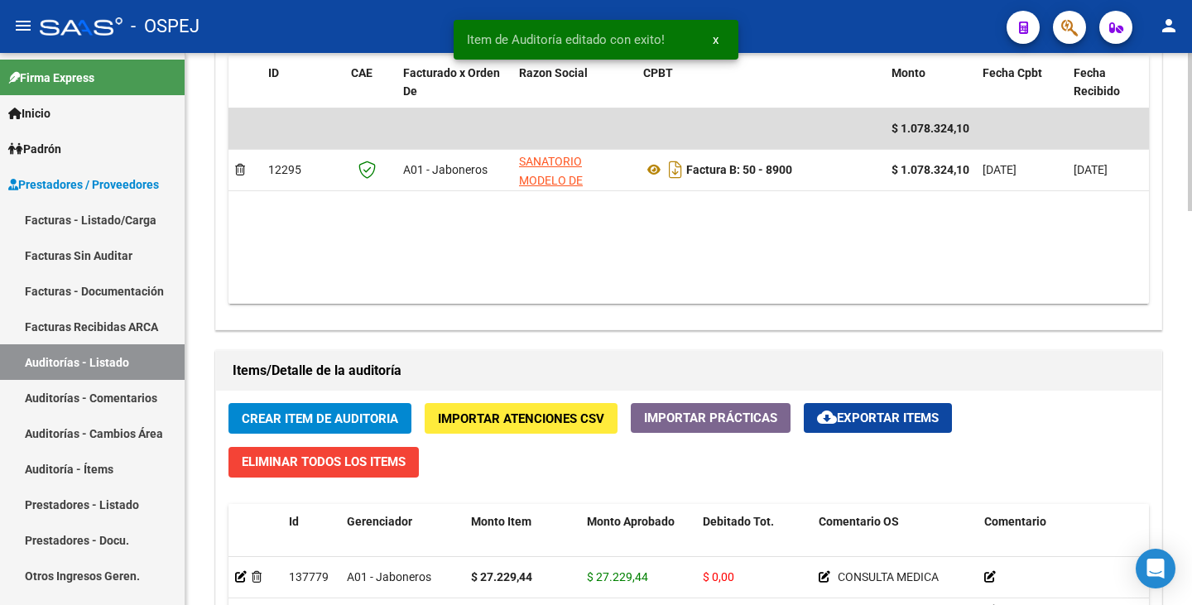
scroll to position [1159, 0]
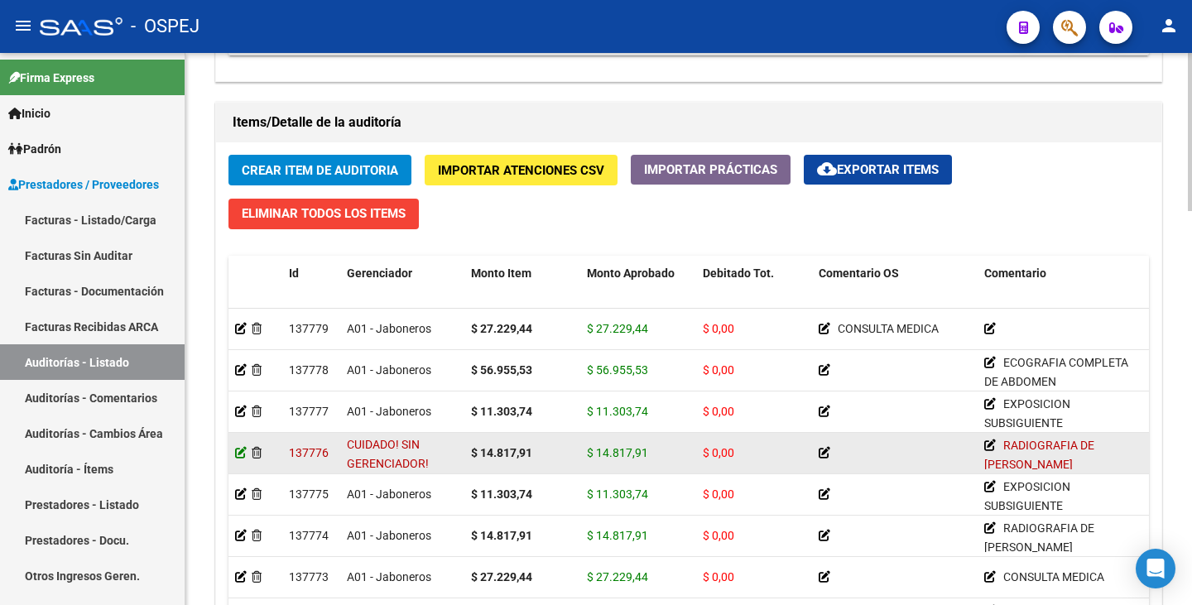
click at [235, 449] on icon at bounding box center [241, 453] width 12 height 12
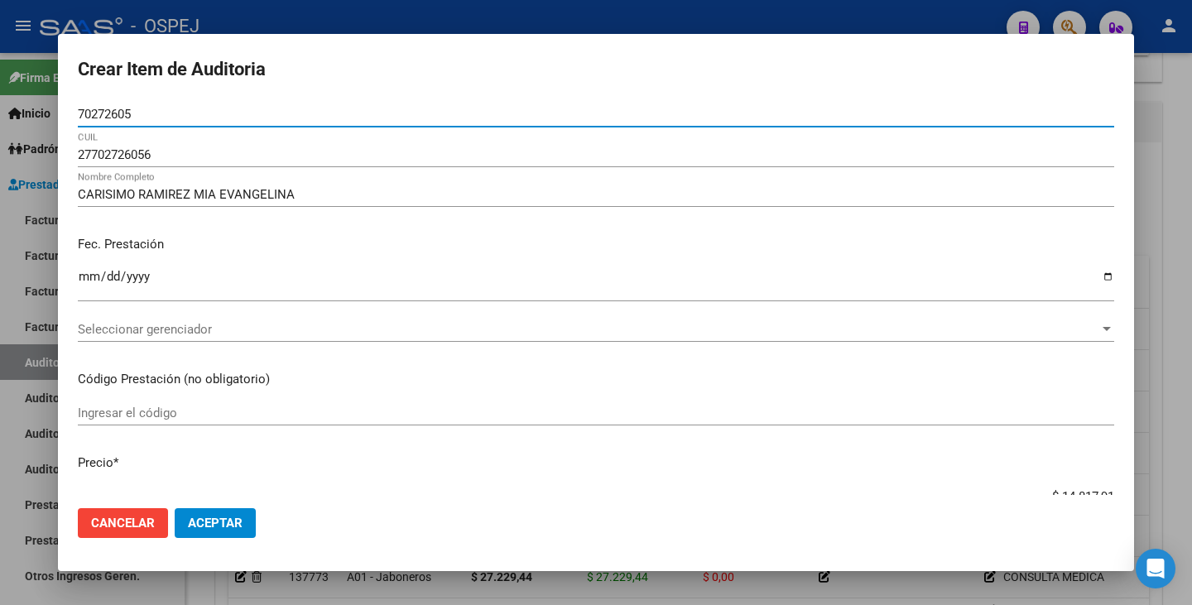
click at [163, 327] on span "Seleccionar gerenciador" at bounding box center [588, 329] width 1021 height 15
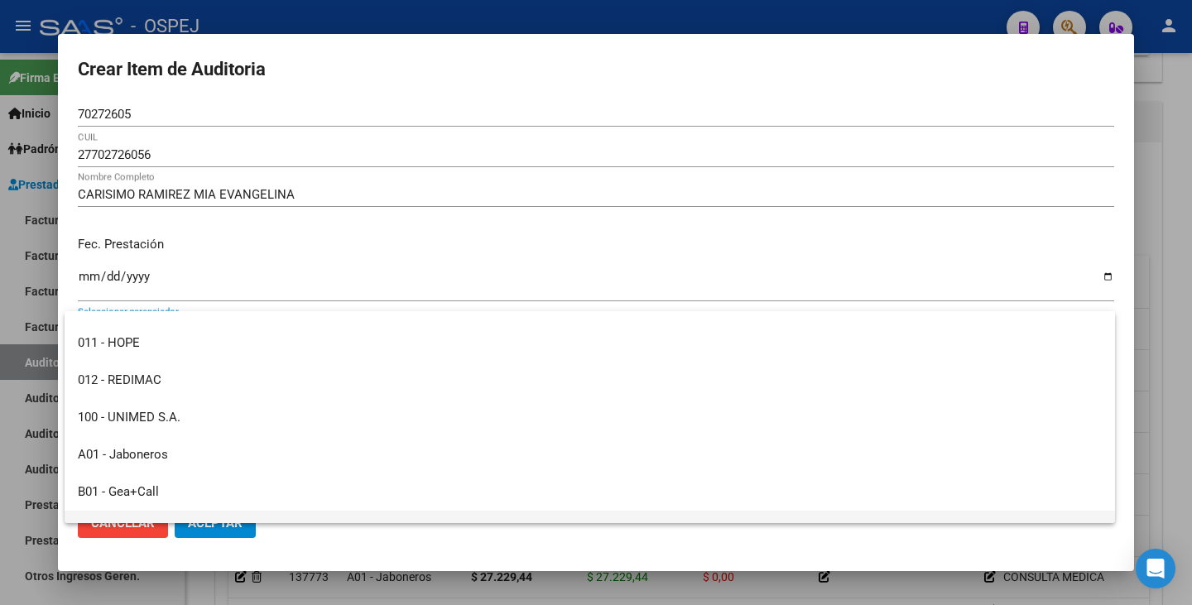
scroll to position [166, 0]
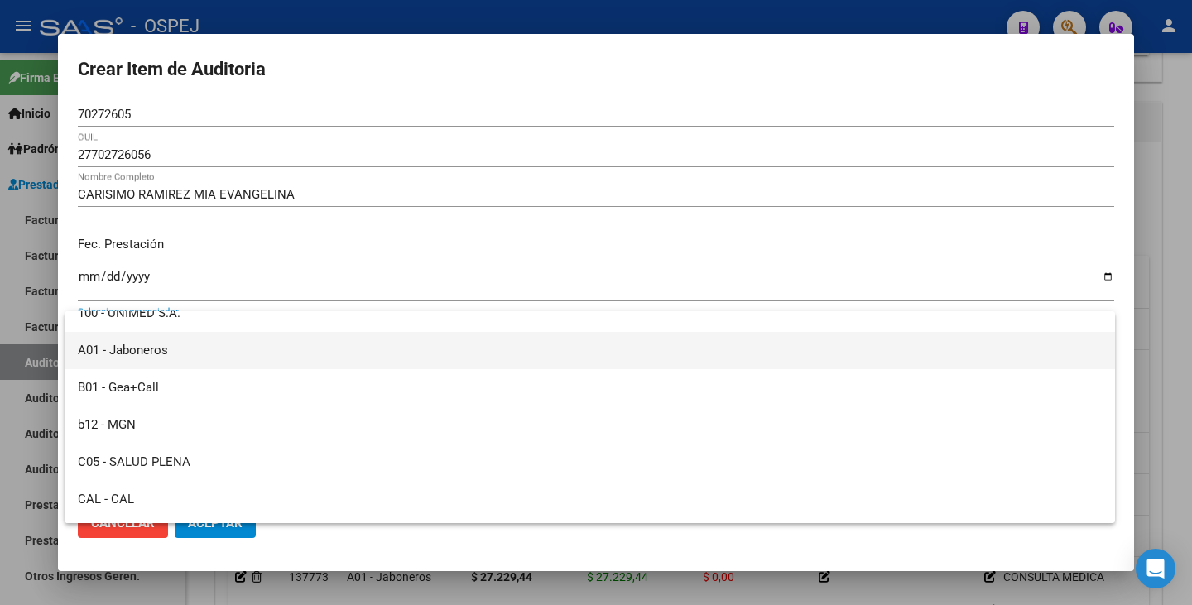
click at [169, 348] on span "A01 - Jaboneros" at bounding box center [590, 350] width 1024 height 37
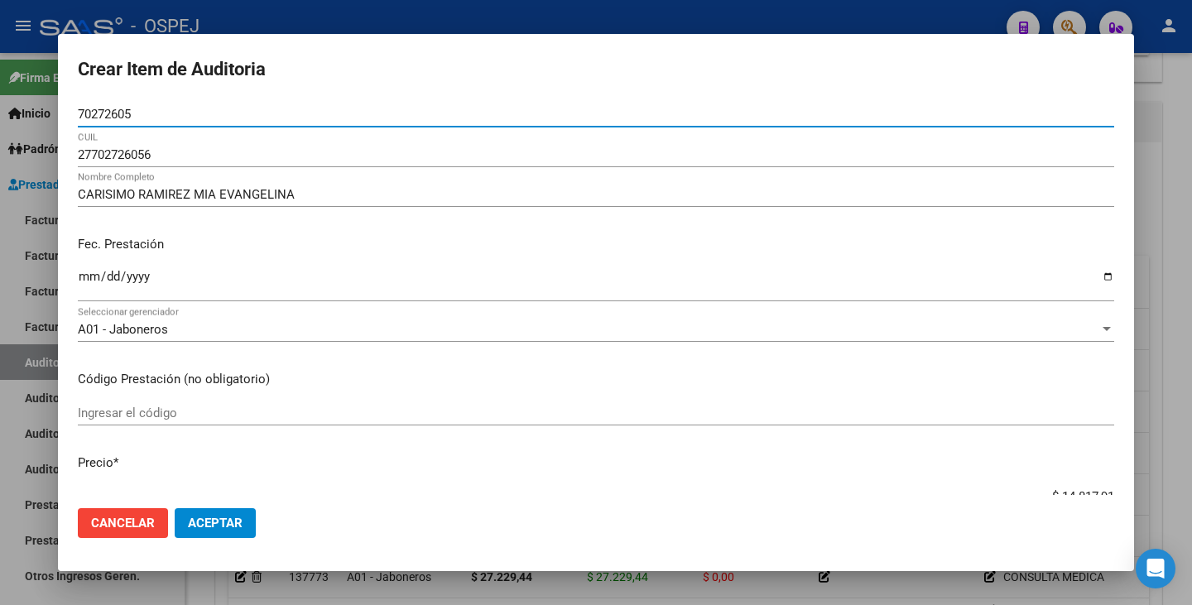
drag, startPoint x: 156, startPoint y: 110, endPoint x: 0, endPoint y: 76, distance: 159.2
click at [0, 76] on div "Crear Item de Auditoria 70272605 Nro Documento 27702726056 CUIL CARISIMO RAMIRE…" at bounding box center [596, 302] width 1192 height 605
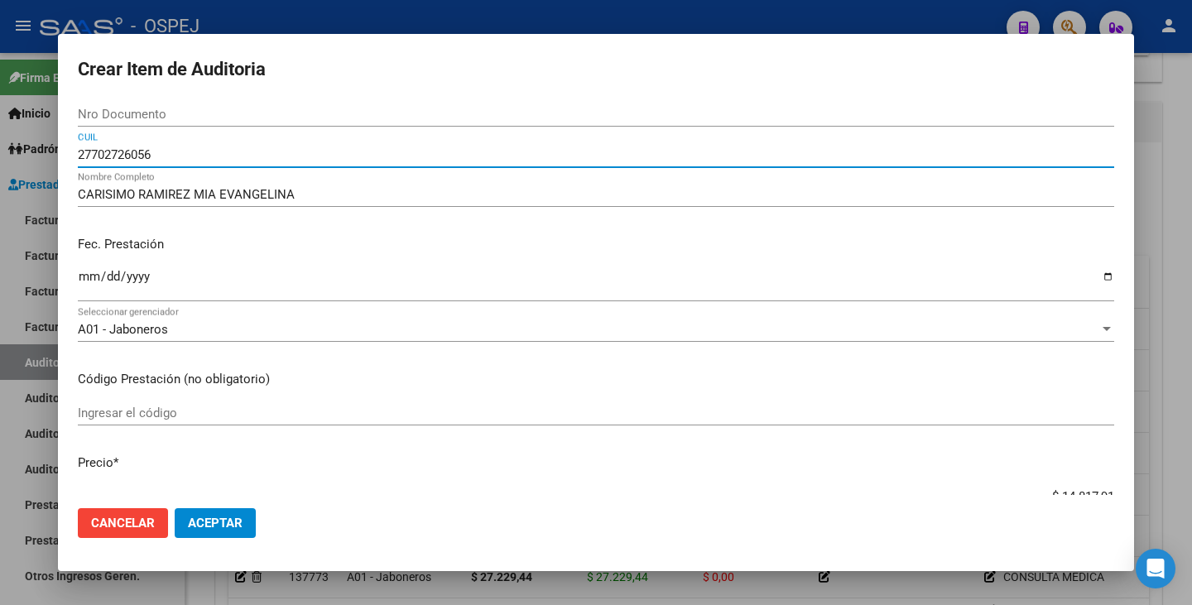
click at [168, 158] on input "27702726056" at bounding box center [596, 154] width 1036 height 15
drag, startPoint x: 168, startPoint y: 151, endPoint x: 0, endPoint y: 90, distance: 178.8
click at [0, 90] on div "Crear Item de Auditoria Nro Documento 27702726056 CUIL CARISIMO RAMIREZ MIA EVA…" at bounding box center [596, 302] width 1192 height 605
paste input "20702726051"
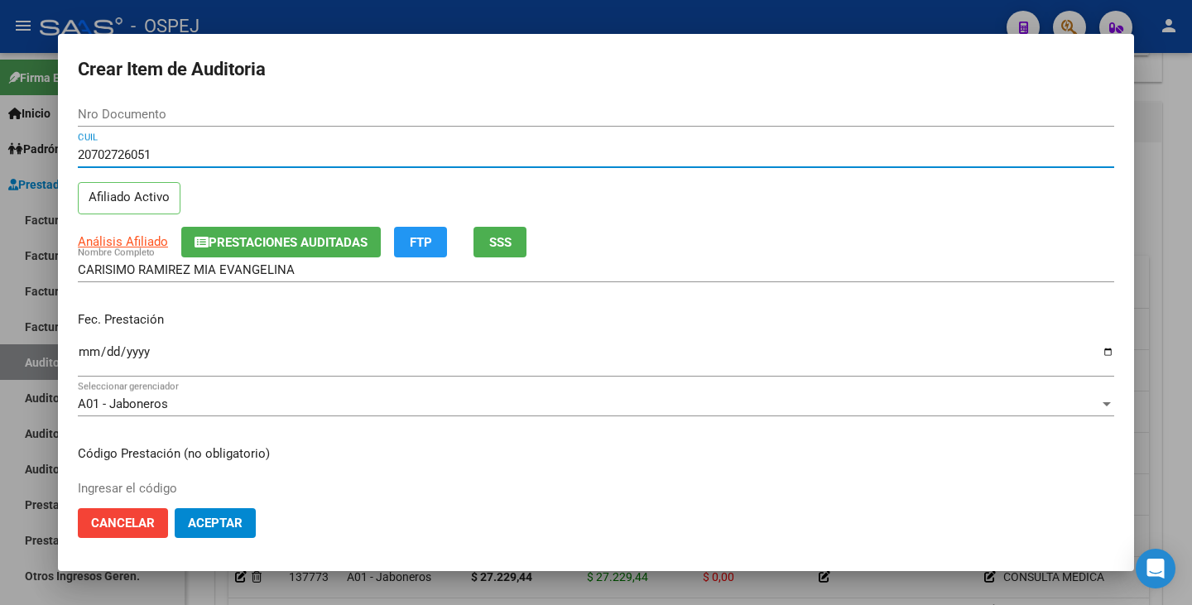
type input "20702726051"
click at [222, 528] on span "Aceptar" at bounding box center [215, 523] width 55 height 15
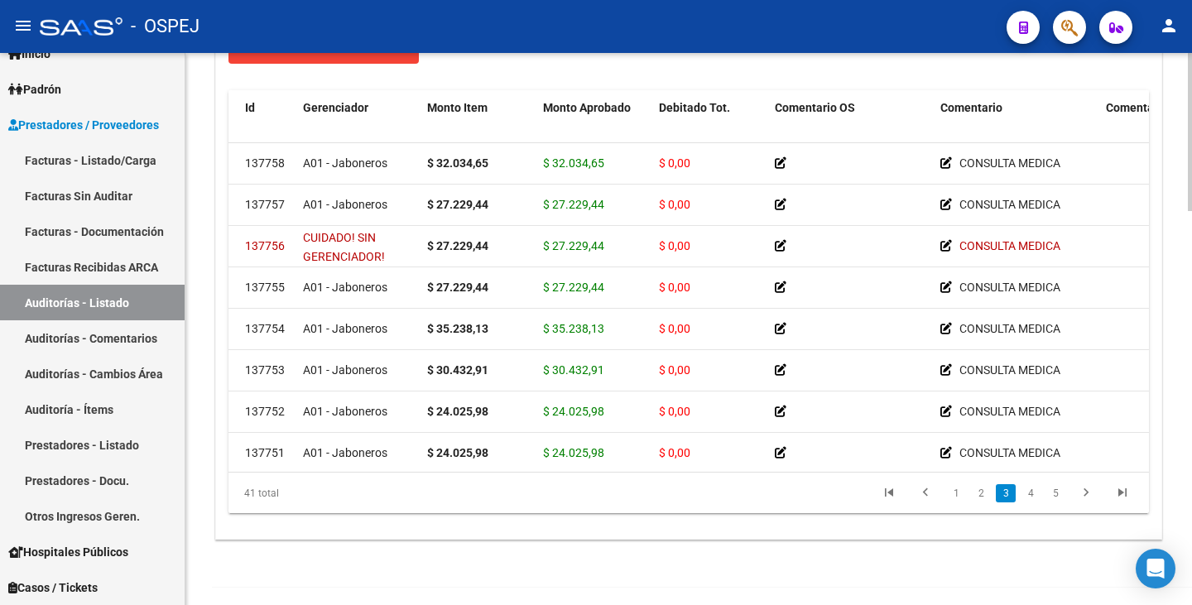
scroll to position [828, 0]
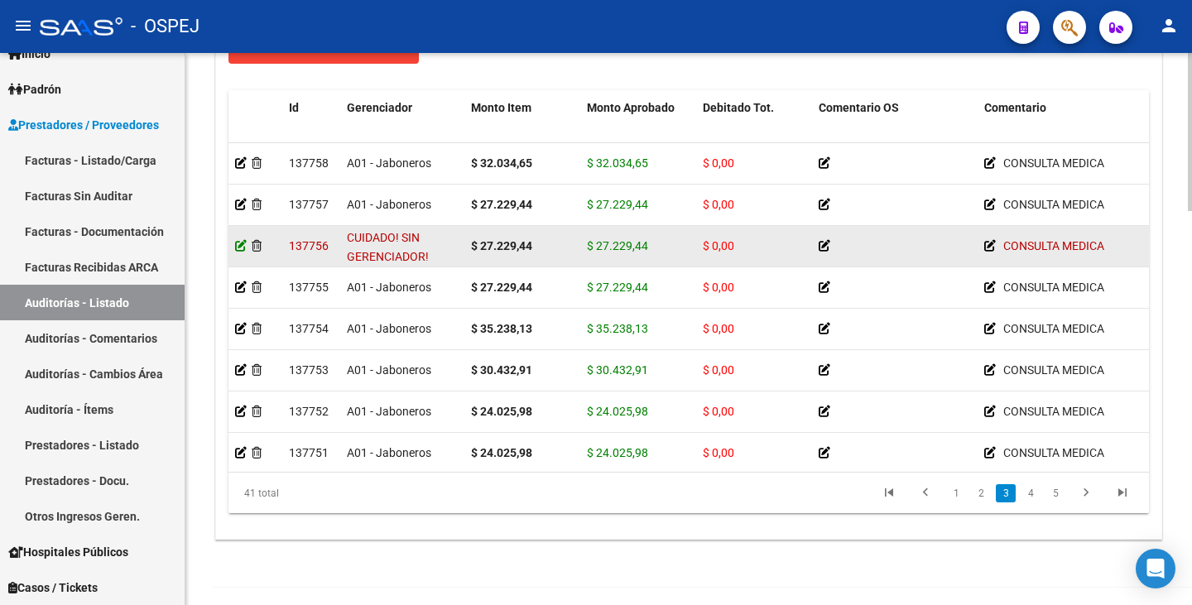
click at [239, 247] on icon at bounding box center [241, 246] width 12 height 12
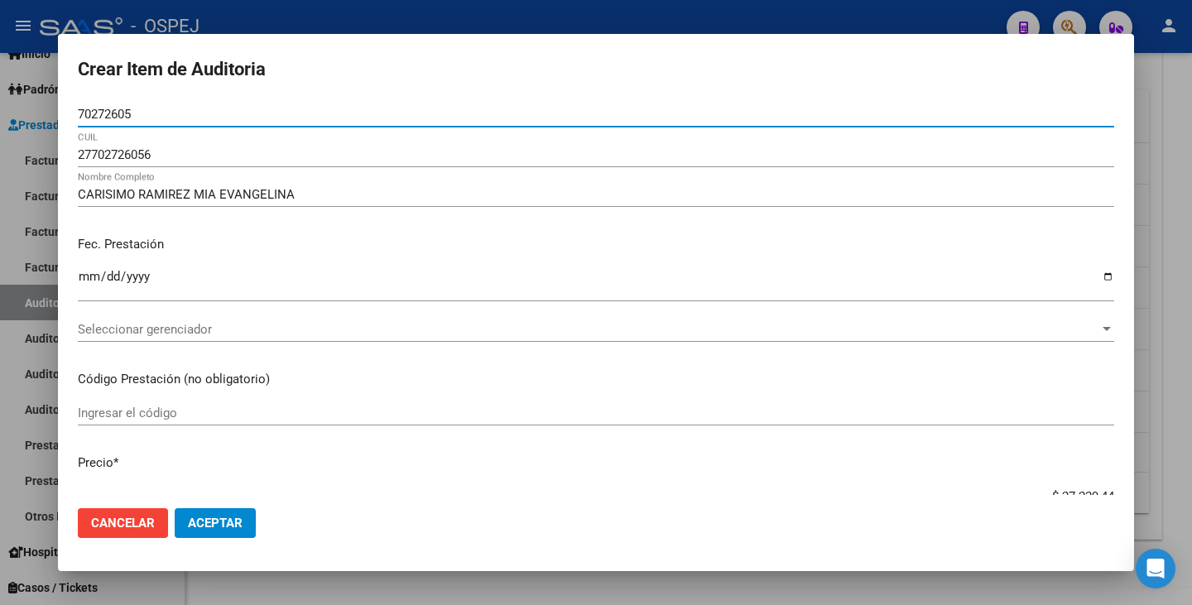
click at [209, 329] on span "Seleccionar gerenciador" at bounding box center [588, 329] width 1021 height 15
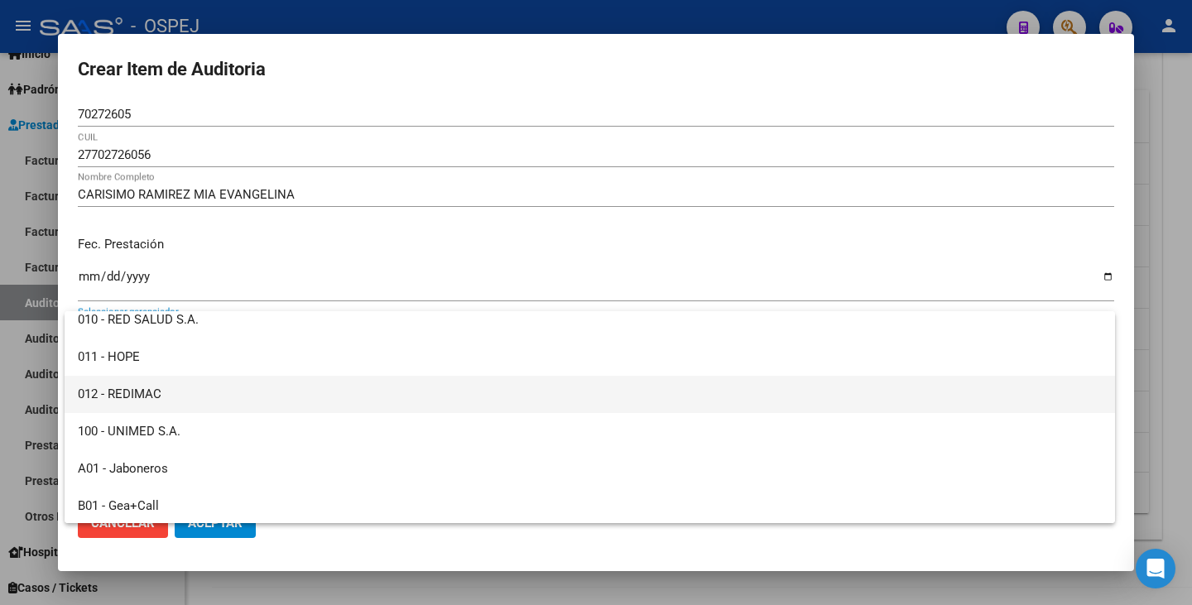
scroll to position [83, 0]
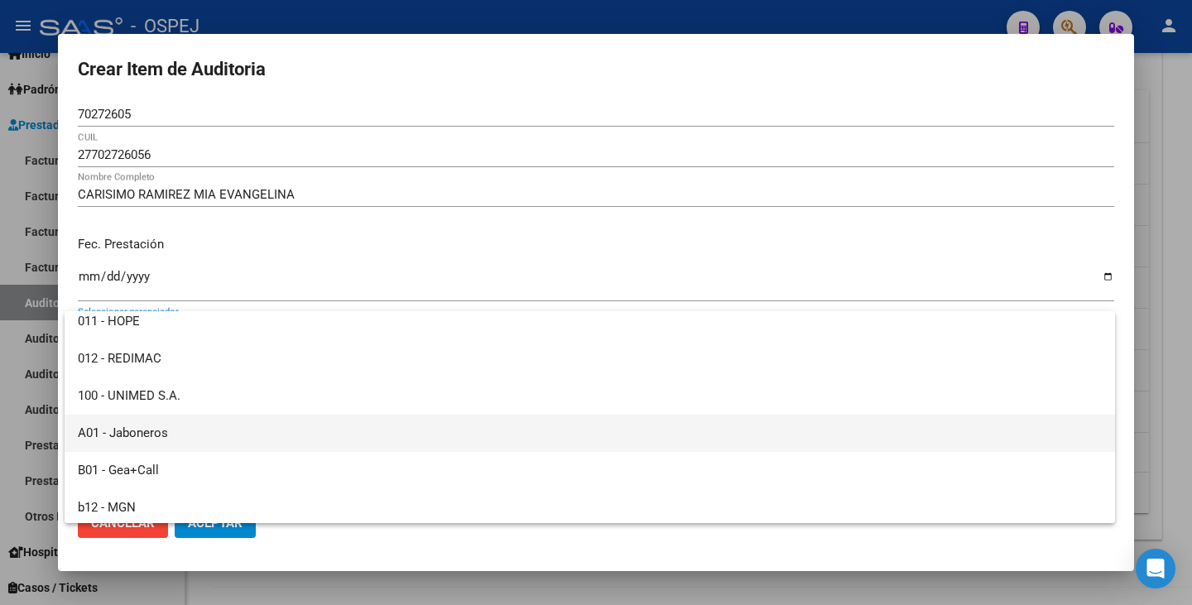
click at [191, 440] on span "A01 - Jaboneros" at bounding box center [590, 433] width 1024 height 37
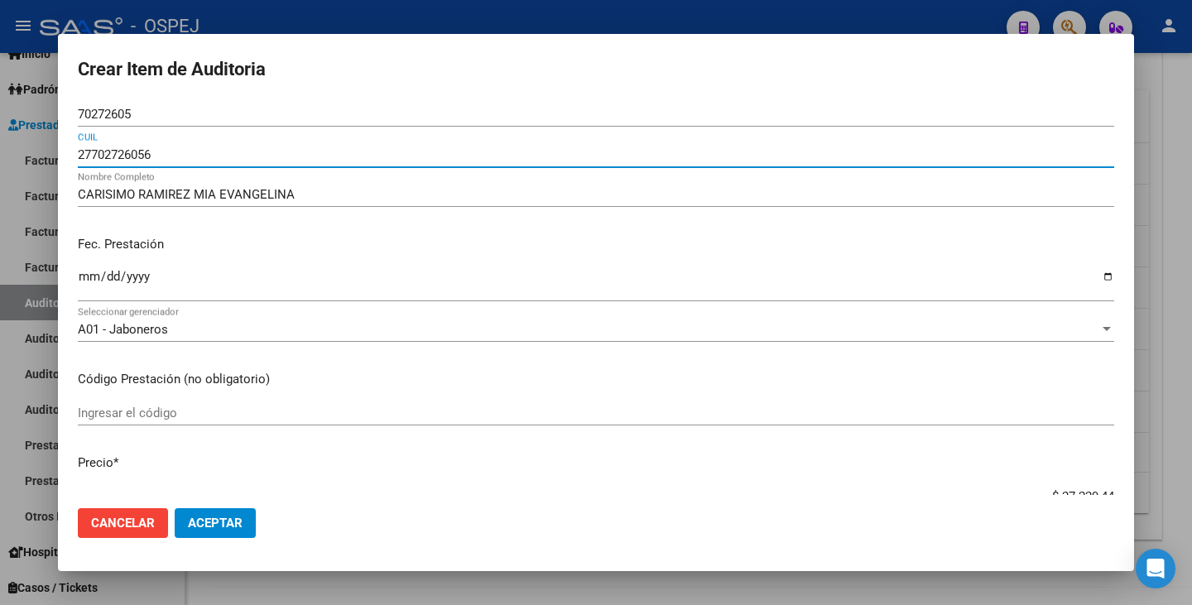
drag, startPoint x: 162, startPoint y: 156, endPoint x: 32, endPoint y: 132, distance: 132.3
click at [32, 132] on div "Crear Item de Auditoria 70272605 Nro Documento 27702726056 CUIL CARISIMO RAMIRE…" at bounding box center [596, 302] width 1192 height 605
paste input "20702726051"
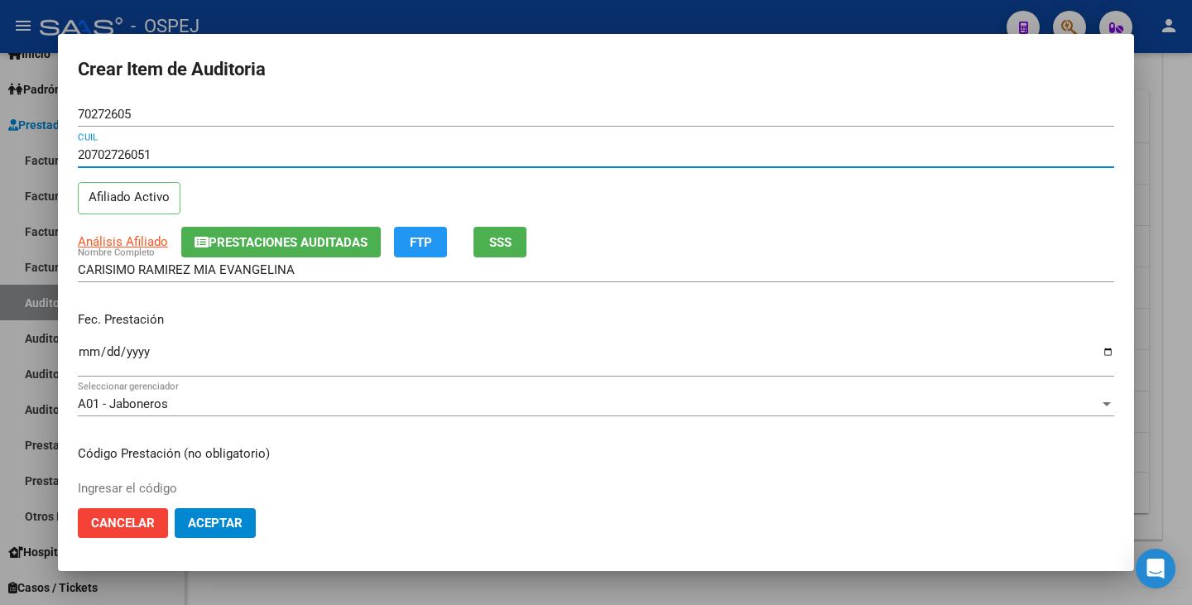
type input "20702726051"
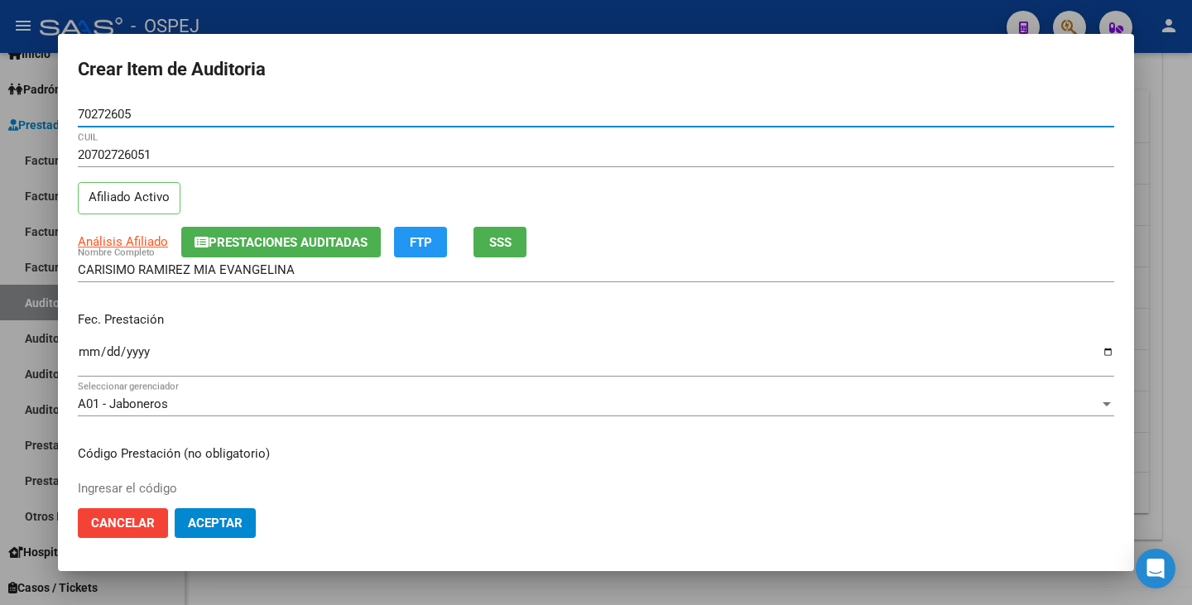
drag, startPoint x: 141, startPoint y: 113, endPoint x: 11, endPoint y: 101, distance: 130.5
click at [11, 101] on div "Crear Item de Auditoria 70272605 Nro Documento 20702726051 CUIL Afiliado Activo…" at bounding box center [596, 302] width 1192 height 605
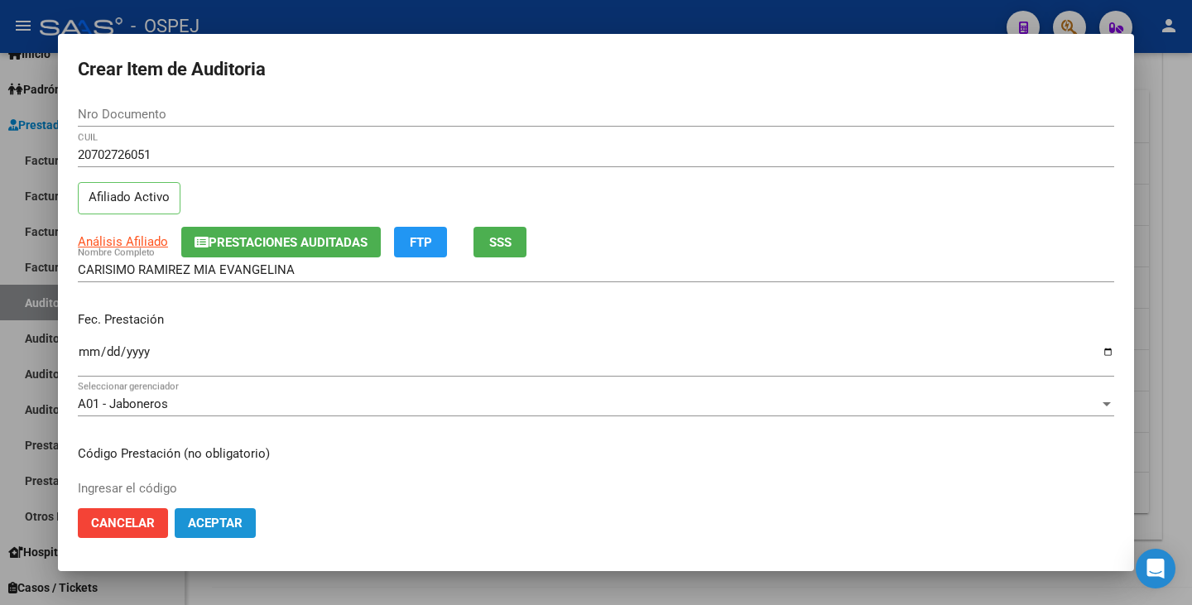
click at [214, 524] on span "Aceptar" at bounding box center [215, 523] width 55 height 15
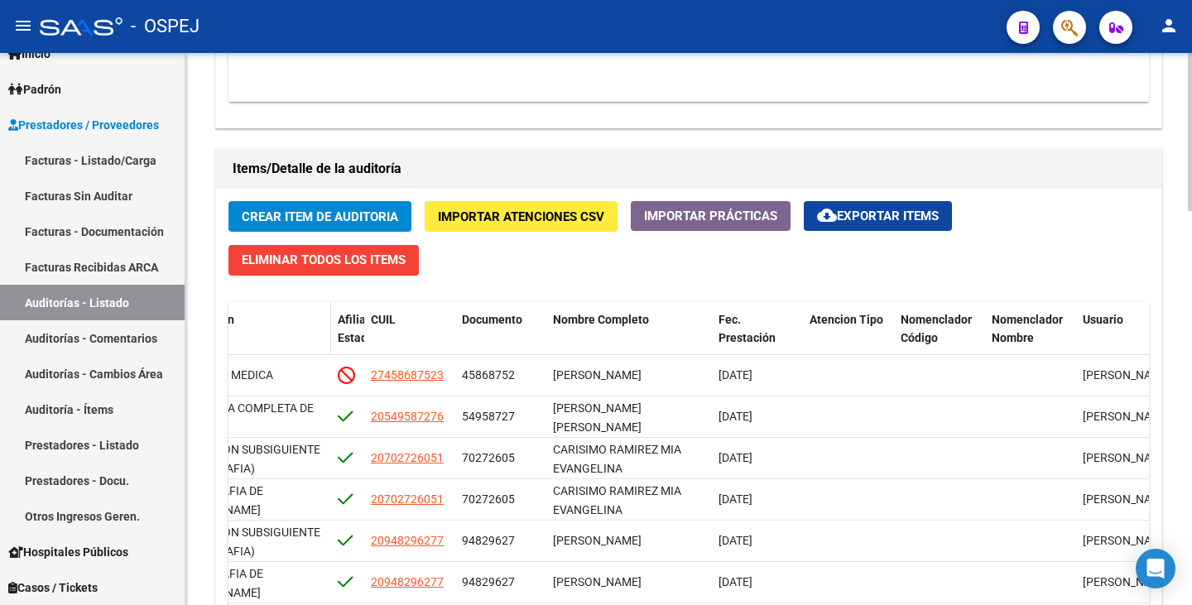
scroll to position [1241, 0]
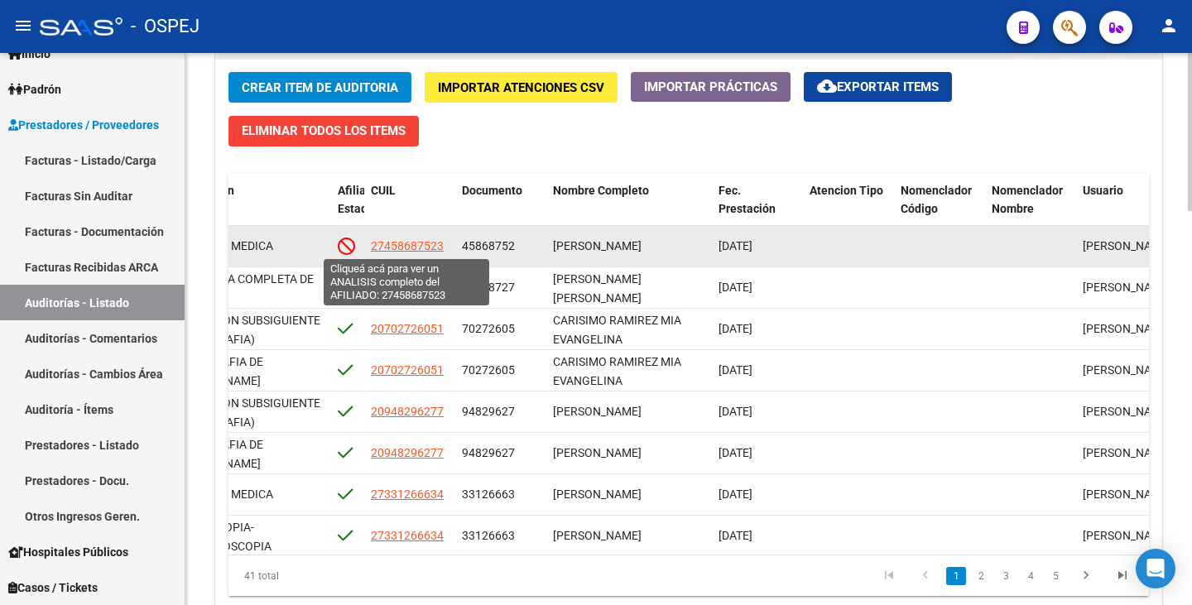
click at [422, 248] on span "27458687523" at bounding box center [407, 245] width 73 height 13
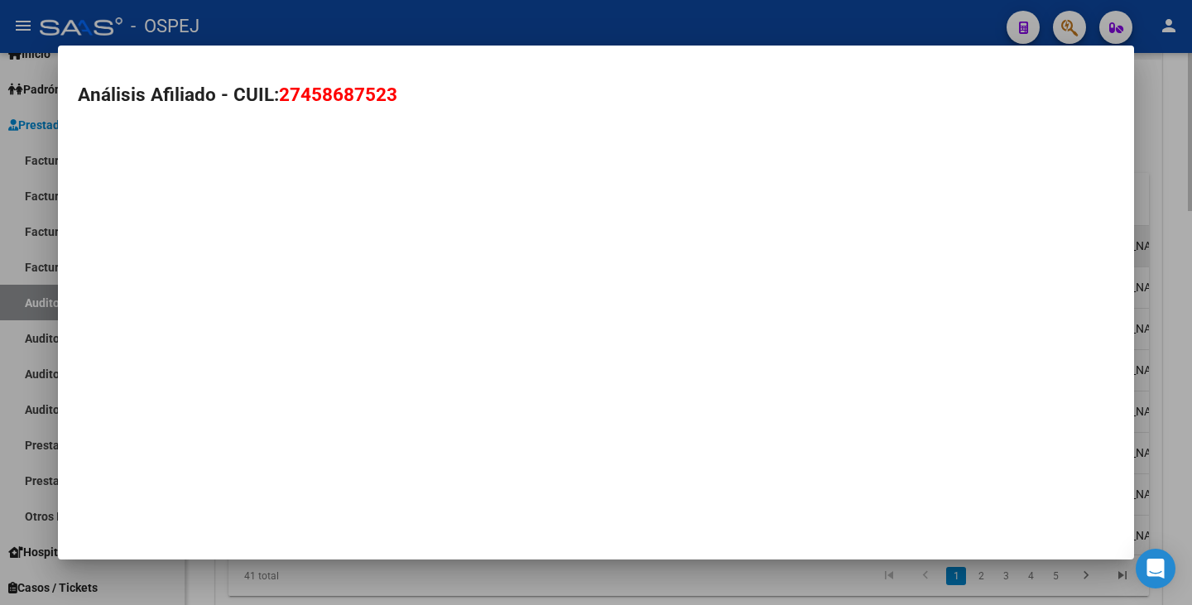
type textarea "27458687523"
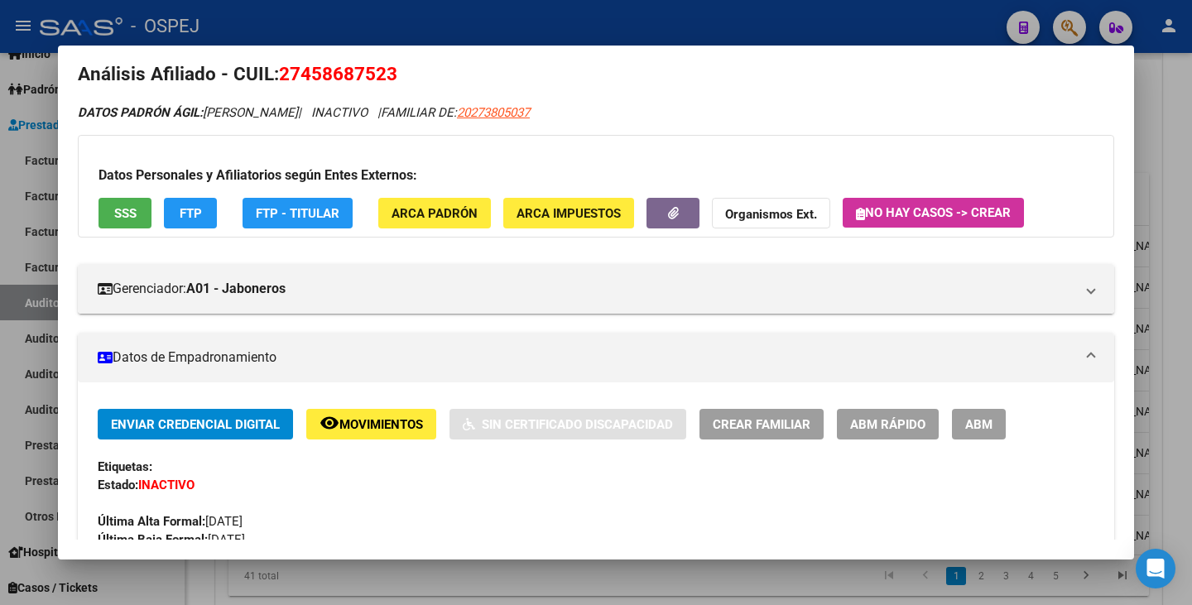
scroll to position [0, 0]
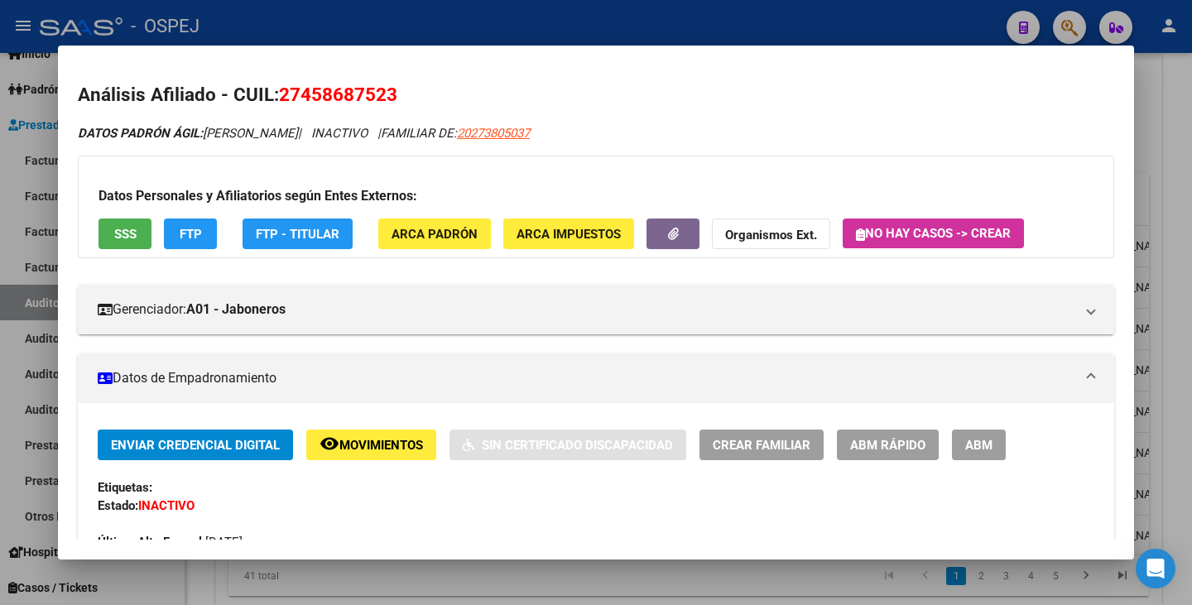
click at [117, 231] on span "SSS" at bounding box center [125, 234] width 22 height 15
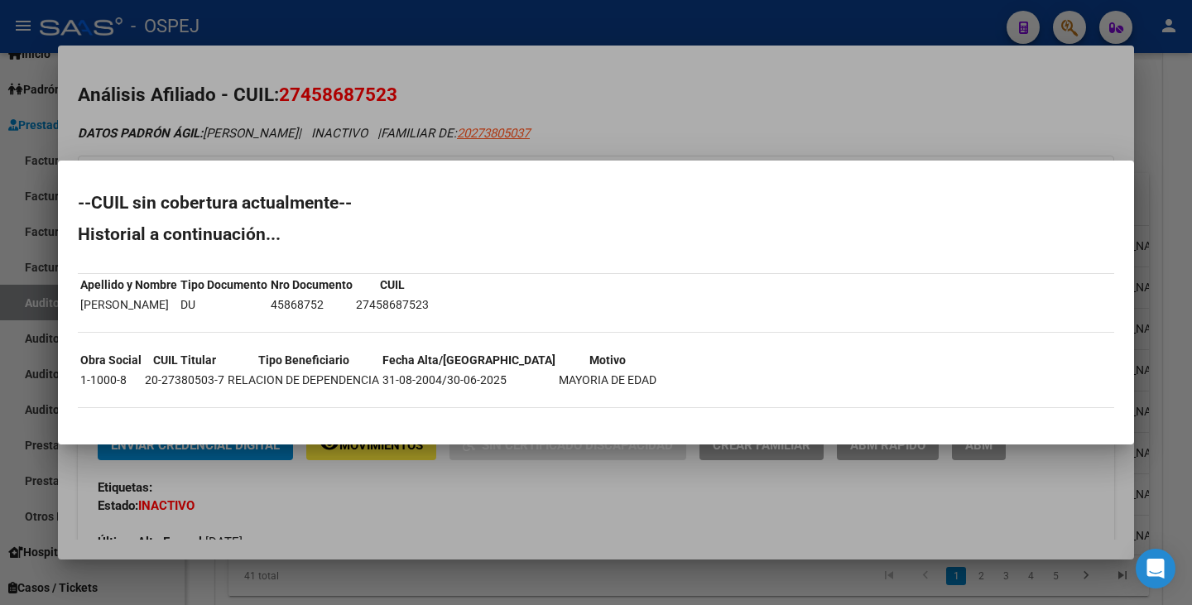
click at [2, 189] on div at bounding box center [596, 302] width 1192 height 605
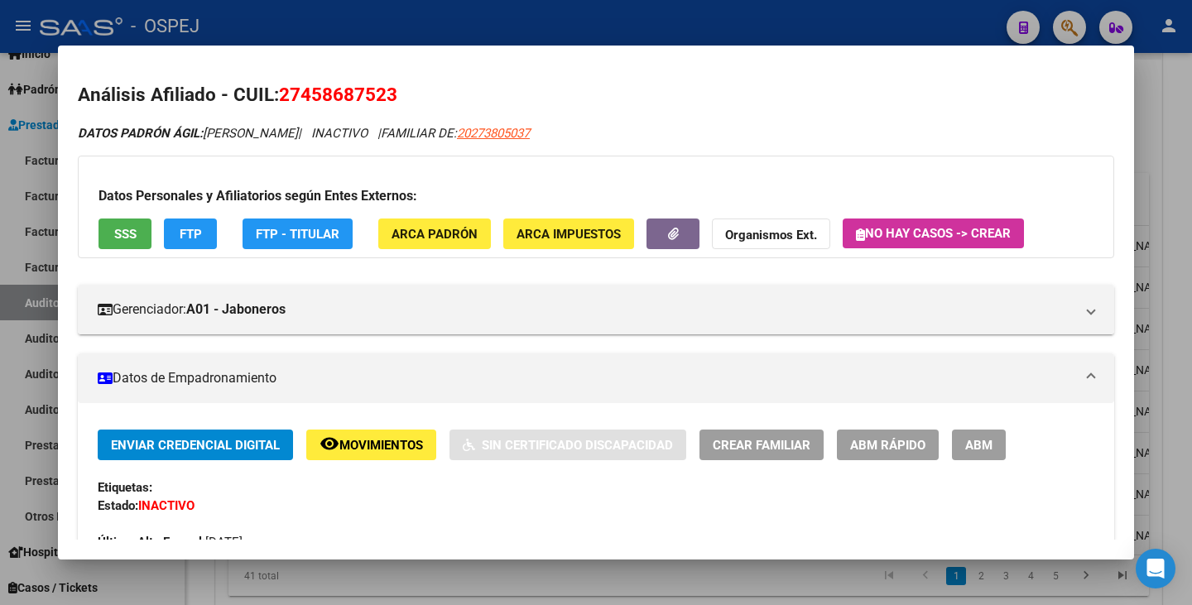
click at [10, 378] on div at bounding box center [596, 302] width 1192 height 605
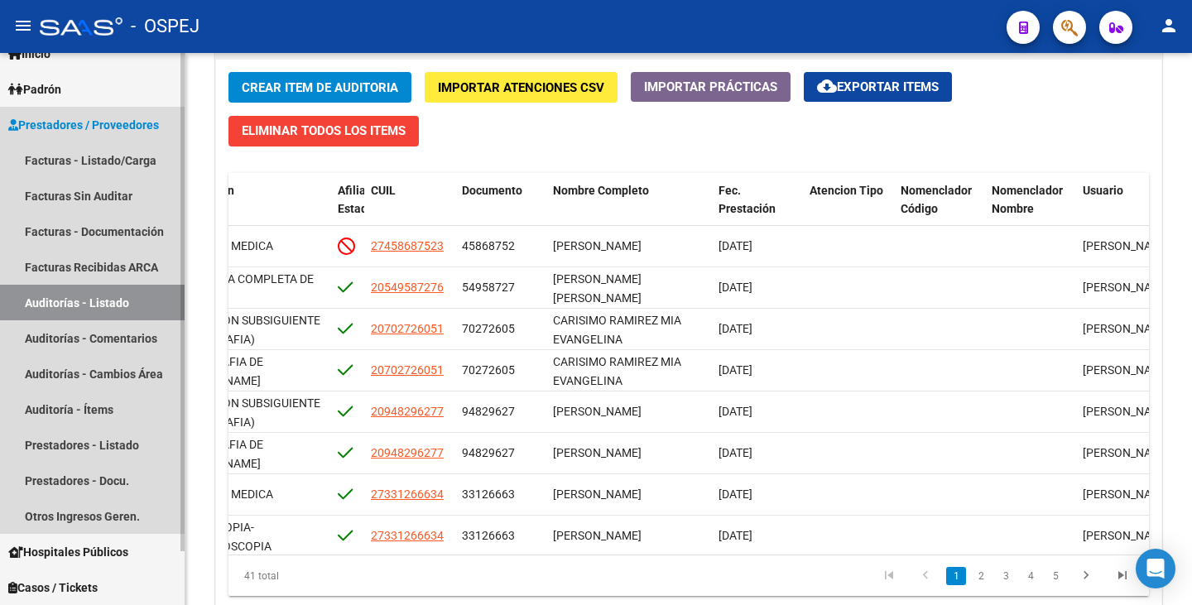
click at [103, 300] on link "Auditorías - Listado" at bounding box center [92, 303] width 185 height 36
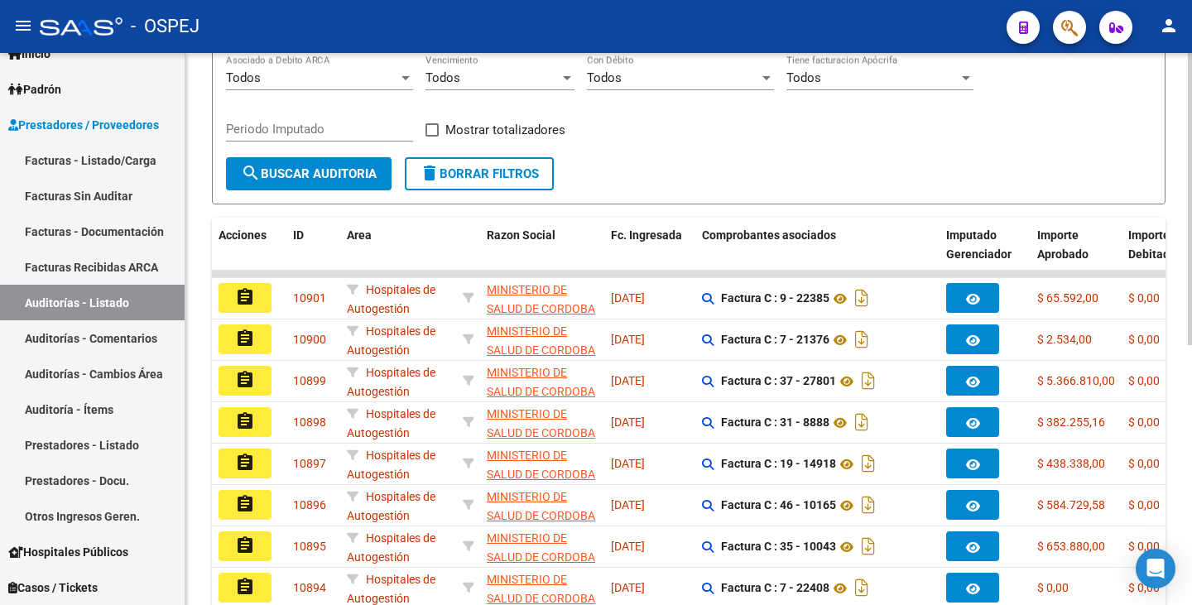
scroll to position [159, 0]
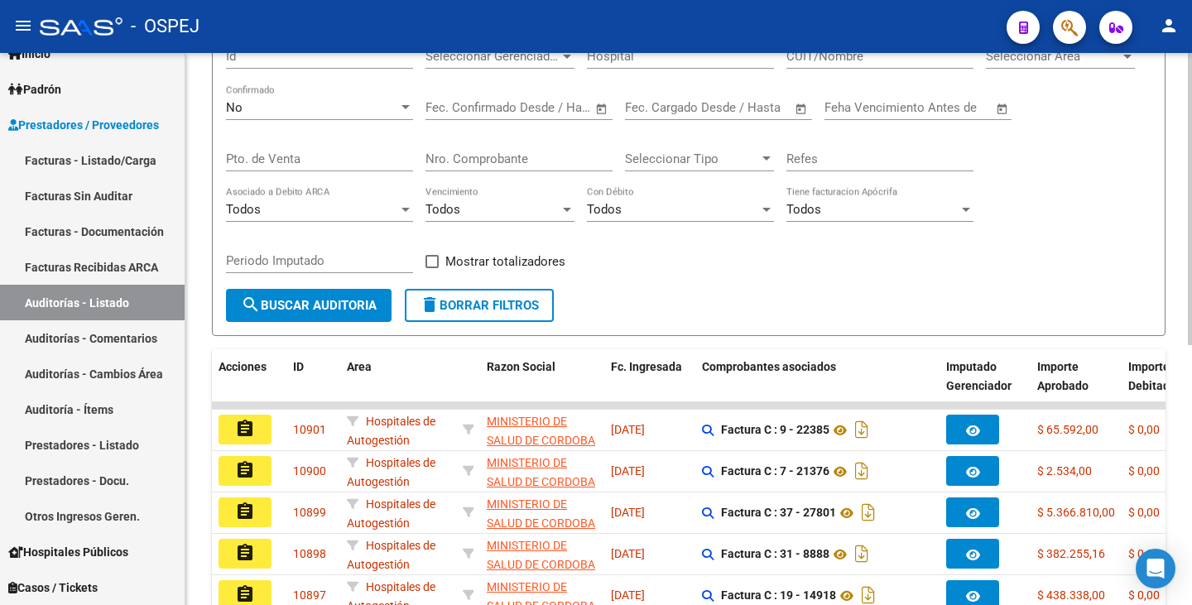
click at [494, 152] on input "Nro. Comprobante" at bounding box center [518, 158] width 187 height 15
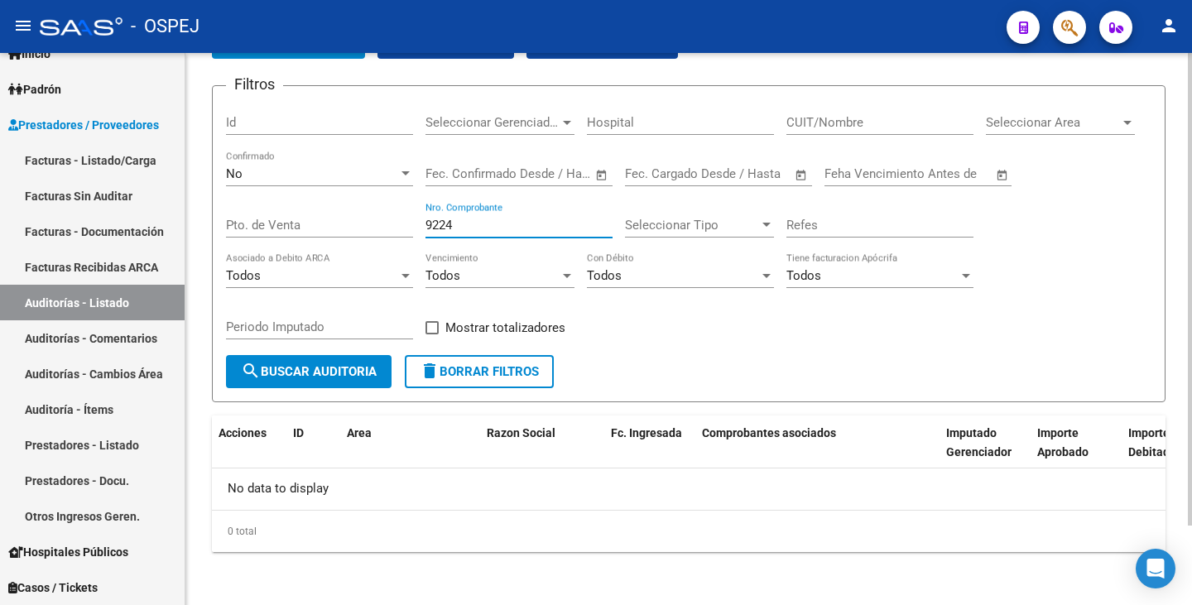
scroll to position [93, 0]
type input "9224"
click at [559, 127] on div at bounding box center [566, 122] width 15 height 13
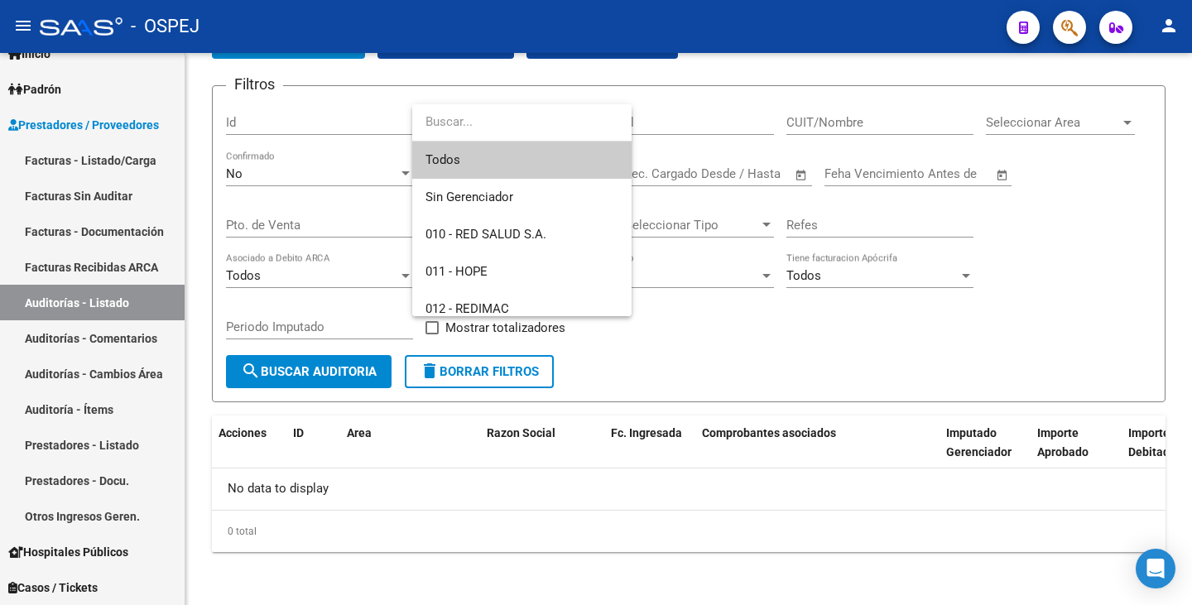
click at [303, 180] on div at bounding box center [596, 302] width 1192 height 605
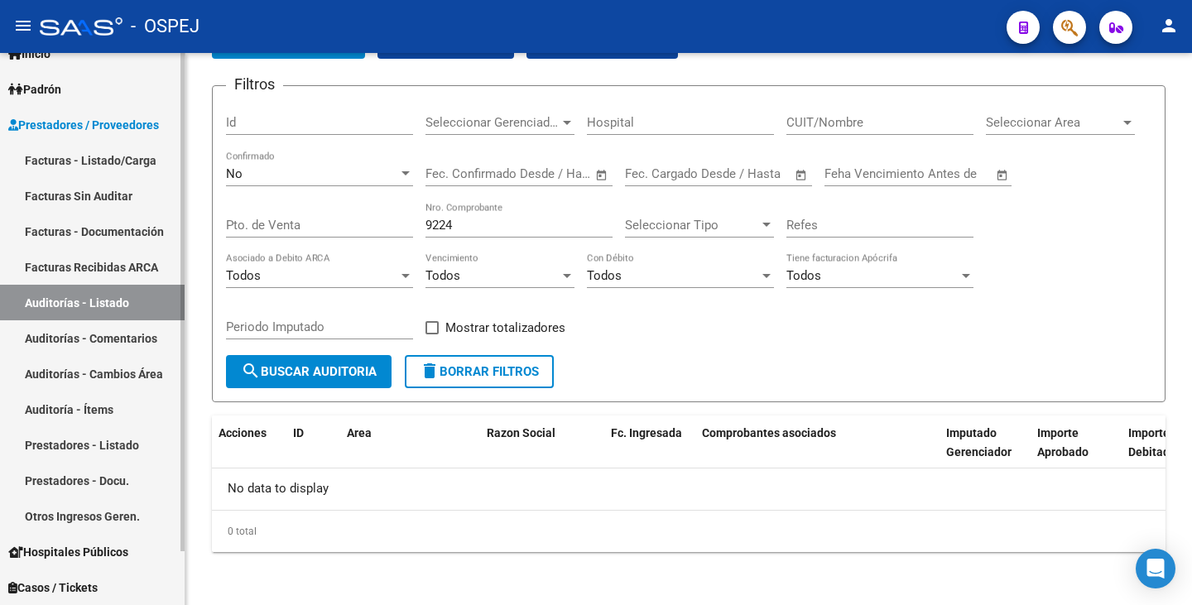
click at [89, 191] on link "Facturas Sin Auditar" at bounding box center [92, 196] width 185 height 36
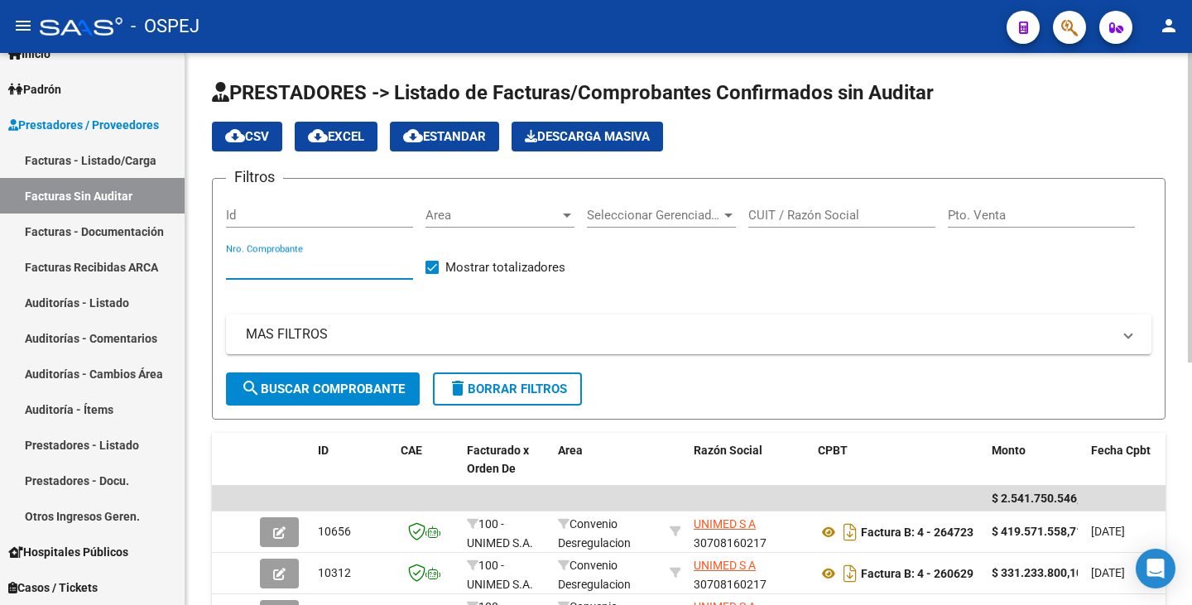
click at [305, 272] on input "Nro. Comprobante" at bounding box center [319, 266] width 187 height 15
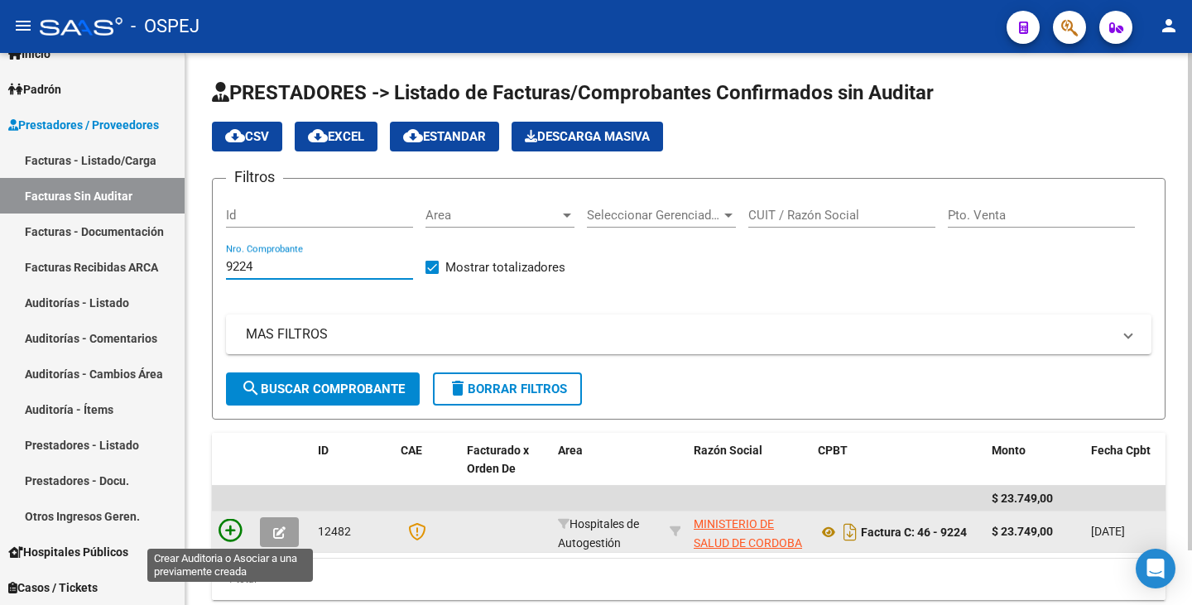
type input "9224"
click at [226, 530] on icon at bounding box center [229, 530] width 23 height 23
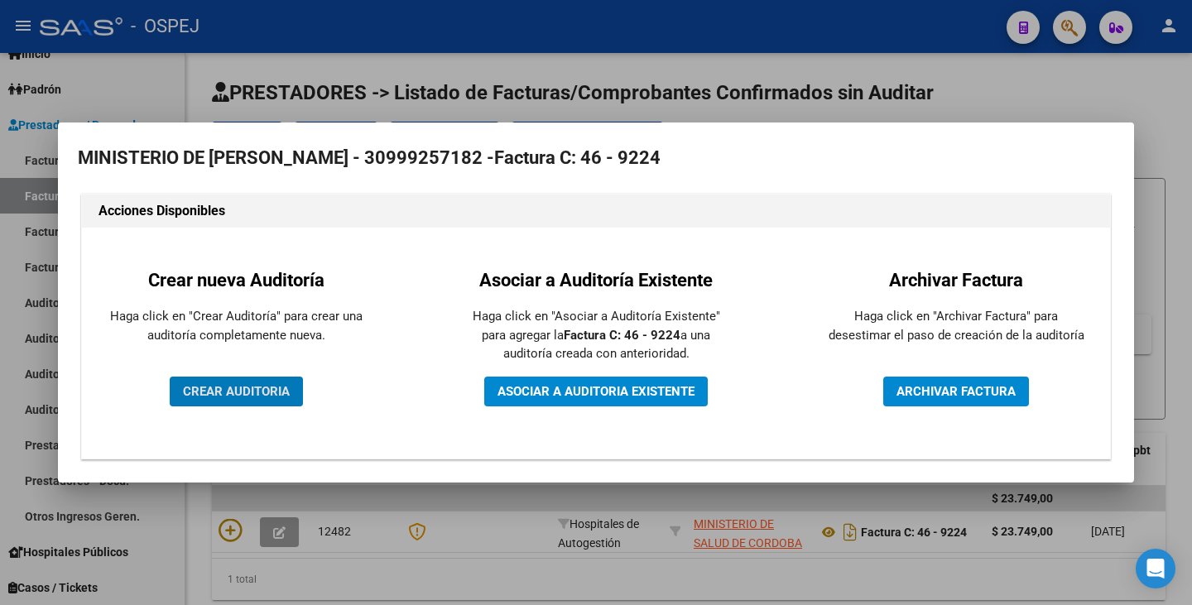
click at [286, 424] on div "Crear nueva Auditoría Haga click en "Crear Auditoría" para crear una auditoría …" at bounding box center [235, 343] width 283 height 206
click at [276, 394] on span "CREAR AUDITORIA" at bounding box center [236, 391] width 107 height 15
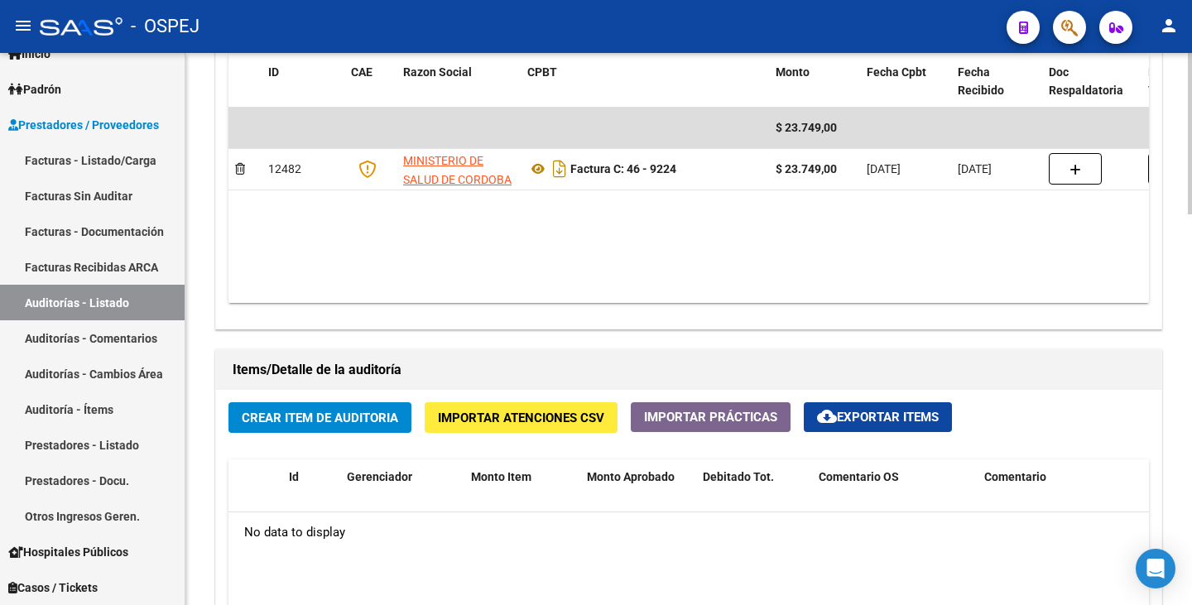
scroll to position [828, 0]
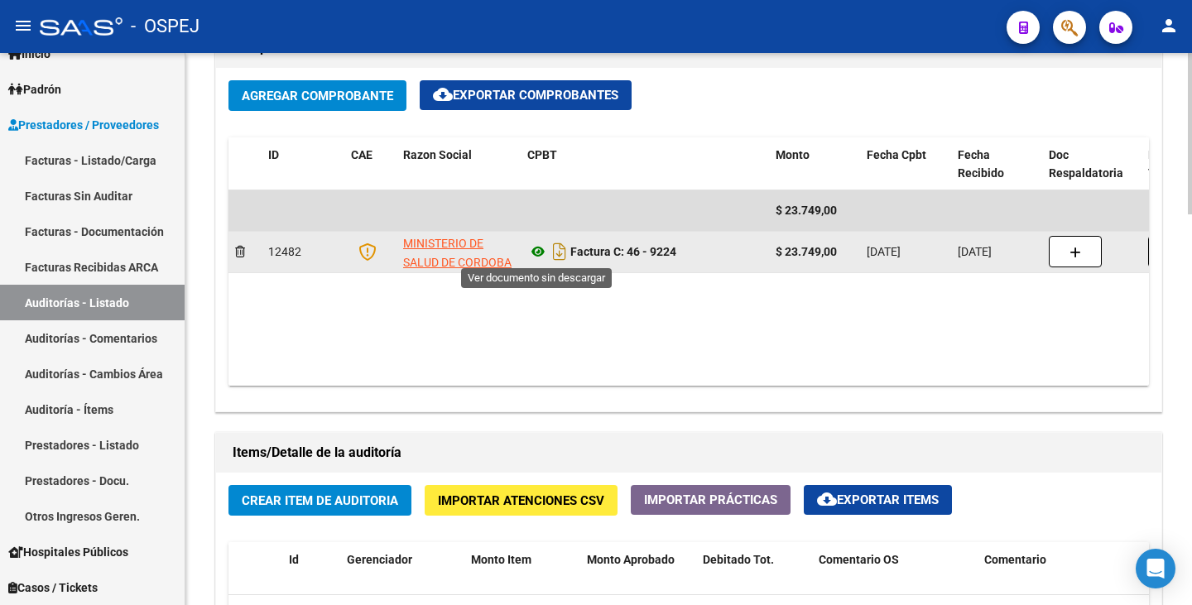
click at [537, 256] on icon at bounding box center [538, 252] width 22 height 20
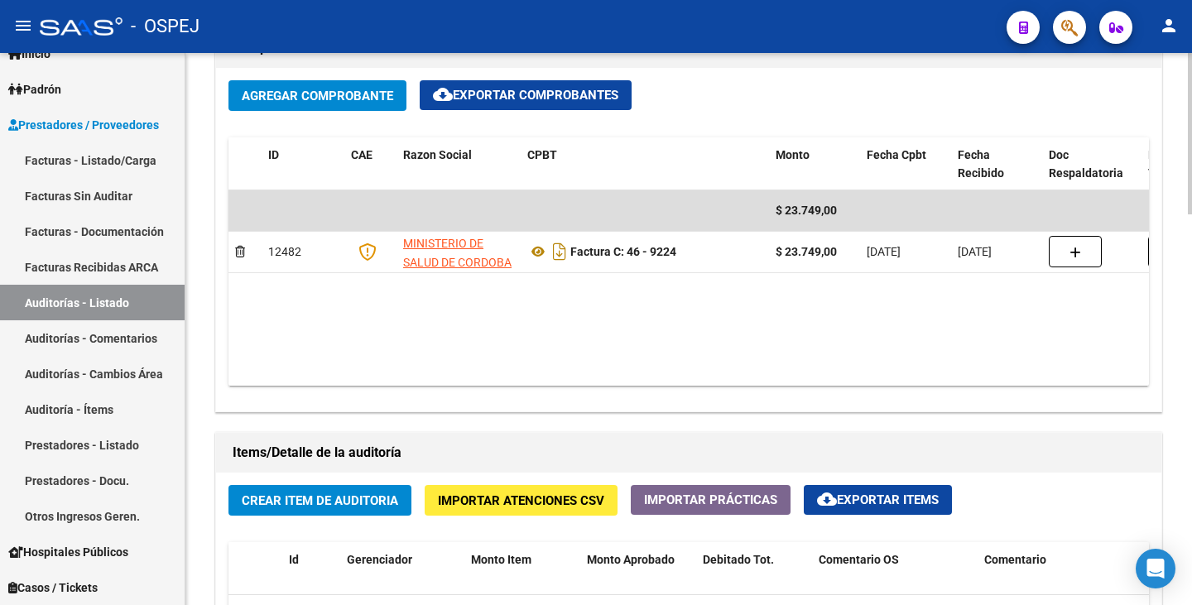
click at [510, 506] on span "Importar Atenciones CSV" at bounding box center [521, 500] width 166 height 15
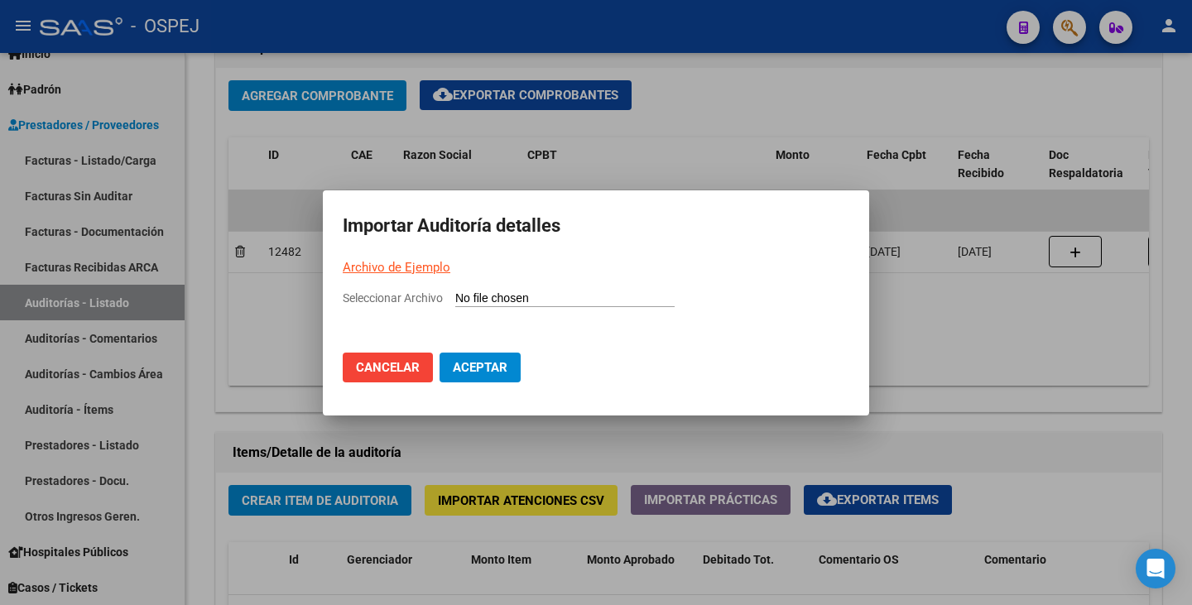
click at [421, 266] on link "Archivo de Ejemplo" at bounding box center [397, 267] width 108 height 15
click at [1001, 143] on div at bounding box center [596, 302] width 1192 height 605
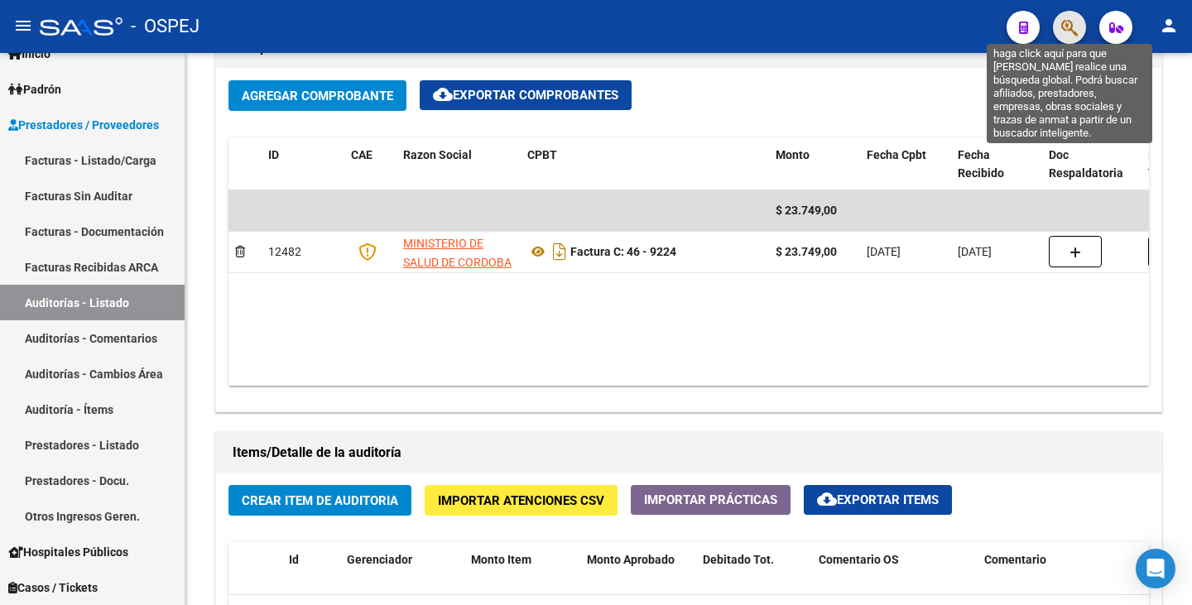
click at [1077, 37] on icon "button" at bounding box center [1069, 27] width 17 height 19
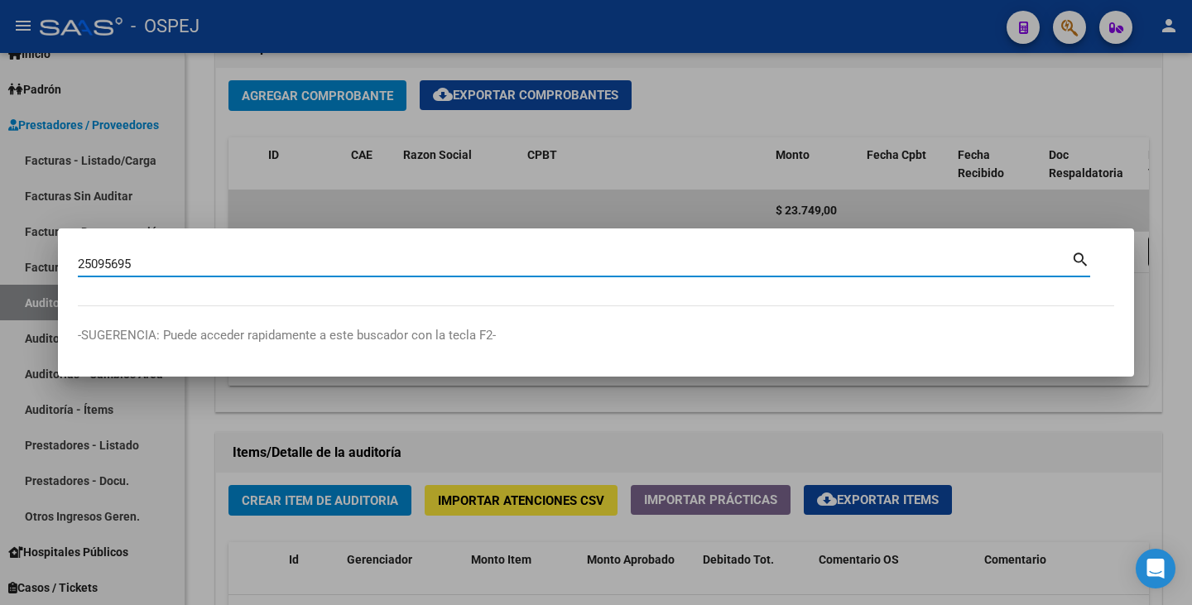
type input "25095695"
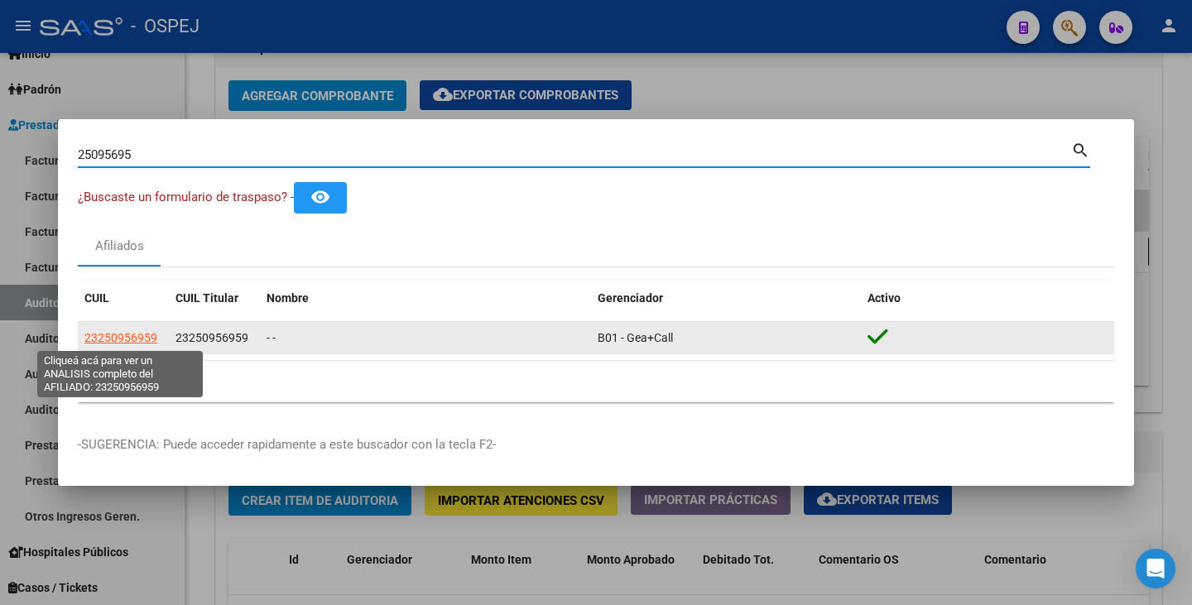
click at [99, 338] on span "23250956959" at bounding box center [120, 337] width 73 height 13
type textarea "23250956959"
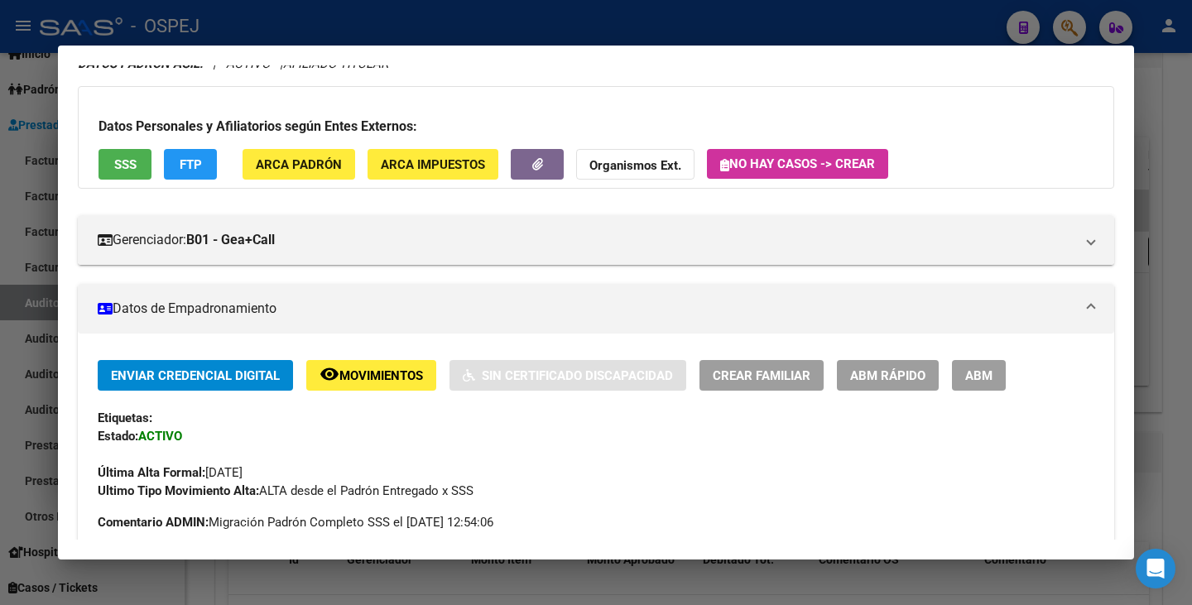
scroll to position [166, 0]
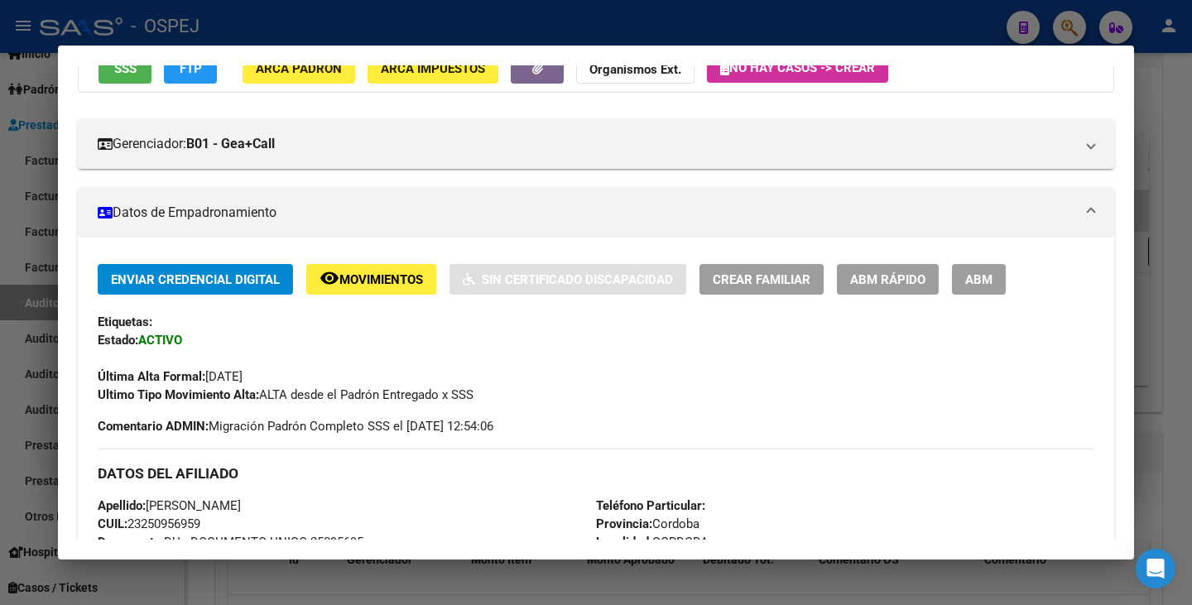
click at [893, 284] on span "ABM Rápido" at bounding box center [887, 279] width 75 height 15
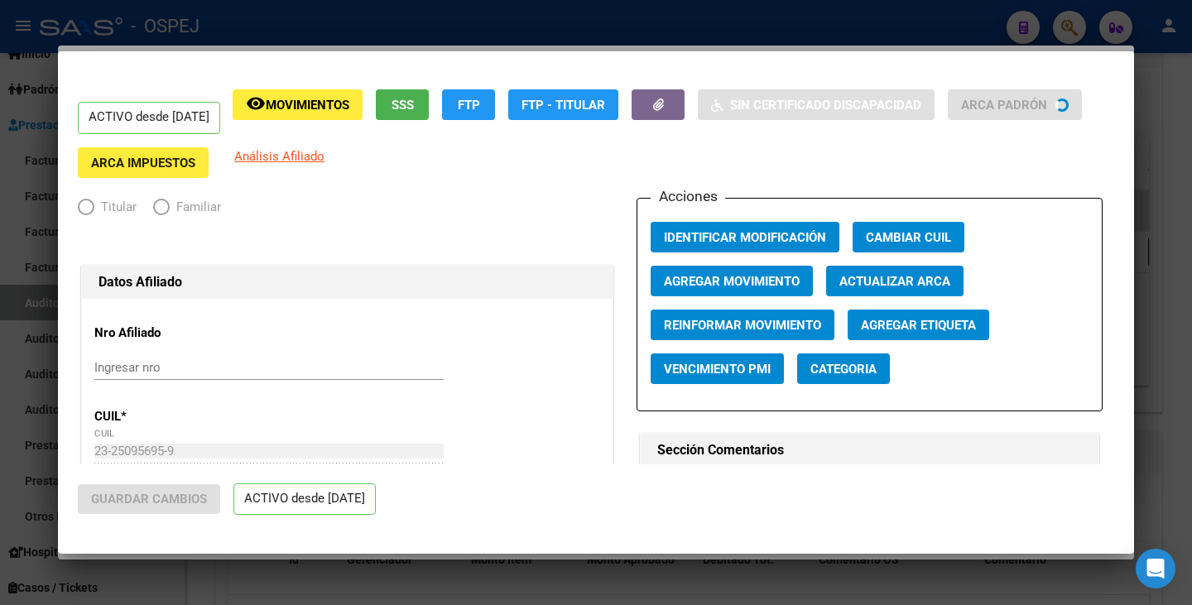
radio input "true"
type input "30-71904528-2"
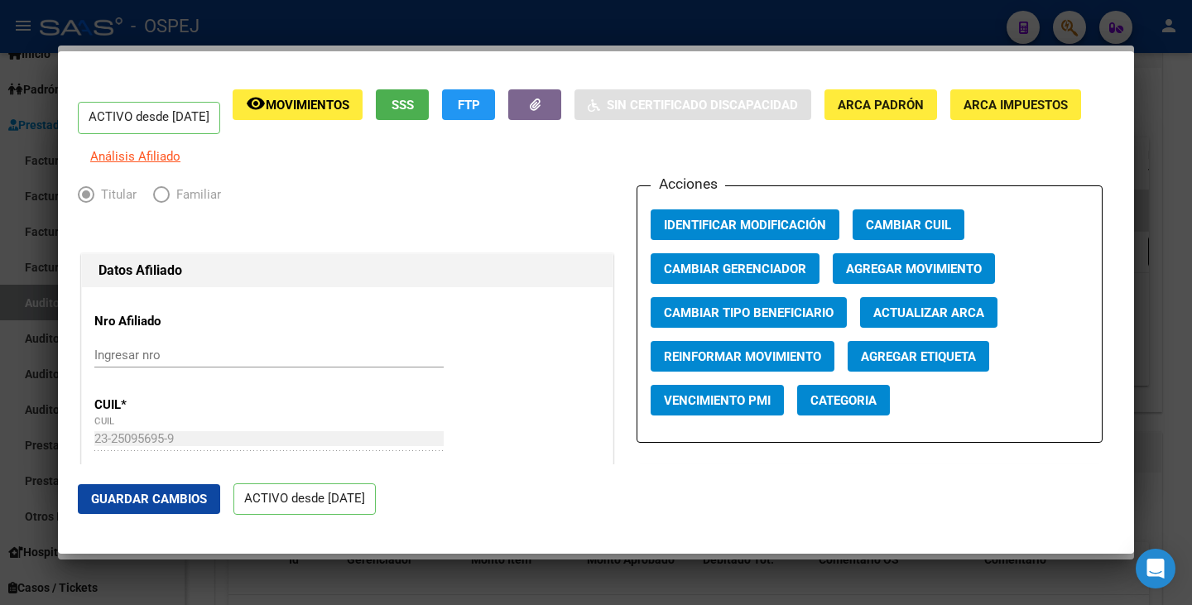
click at [900, 320] on span "Actualizar ARCA" at bounding box center [928, 312] width 111 height 15
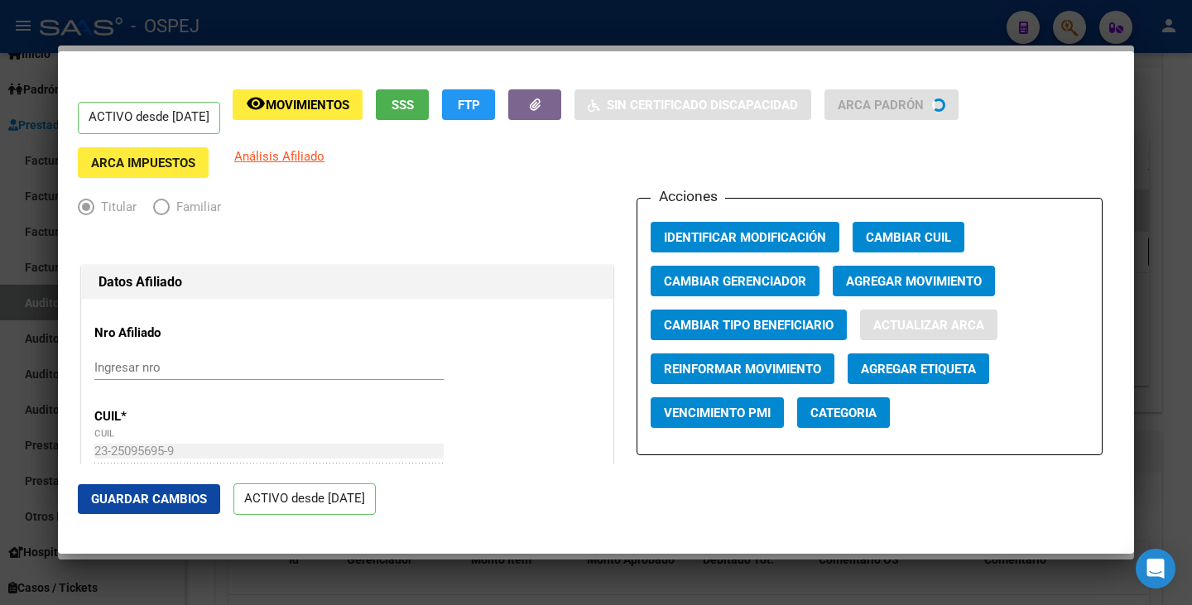
type input "ACOSTA"
type input "MAURO JESUS"
type input "CORDOBA"
type input "PEHUAJO"
type input "3383"
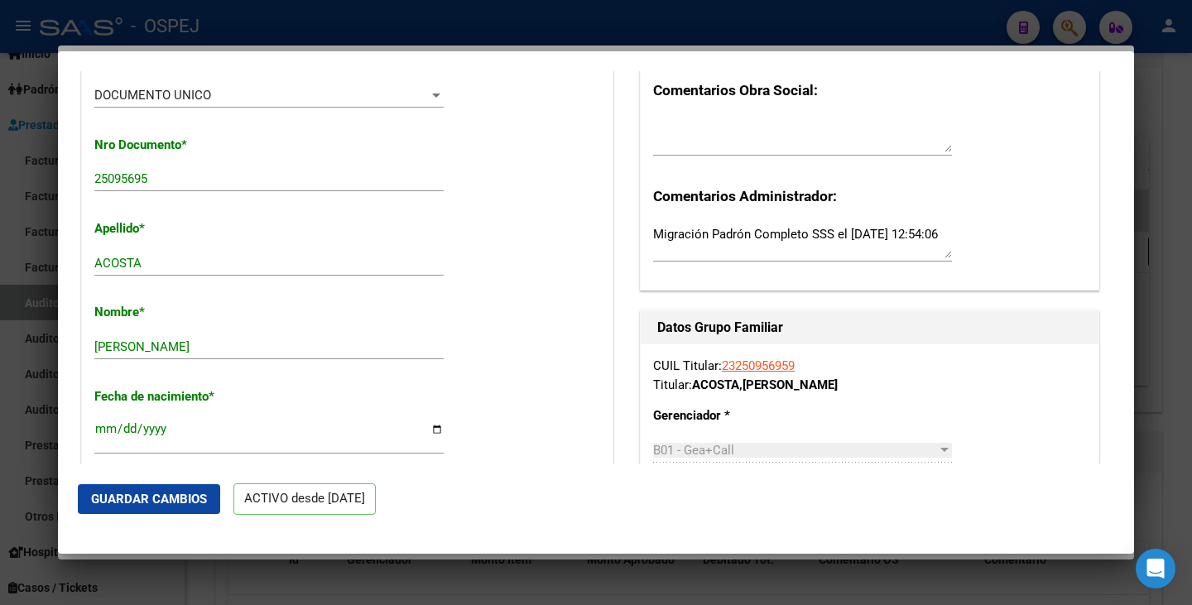
scroll to position [497, 0]
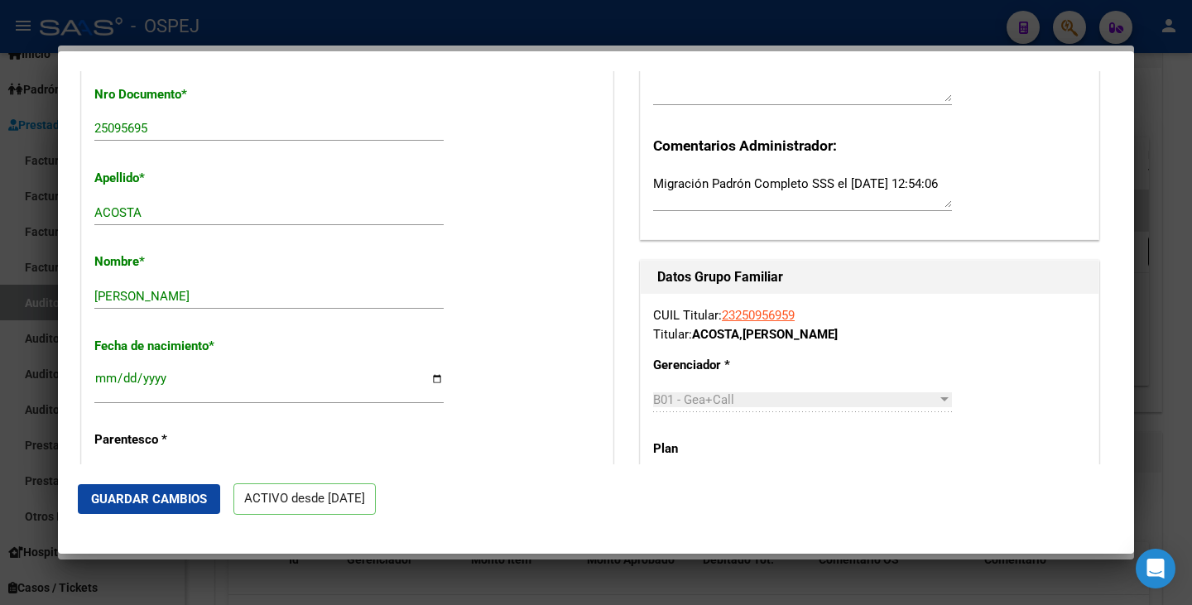
click at [165, 497] on span "Guardar Cambios" at bounding box center [149, 499] width 116 height 15
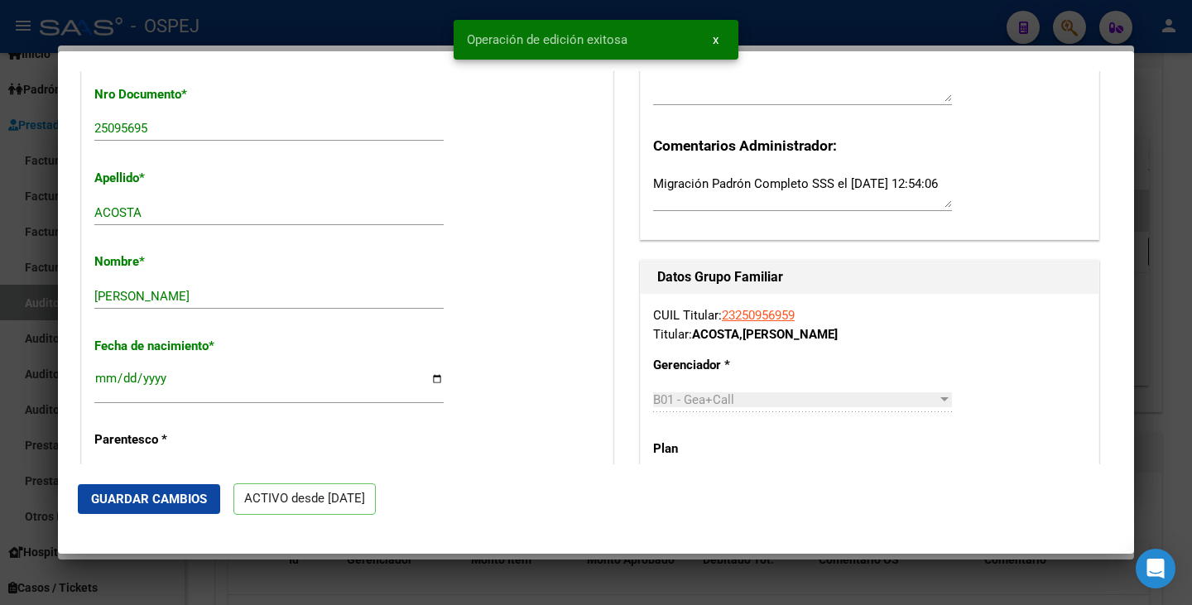
click at [0, 508] on div at bounding box center [596, 302] width 1192 height 605
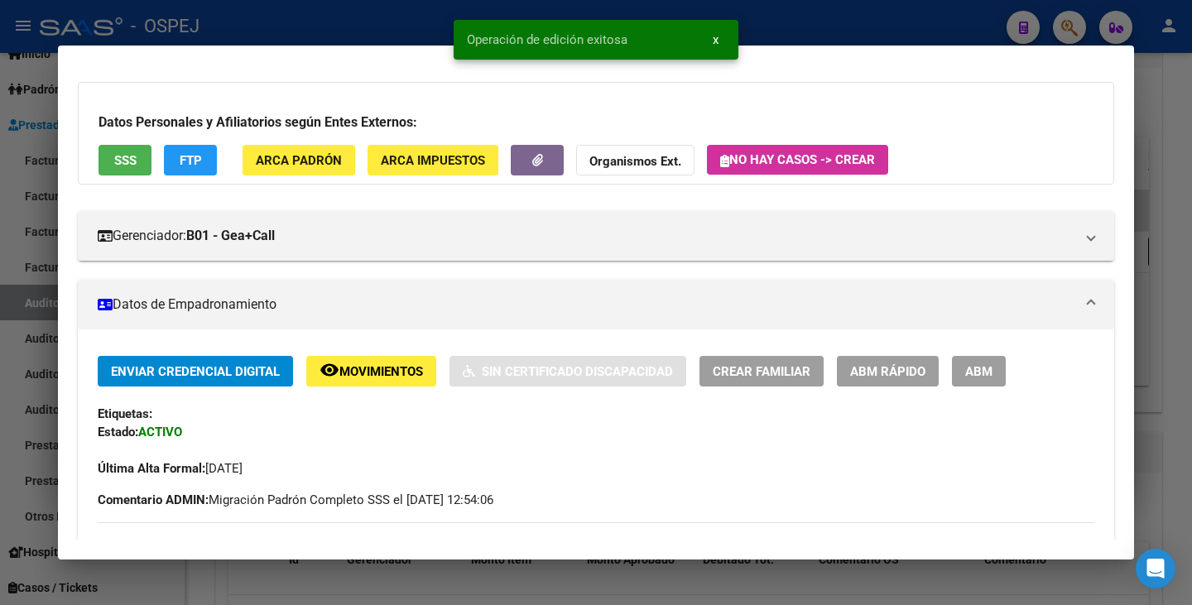
scroll to position [0, 0]
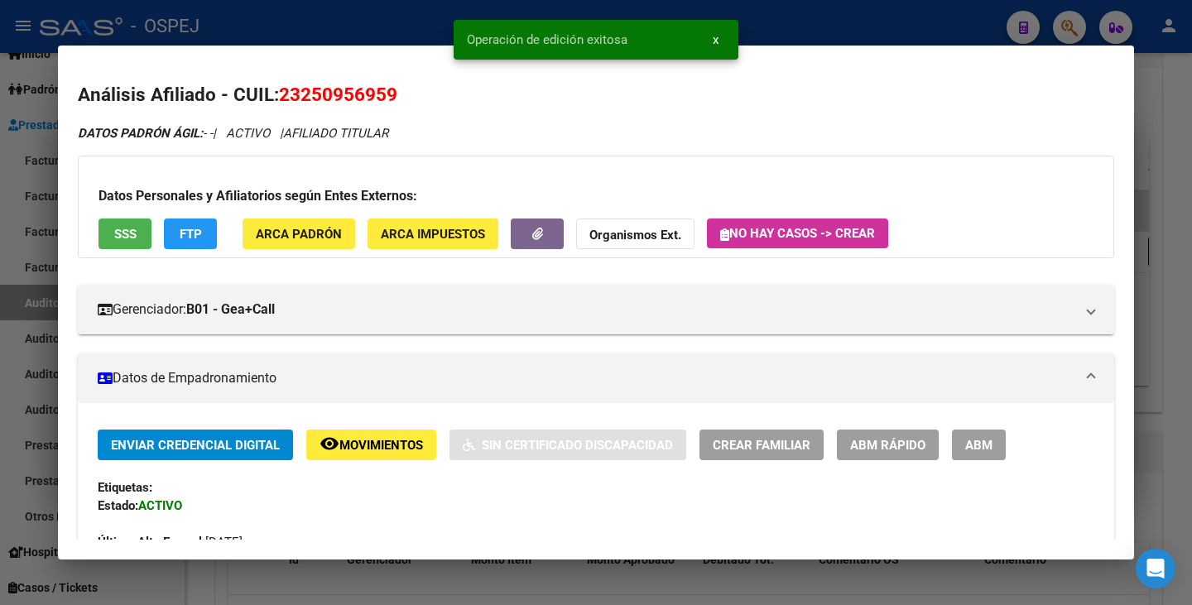
click at [0, 228] on div at bounding box center [596, 302] width 1192 height 605
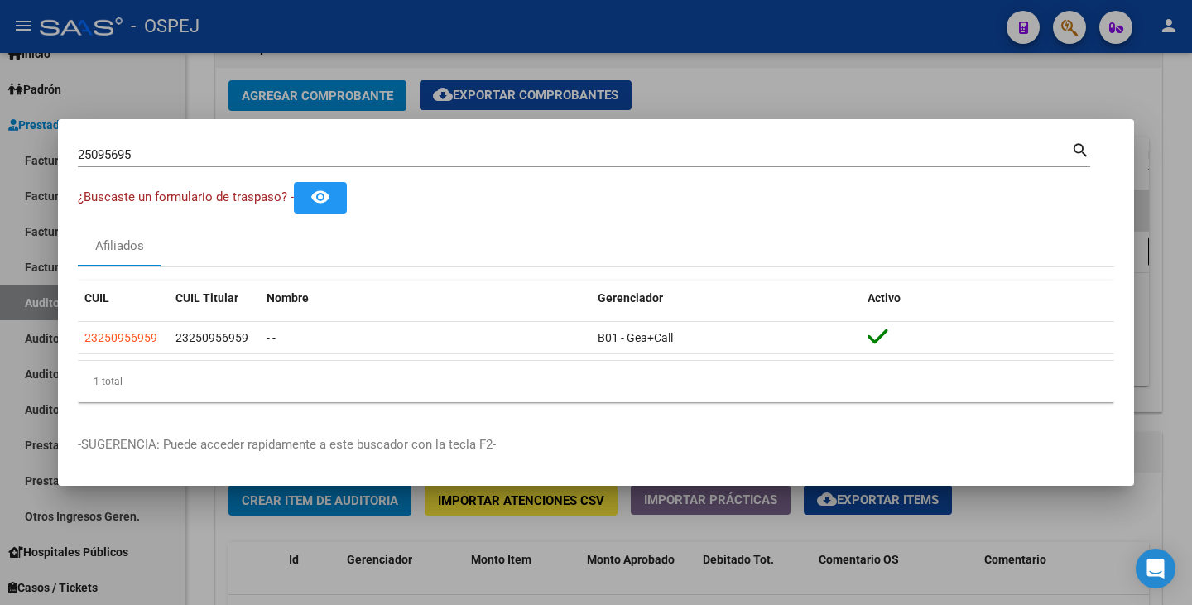
click at [146, 145] on div "25095695 Buscar (apellido, dni, cuil, nro traspaso, cuit, obra social)" at bounding box center [574, 154] width 993 height 25
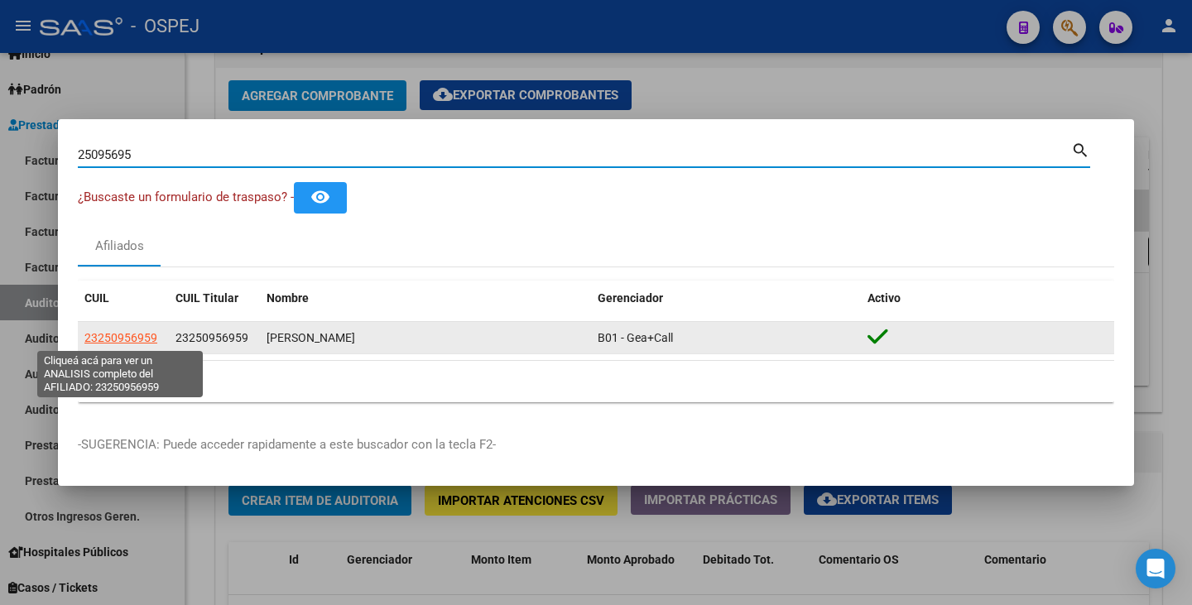
click at [117, 332] on span "23250956959" at bounding box center [120, 337] width 73 height 13
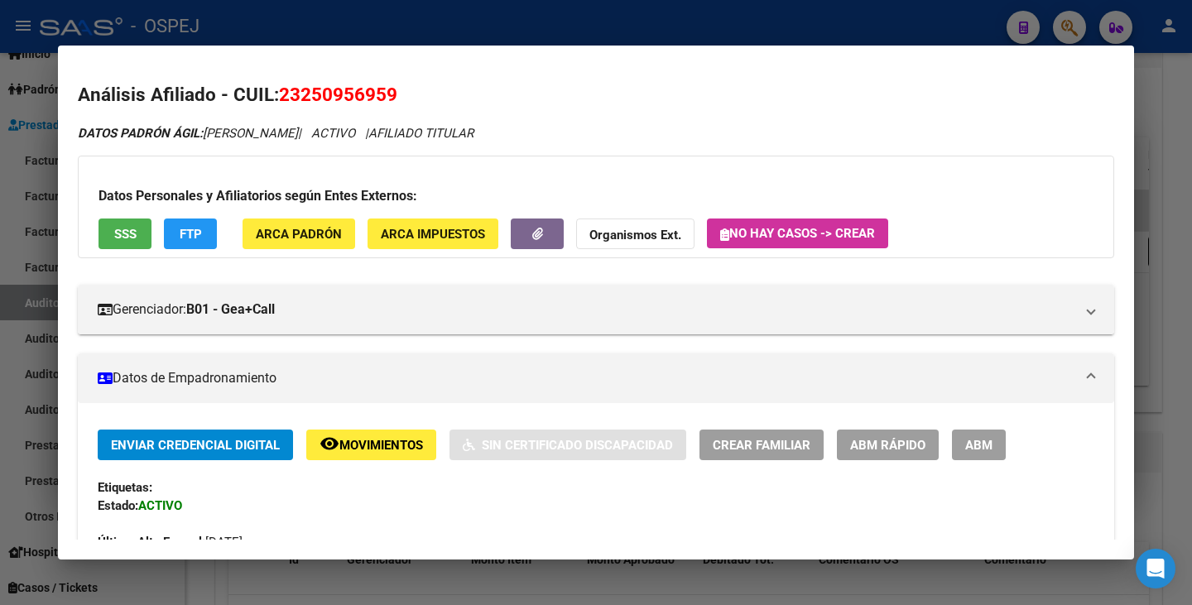
drag, startPoint x: 282, startPoint y: 97, endPoint x: 398, endPoint y: 94, distance: 115.9
click at [398, 94] on h2 "Análisis Afiliado - CUIL: 23250956959" at bounding box center [596, 95] width 1036 height 28
copy span "23250956959"
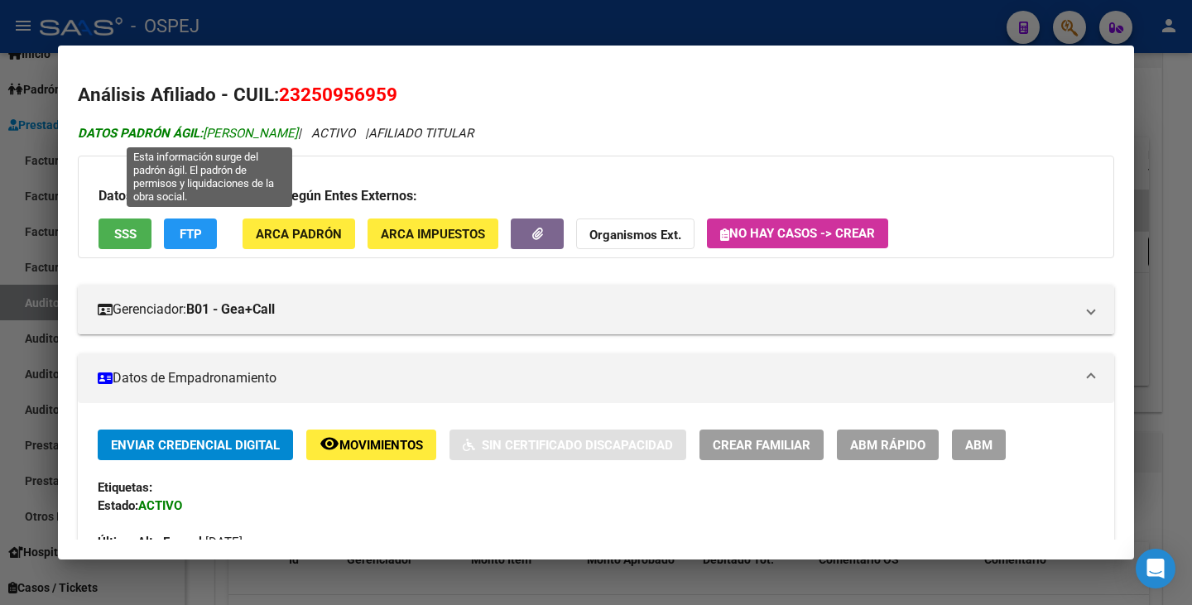
click at [240, 140] on span "DATOS PADRÓN ÁGIL: ACOSTA MAURO JESUS" at bounding box center [188, 133] width 220 height 15
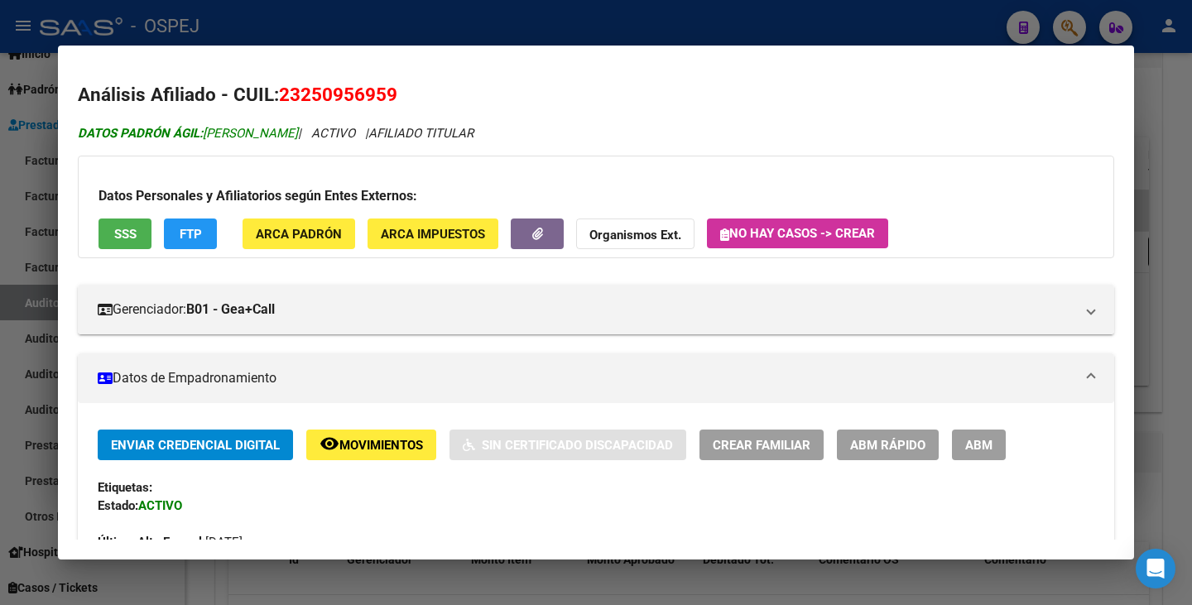
drag, startPoint x: 208, startPoint y: 137, endPoint x: 337, endPoint y: 130, distance: 129.3
click at [298, 130] on span "DATOS PADRÓN ÁGIL: ACOSTA MAURO JESUS" at bounding box center [188, 133] width 220 height 15
copy span "ACOSTA MAURO JESUS"
click at [23, 298] on div at bounding box center [596, 302] width 1192 height 605
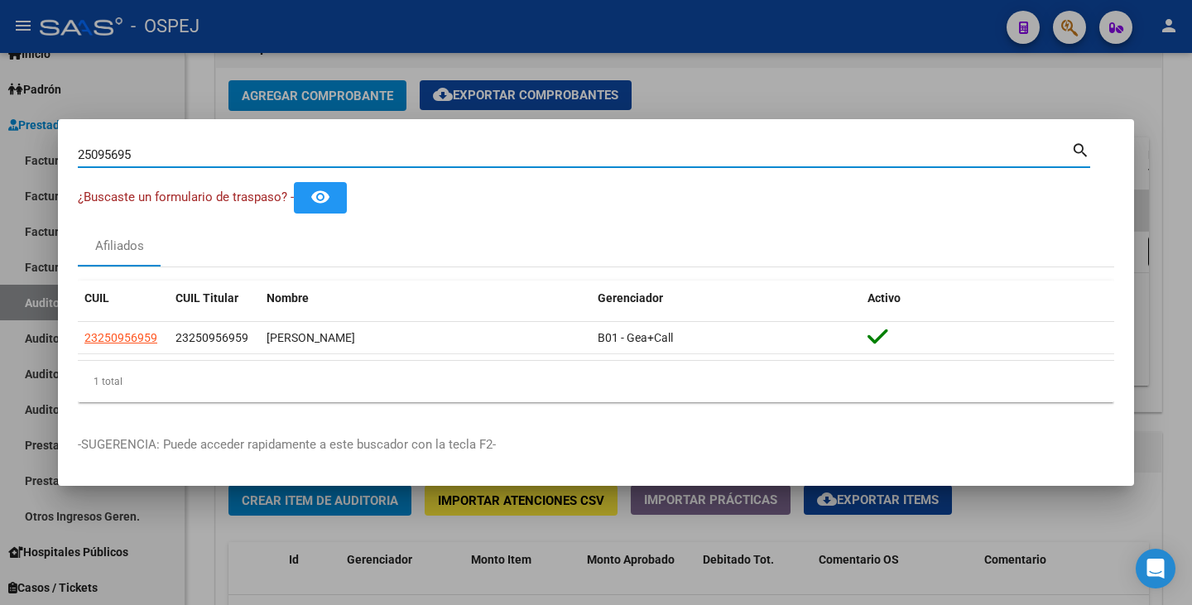
drag, startPoint x: 147, startPoint y: 150, endPoint x: 0, endPoint y: 128, distance: 148.9
click at [0, 128] on div "25095695 Buscar (apellido, dni, cuil, nro traspaso, cuit, obra social) search ¿…" at bounding box center [596, 302] width 1192 height 605
paste input "55977261"
type input "55977261"
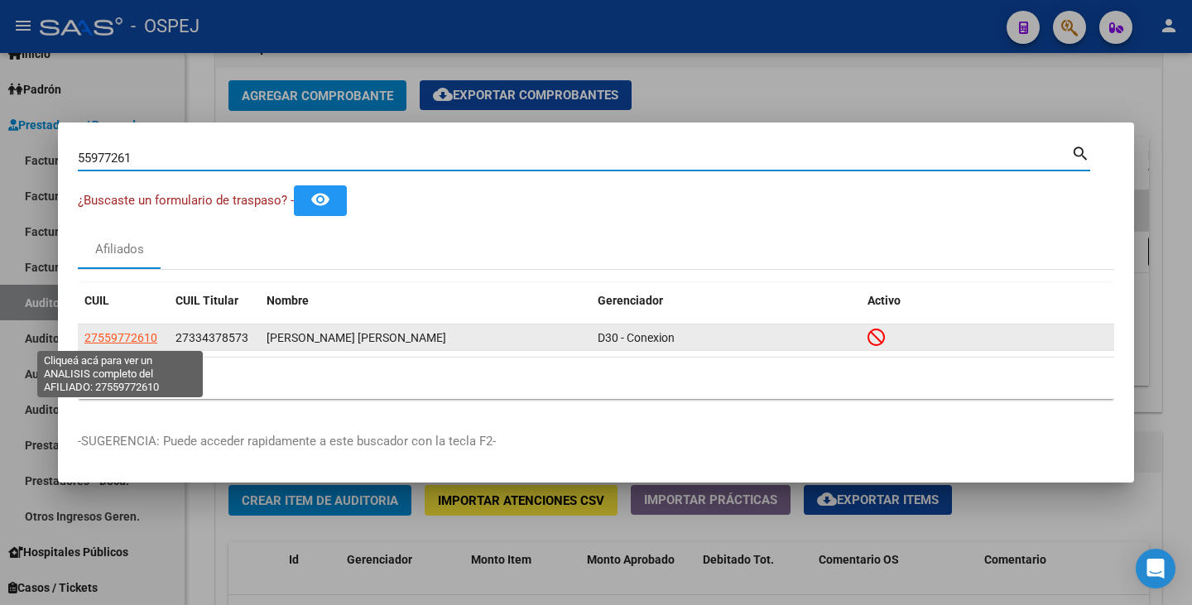
click at [122, 339] on span "27559772610" at bounding box center [120, 337] width 73 height 13
type textarea "27559772610"
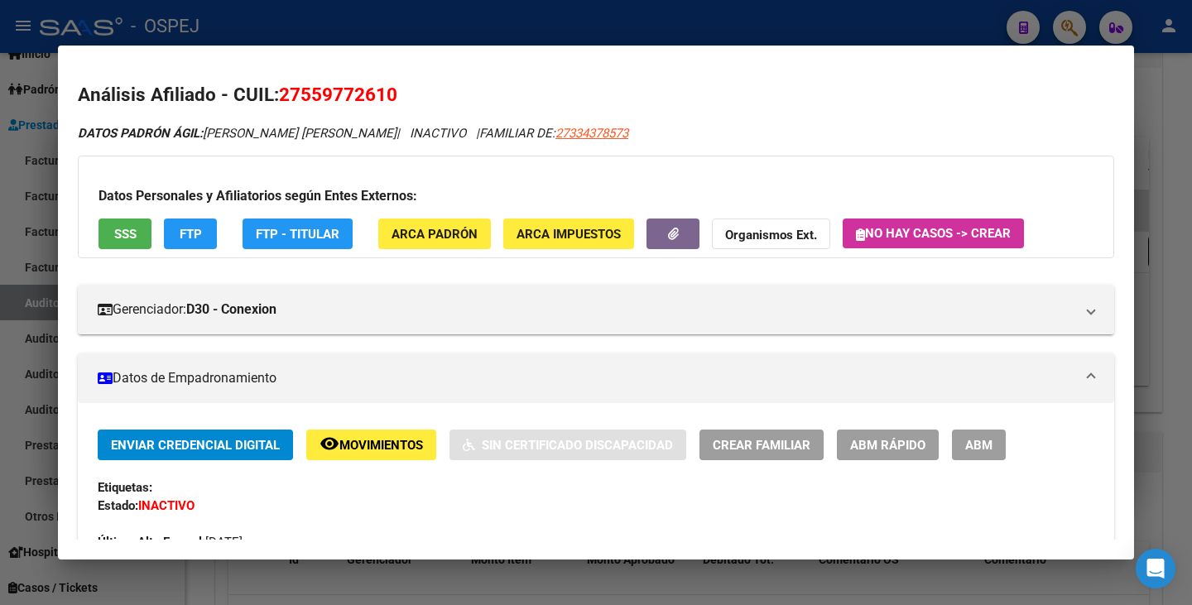
drag, startPoint x: 281, startPoint y: 94, endPoint x: 387, endPoint y: 98, distance: 106.0
click at [410, 98] on h2 "Análisis Afiliado - CUIL: 27559772610" at bounding box center [596, 95] width 1036 height 28
copy span "27559772610"
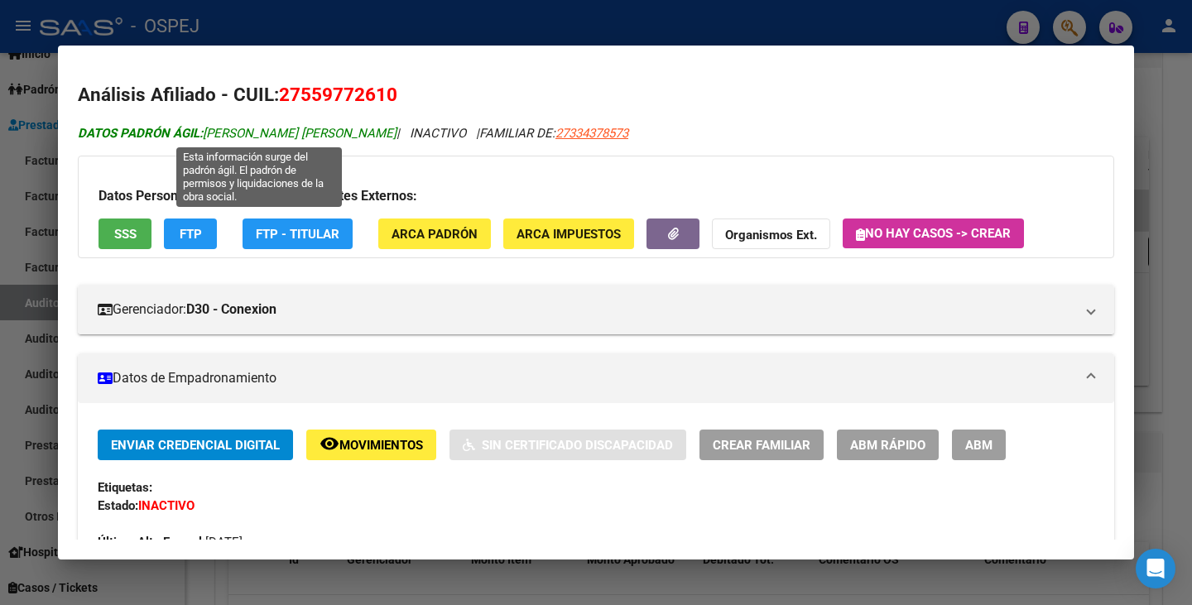
drag, startPoint x: 209, startPoint y: 132, endPoint x: 438, endPoint y: 130, distance: 229.3
click at [396, 130] on span "DATOS PADRÓN ÁGIL: MACHADO MERCADO CATALINA HAYDEE" at bounding box center [237, 133] width 319 height 15
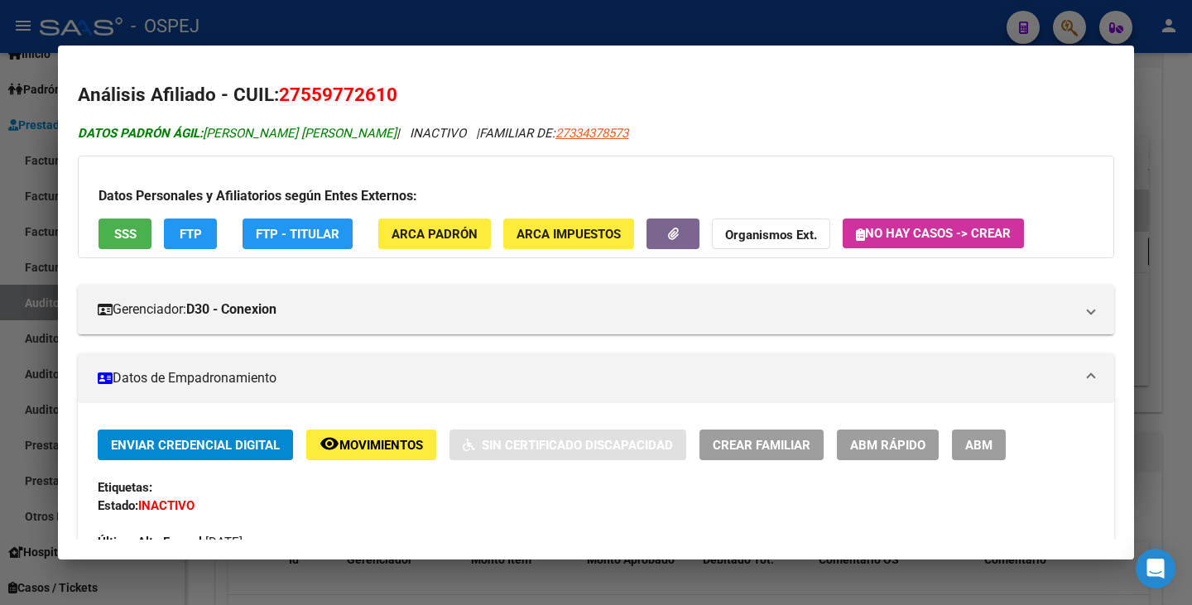
copy span "MACHADO MERCADO CATALINA HAYDEE"
click at [55, 261] on div at bounding box center [596, 302] width 1192 height 605
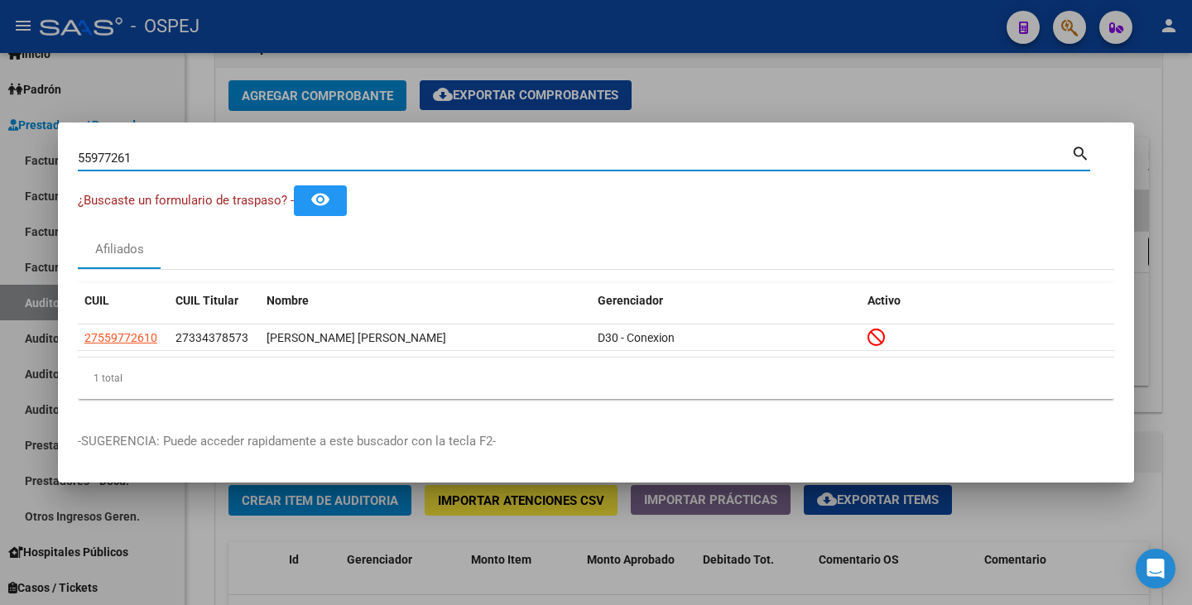
drag, startPoint x: 146, startPoint y: 154, endPoint x: 0, endPoint y: 122, distance: 149.0
click at [0, 122] on div "55977261 Buscar (apellido, dni, cuil, nro traspaso, cuit, obra social) search ¿…" at bounding box center [596, 302] width 1192 height 605
paste input "29712649"
type input "29712649"
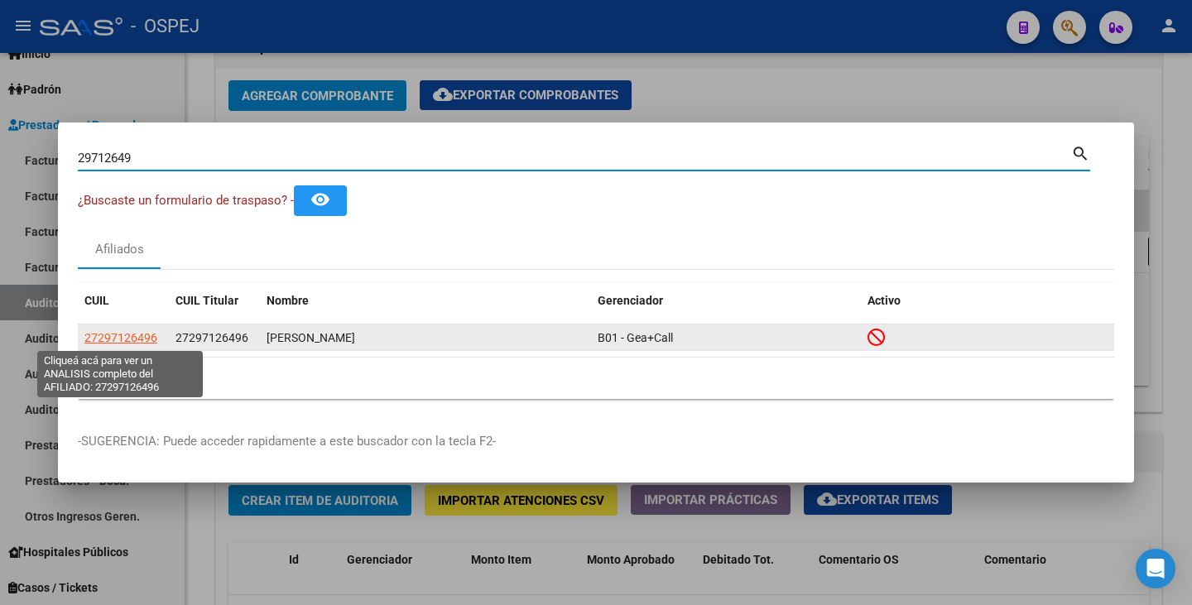
click at [137, 338] on span "27297126496" at bounding box center [120, 337] width 73 height 13
type textarea "27297126496"
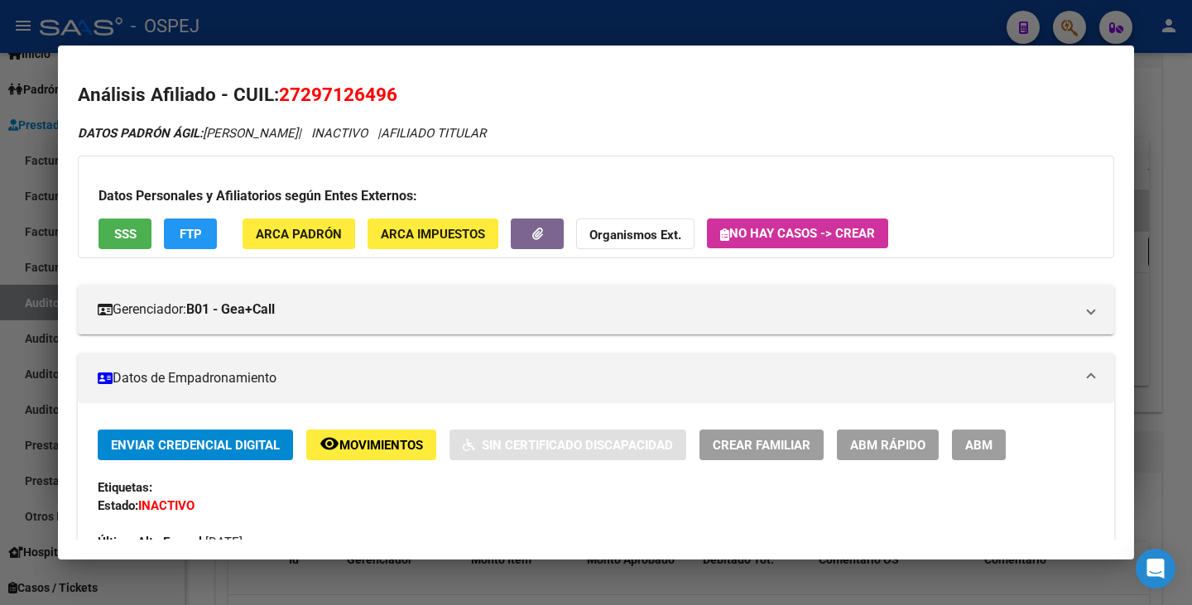
drag, startPoint x: 284, startPoint y: 89, endPoint x: 398, endPoint y: 97, distance: 114.5
click at [398, 97] on h2 "Análisis Afiliado - CUIL: 27297126496" at bounding box center [596, 95] width 1036 height 28
copy span "27297126496"
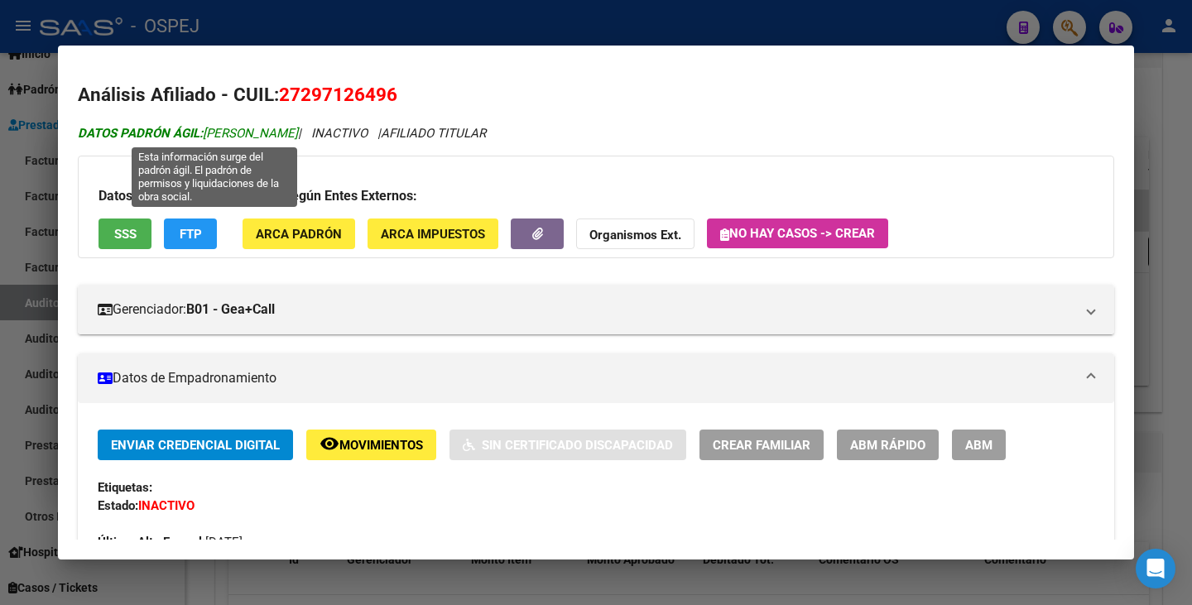
drag, startPoint x: 210, startPoint y: 132, endPoint x: 348, endPoint y: 127, distance: 137.5
click at [298, 127] on span "DATOS PADRÓN ÁGIL: MASIN CRISTINA ANALIA" at bounding box center [188, 133] width 220 height 15
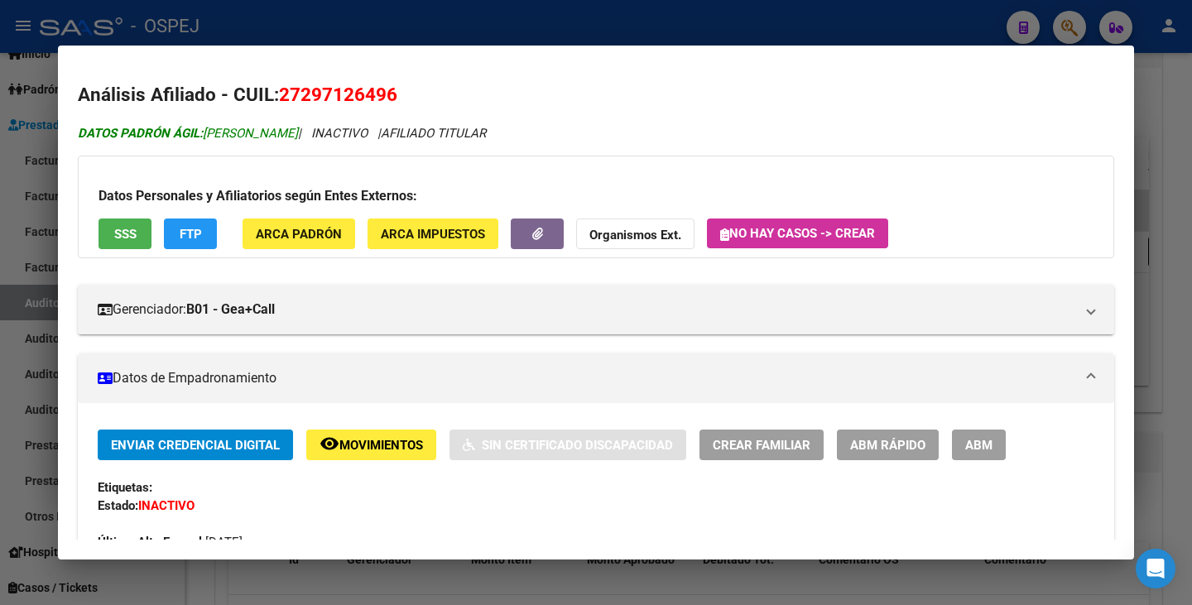
copy span "MASIN CRISTINA ANALIA"
click at [2, 205] on div at bounding box center [596, 302] width 1192 height 605
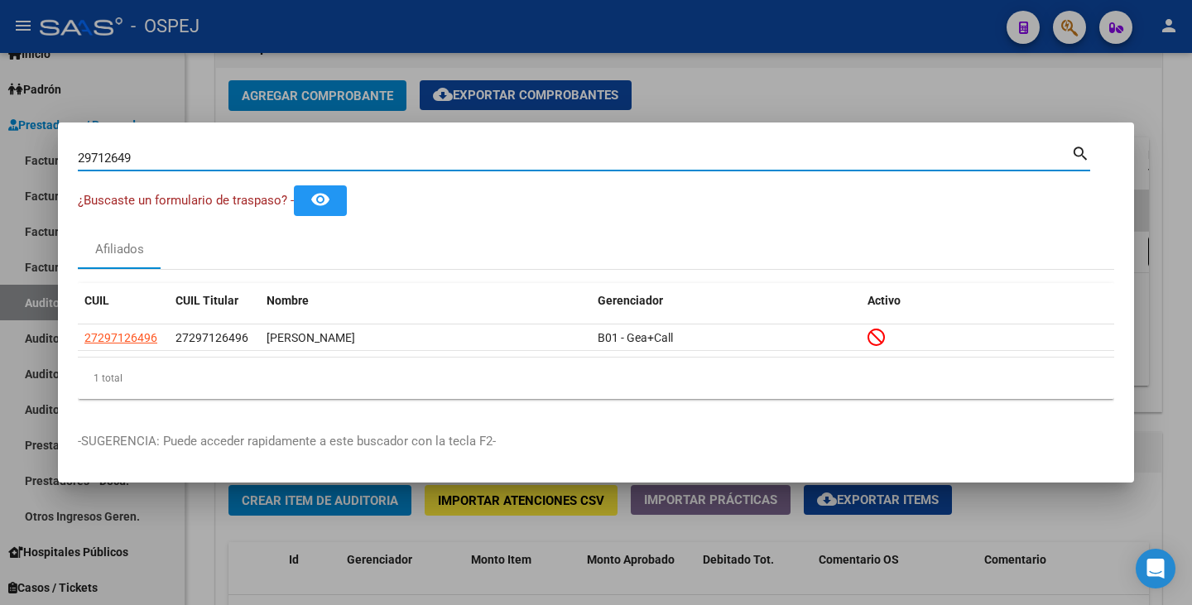
drag, startPoint x: 157, startPoint y: 153, endPoint x: 0, endPoint y: 132, distance: 158.6
click at [0, 132] on div "29712649 Buscar (apellido, dni, cuil, nro traspaso, cuit, obra social) search ¿…" at bounding box center [596, 302] width 1192 height 605
paste input "45348857"
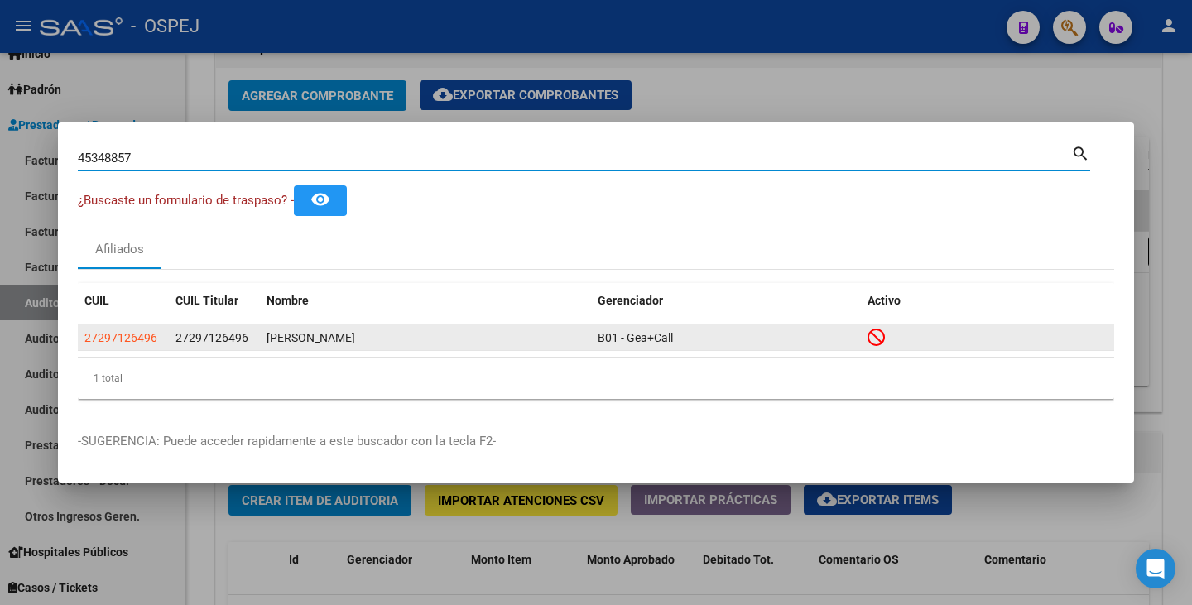
type input "45348857"
click at [127, 333] on span "27453488573" at bounding box center [120, 337] width 73 height 13
type textarea "27453488573"
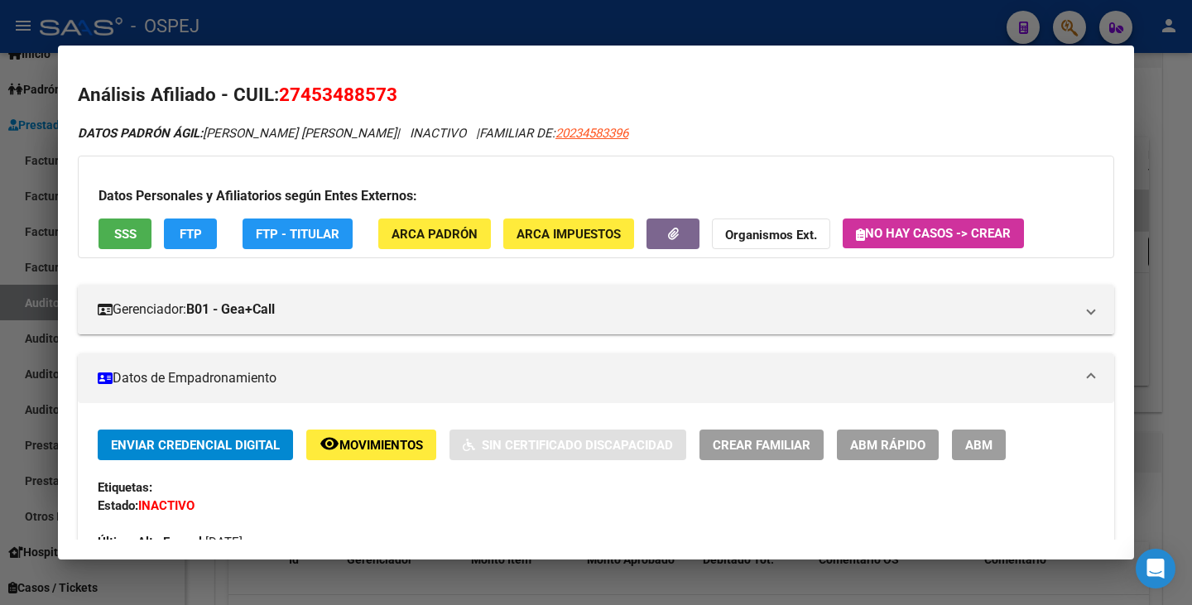
drag, startPoint x: 281, startPoint y: 90, endPoint x: 404, endPoint y: 92, distance: 122.5
click at [404, 92] on h2 "Análisis Afiliado - CUIL: 27453488573" at bounding box center [596, 95] width 1036 height 28
copy span "27453488573"
click at [206, 141] on div "DATOS PADRÓN ÁGIL: MONTENEGRO NUYEZ INGRID CAROL | INACTIVO | FAMILIAR DE: 2023…" at bounding box center [596, 133] width 1036 height 19
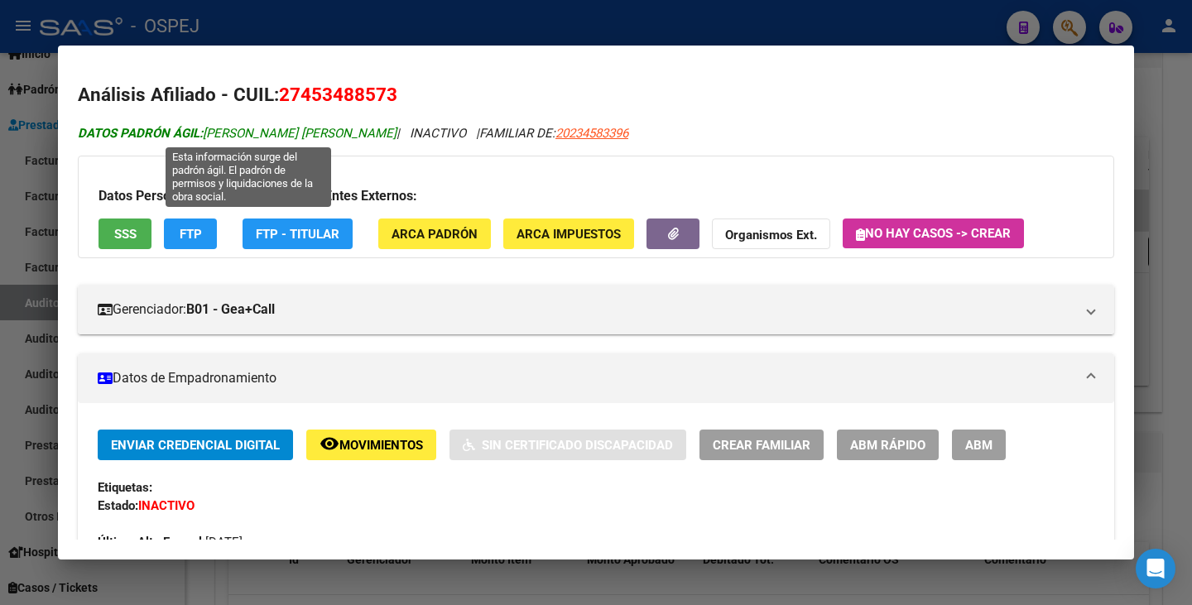
drag, startPoint x: 208, startPoint y: 131, endPoint x: 413, endPoint y: 137, distance: 205.4
click at [396, 137] on span "DATOS PADRÓN ÁGIL: MONTENEGRO NUYEZ INGRID CAROL" at bounding box center [237, 133] width 319 height 15
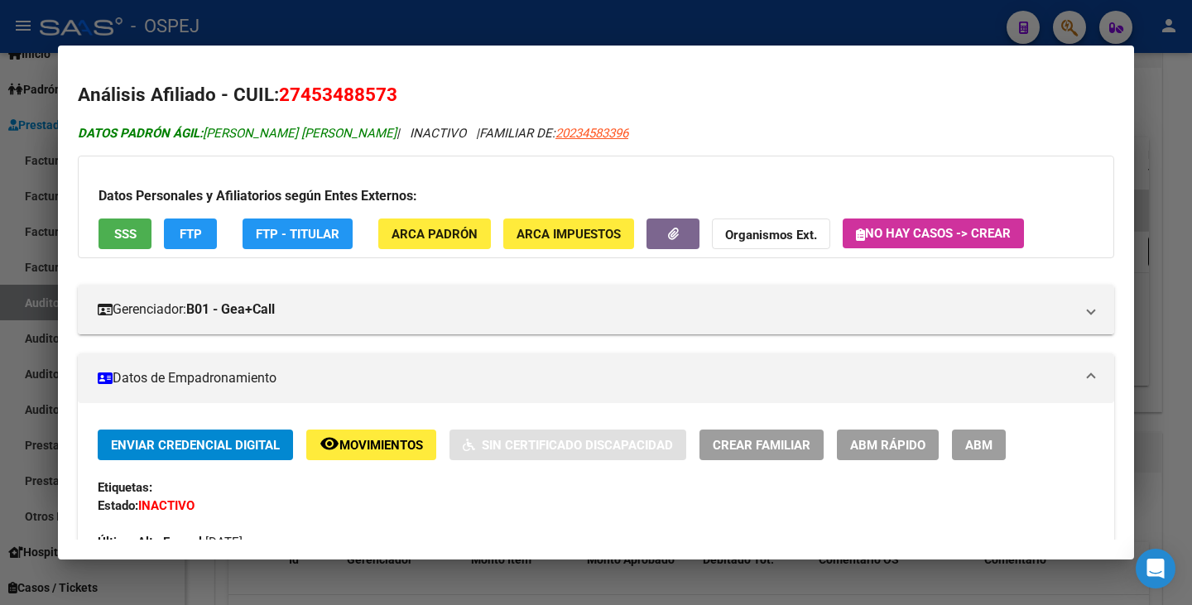
copy span "MONTENEGRO NUYEZ INGRID CAROL"
click at [26, 196] on div at bounding box center [596, 302] width 1192 height 605
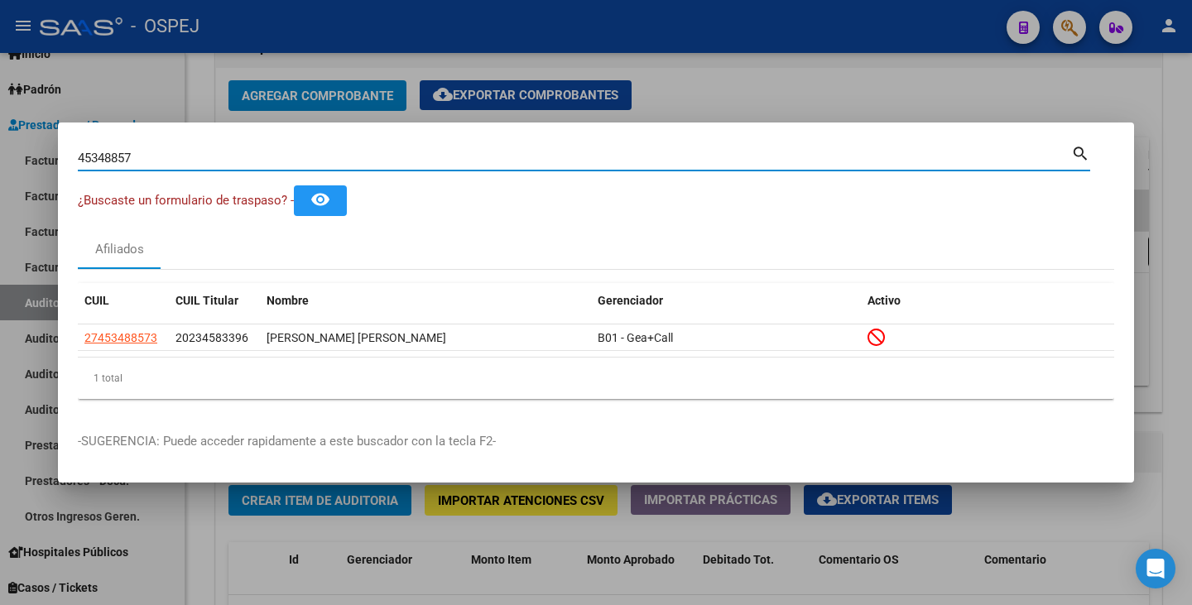
drag, startPoint x: 128, startPoint y: 155, endPoint x: 36, endPoint y: 153, distance: 91.9
click at [36, 153] on div "45348857 Buscar (apellido, dni, cuil, nro traspaso, cuit, obra social) search ¿…" at bounding box center [596, 302] width 1192 height 605
type input "7"
paste input "24318489"
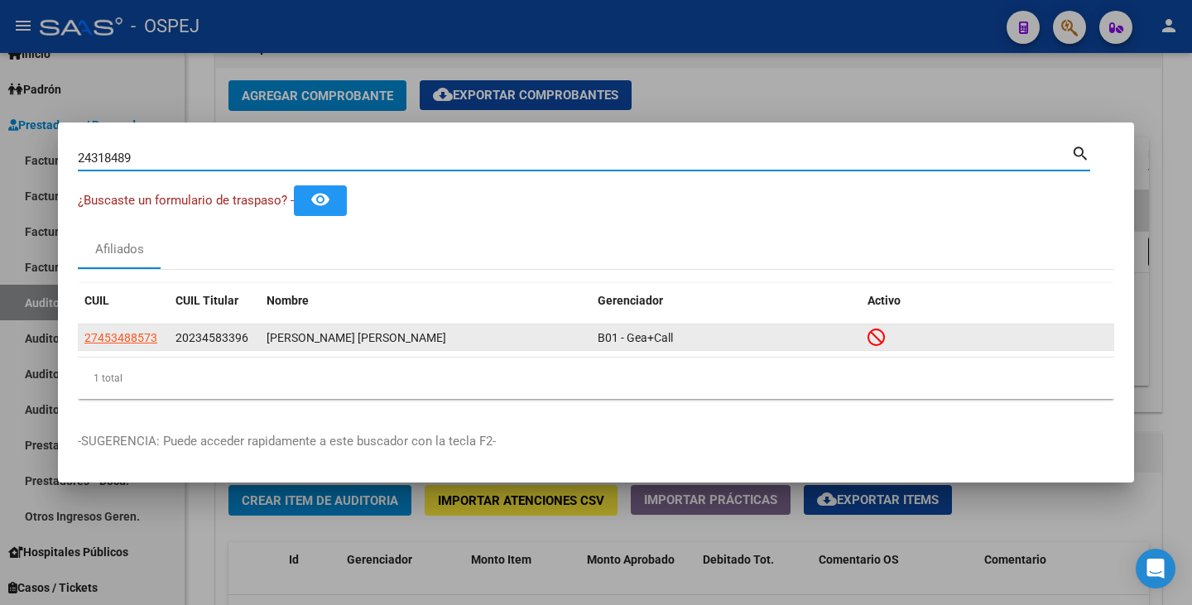
type input "24318489"
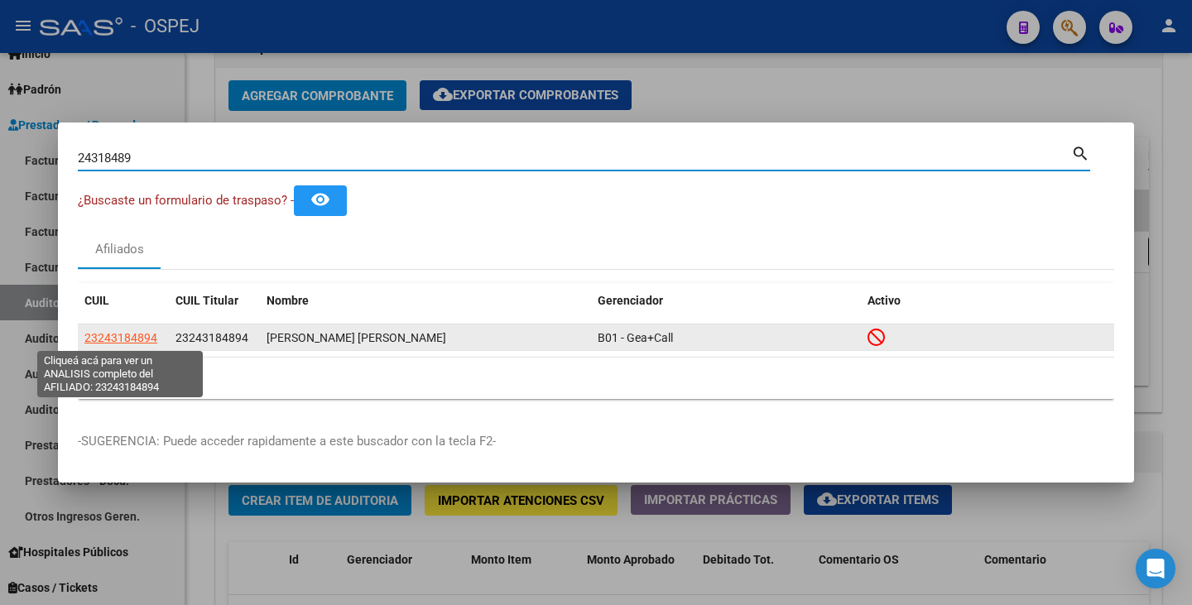
click at [120, 338] on span "23243184894" at bounding box center [120, 337] width 73 height 13
type textarea "23243184894"
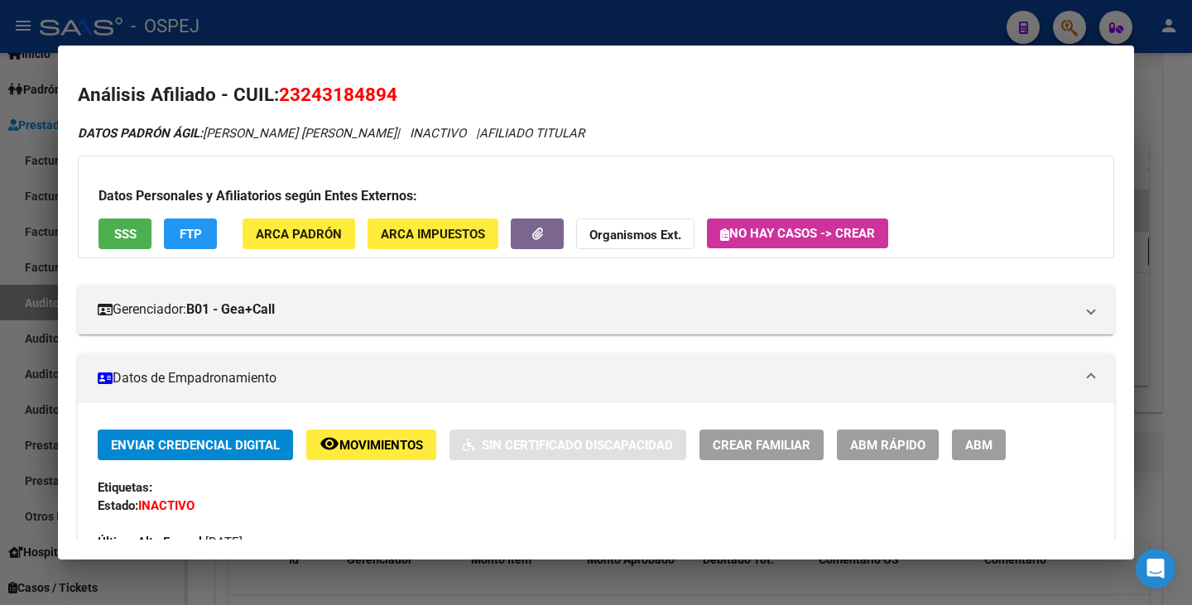
drag, startPoint x: 281, startPoint y: 98, endPoint x: 396, endPoint y: 92, distance: 115.2
click at [396, 92] on span "23243184894" at bounding box center [338, 95] width 118 height 22
drag, startPoint x: 209, startPoint y: 135, endPoint x: 373, endPoint y: 141, distance: 164.8
click at [373, 141] on div "DATOS PADRÓN ÁGIL: QUIROGA MARIA ALEJANDRA | INACTIVO | AFILIADO TITULAR" at bounding box center [596, 133] width 1036 height 19
click at [2, 309] on div at bounding box center [596, 302] width 1192 height 605
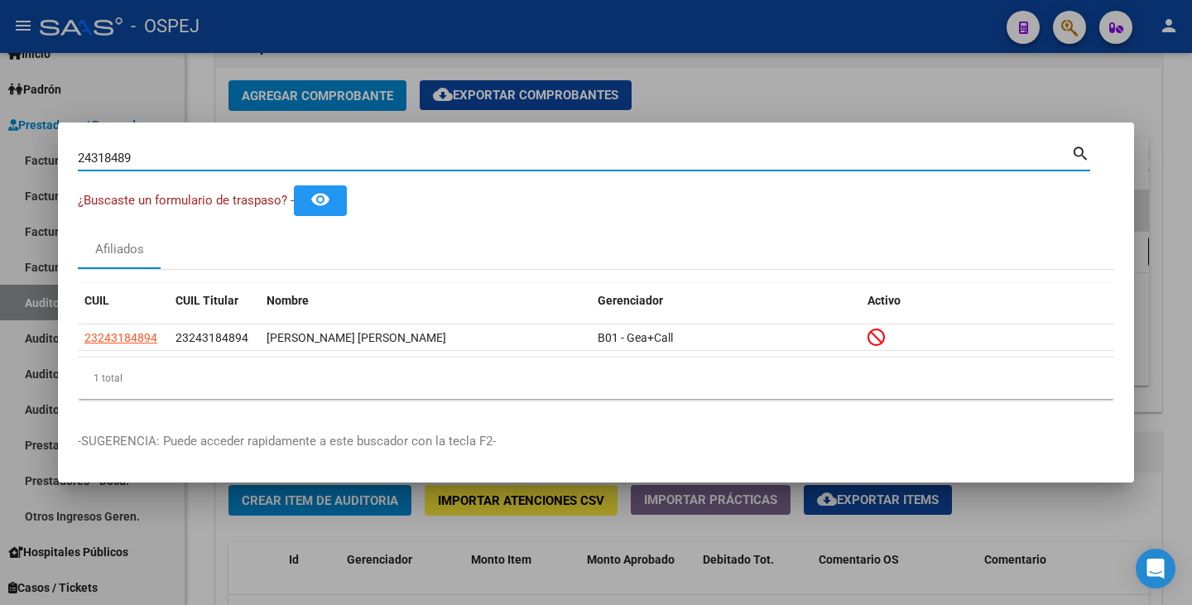
click at [132, 151] on input "24318489" at bounding box center [574, 158] width 993 height 15
click at [130, 148] on div "24318489 Buscar (apellido, dni, cuil, nro traspaso, cuit, obra social)" at bounding box center [574, 158] width 993 height 25
paste input "31057043"
type input "31057043"
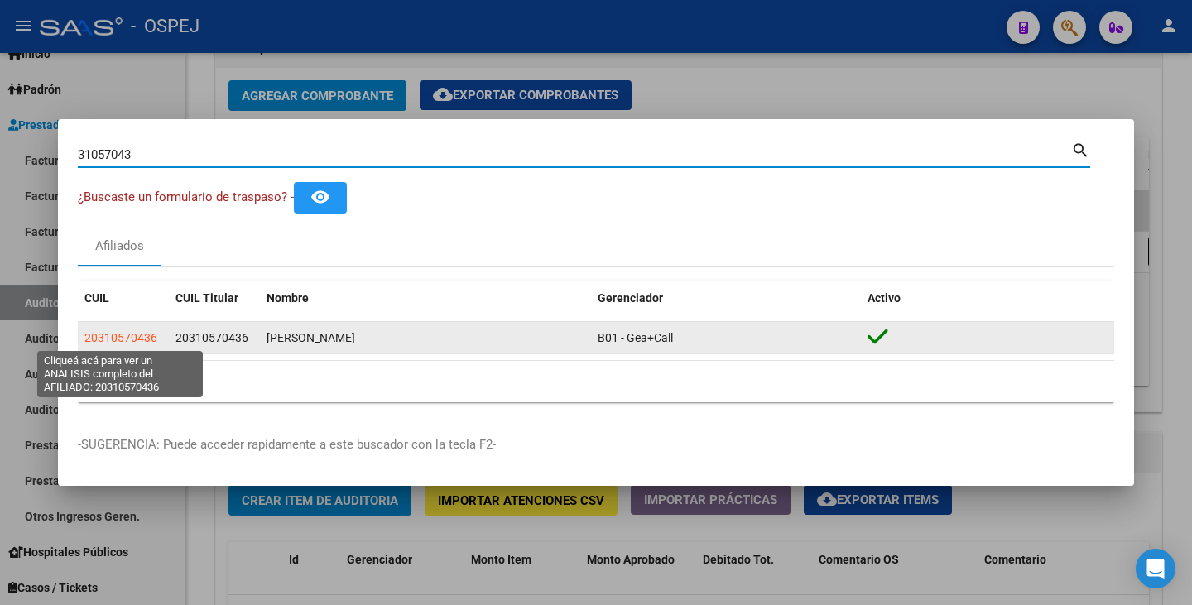
click at [130, 333] on span "20310570436" at bounding box center [120, 337] width 73 height 13
type textarea "20310570436"
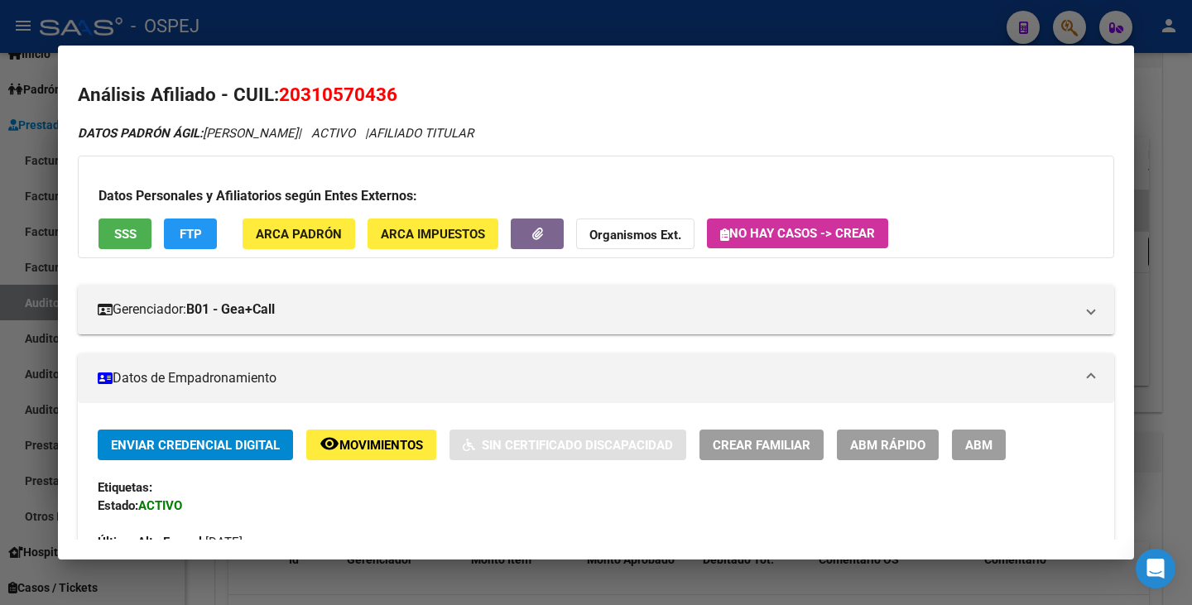
drag, startPoint x: 285, startPoint y: 93, endPoint x: 396, endPoint y: 98, distance: 111.0
click at [396, 98] on span "20310570436" at bounding box center [338, 95] width 118 height 22
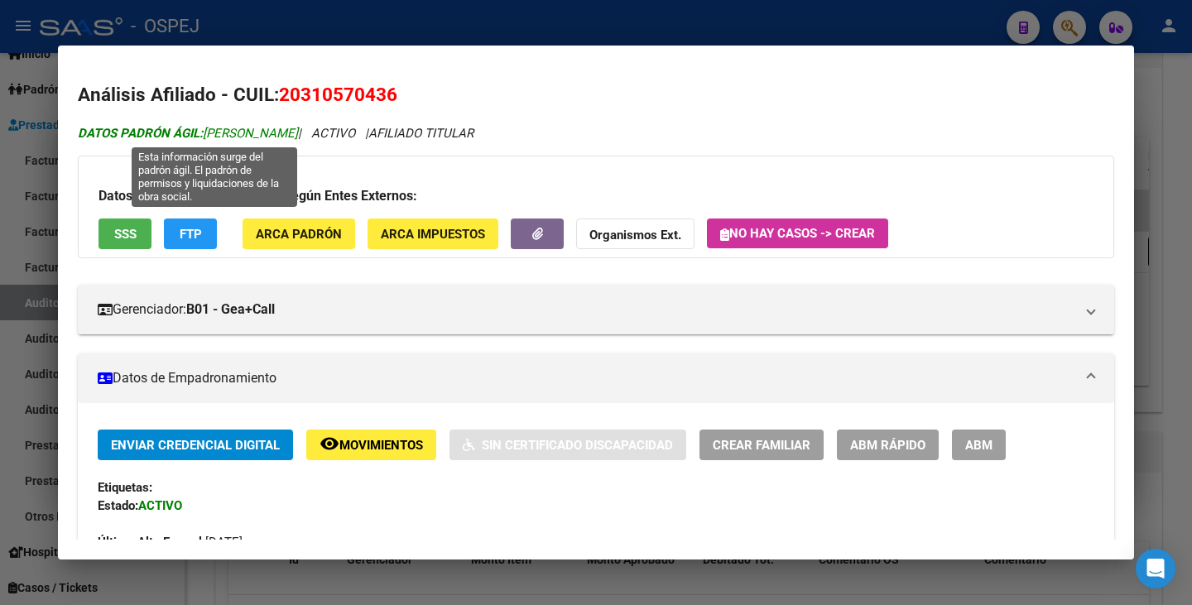
drag, startPoint x: 208, startPoint y: 133, endPoint x: 347, endPoint y: 135, distance: 139.0
click at [298, 135] on span "DATOS PADRÓN ÁGIL: TOLEDO EMILIO ENRIQUE" at bounding box center [188, 133] width 220 height 15
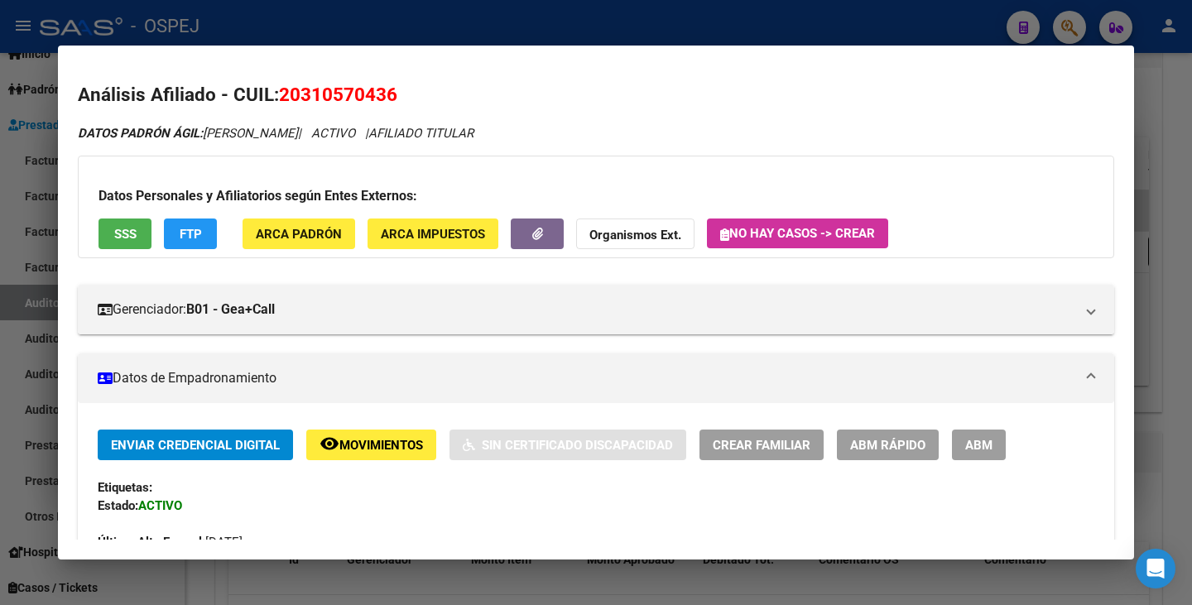
click at [259, 588] on div at bounding box center [596, 302] width 1192 height 605
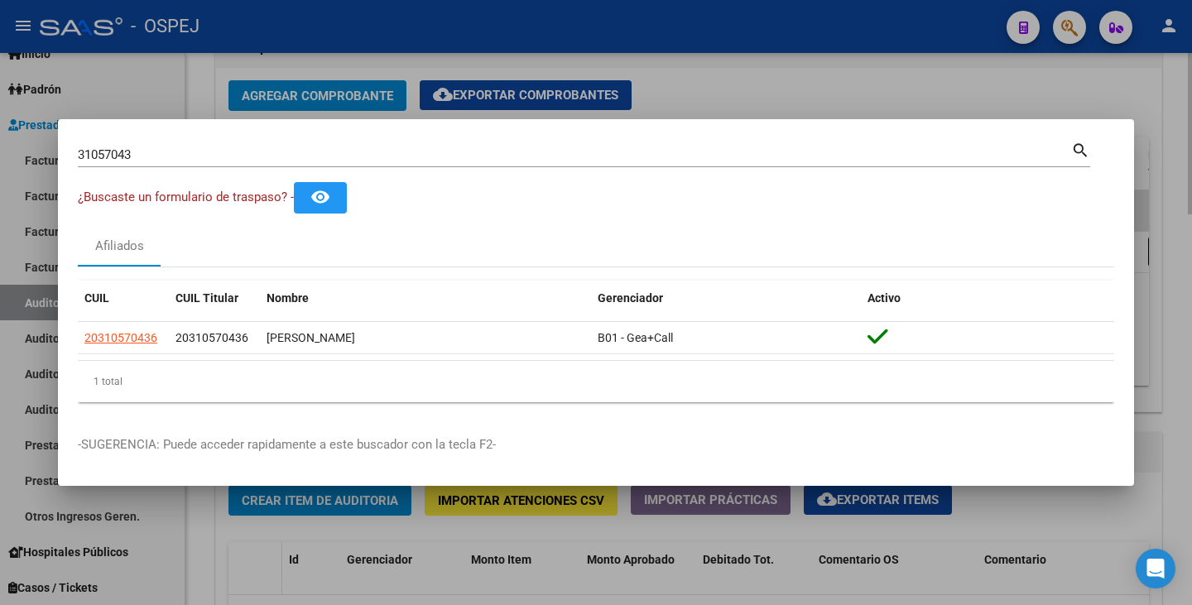
click at [259, 583] on div at bounding box center [596, 302] width 1192 height 605
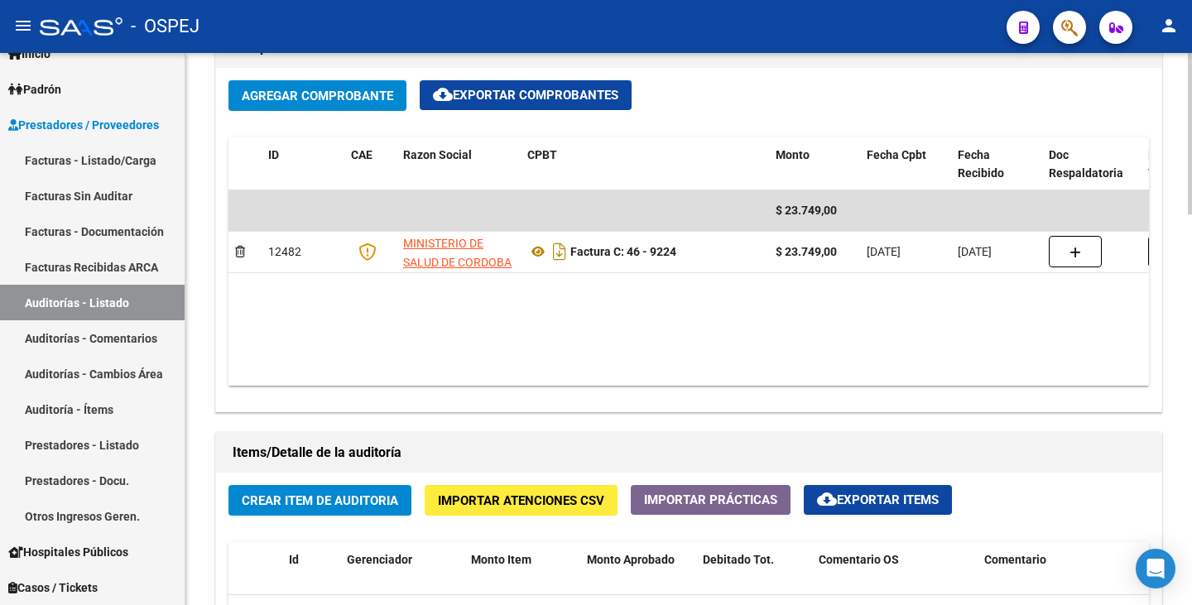
click at [472, 504] on span "Importar Atenciones CSV" at bounding box center [521, 500] width 166 height 15
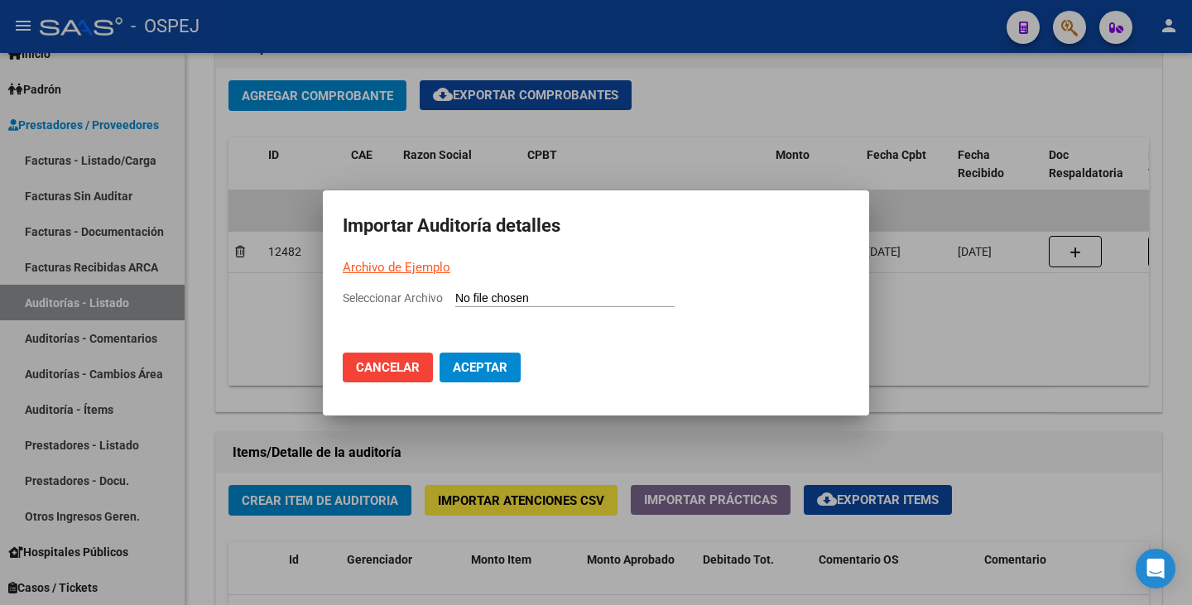
click at [477, 297] on input "Seleccionar Archivo" at bounding box center [564, 299] width 219 height 16
type input "C:\fakepath\0910.csv"
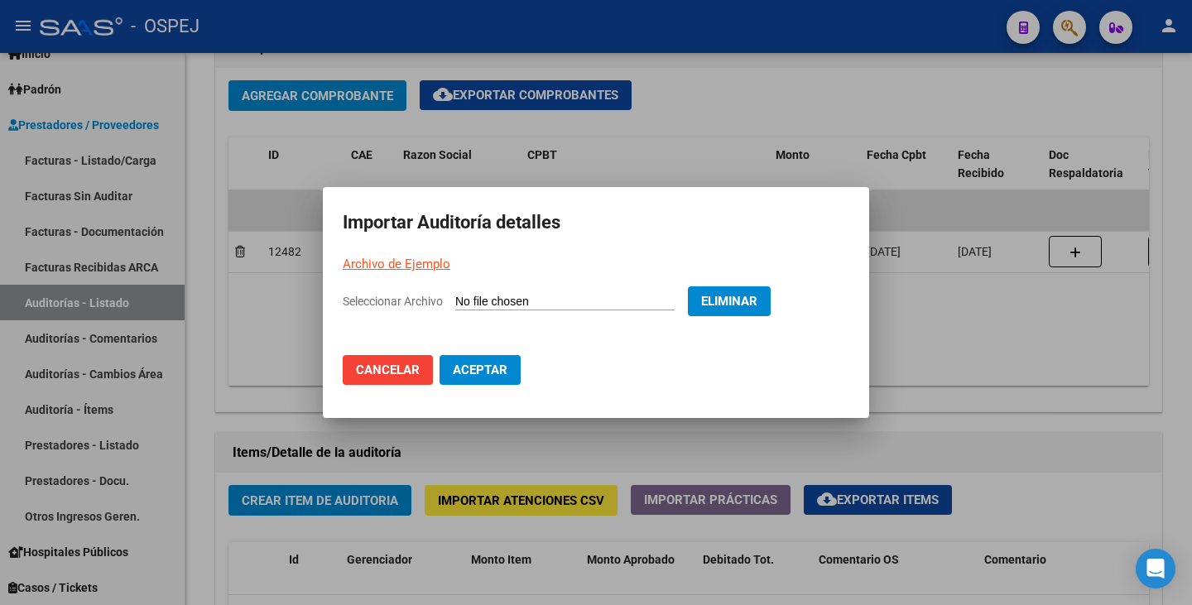
click at [504, 379] on button "Aceptar" at bounding box center [479, 370] width 81 height 30
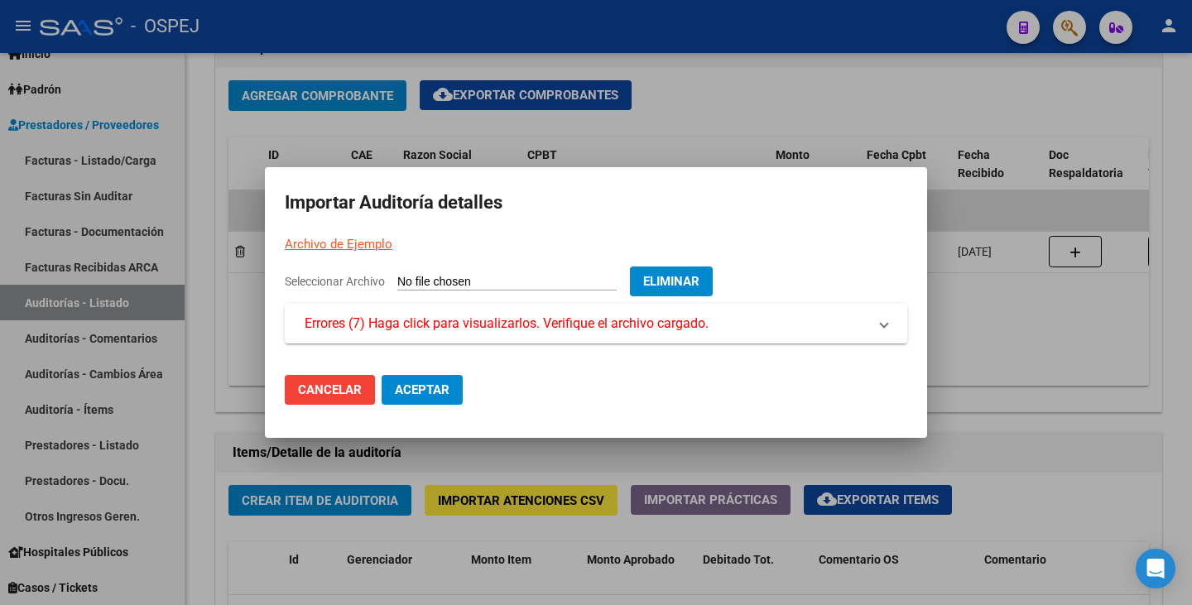
click at [545, 188] on h2 "Importar Auditoría detalles" at bounding box center [596, 202] width 622 height 31
click at [694, 283] on span "Eliminar" at bounding box center [671, 281] width 56 height 15
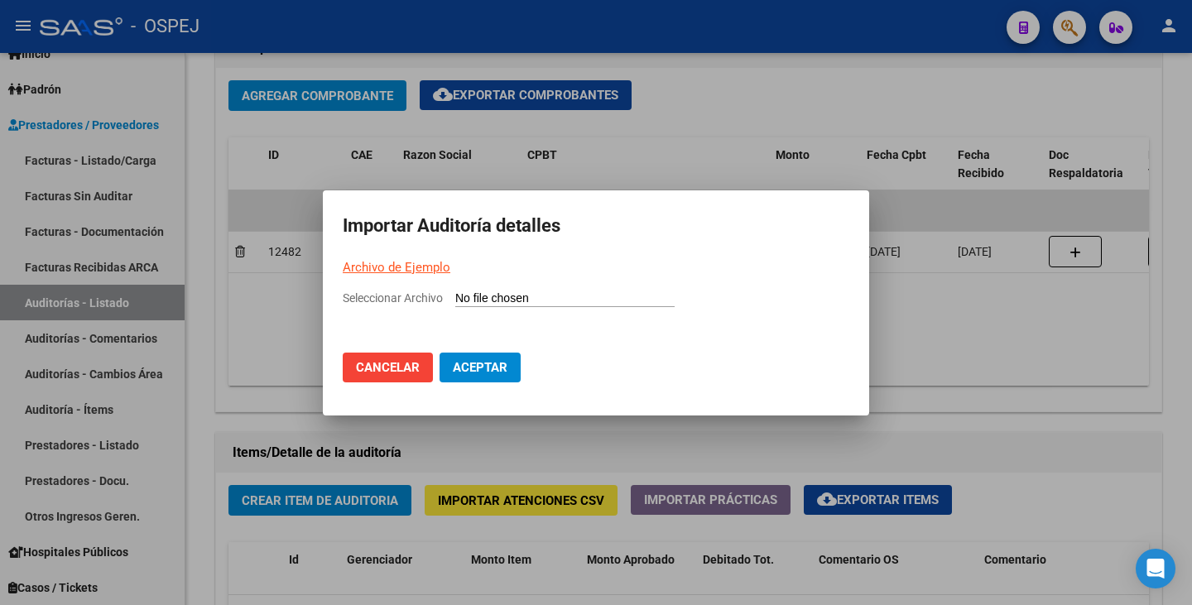
click at [521, 299] on input "Seleccionar Archivo" at bounding box center [564, 299] width 219 height 16
type input "C:\fakepath\0910.csv"
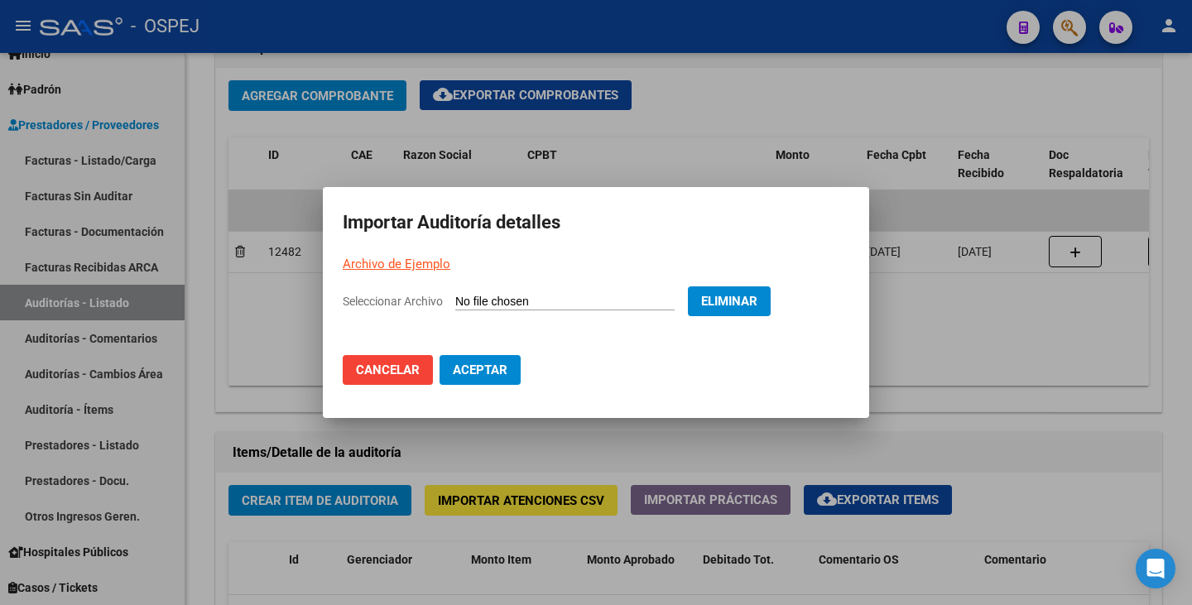
click at [506, 366] on span "Aceptar" at bounding box center [480, 369] width 55 height 15
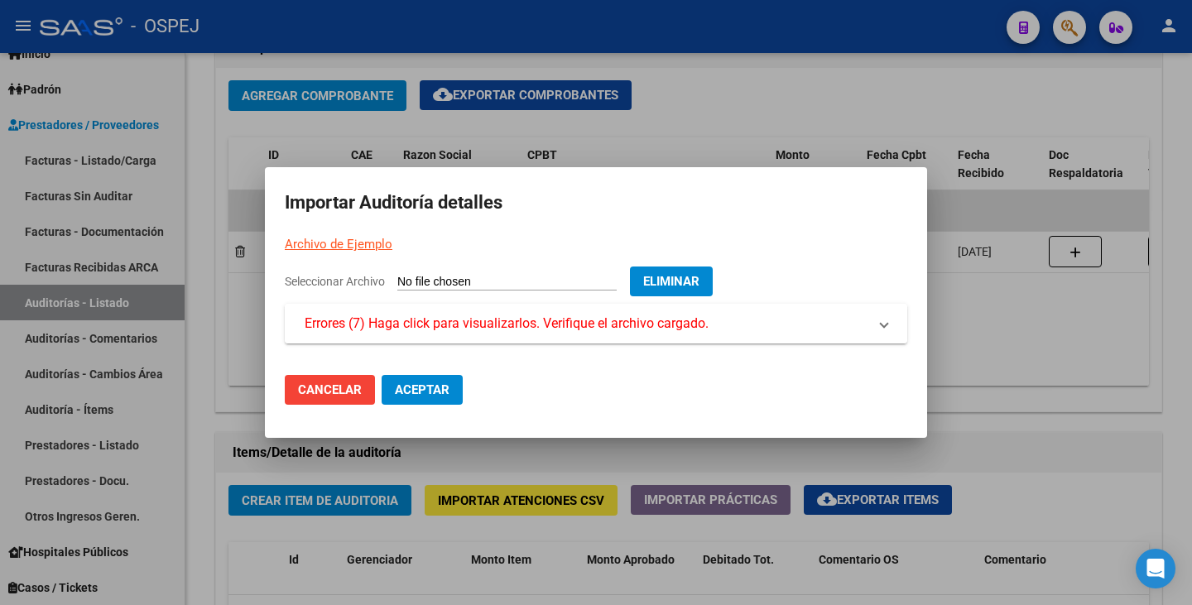
click at [508, 319] on span "Errores (7) Haga click para visualizarlos. Verifique el archivo cargado." at bounding box center [507, 324] width 404 height 20
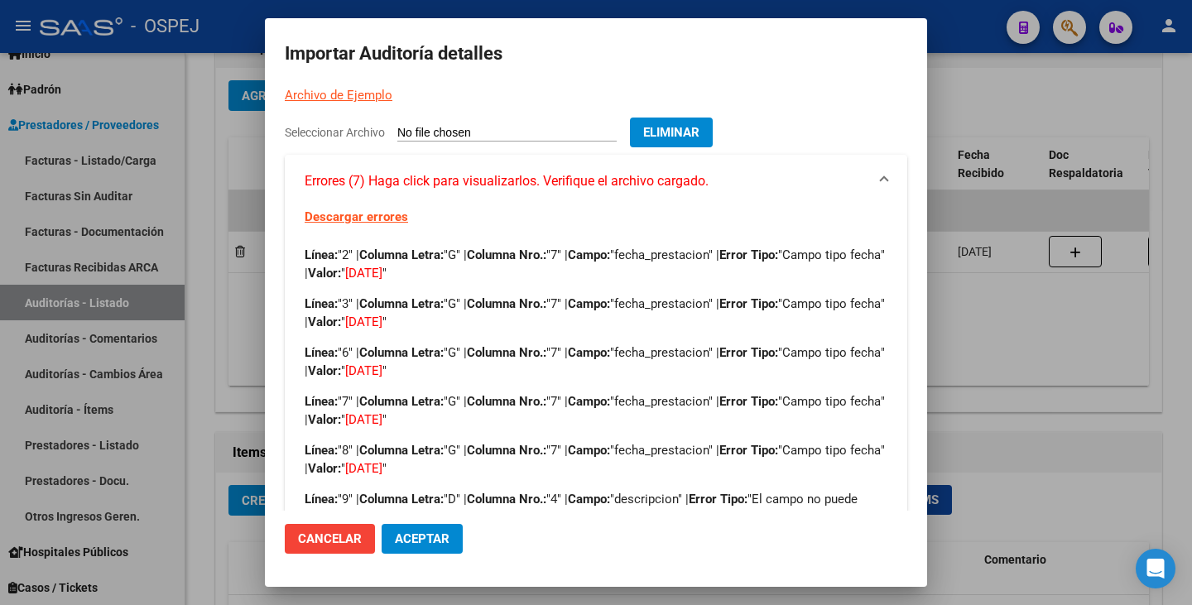
click at [1018, 378] on div at bounding box center [596, 302] width 1192 height 605
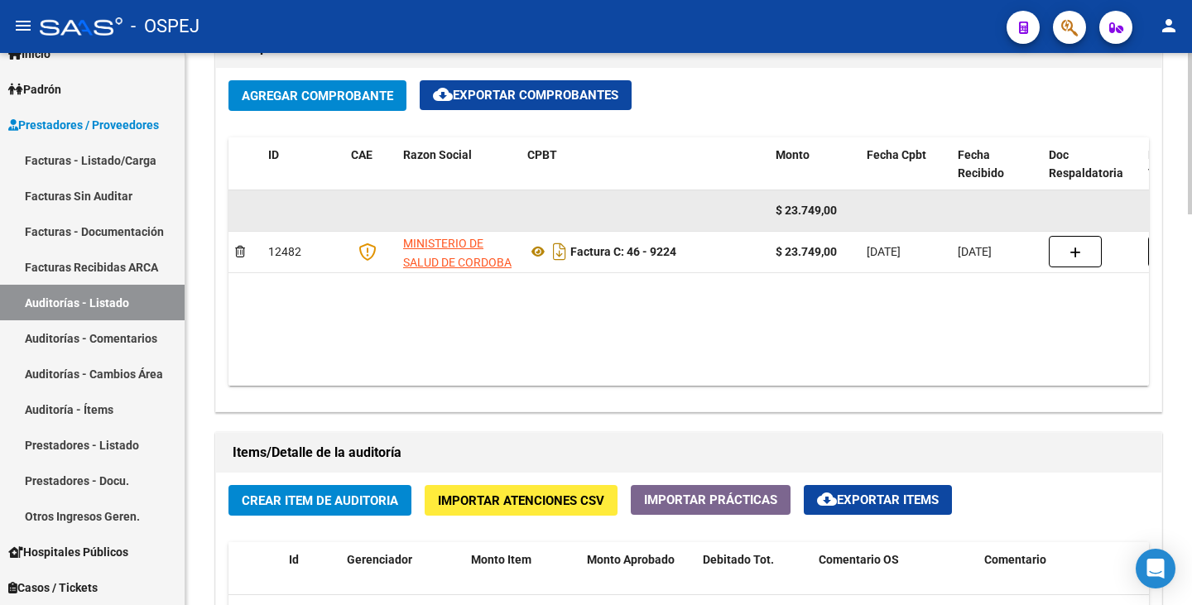
click at [593, 195] on datatable-body-cell at bounding box center [645, 210] width 248 height 41
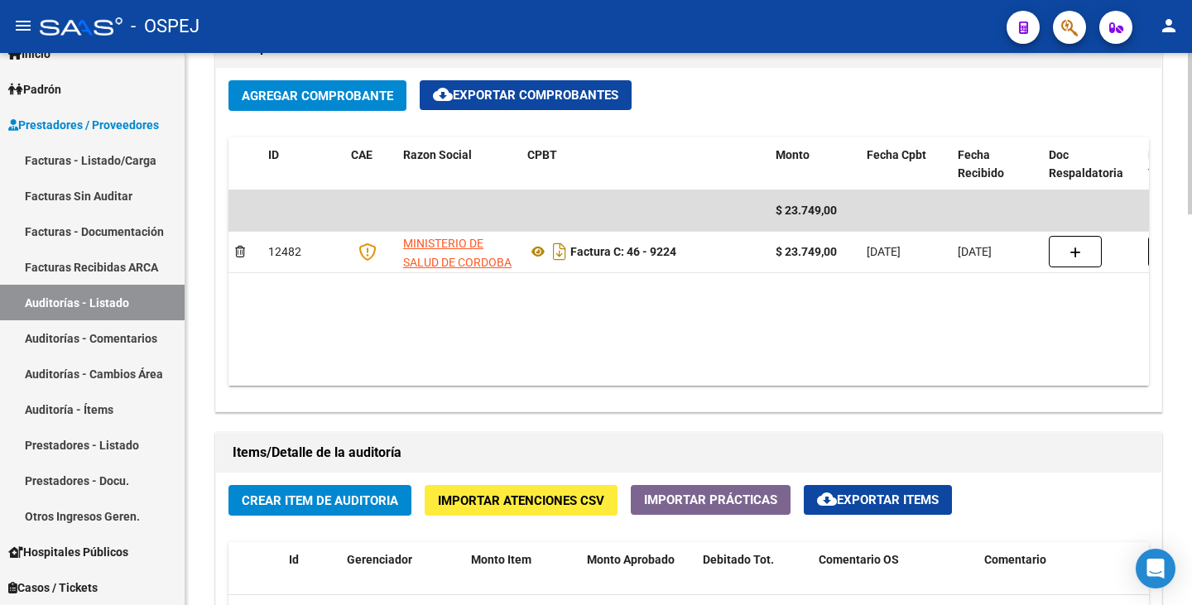
click at [559, 500] on span "Importar Atenciones CSV" at bounding box center [521, 500] width 166 height 15
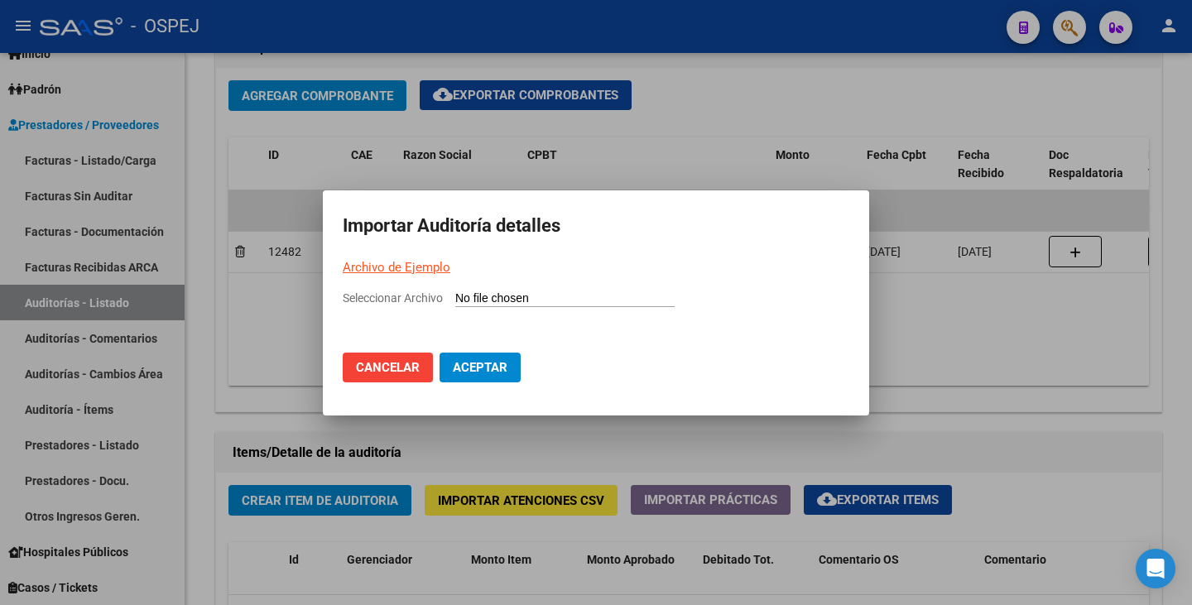
click at [516, 295] on input "Seleccionar Archivo" at bounding box center [564, 299] width 219 height 16
type input "C:\fakepath\0910.csv"
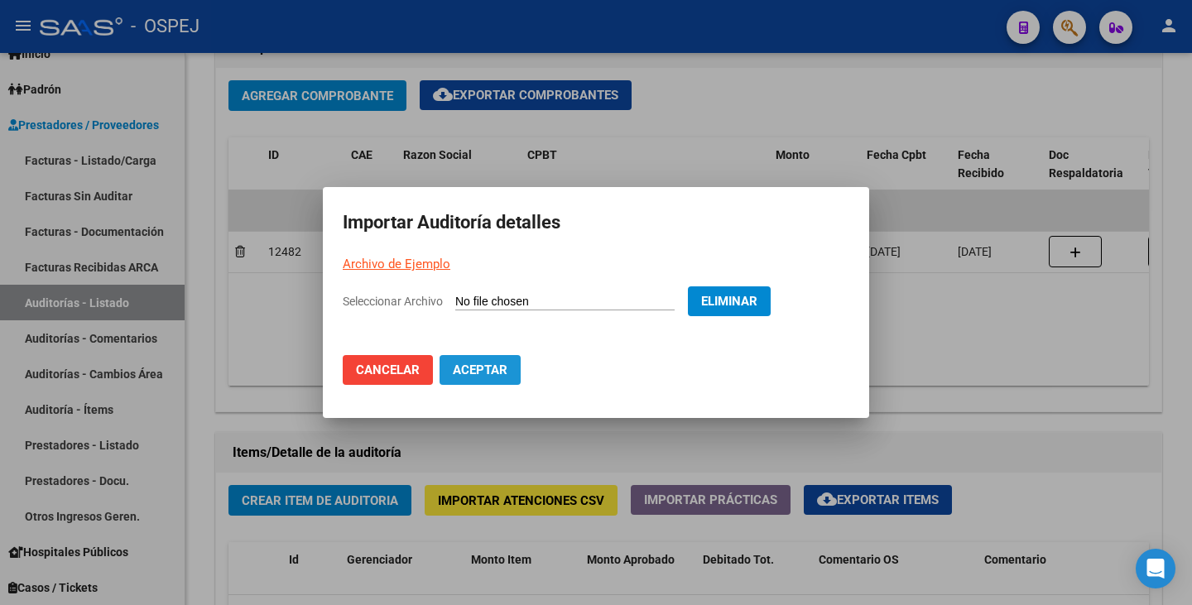
click at [458, 369] on span "Aceptar" at bounding box center [480, 369] width 55 height 15
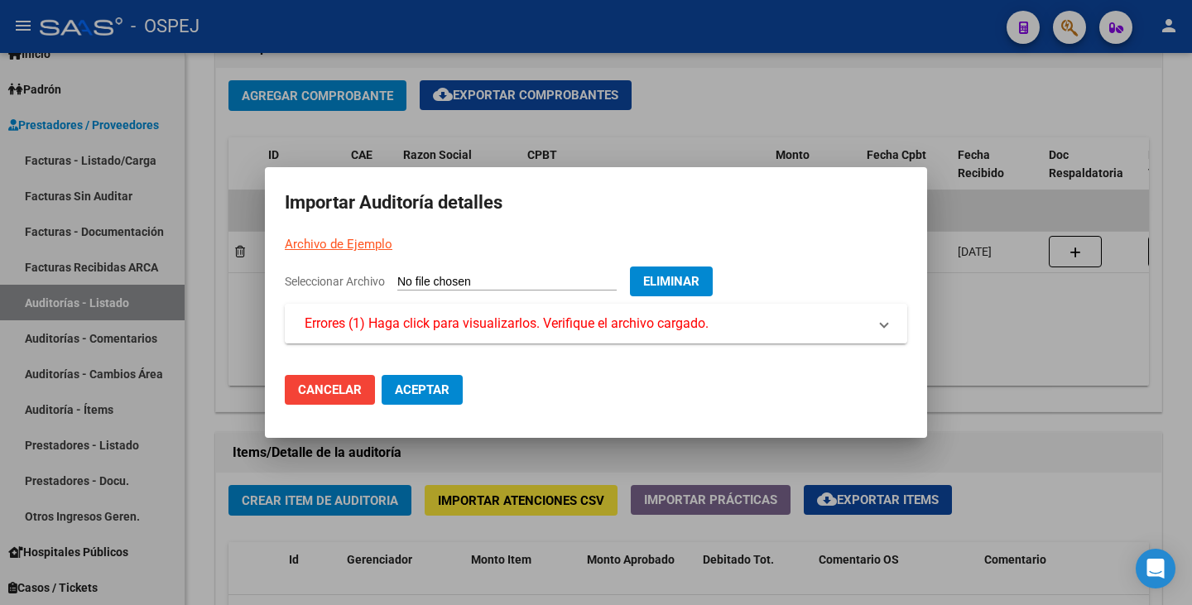
click at [458, 336] on mat-expansion-panel-header "Errores (1) Haga click para visualizarlos. Verifique el archivo cargado." at bounding box center [596, 324] width 622 height 40
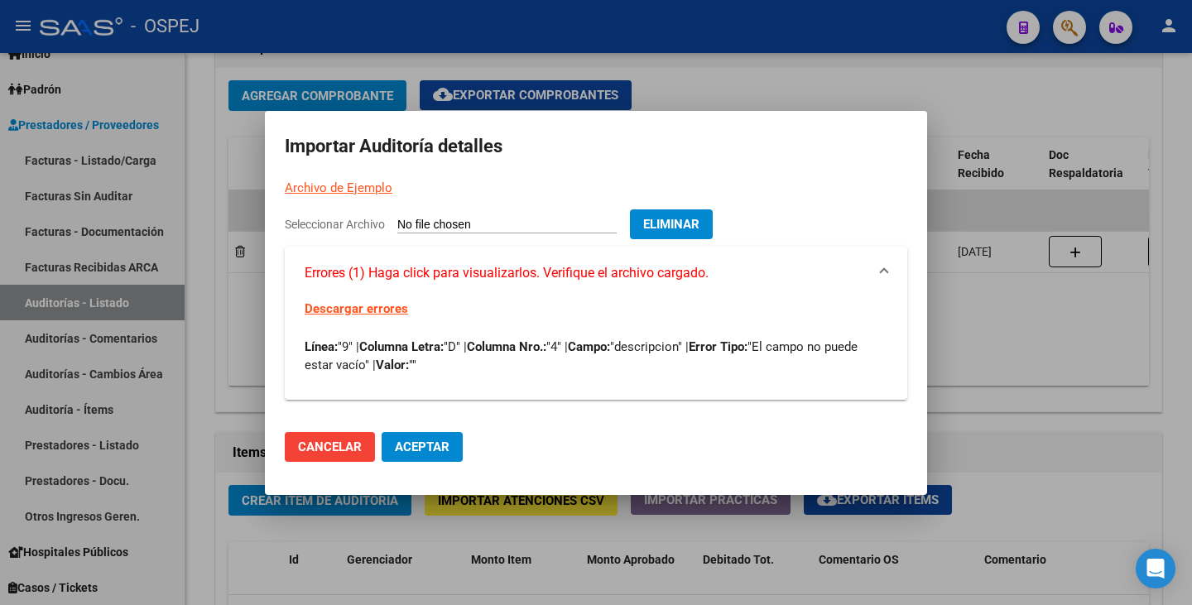
click at [463, 169] on mat-dialog-container "Importar Auditoría detalles Archivo de Ejemplo Seleccionar Archivo Eliminar Err…" at bounding box center [596, 303] width 662 height 384
click at [699, 231] on span "Eliminar" at bounding box center [671, 224] width 56 height 15
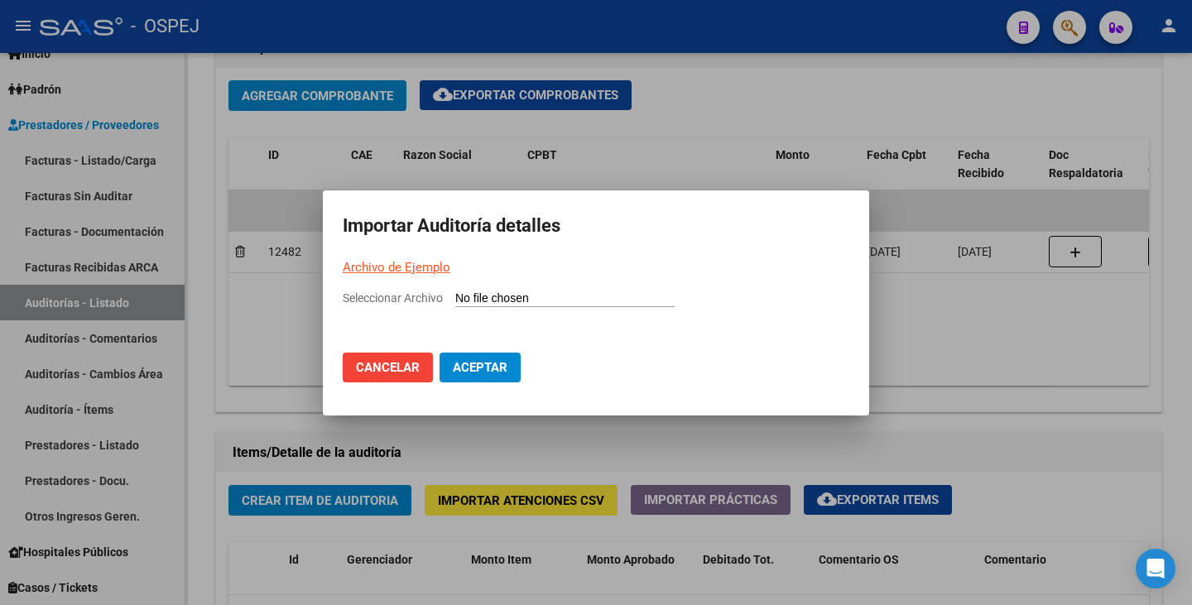
click at [487, 302] on input "Seleccionar Archivo" at bounding box center [564, 299] width 219 height 16
type input "C:\fakepath\0910.csv"
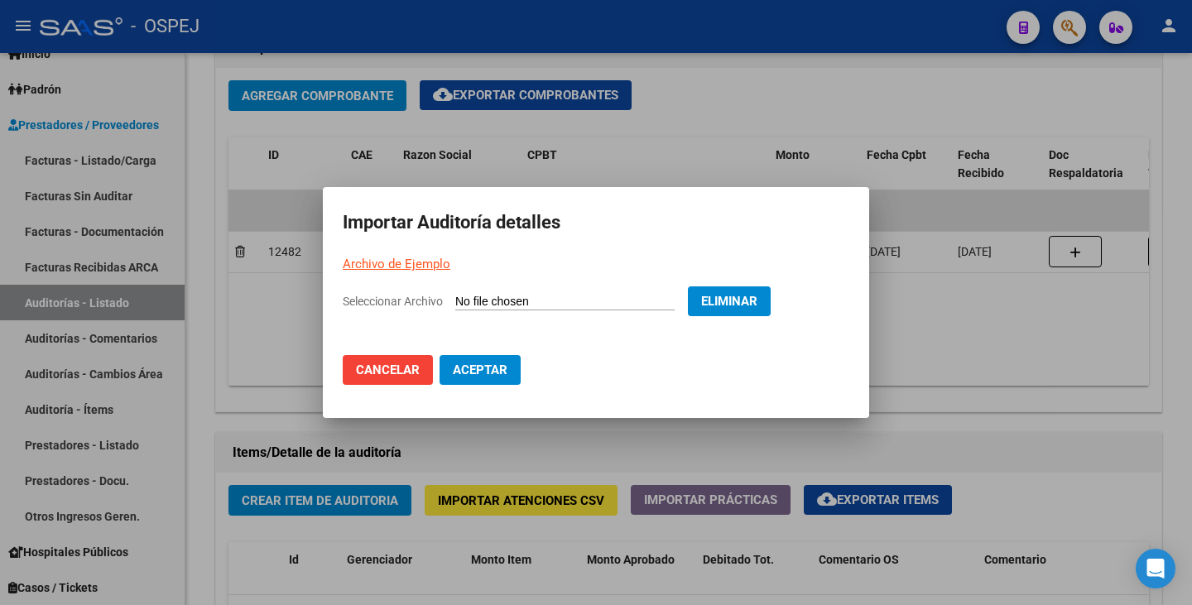
click at [497, 379] on button "Aceptar" at bounding box center [479, 370] width 81 height 30
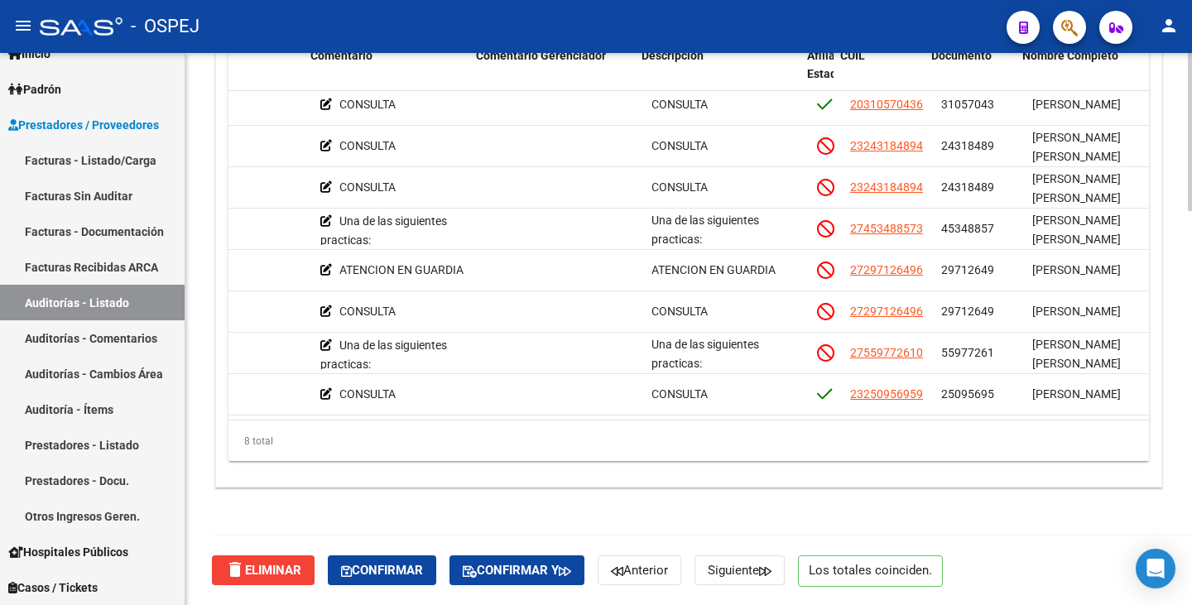
scroll to position [19, 1032]
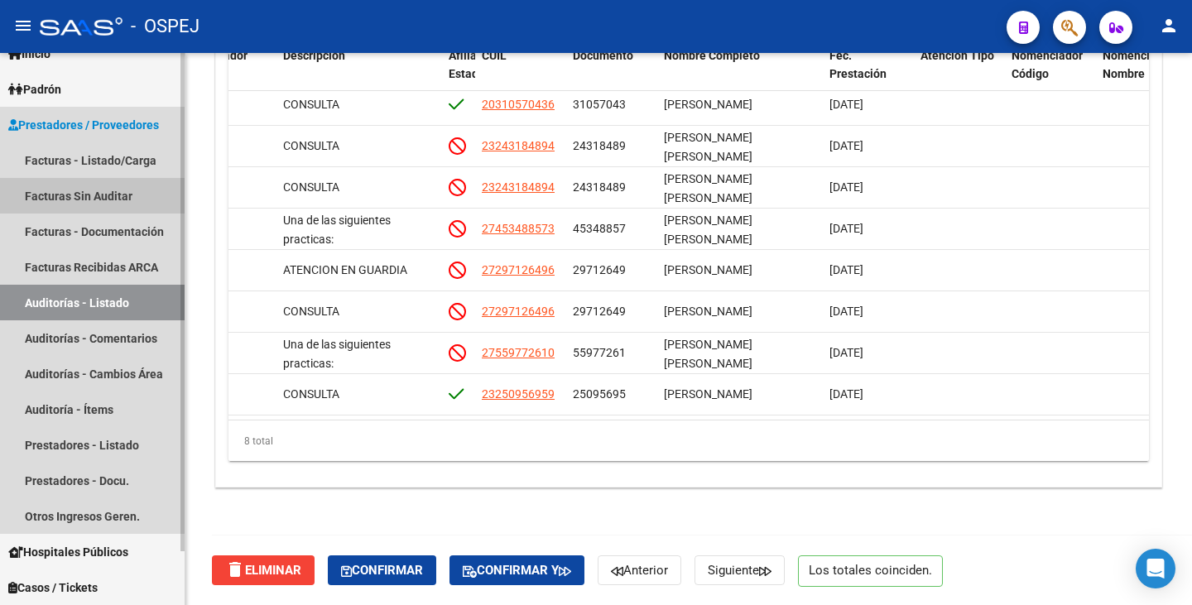
click at [129, 195] on link "Facturas Sin Auditar" at bounding box center [92, 196] width 185 height 36
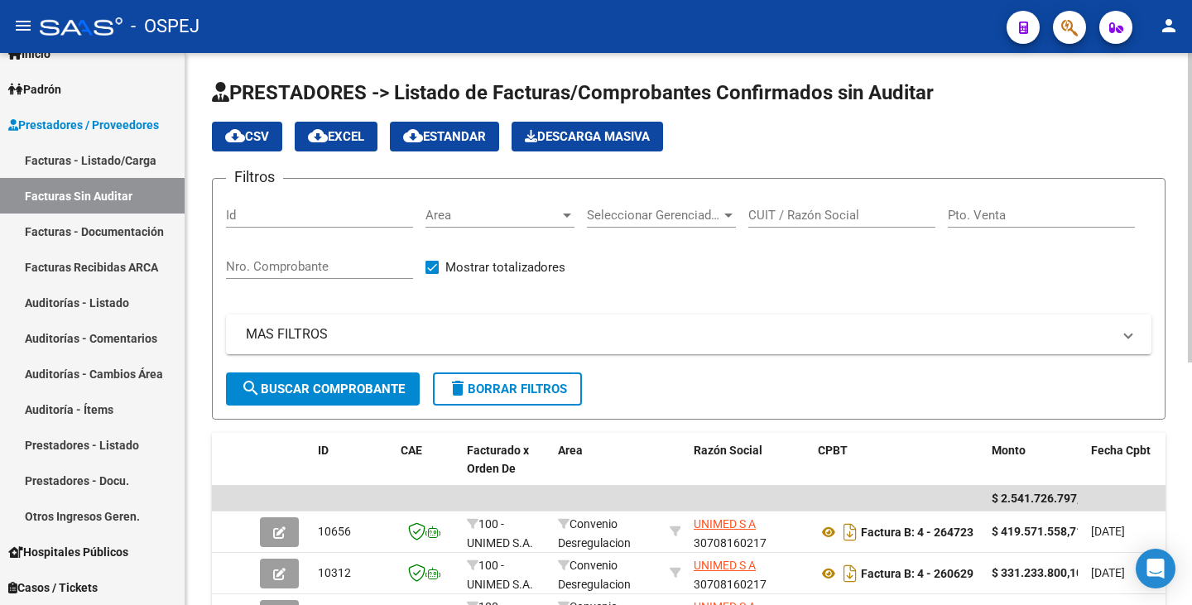
click at [516, 201] on div "Area Area" at bounding box center [499, 210] width 149 height 36
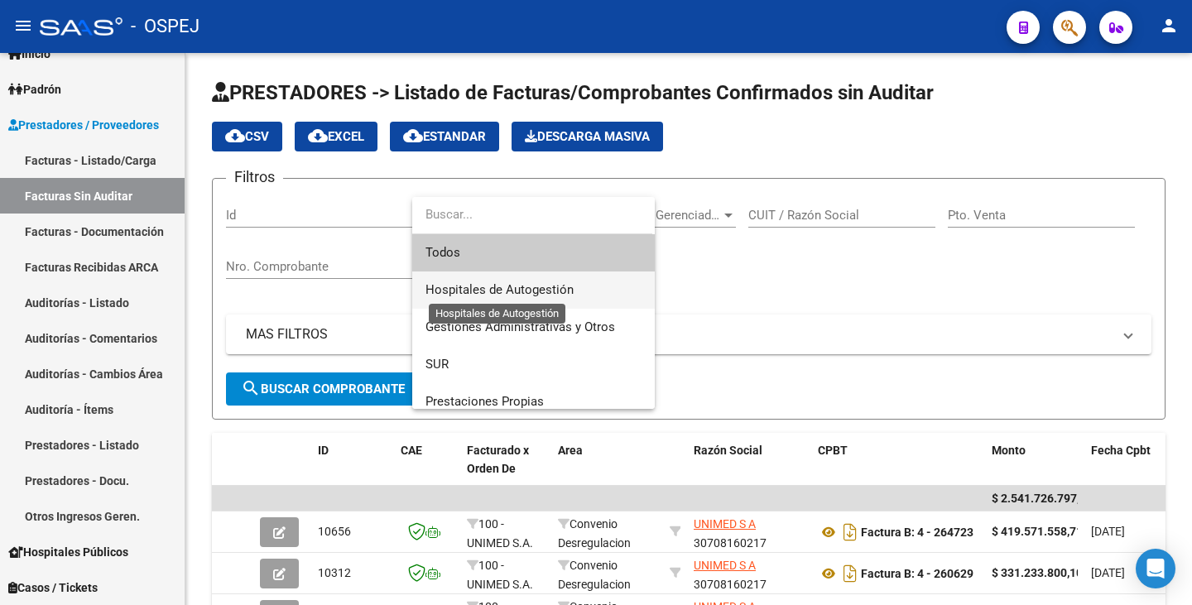
click at [514, 289] on span "Hospitales de Autogestión" at bounding box center [499, 289] width 148 height 15
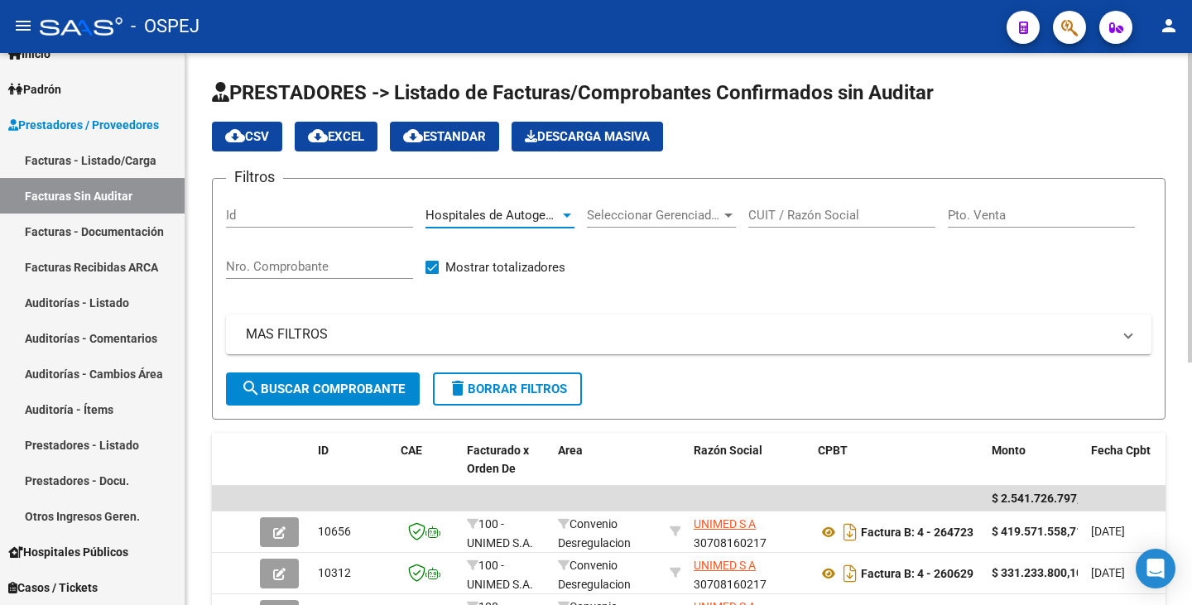
click at [277, 386] on span "search Buscar Comprobante" at bounding box center [323, 389] width 164 height 15
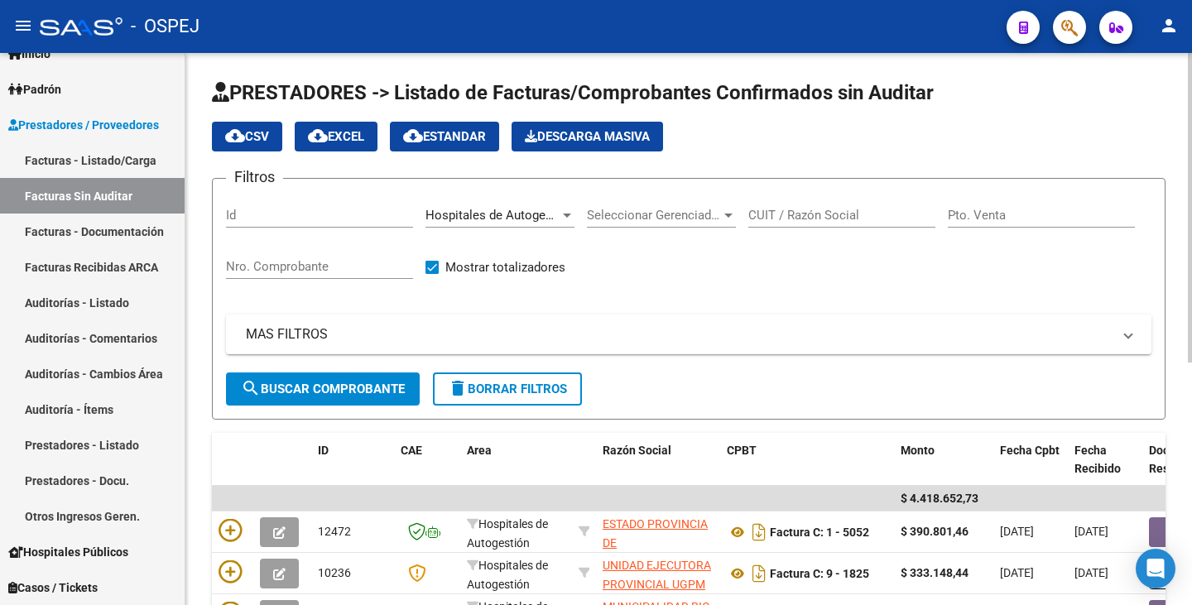
click at [332, 273] on input "Nro. Comprobante" at bounding box center [319, 266] width 187 height 15
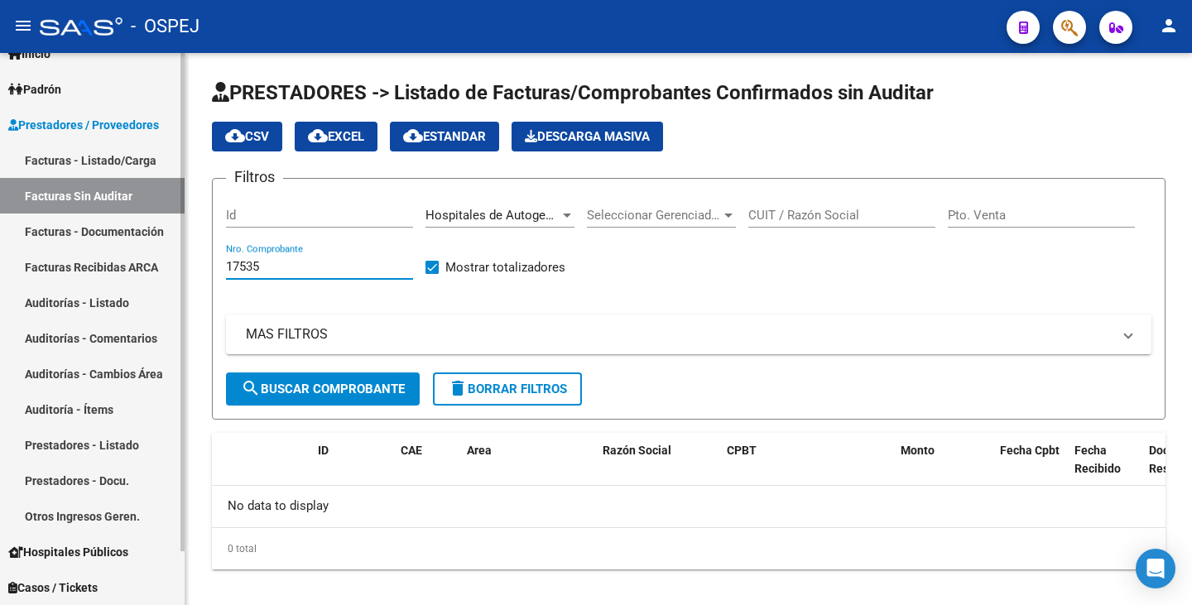
type input "17535"
click at [41, 300] on link "Auditorías - Listado" at bounding box center [92, 303] width 185 height 36
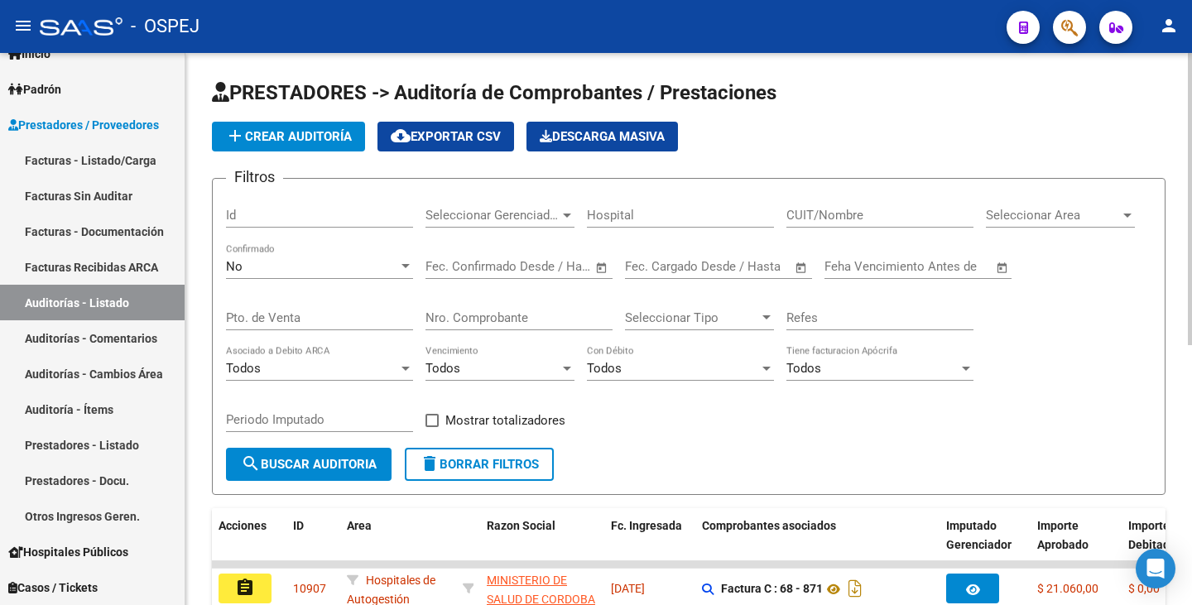
click at [473, 317] on input "Nro. Comprobante" at bounding box center [518, 317] width 187 height 15
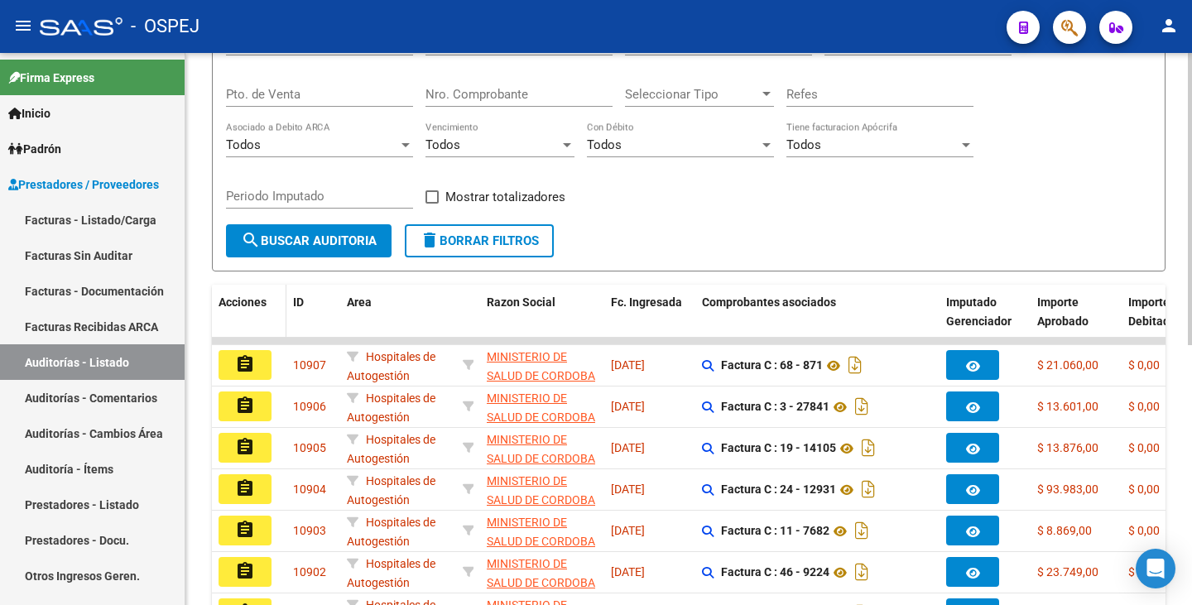
scroll to position [248, 0]
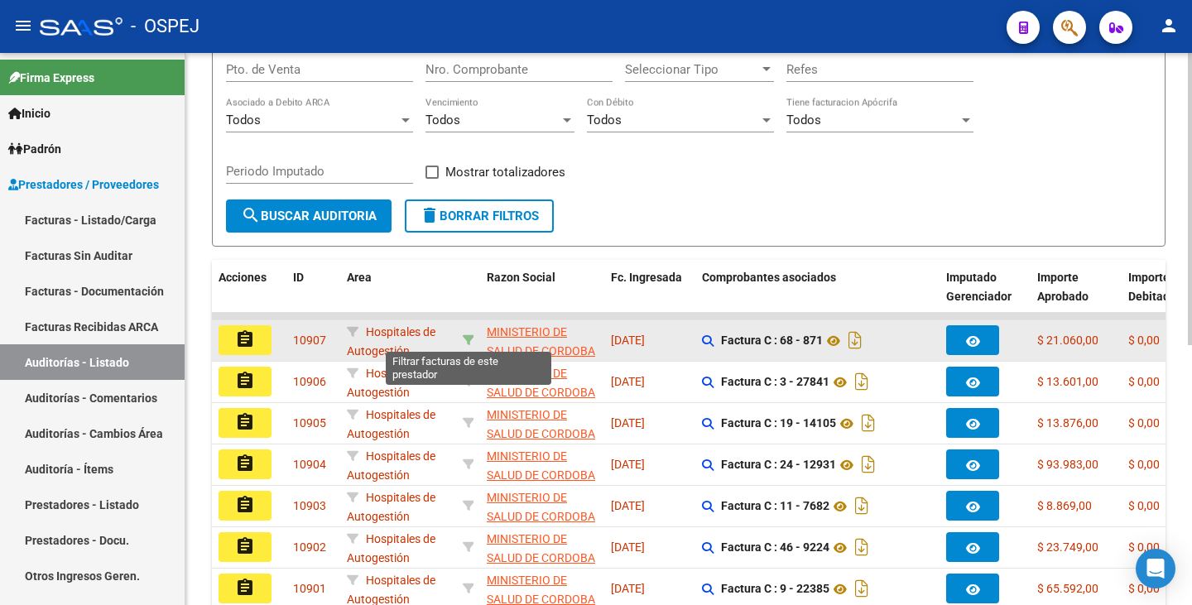
click at [468, 343] on icon at bounding box center [469, 340] width 12 height 12
type input "30999257182"
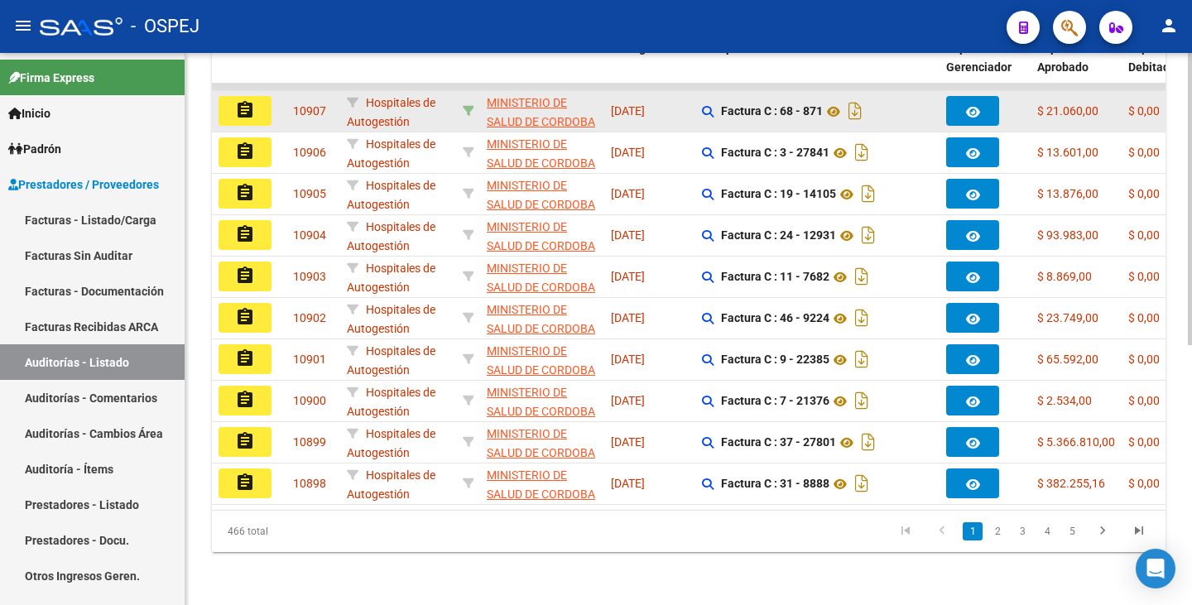
scroll to position [490, 0]
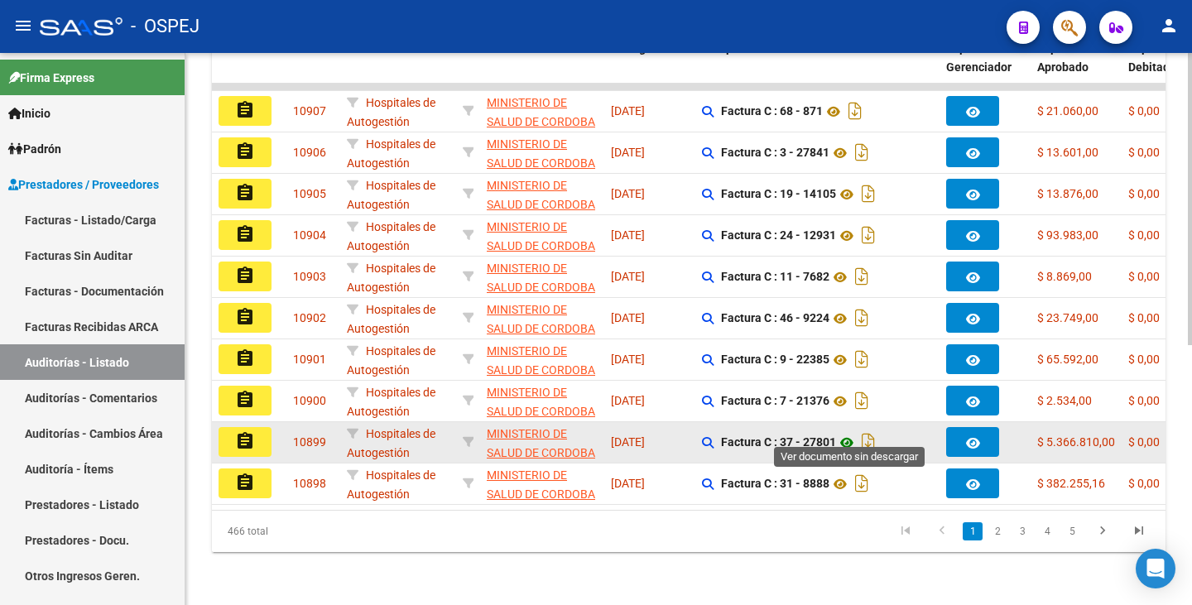
click at [851, 433] on icon at bounding box center [847, 443] width 22 height 20
click at [247, 440] on button "assignment" at bounding box center [244, 442] width 53 height 30
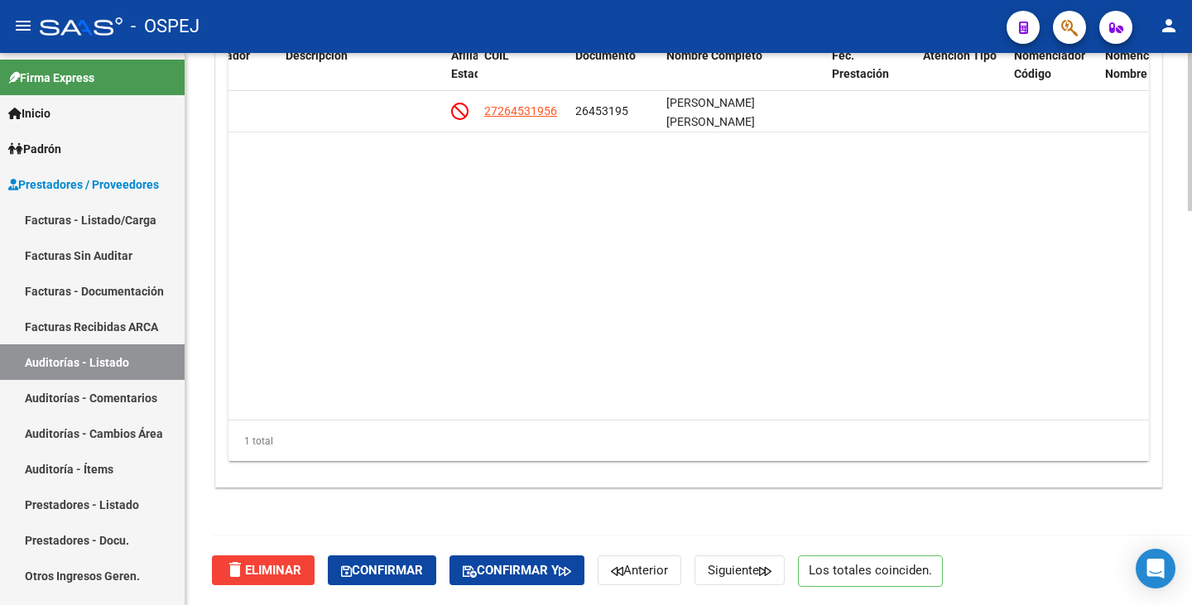
scroll to position [0, 1031]
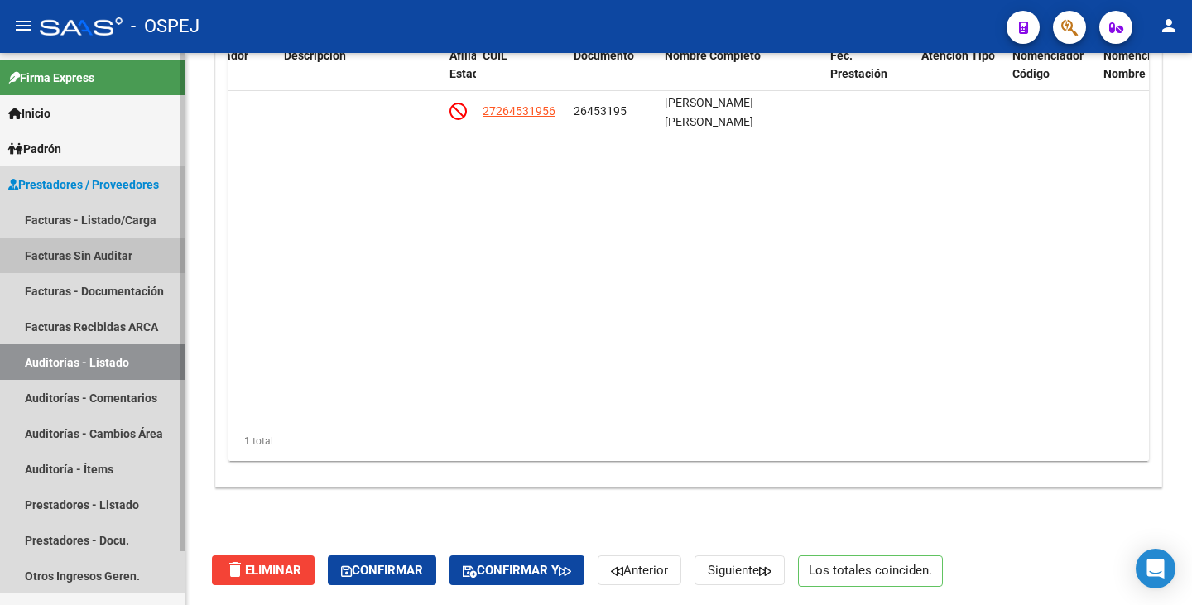
click at [86, 252] on link "Facturas Sin Auditar" at bounding box center [92, 256] width 185 height 36
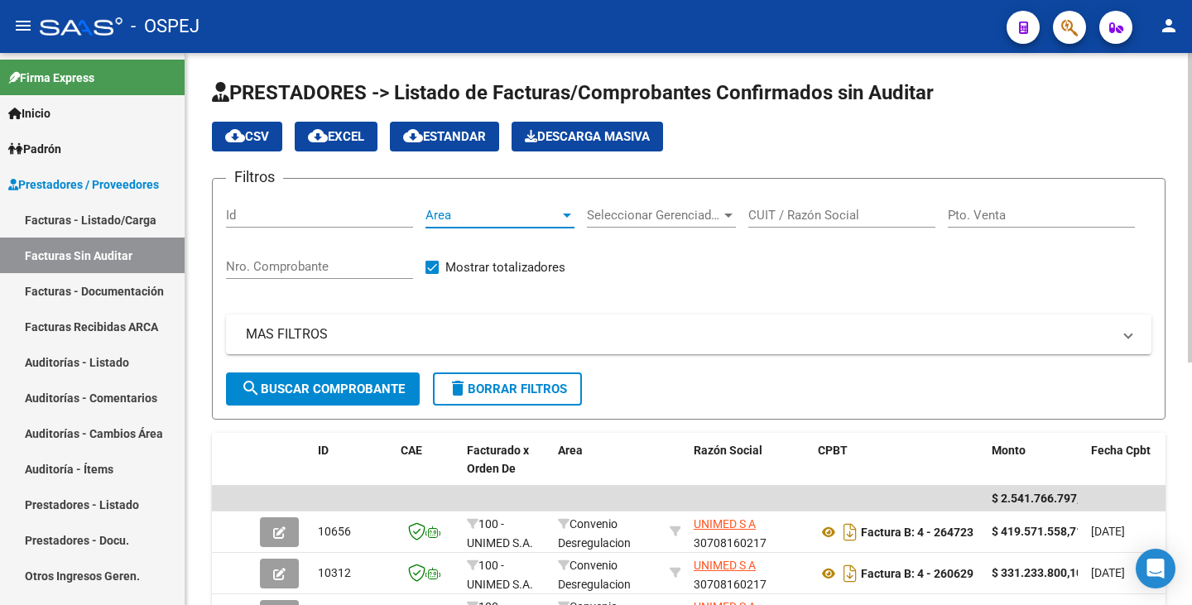
click at [516, 212] on span "Area" at bounding box center [492, 215] width 134 height 15
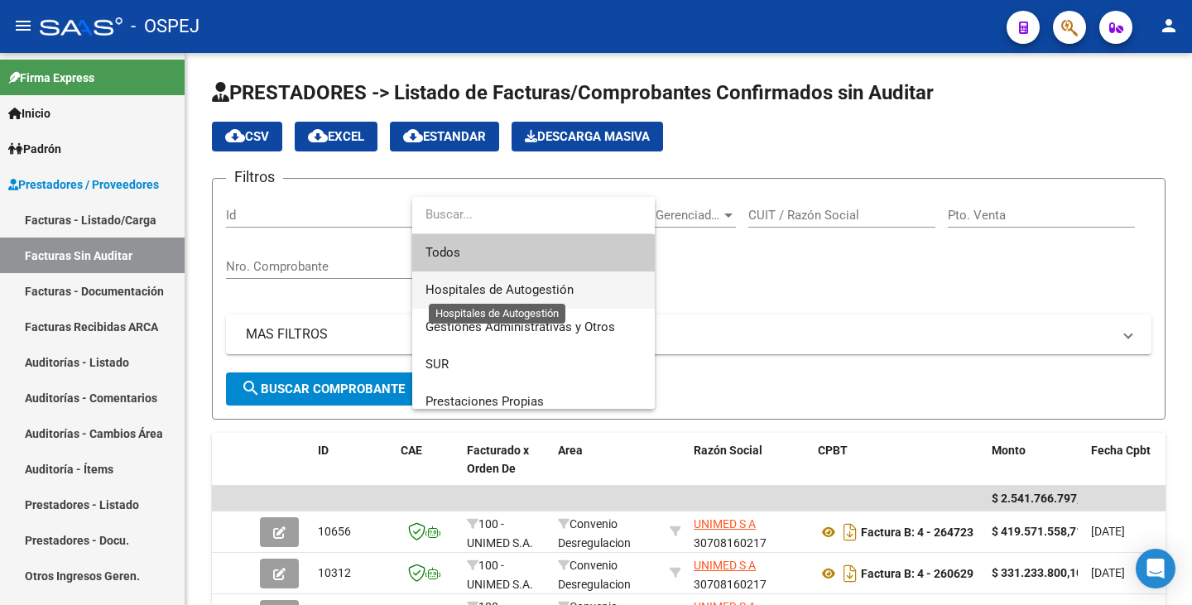
click at [520, 282] on span "Hospitales de Autogestión" at bounding box center [499, 289] width 148 height 15
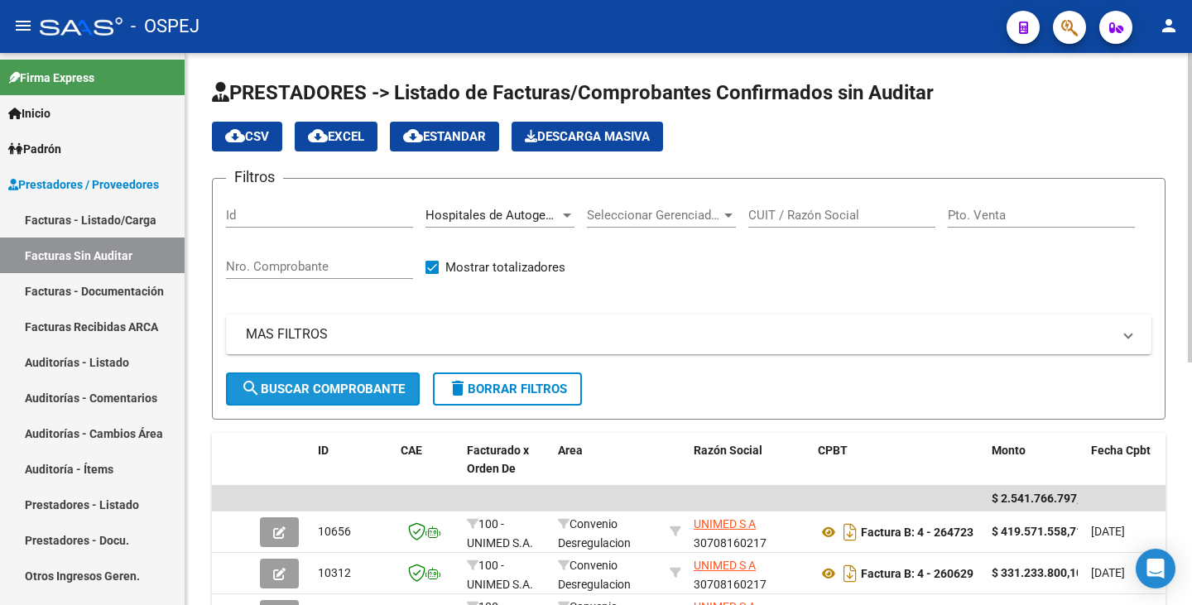
click at [398, 385] on span "search Buscar Comprobante" at bounding box center [323, 389] width 164 height 15
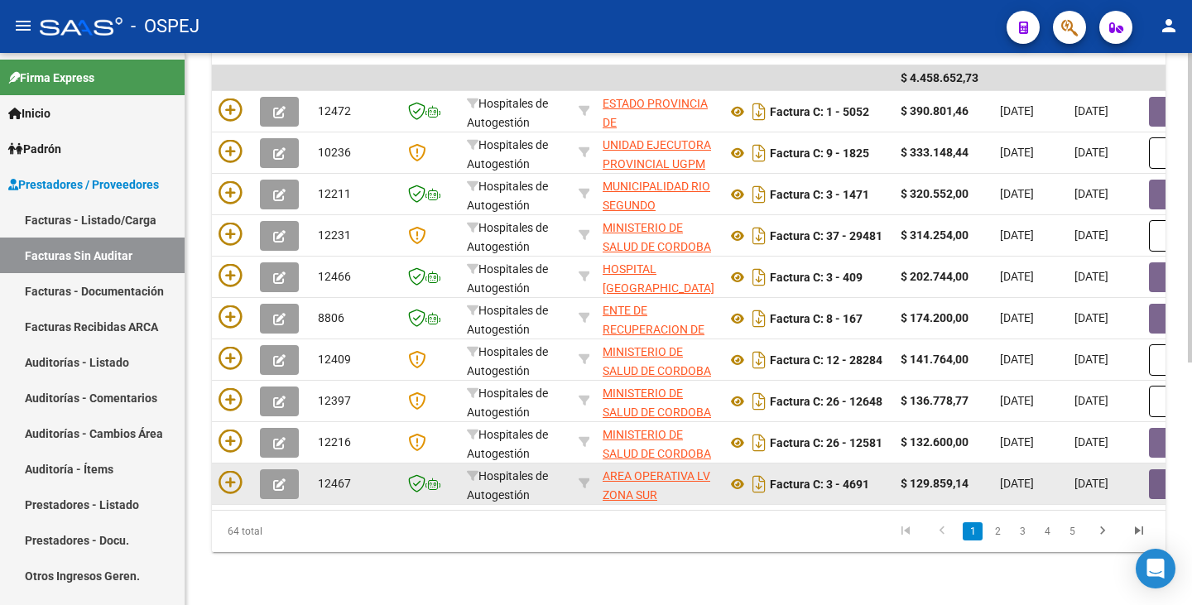
scroll to position [350, 0]
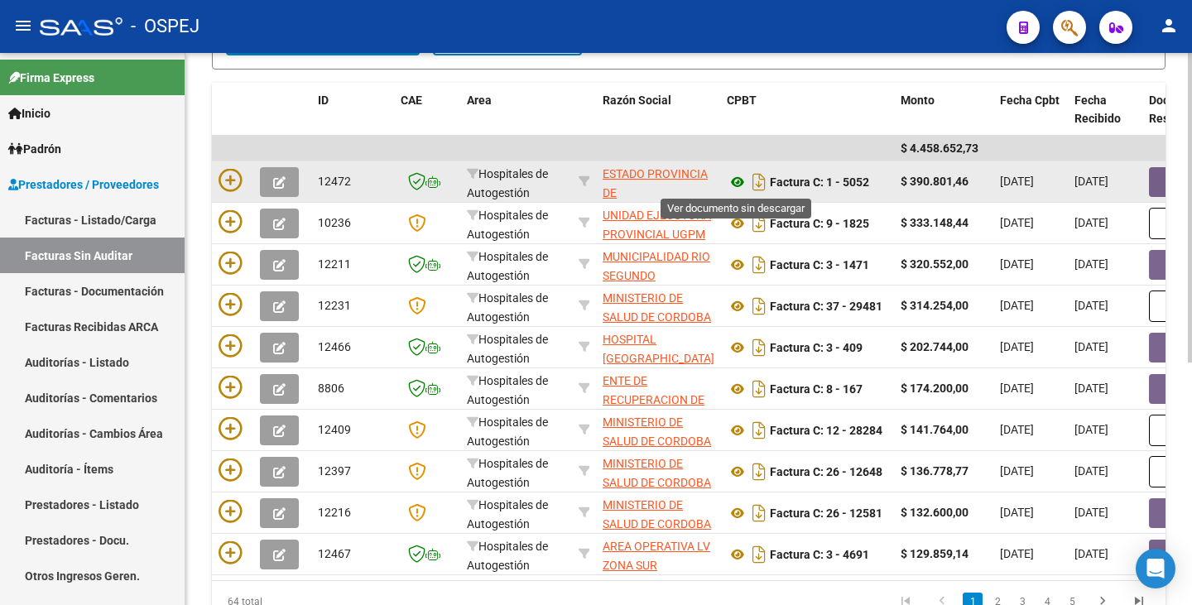
click at [737, 182] on icon at bounding box center [738, 182] width 22 height 20
